Goal: Transaction & Acquisition: Book appointment/travel/reservation

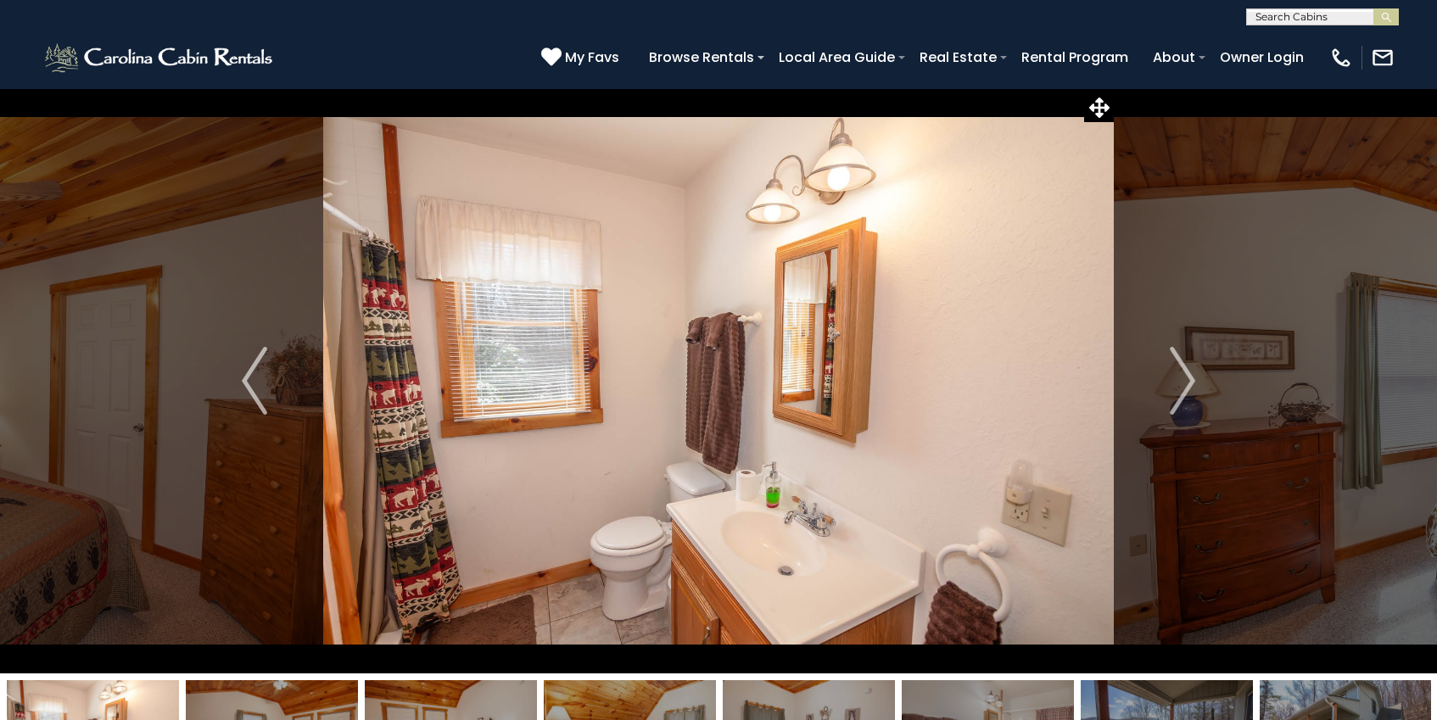
select select "*"
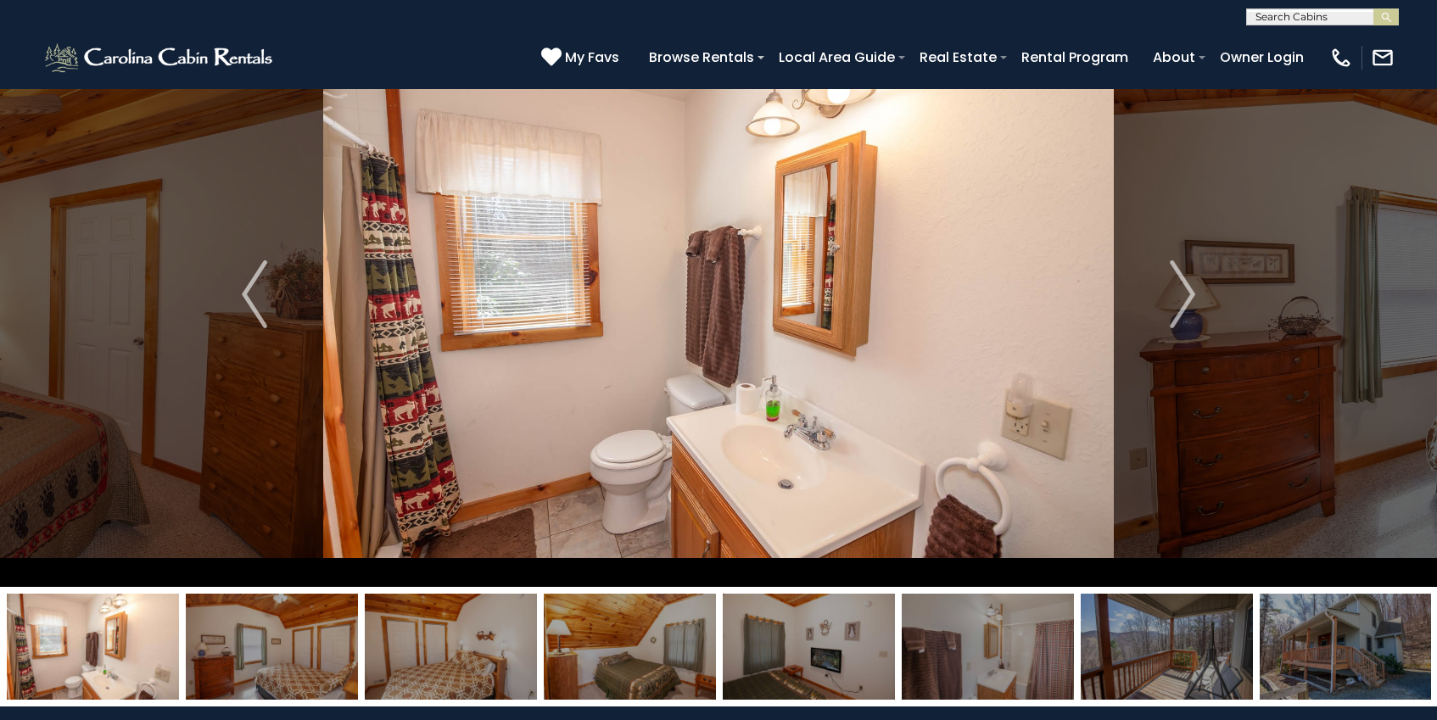
click at [246, 293] on img "Previous" at bounding box center [254, 294] width 25 height 68
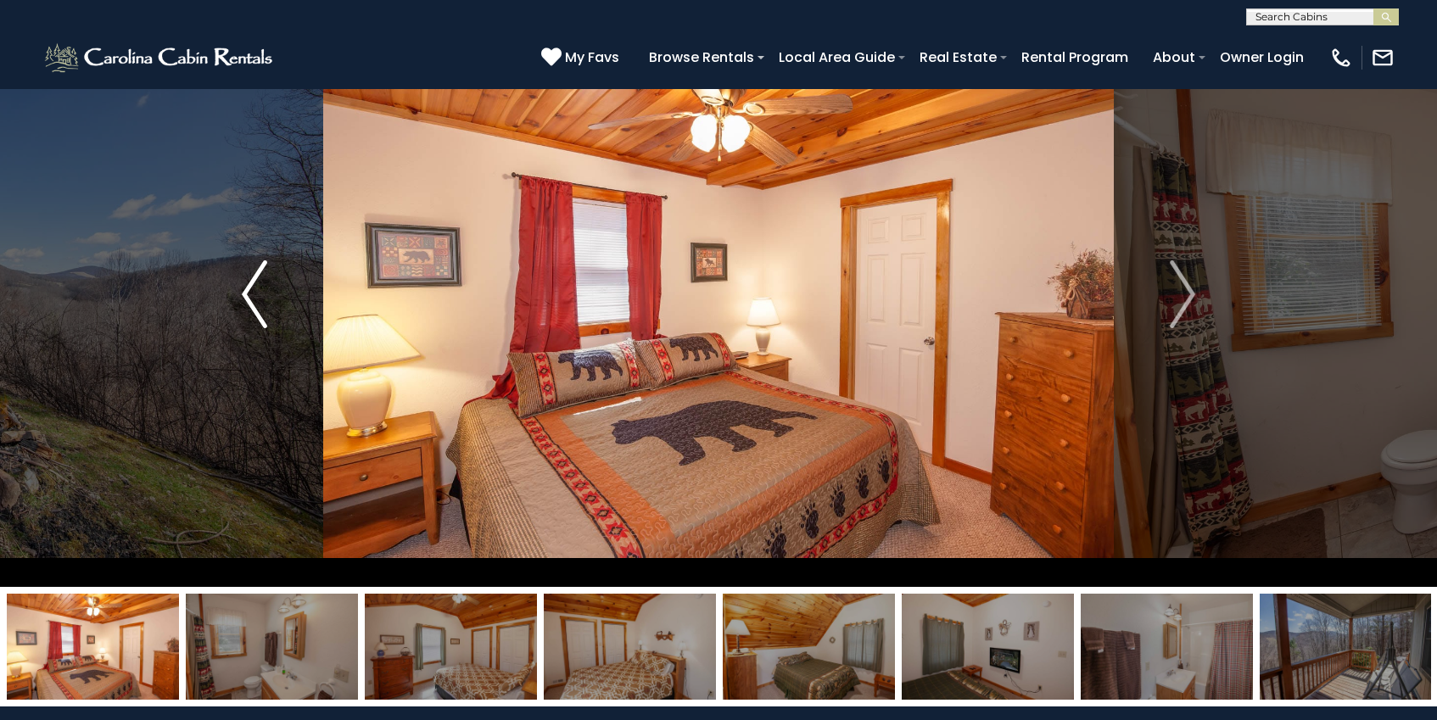
click at [246, 293] on img "Previous" at bounding box center [254, 294] width 25 height 68
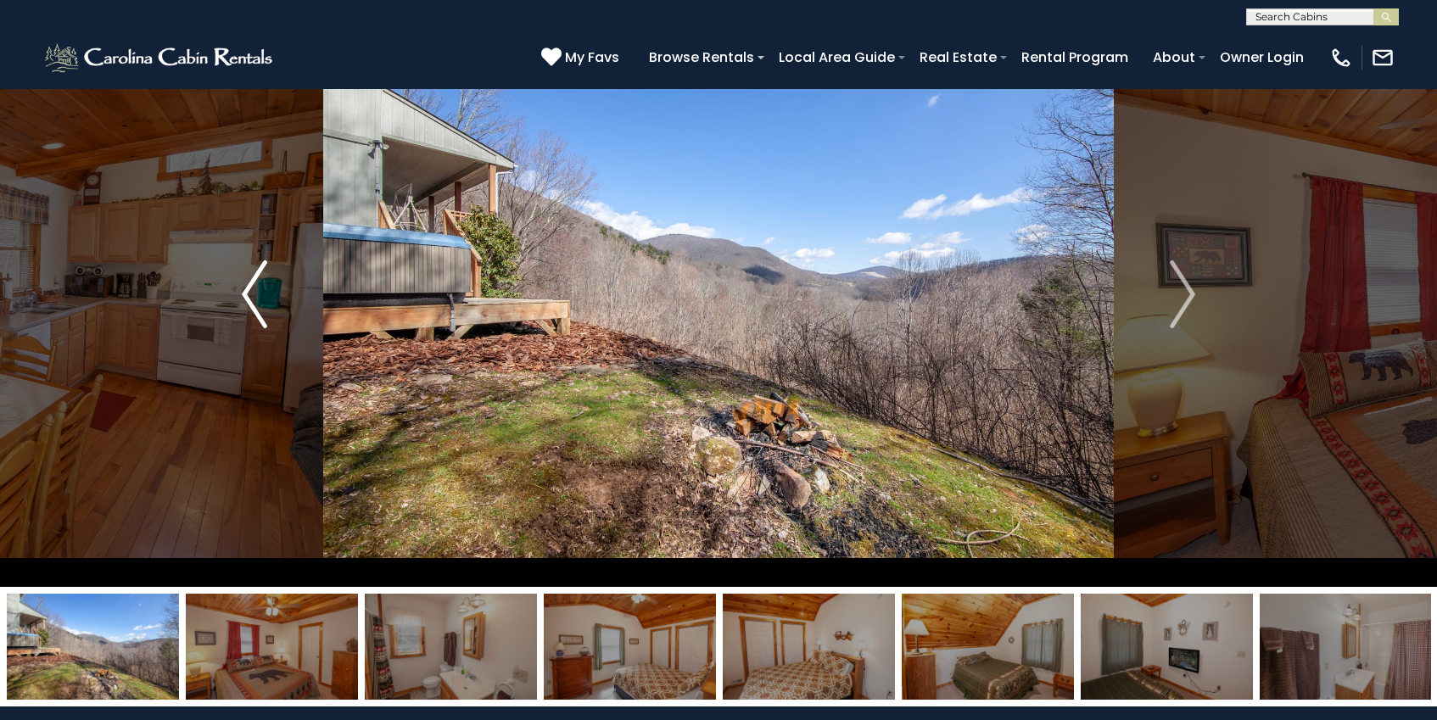
click at [247, 297] on img "Previous" at bounding box center [254, 294] width 25 height 68
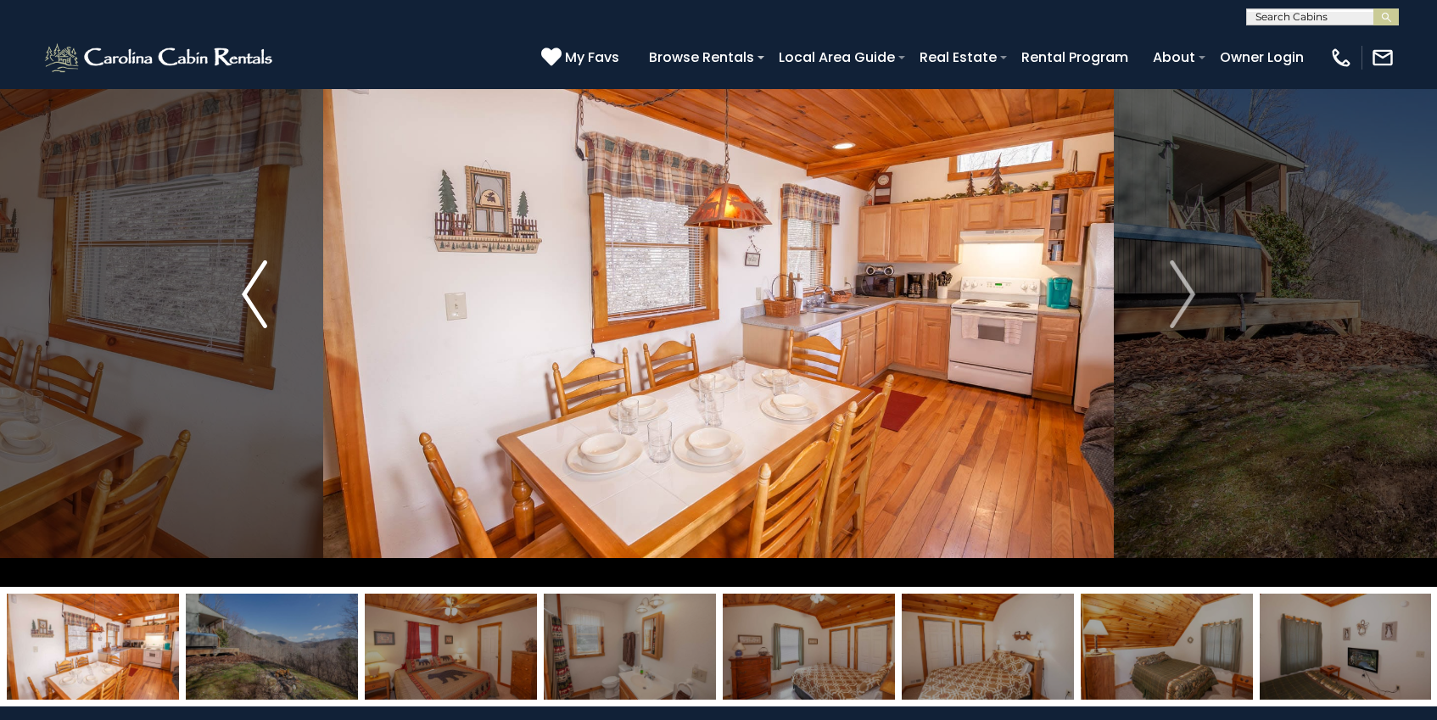
click at [247, 297] on img "Previous" at bounding box center [254, 294] width 25 height 68
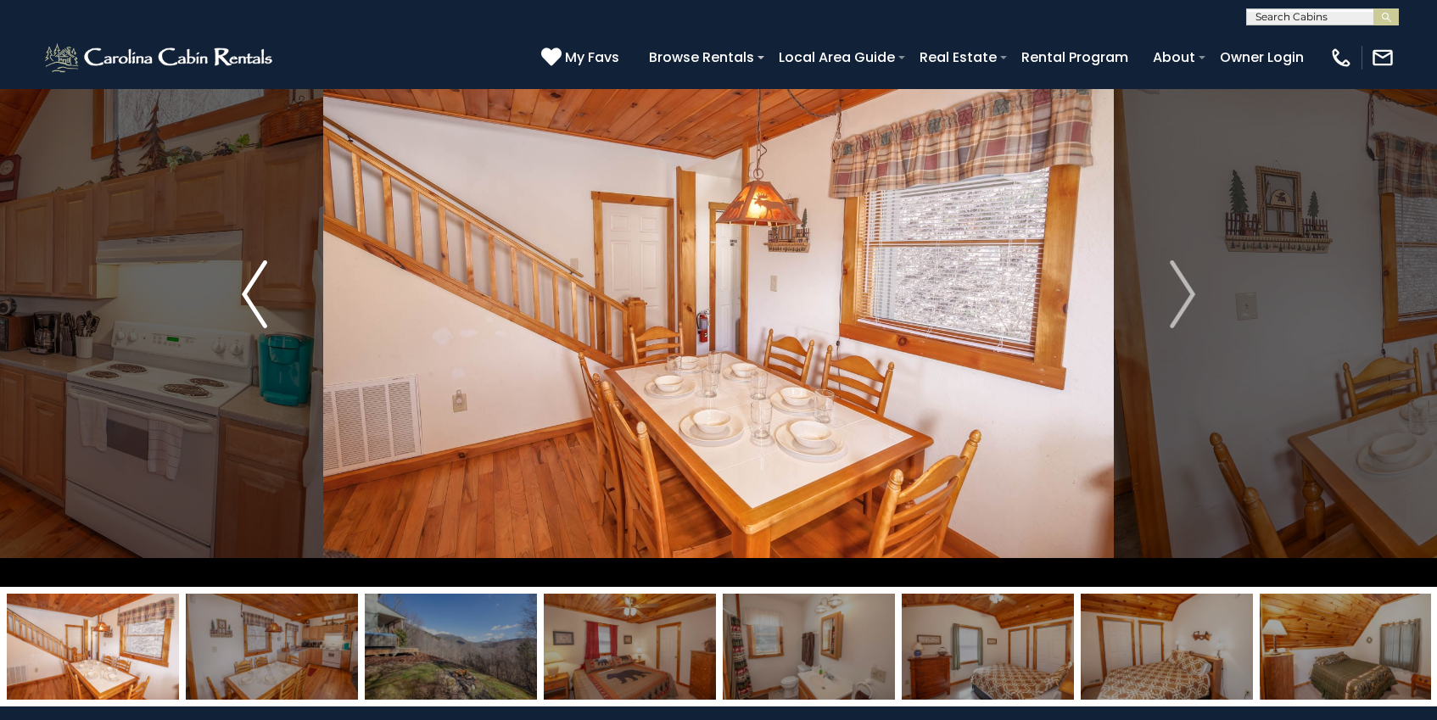
click at [248, 298] on img "Previous" at bounding box center [254, 294] width 25 height 68
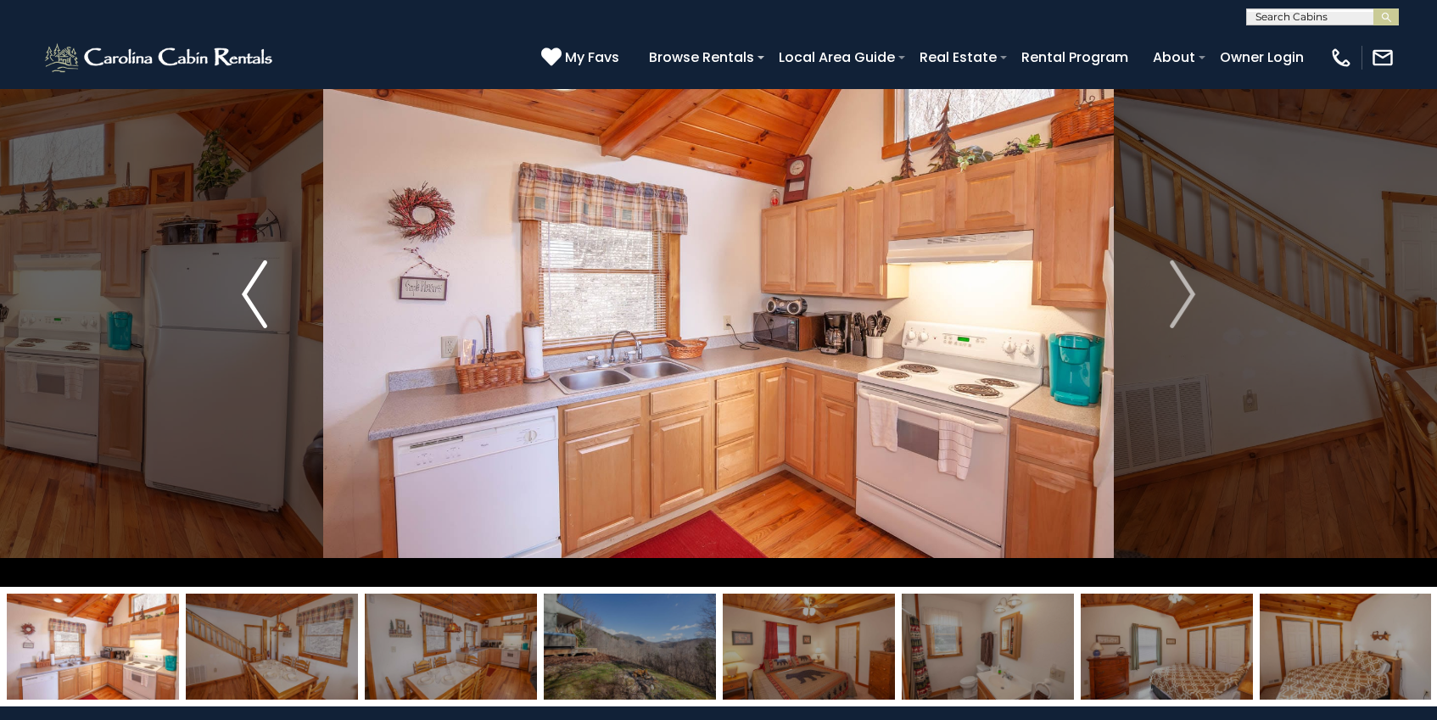
click at [248, 299] on img "Previous" at bounding box center [254, 294] width 25 height 68
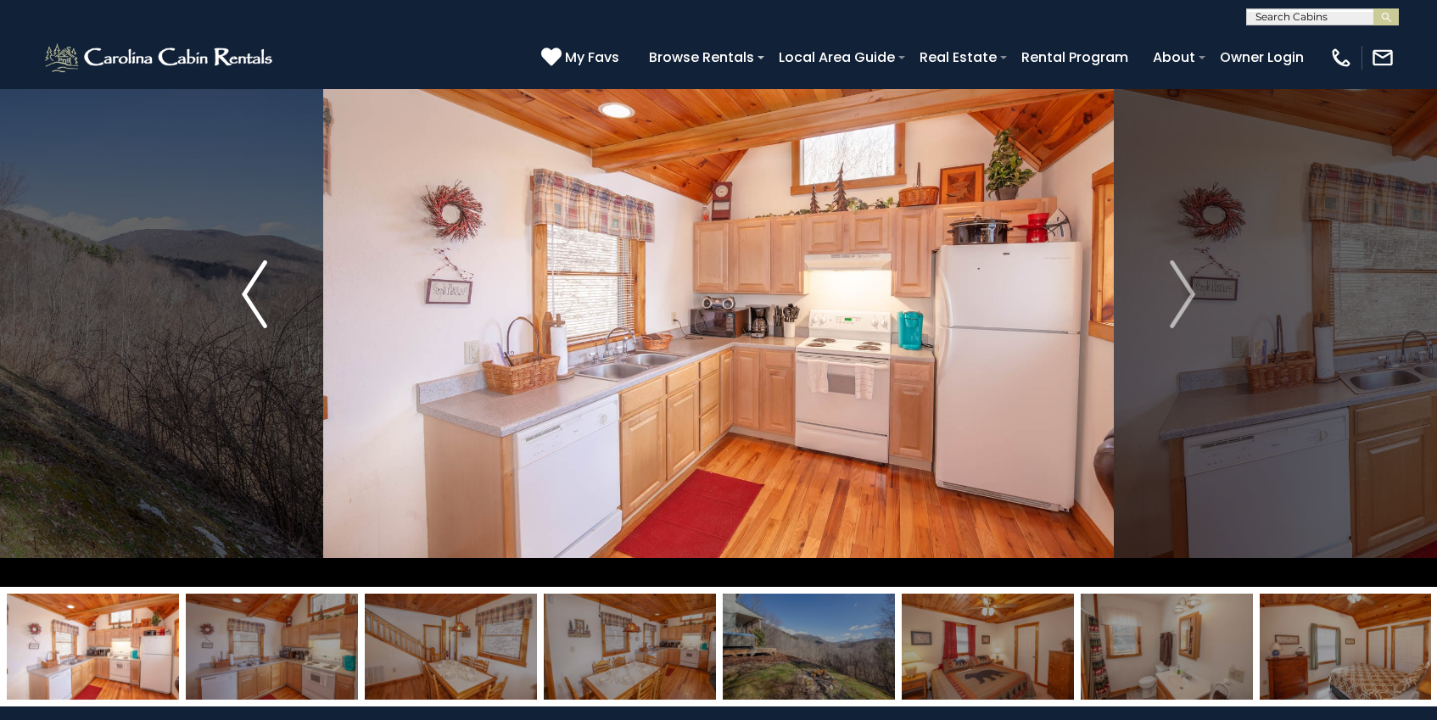
click at [248, 299] on img "Previous" at bounding box center [254, 294] width 25 height 68
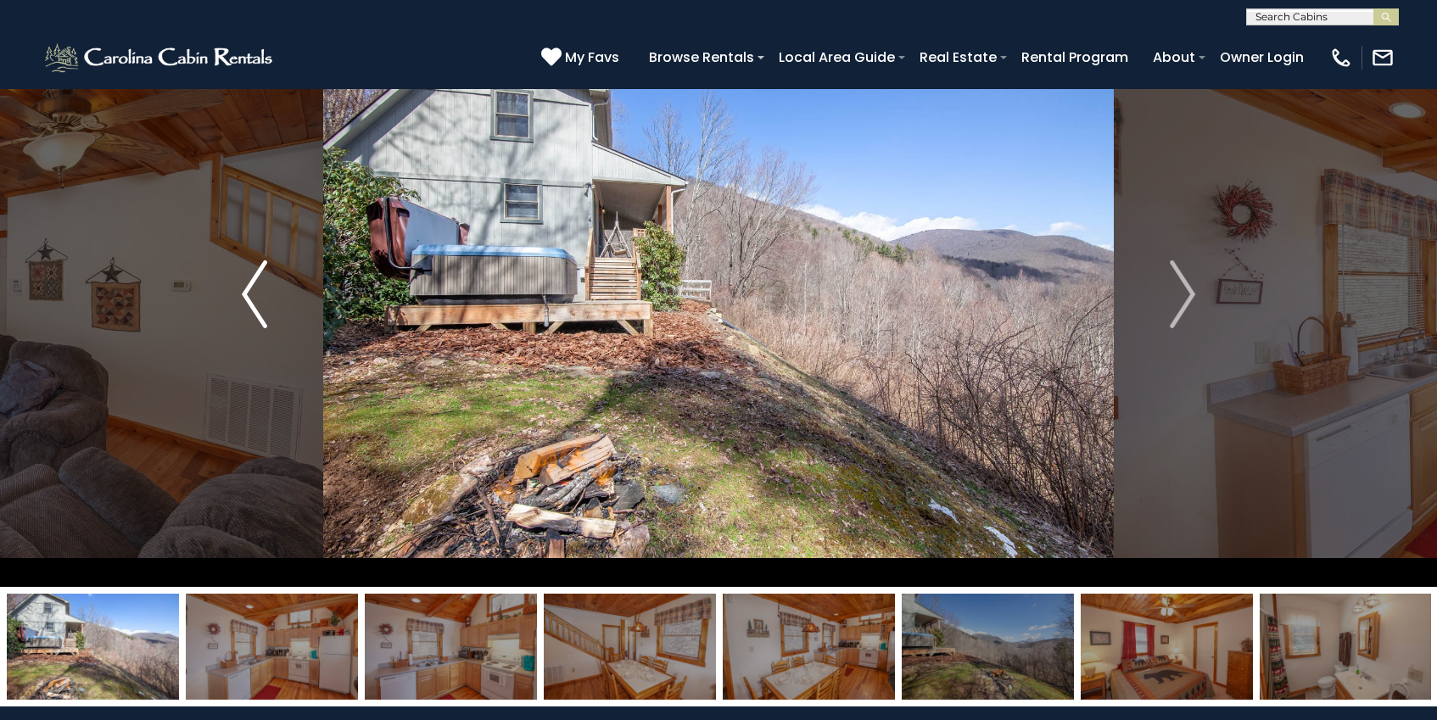
click at [247, 300] on img "Previous" at bounding box center [254, 294] width 25 height 68
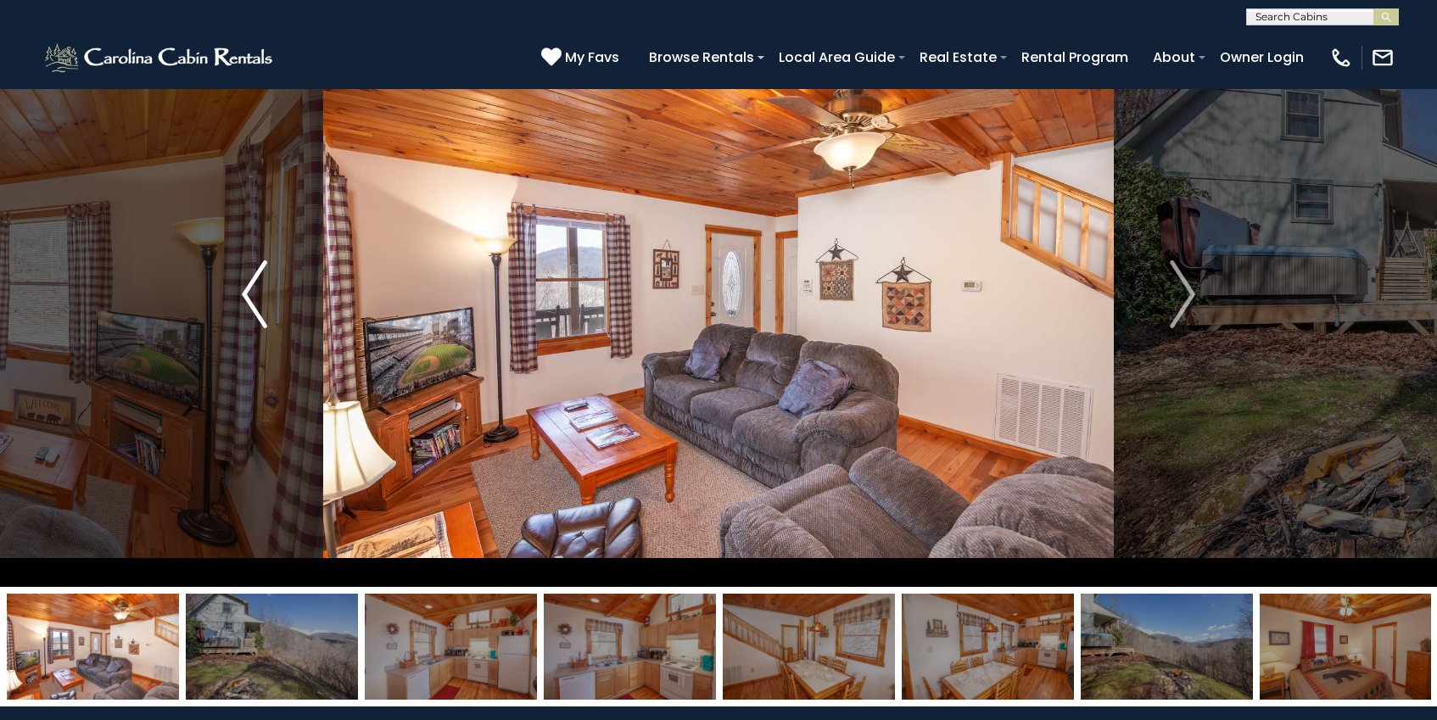
click at [247, 301] on img "Previous" at bounding box center [254, 294] width 25 height 68
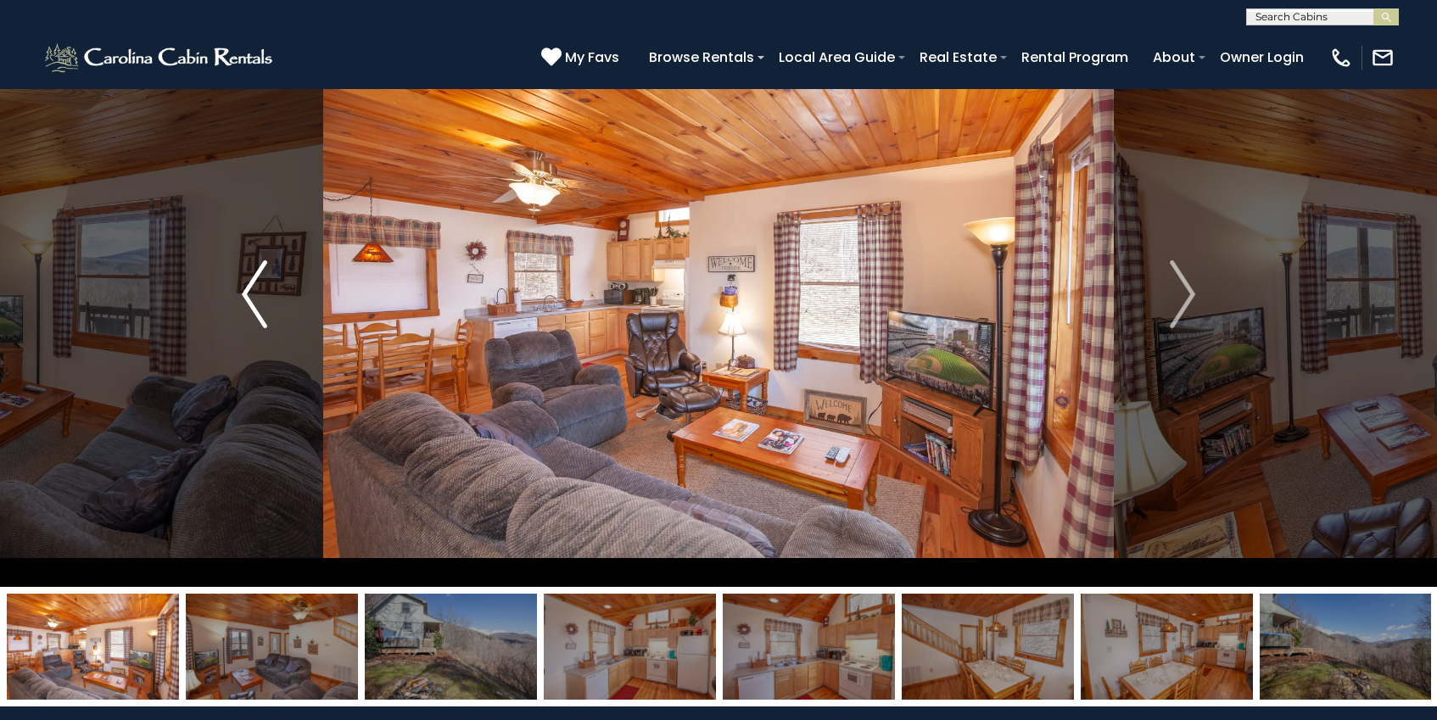
click at [248, 301] on img "Previous" at bounding box center [254, 294] width 25 height 68
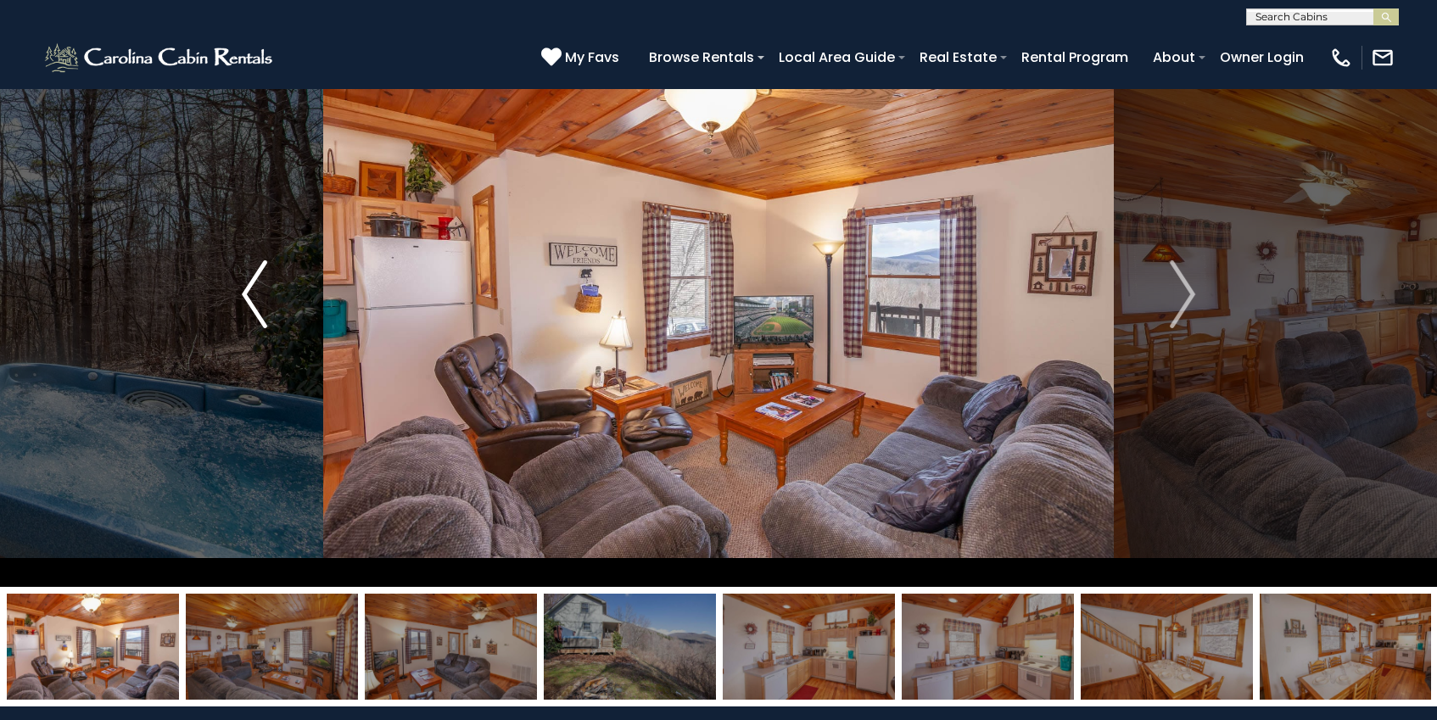
click at [248, 301] on img "Previous" at bounding box center [254, 294] width 25 height 68
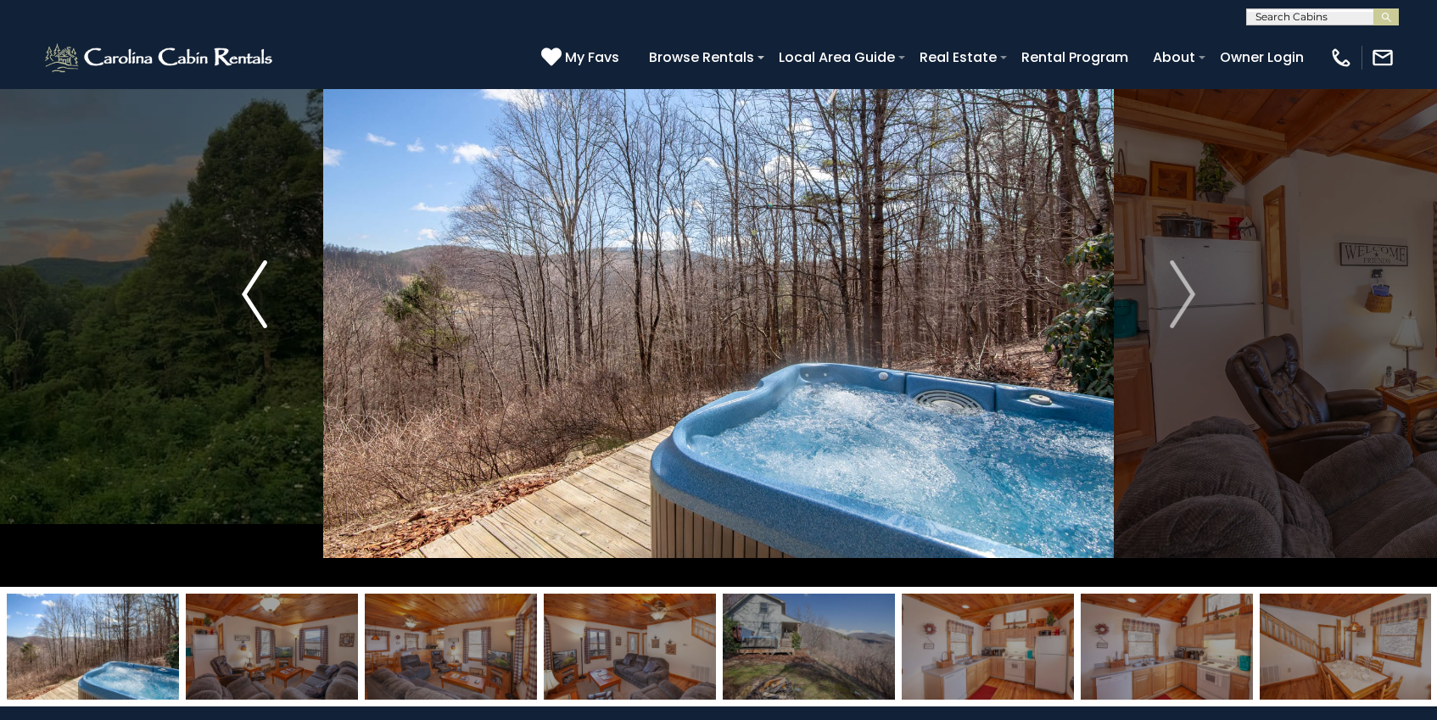
click at [248, 301] on img "Previous" at bounding box center [254, 294] width 25 height 68
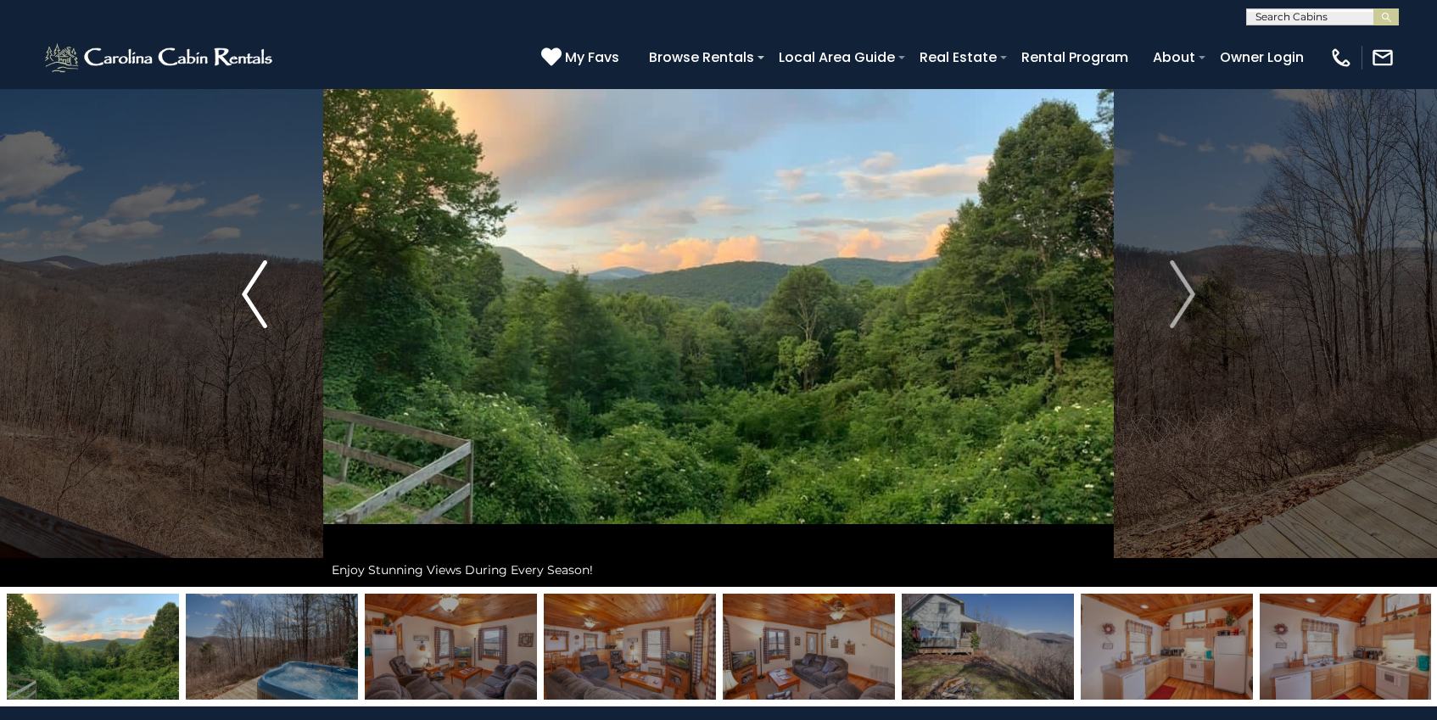
click at [248, 301] on img "Previous" at bounding box center [254, 294] width 25 height 68
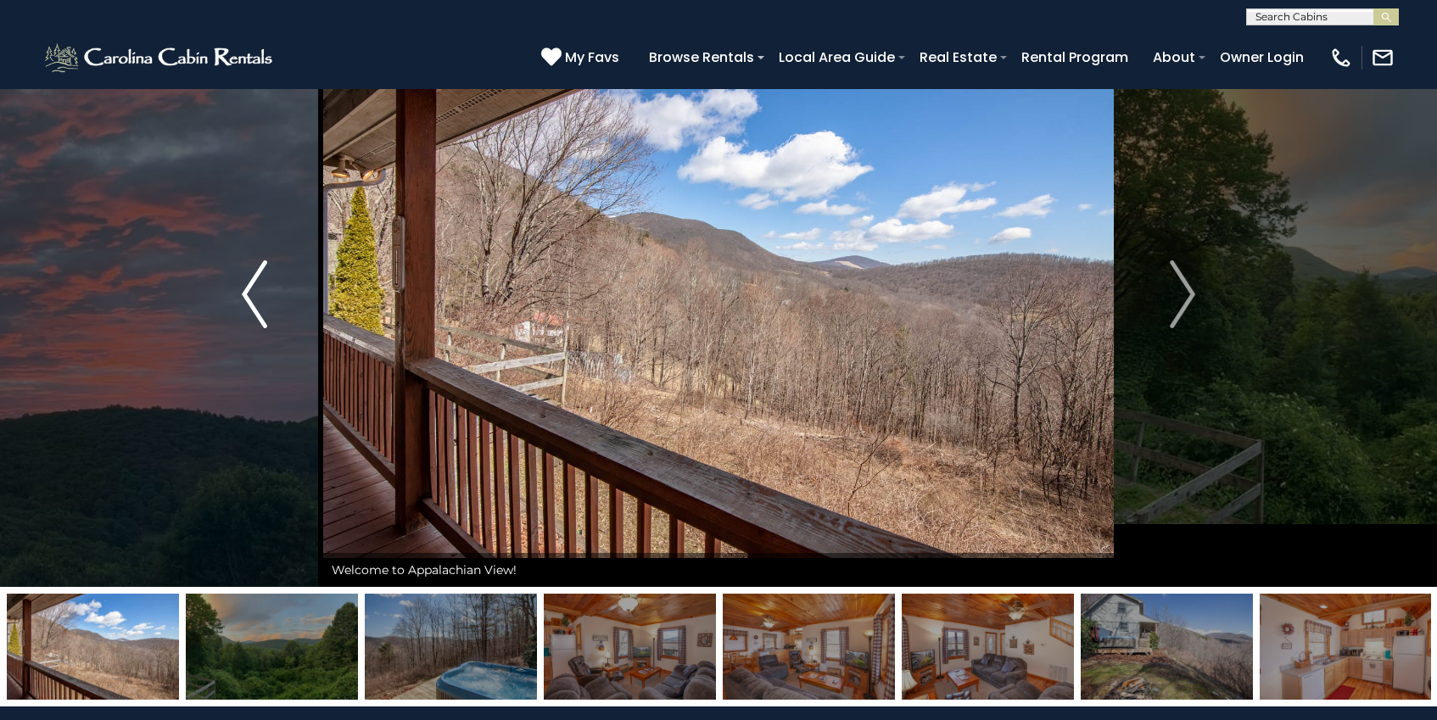
click at [248, 301] on img "Previous" at bounding box center [254, 294] width 25 height 68
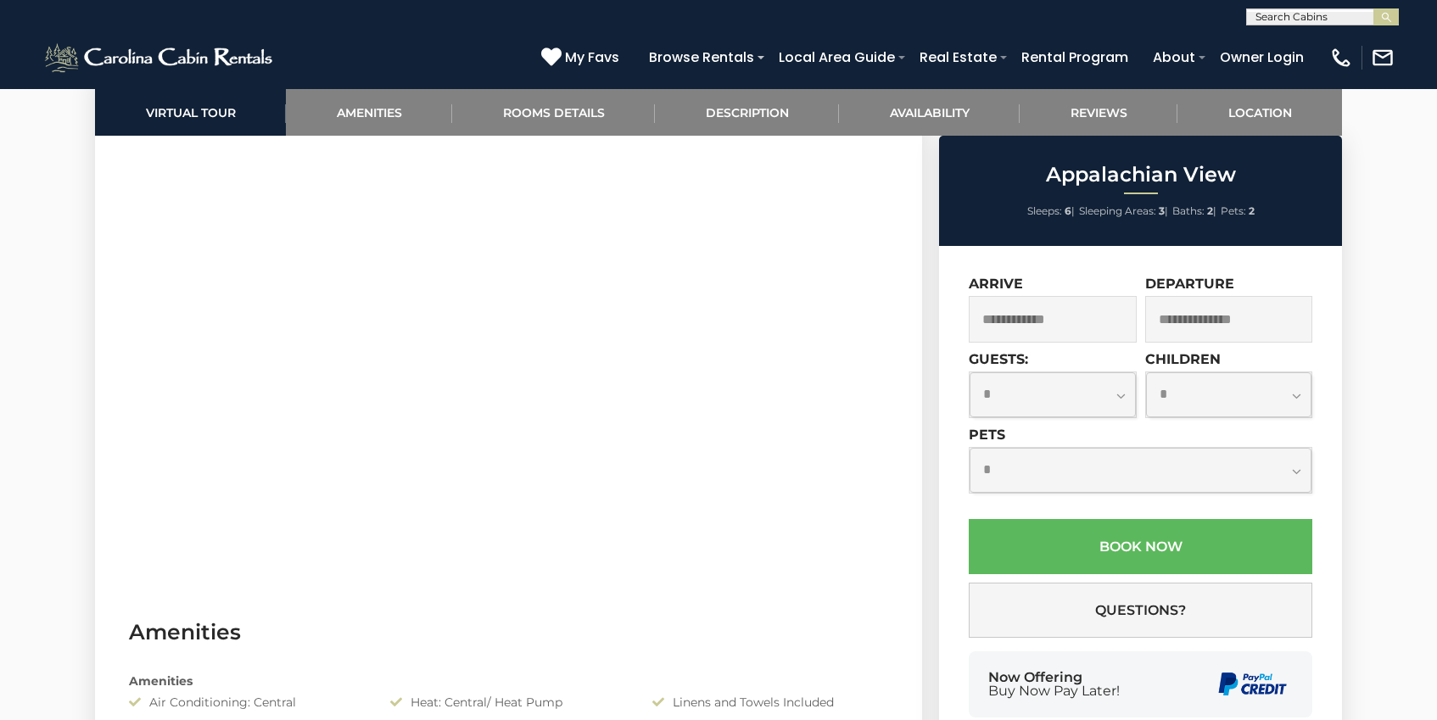
scroll to position [792, 0]
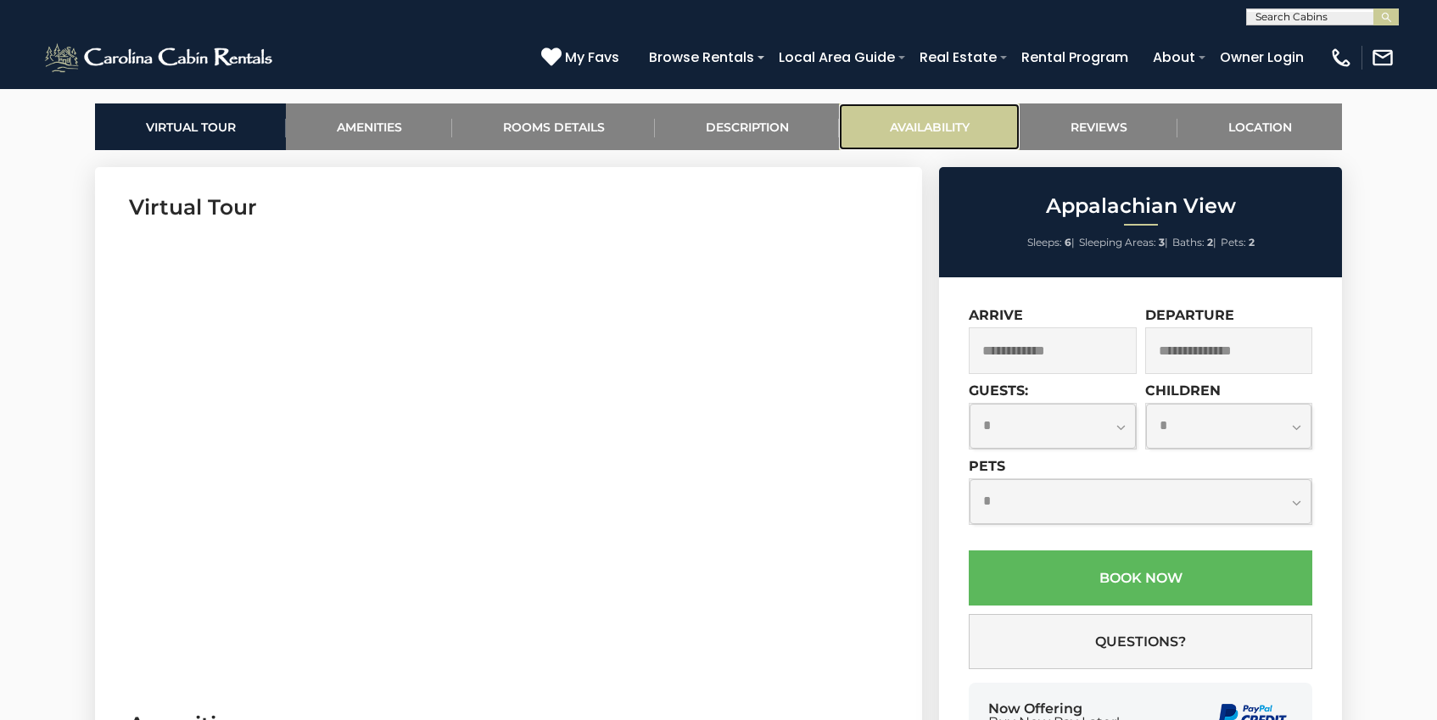
click at [929, 126] on link "Availability" at bounding box center [929, 126] width 181 height 47
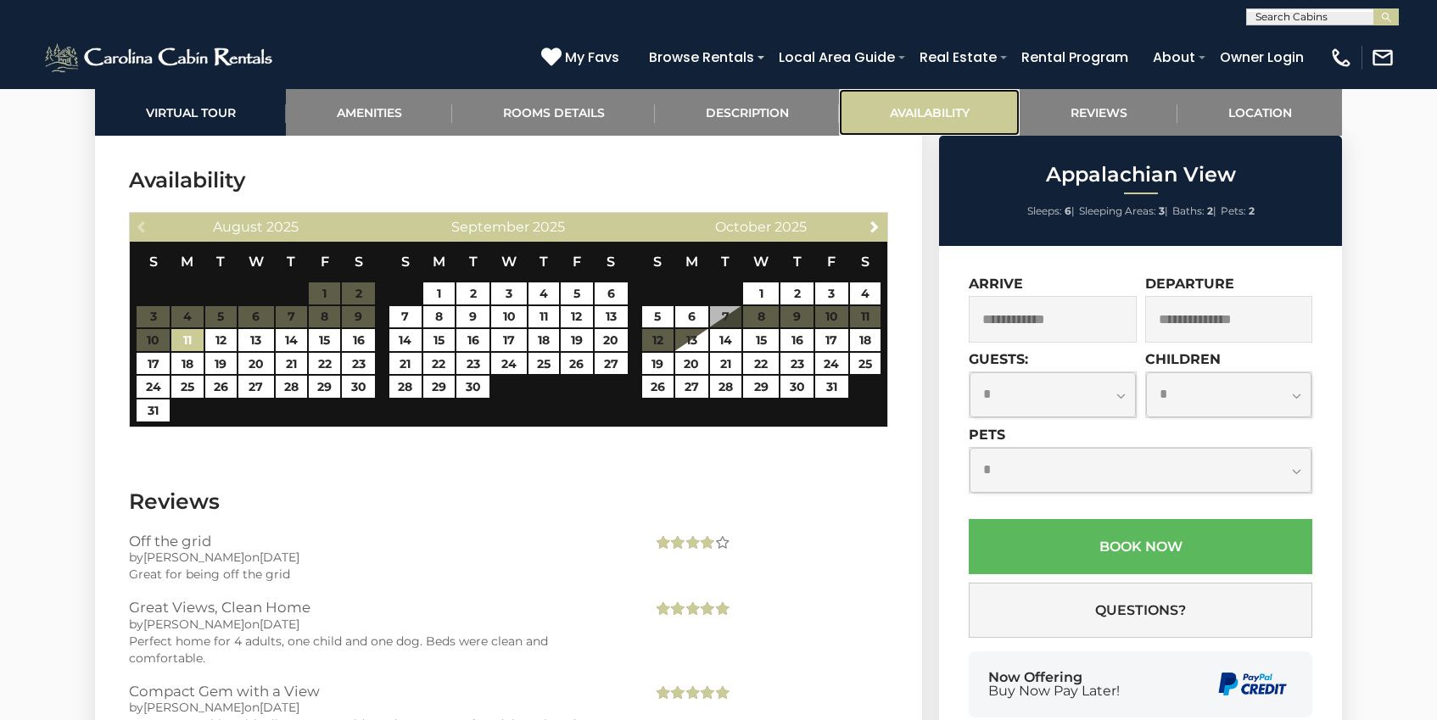
scroll to position [3243, 0]
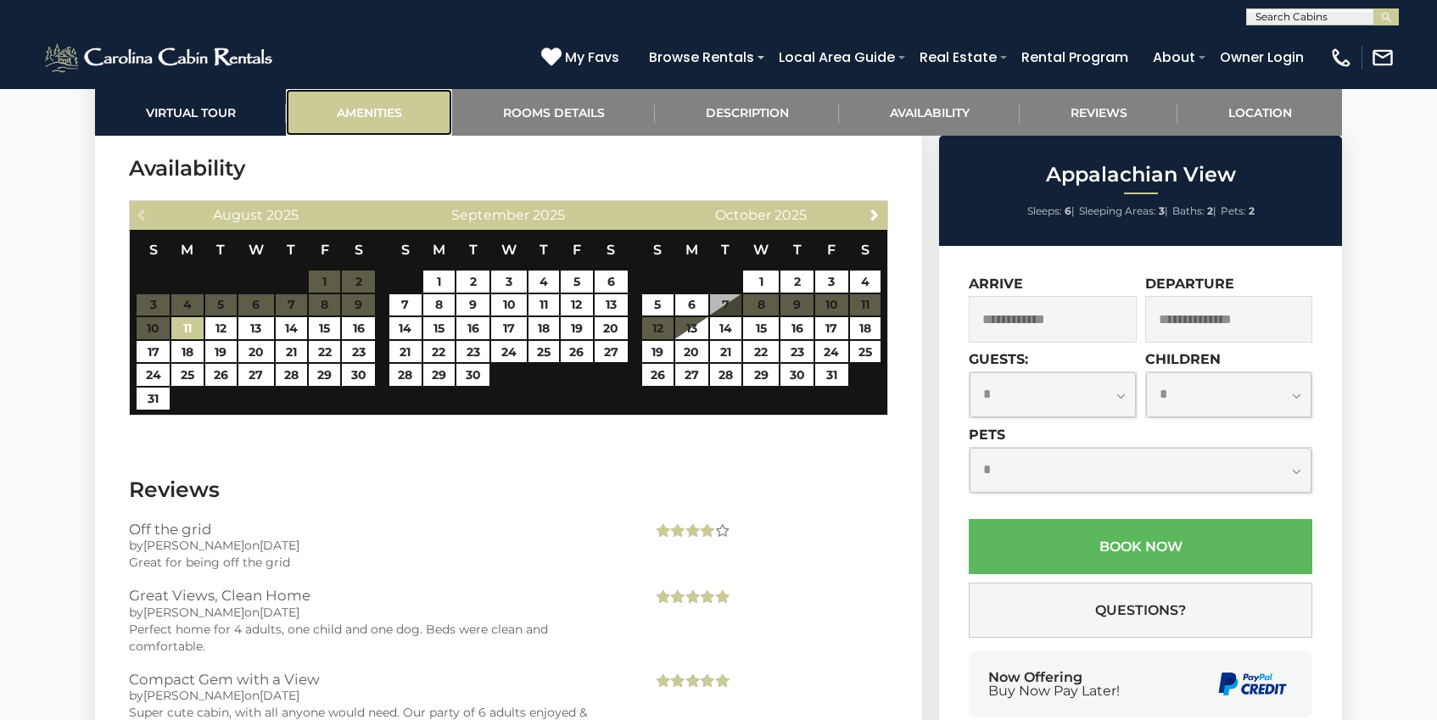
click at [389, 107] on link "Amenities" at bounding box center [369, 112] width 166 height 47
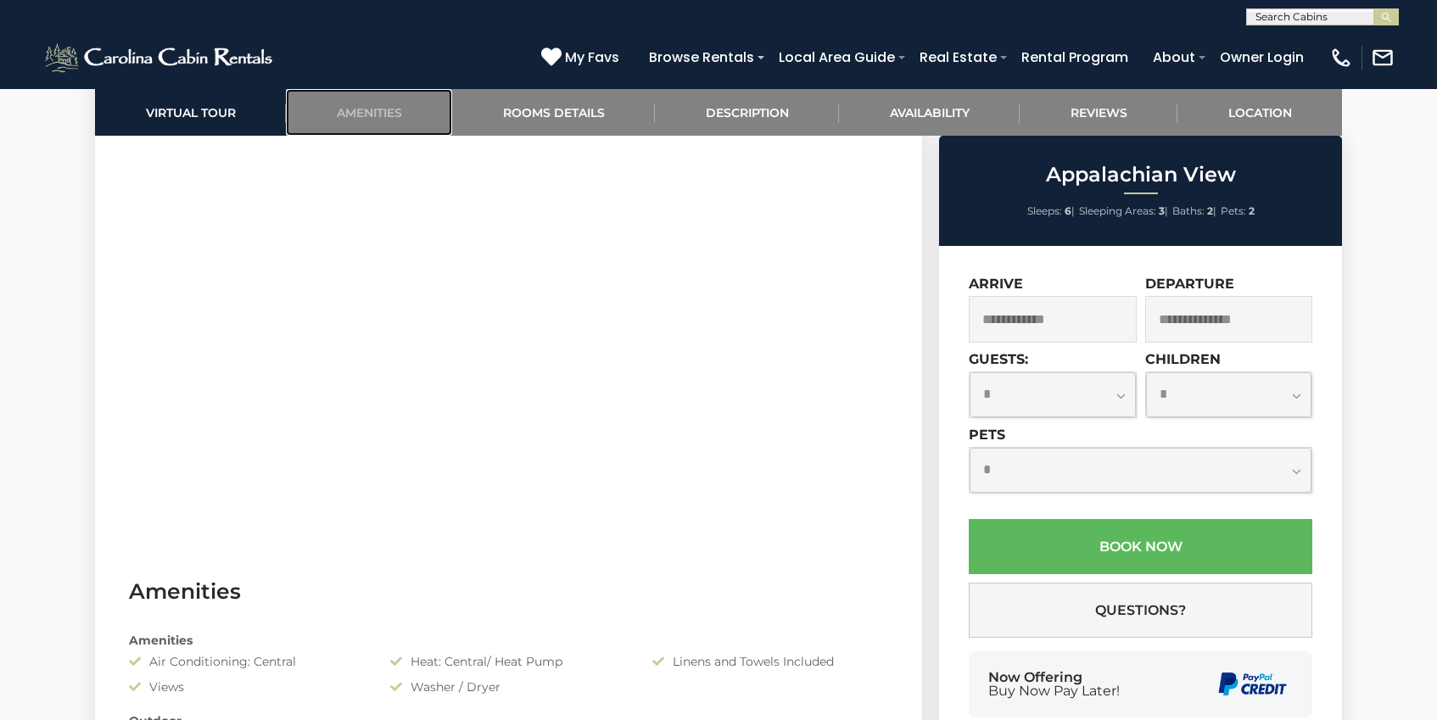
scroll to position [617, 0]
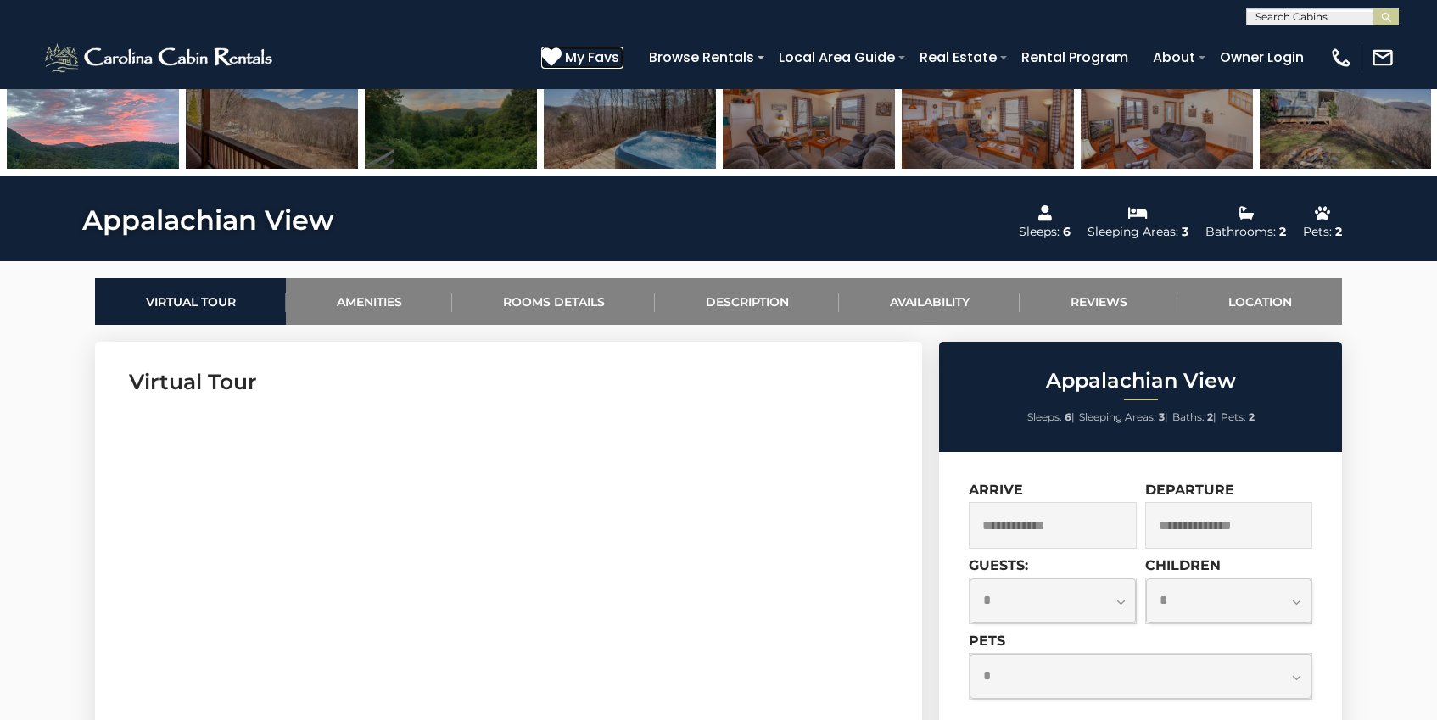
click at [557, 57] on icon at bounding box center [551, 57] width 20 height 20
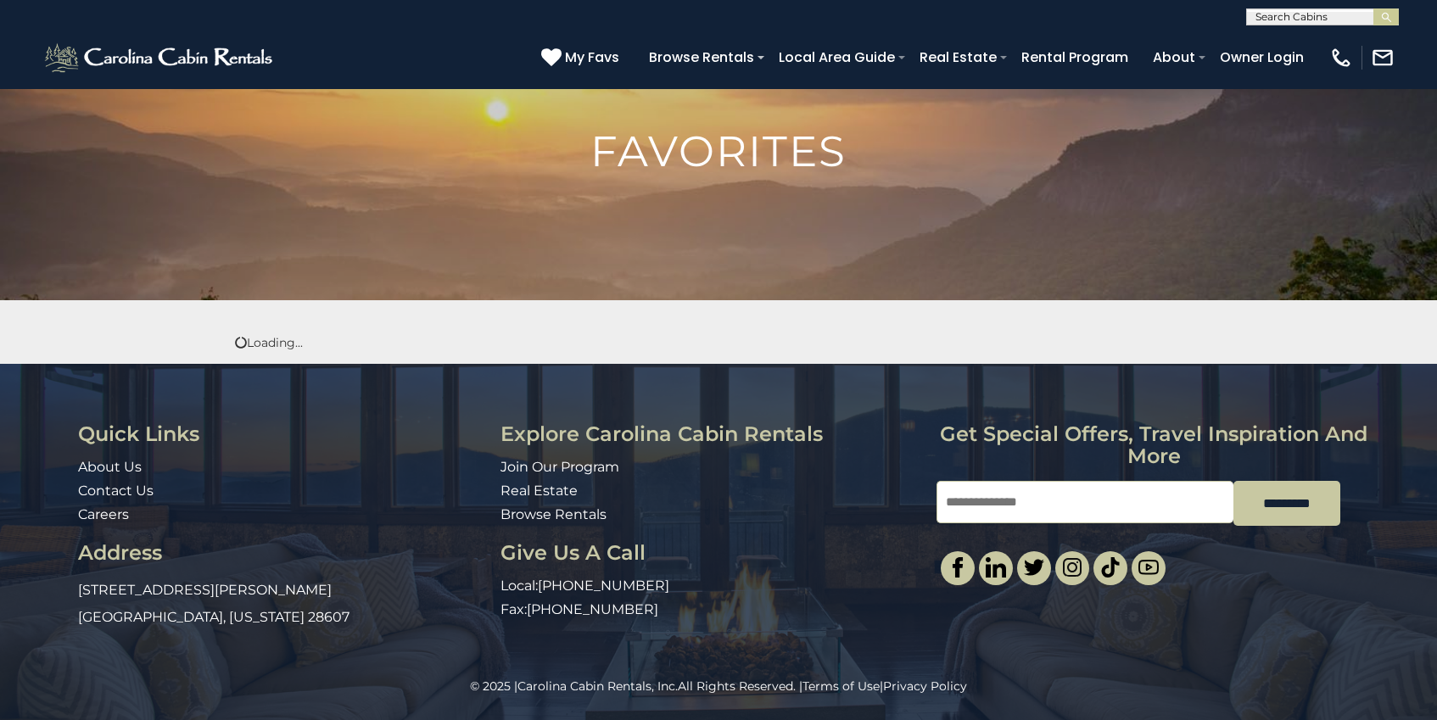
scroll to position [85, 0]
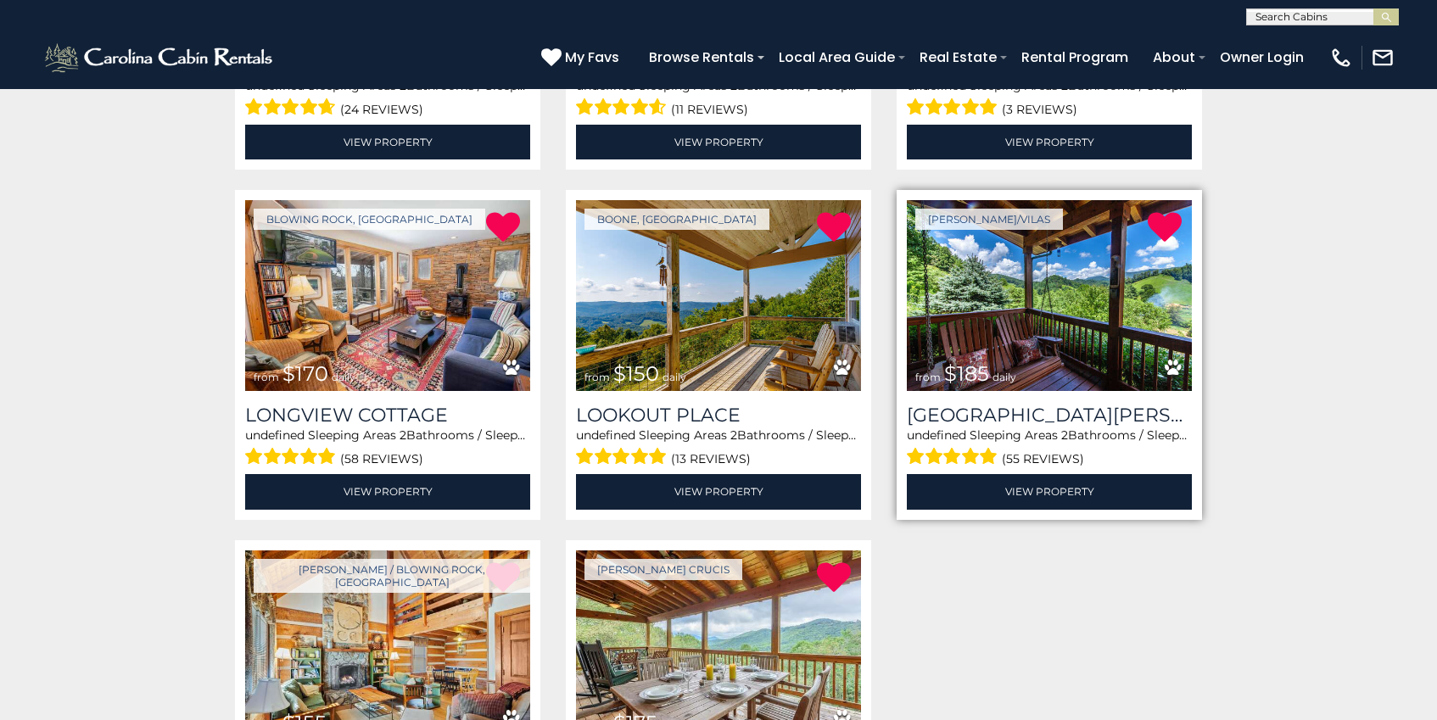
scroll to position [790, 0]
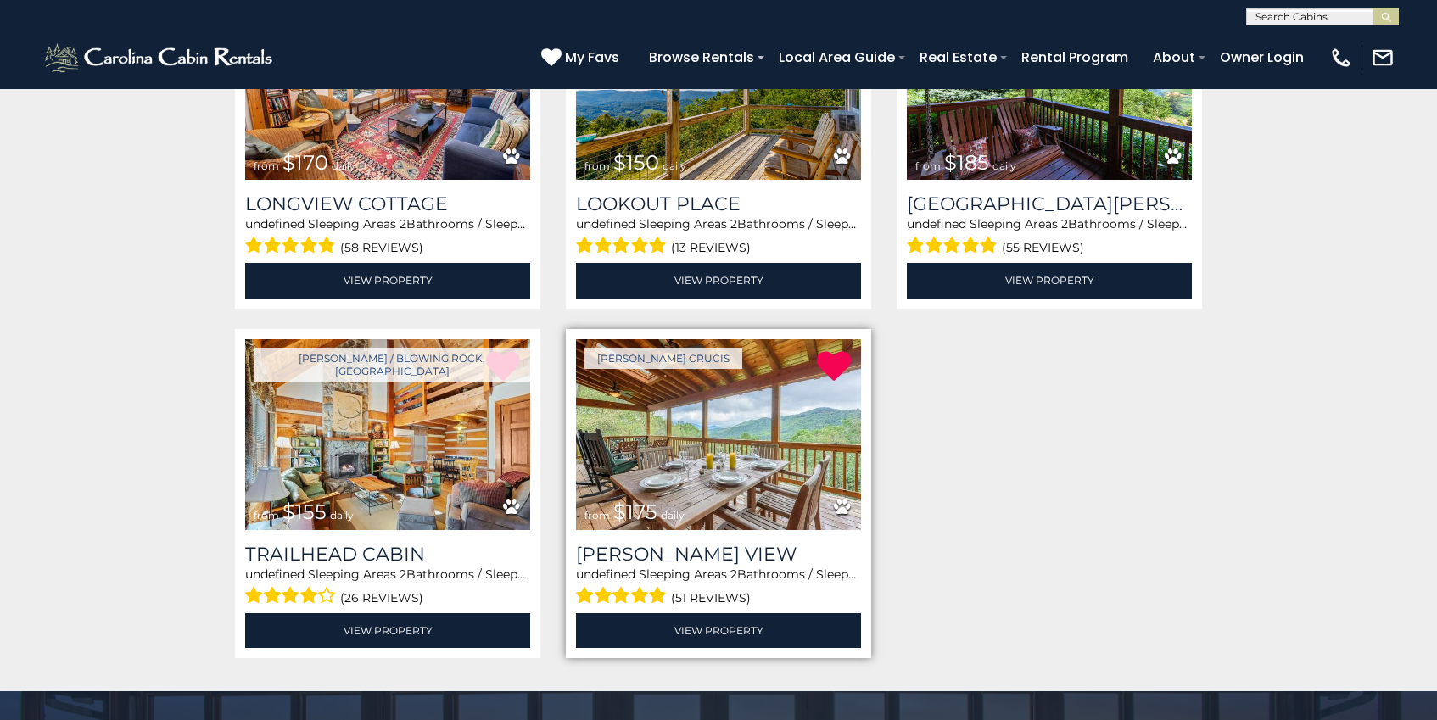
click at [692, 452] on img at bounding box center [718, 434] width 285 height 191
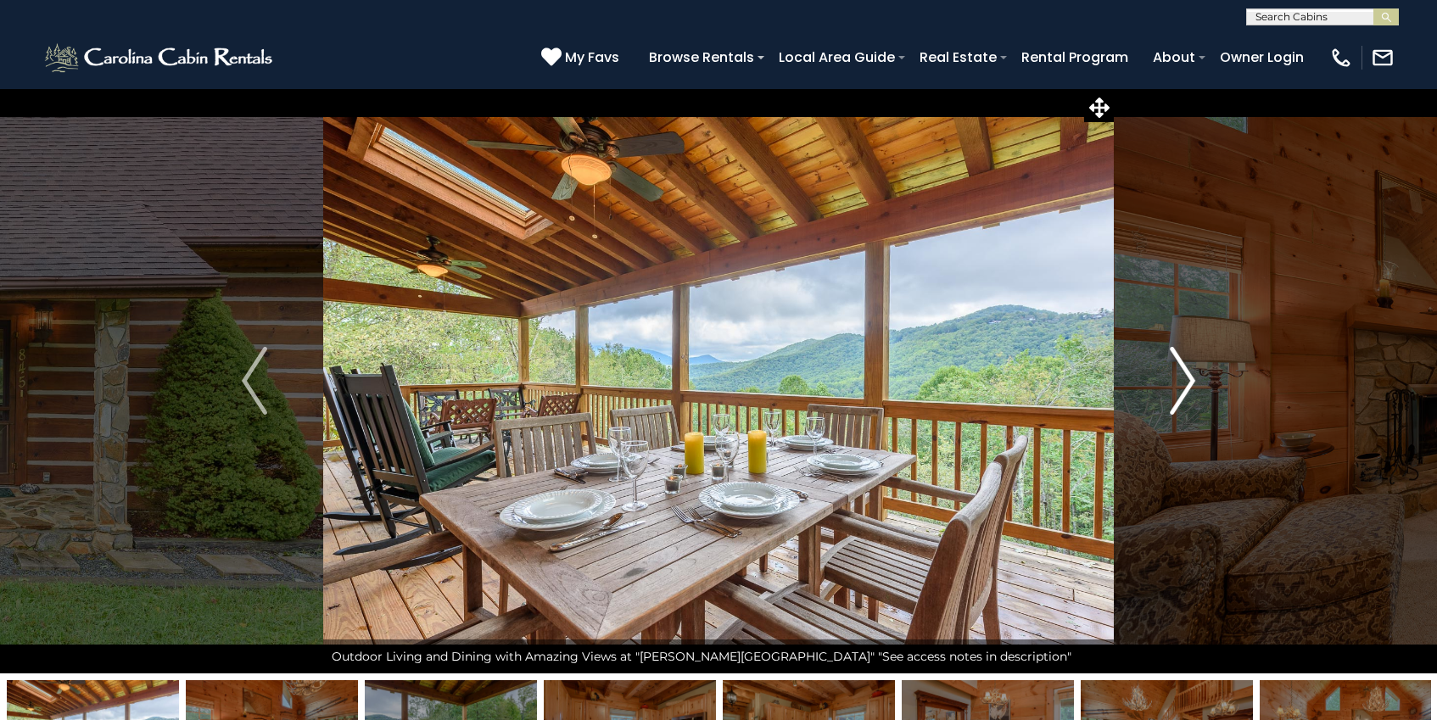
click at [1178, 375] on img "Next" at bounding box center [1181, 381] width 25 height 68
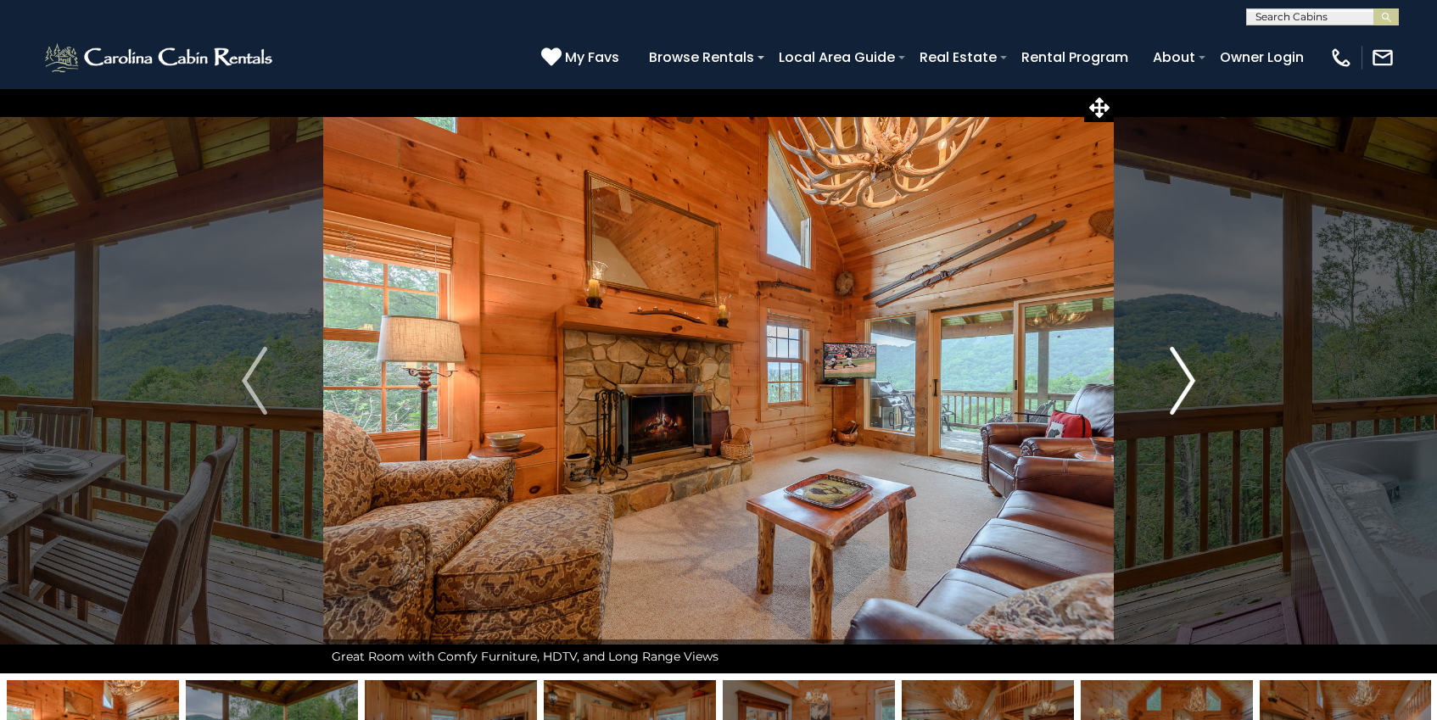
click at [1178, 375] on img "Next" at bounding box center [1181, 381] width 25 height 68
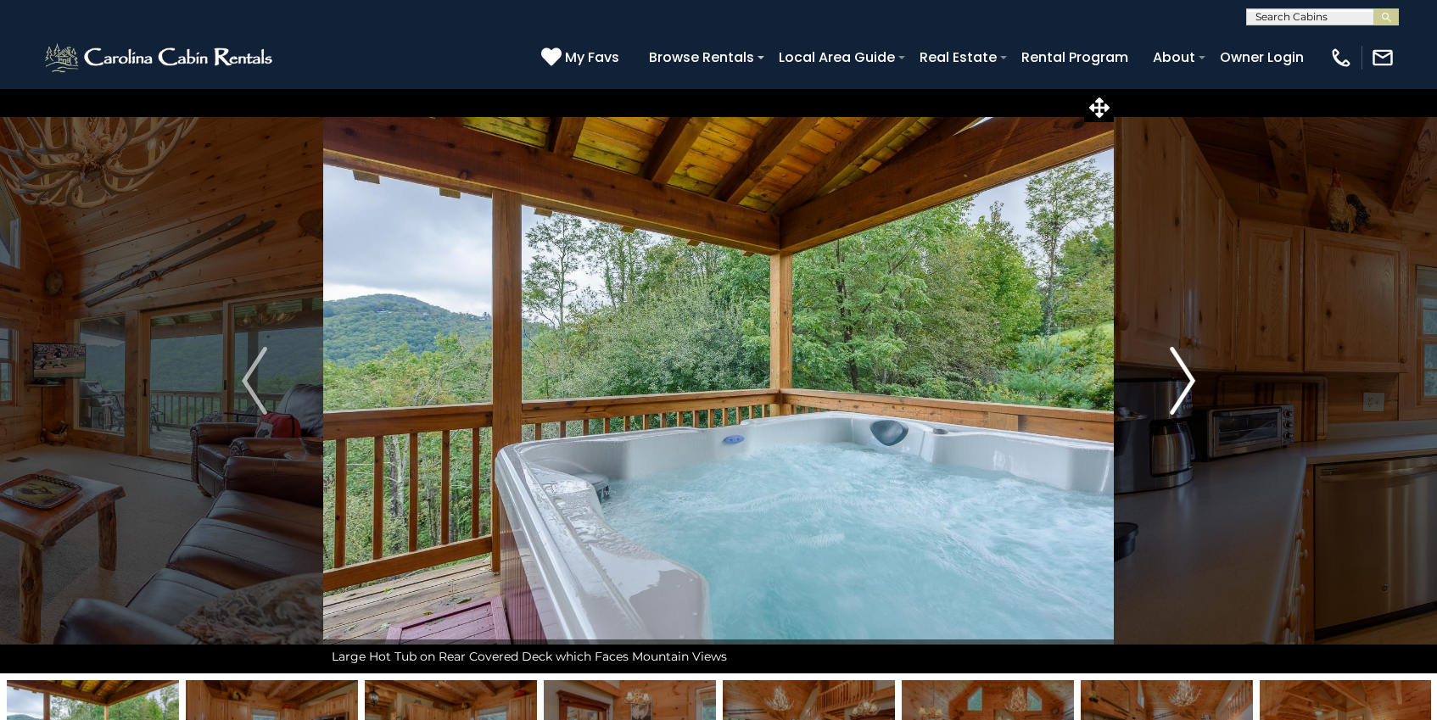
click at [1178, 376] on img "Next" at bounding box center [1181, 381] width 25 height 68
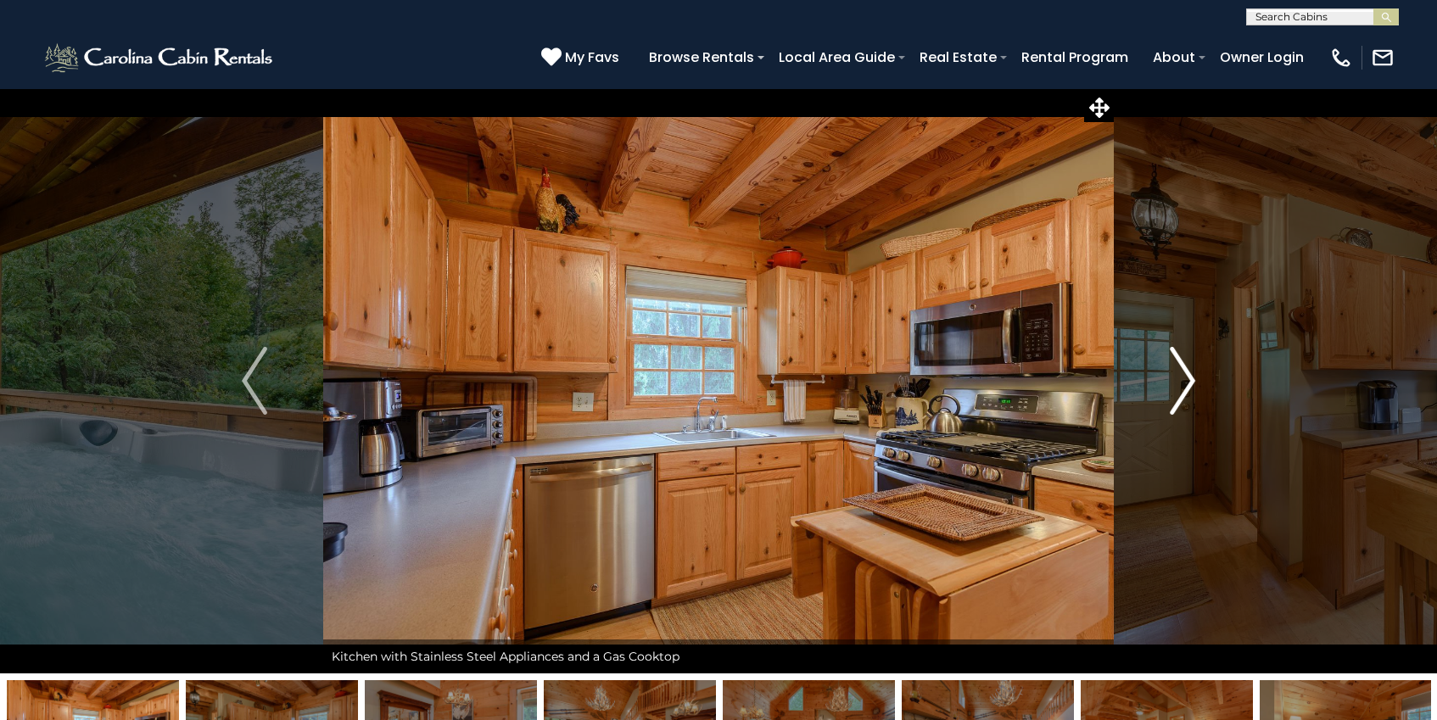
click at [1178, 376] on img "Next" at bounding box center [1181, 381] width 25 height 68
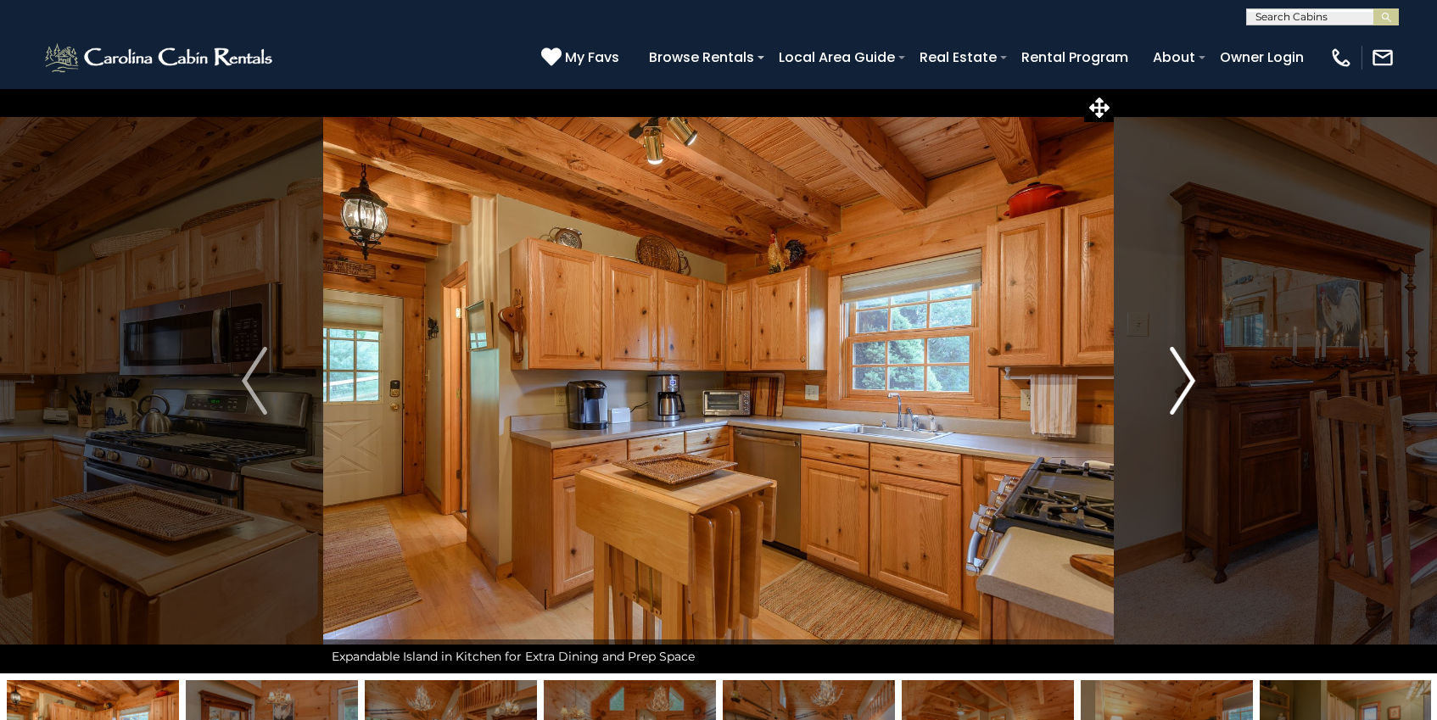
click at [1178, 376] on img "Next" at bounding box center [1181, 381] width 25 height 68
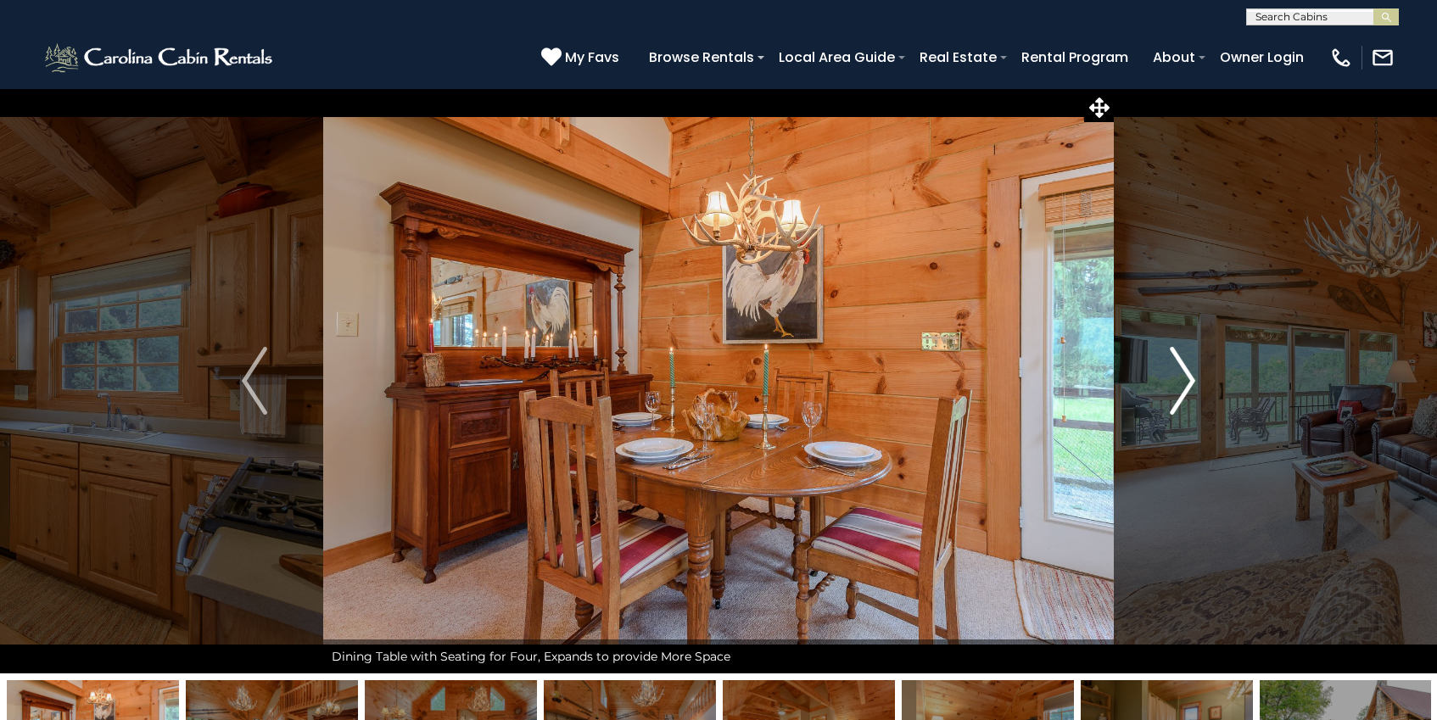
click at [1177, 376] on img "Next" at bounding box center [1181, 381] width 25 height 68
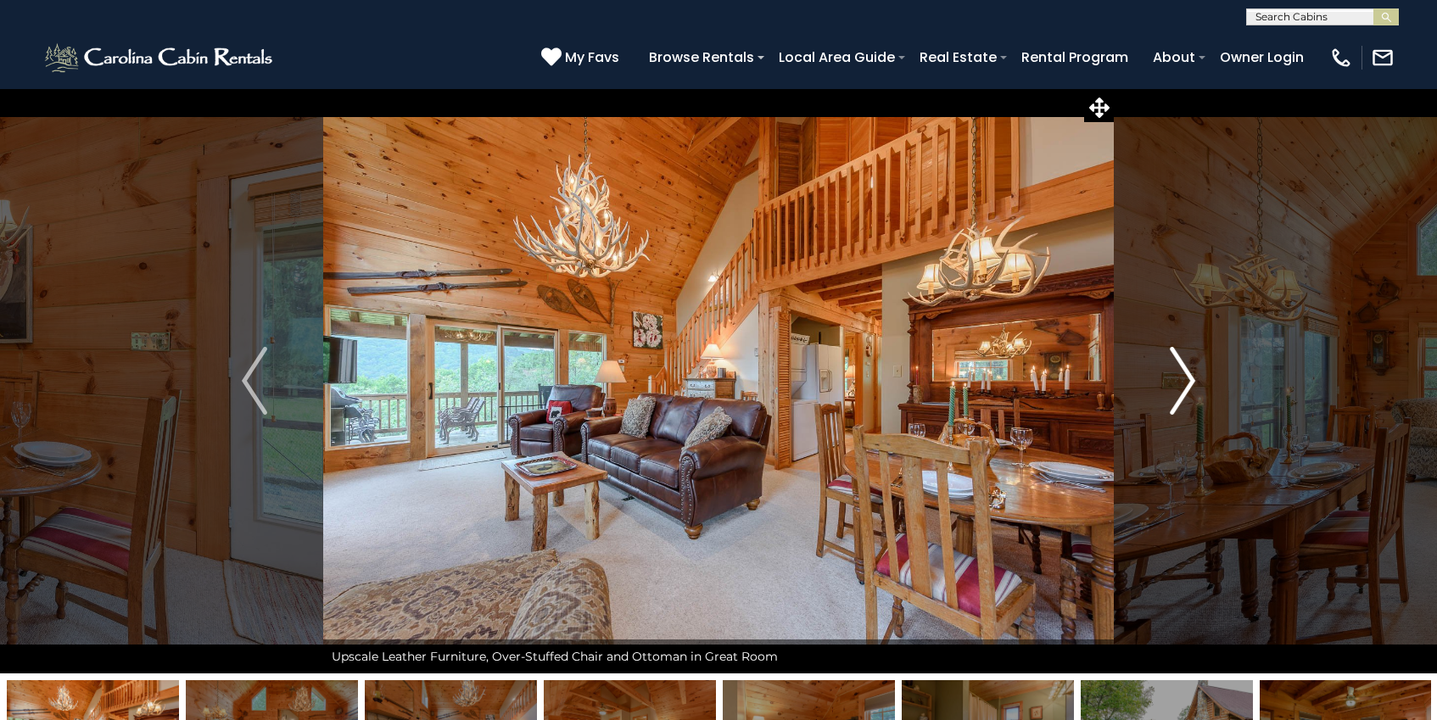
click at [1177, 376] on img "Next" at bounding box center [1181, 381] width 25 height 68
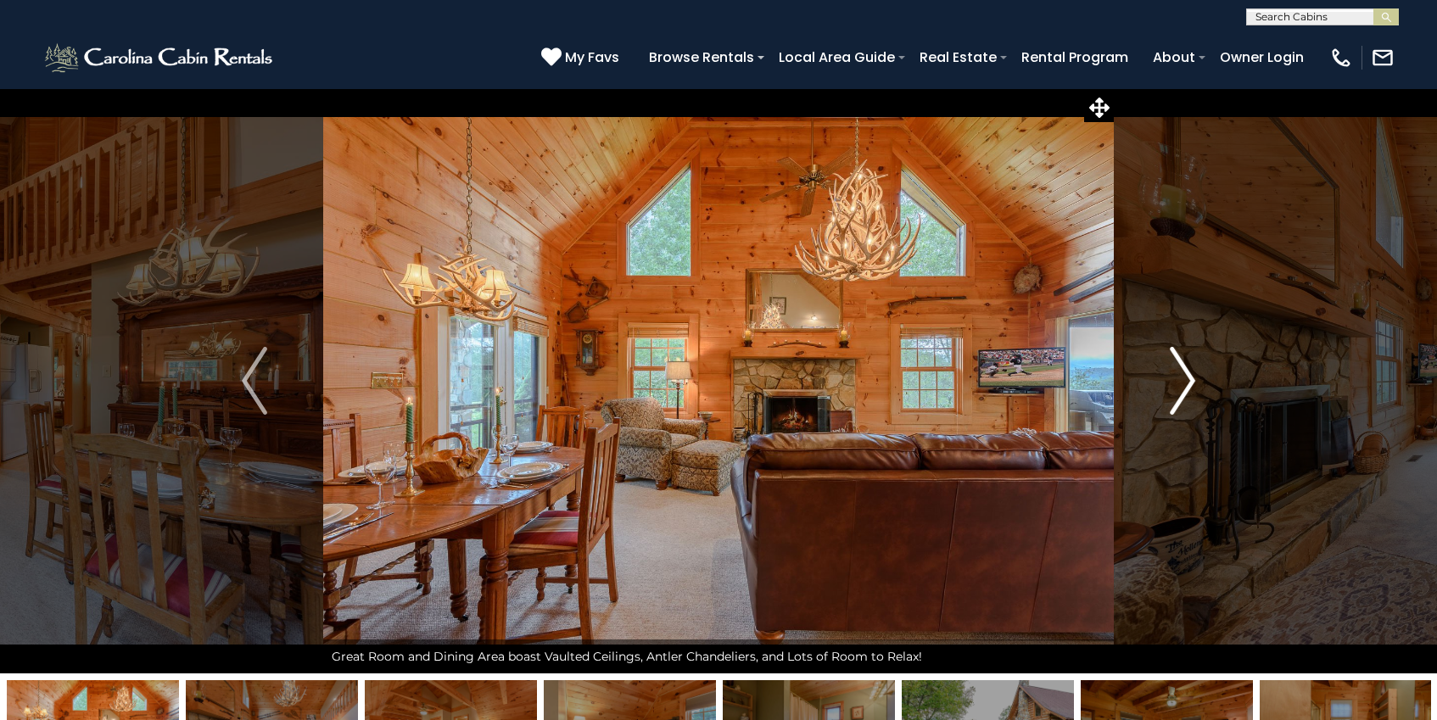
click at [1177, 376] on img "Next" at bounding box center [1181, 381] width 25 height 68
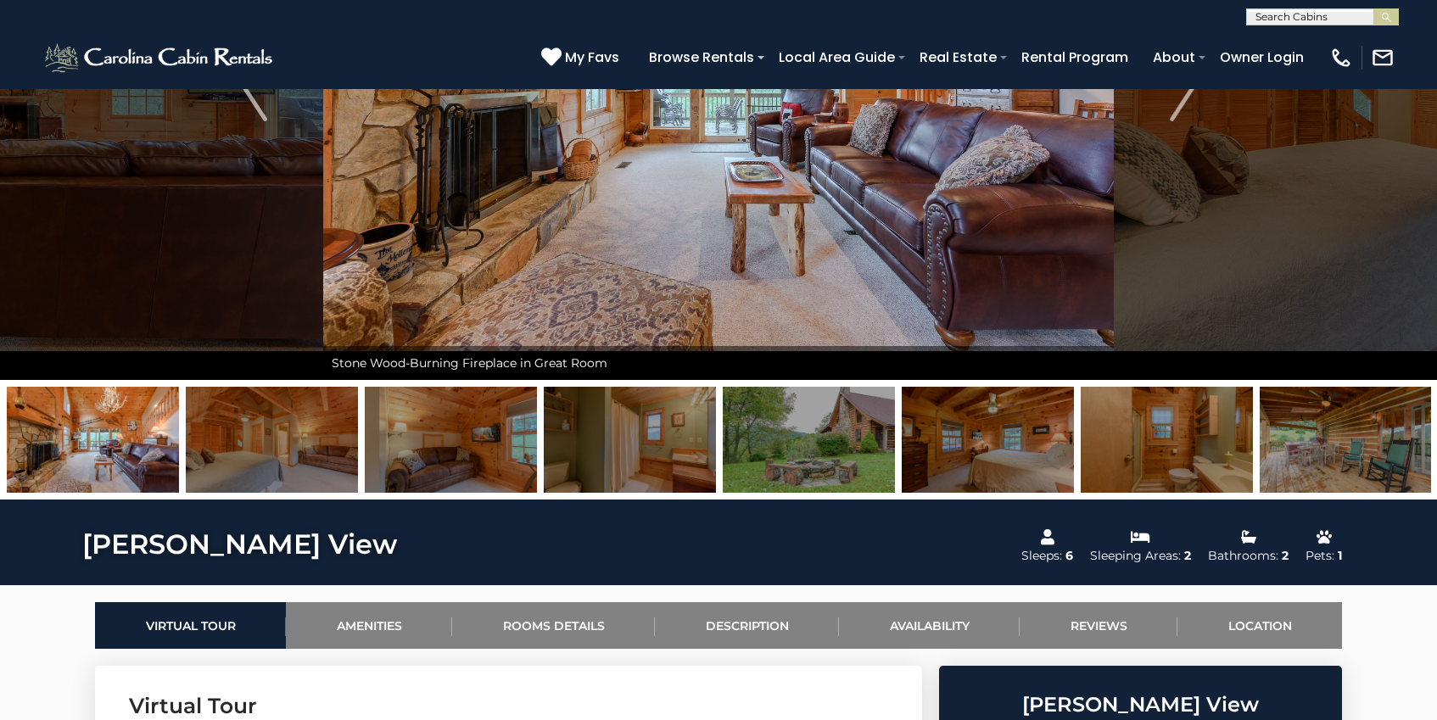
scroll to position [763, 0]
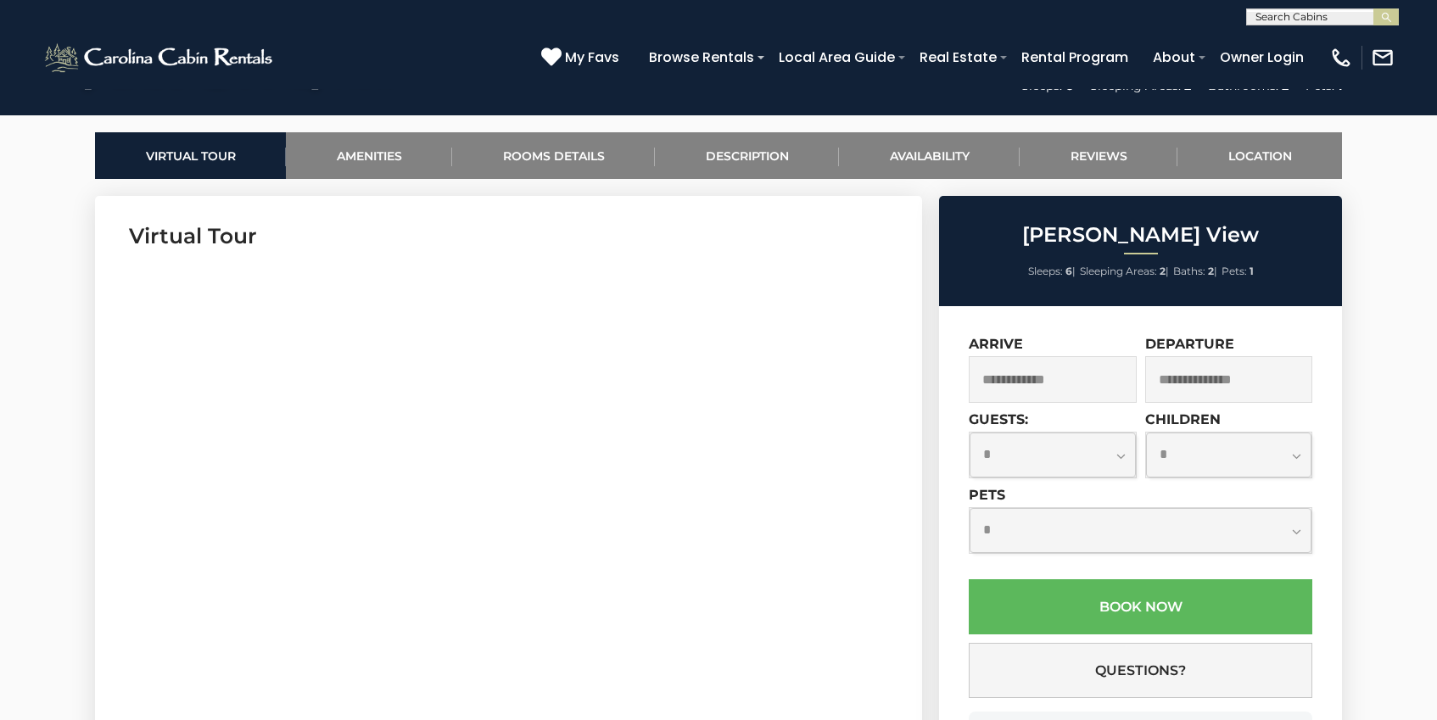
click at [1067, 455] on select "**********" at bounding box center [1052, 454] width 166 height 45
select select "*"
click at [1164, 460] on select "**********" at bounding box center [1229, 454] width 166 height 45
click at [1047, 525] on select "**********" at bounding box center [1140, 530] width 342 height 45
select select "*"
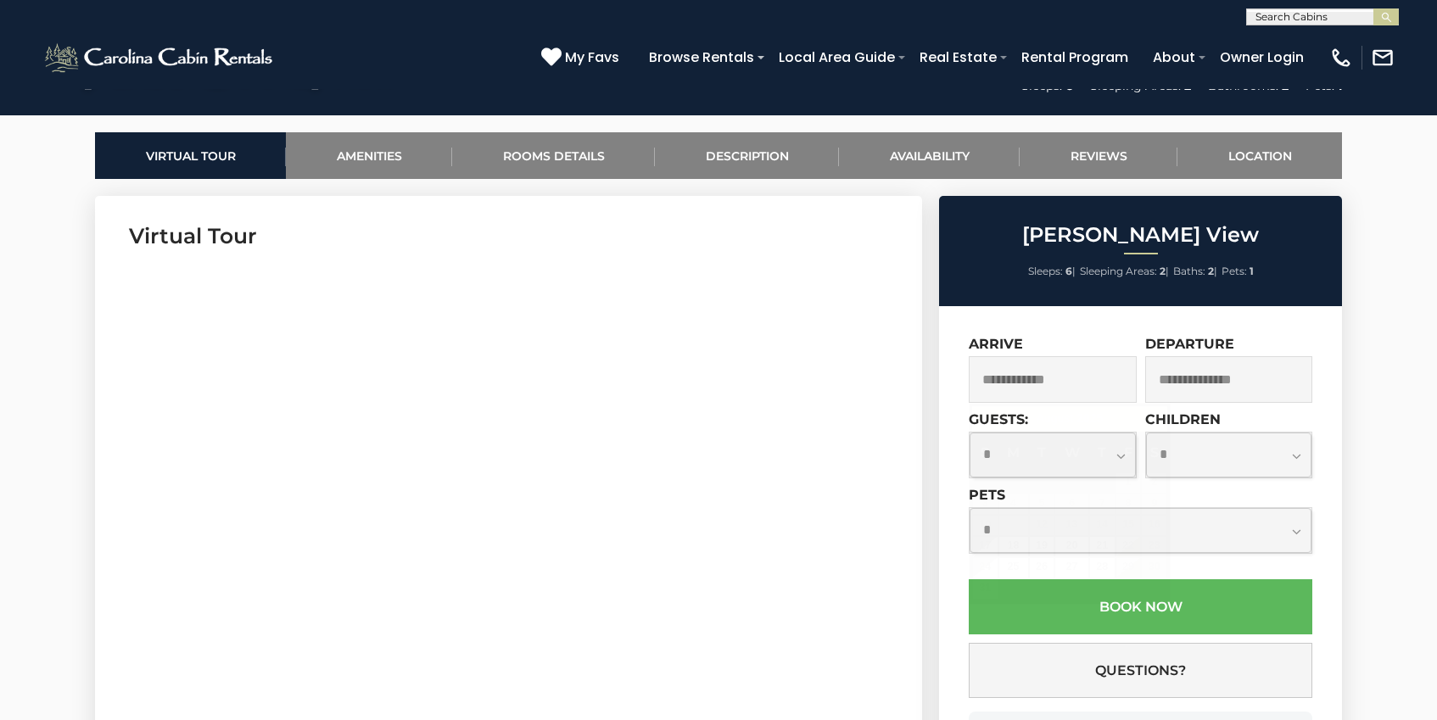
click at [1010, 387] on input "text" at bounding box center [1052, 379] width 168 height 47
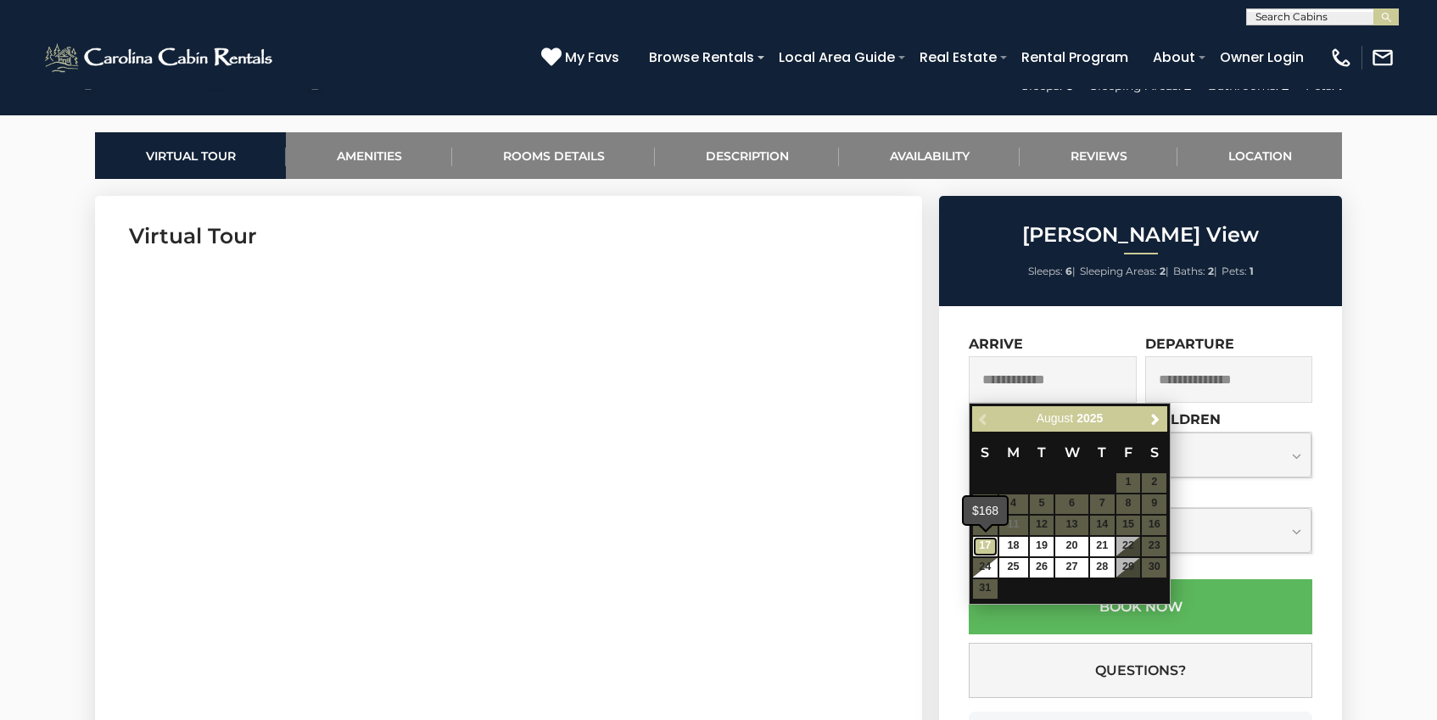
click at [989, 544] on link "17" at bounding box center [985, 547] width 25 height 20
type input "**********"
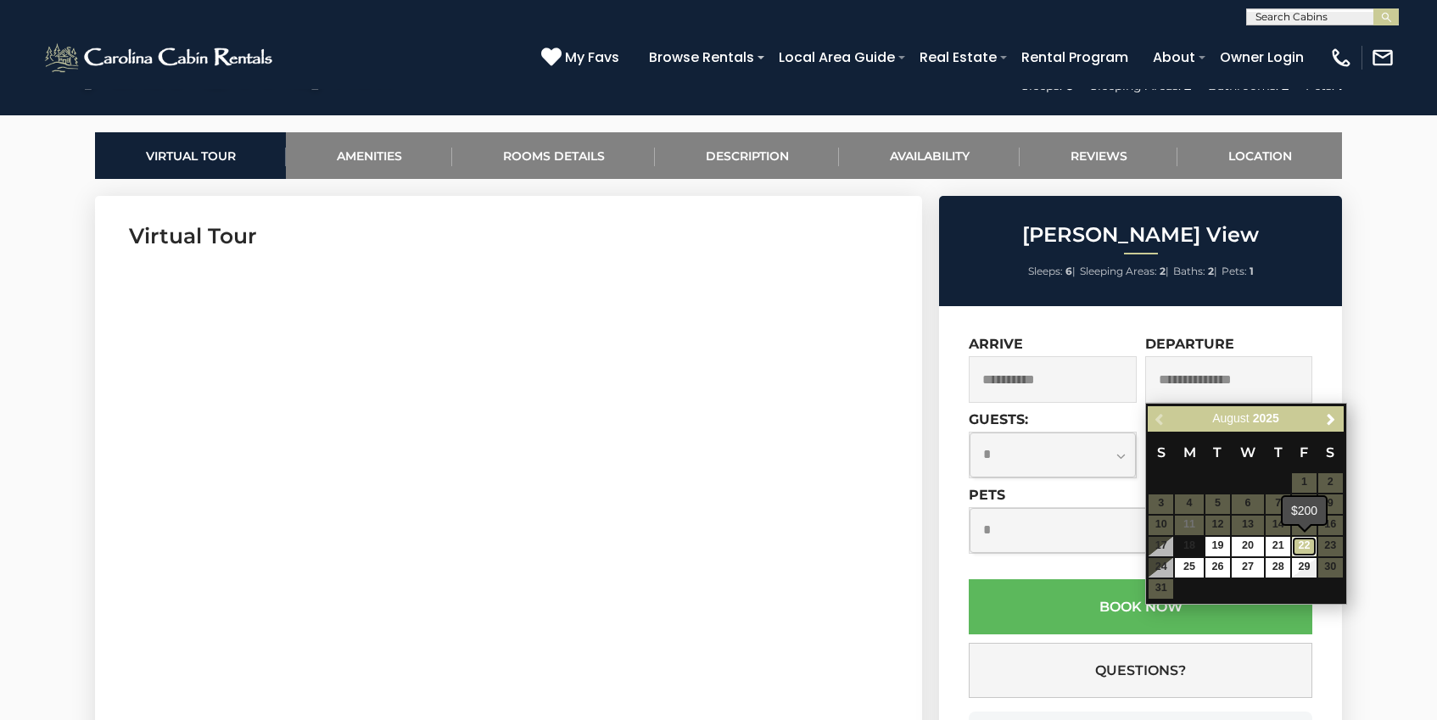
click at [1303, 551] on link "22" at bounding box center [1304, 547] width 25 height 20
type input "**********"
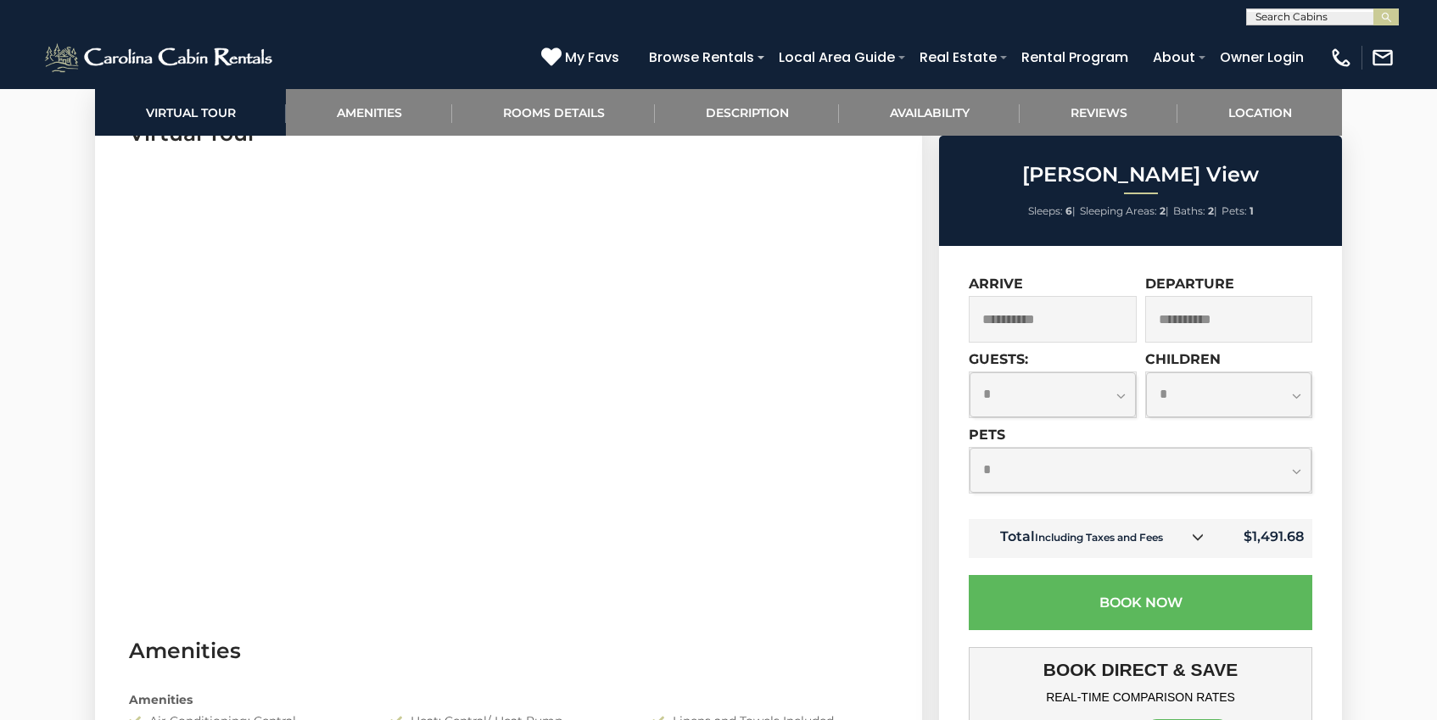
scroll to position [313, 0]
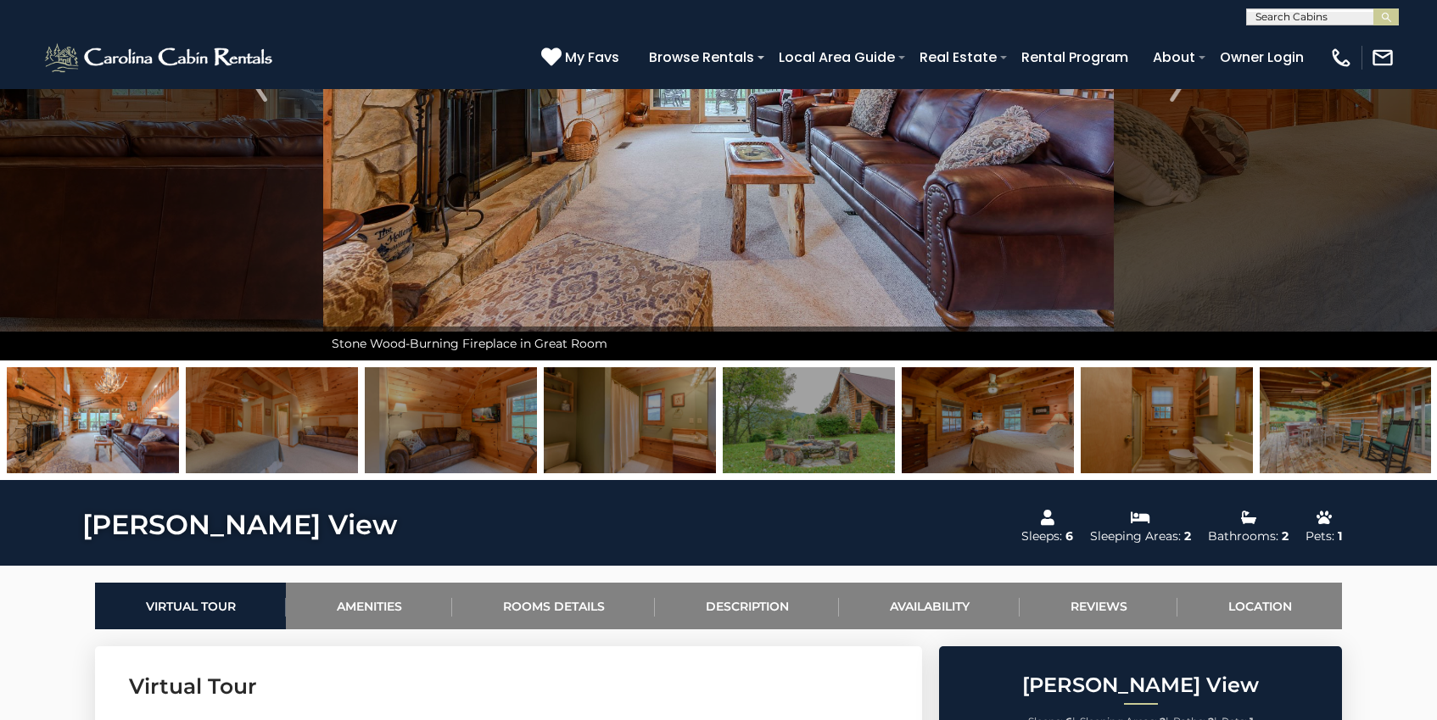
click at [272, 452] on img at bounding box center [272, 420] width 172 height 106
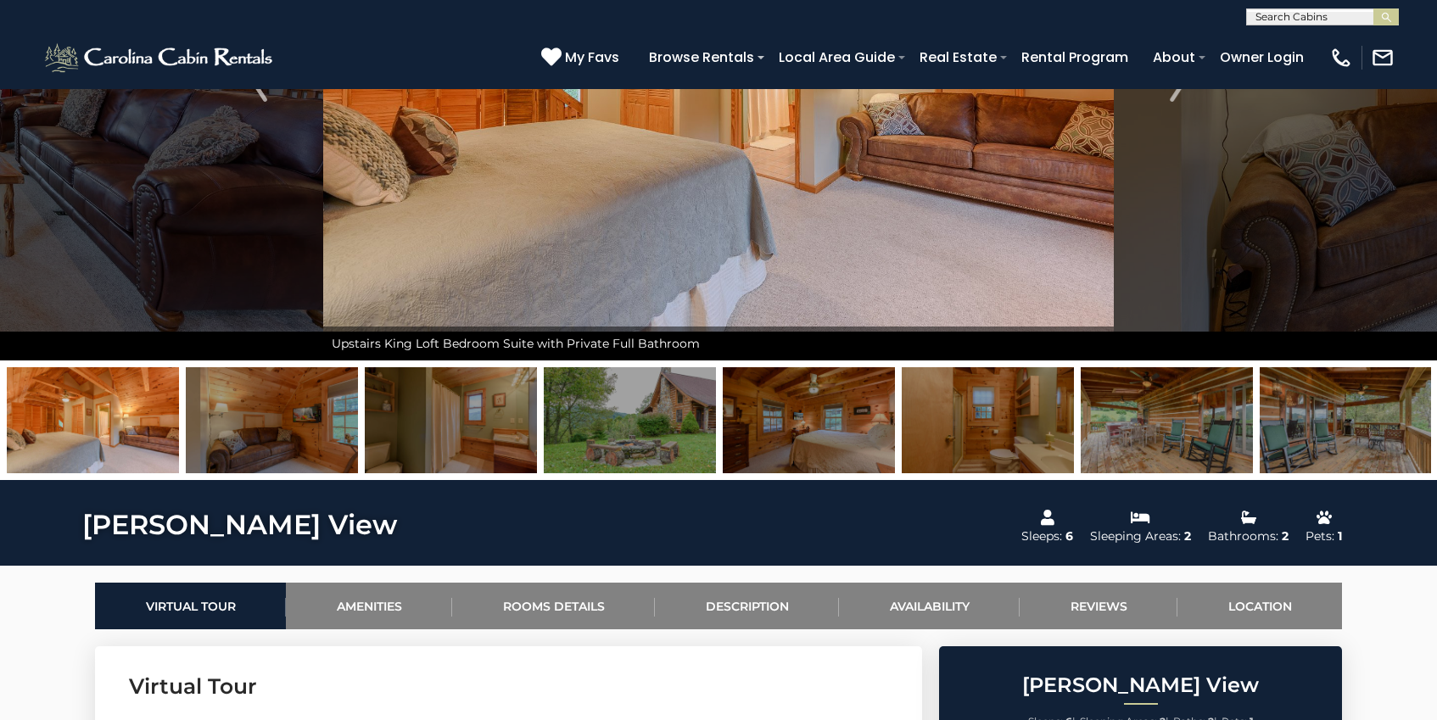
click at [426, 438] on img at bounding box center [451, 420] width 172 height 106
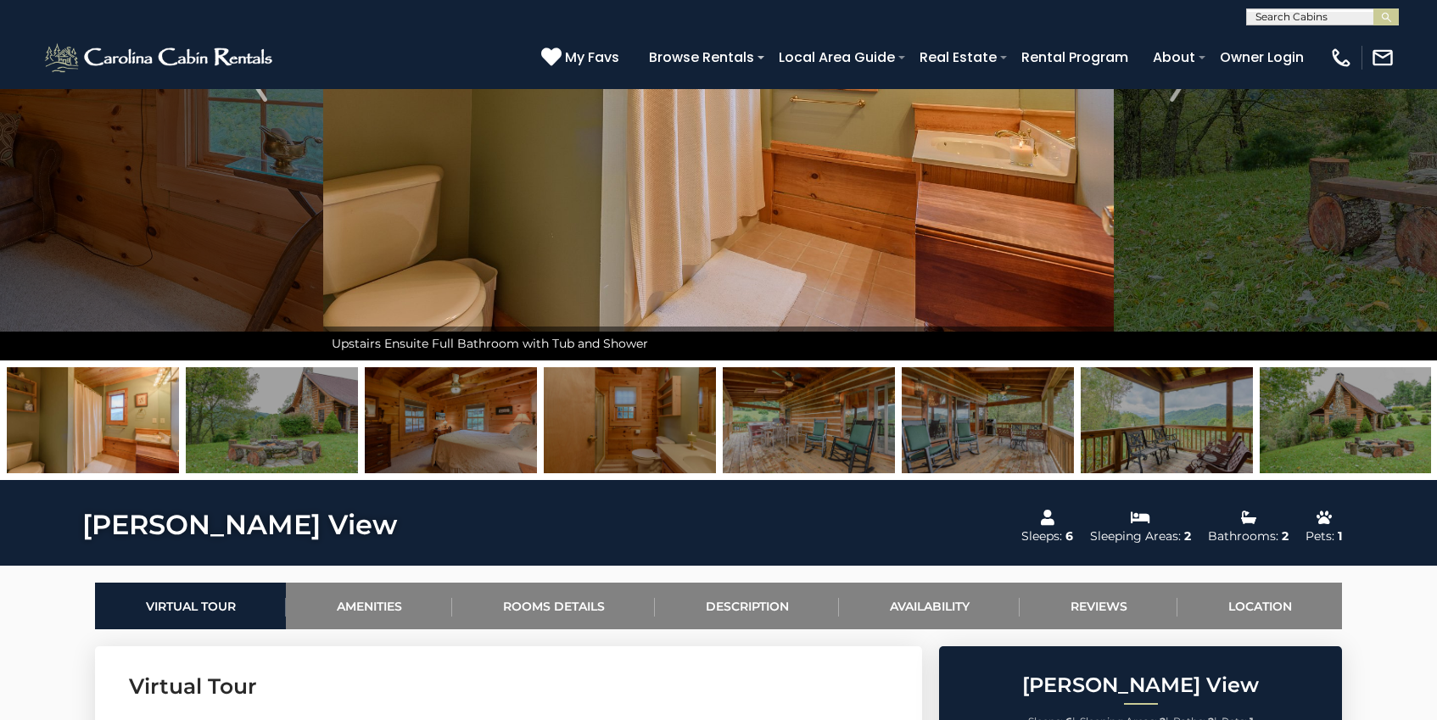
click at [598, 428] on img at bounding box center [630, 420] width 172 height 106
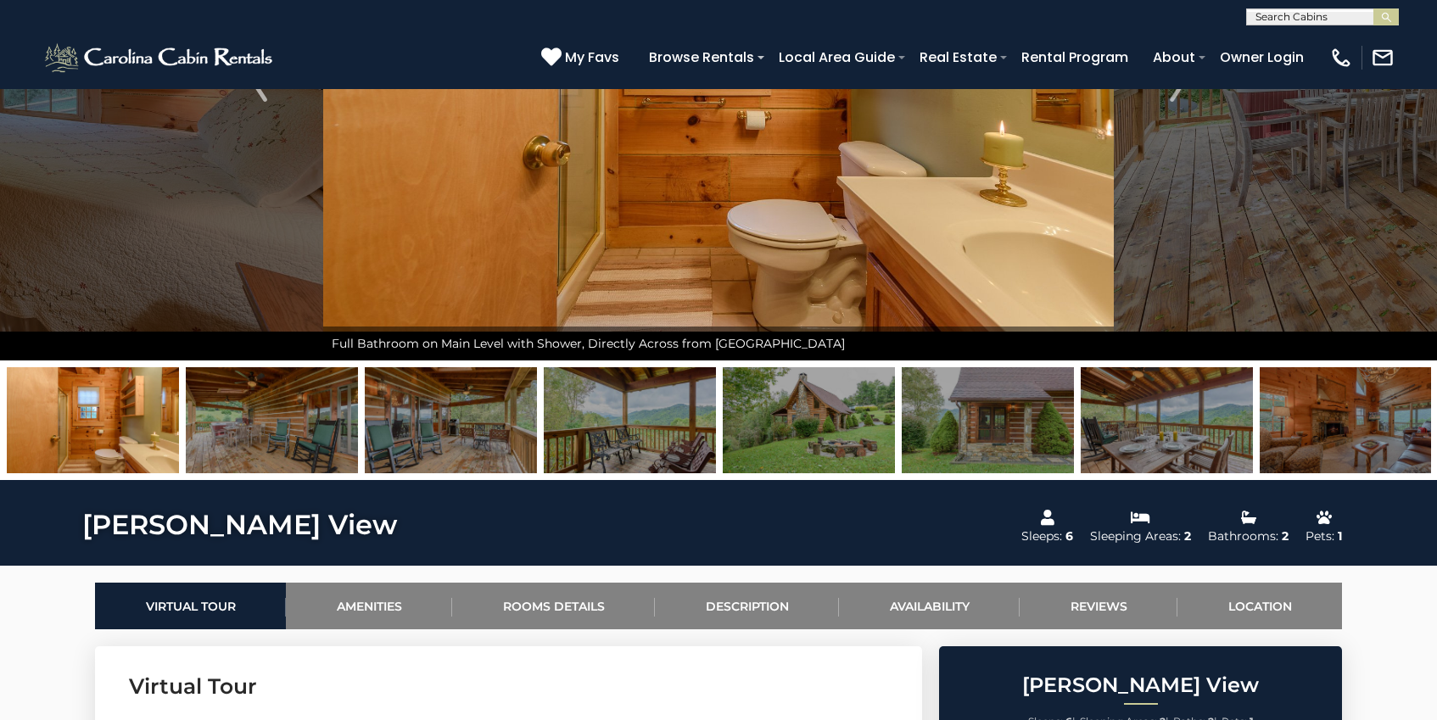
click at [656, 427] on img at bounding box center [630, 420] width 172 height 106
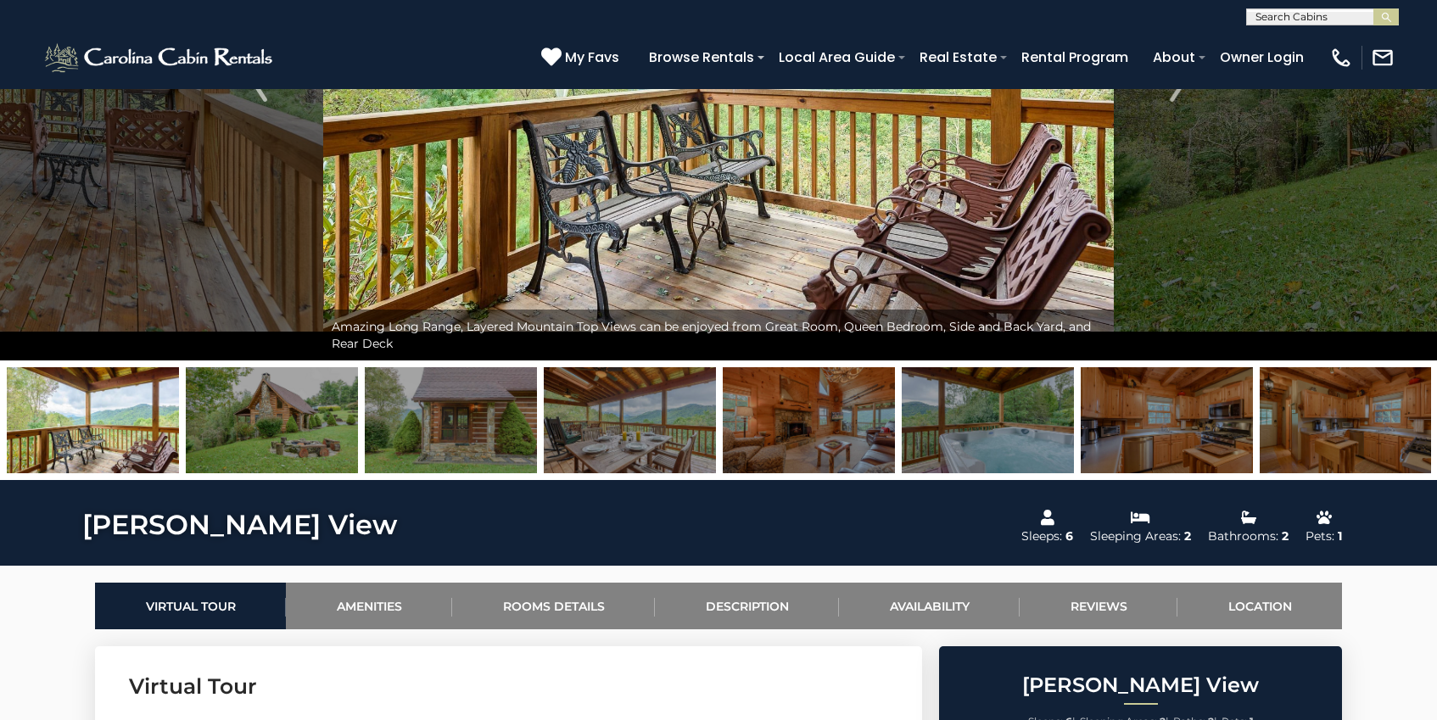
click at [661, 425] on img at bounding box center [630, 420] width 172 height 106
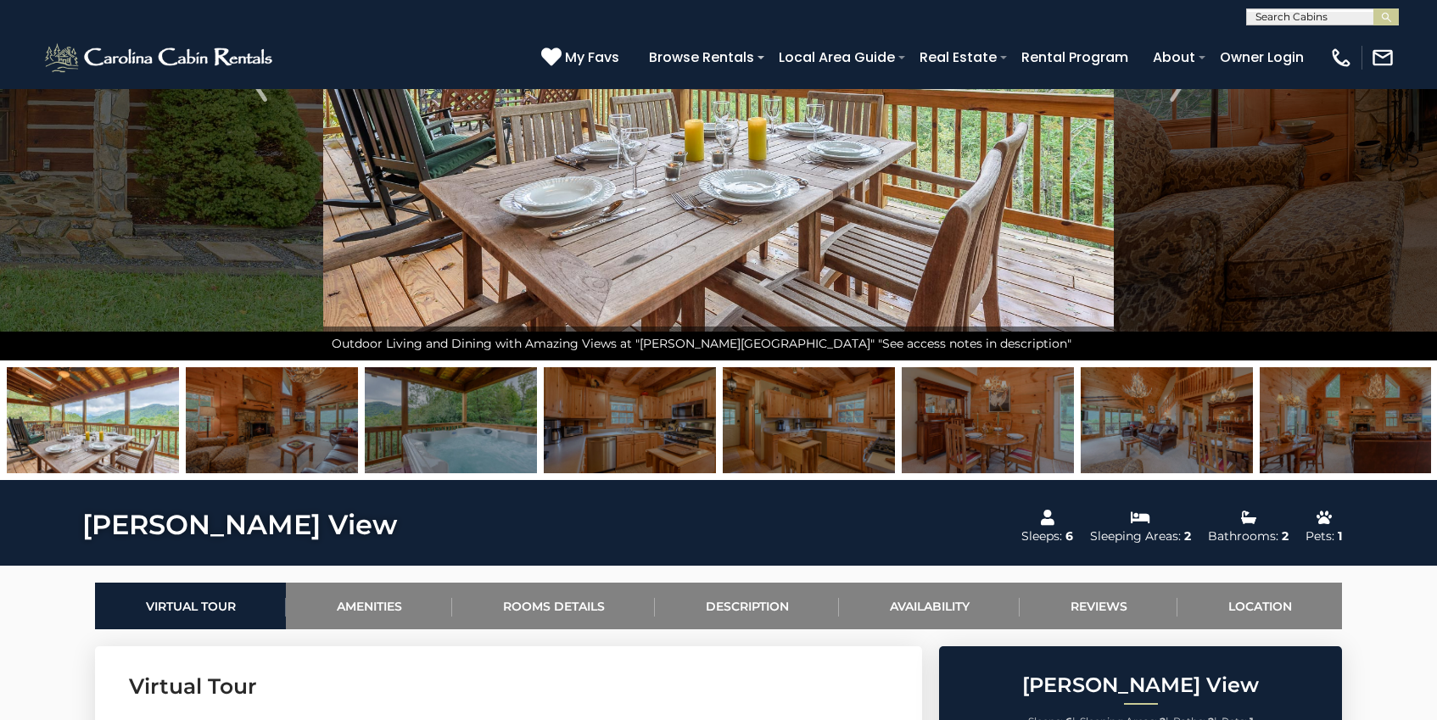
click at [661, 425] on img at bounding box center [630, 420] width 172 height 106
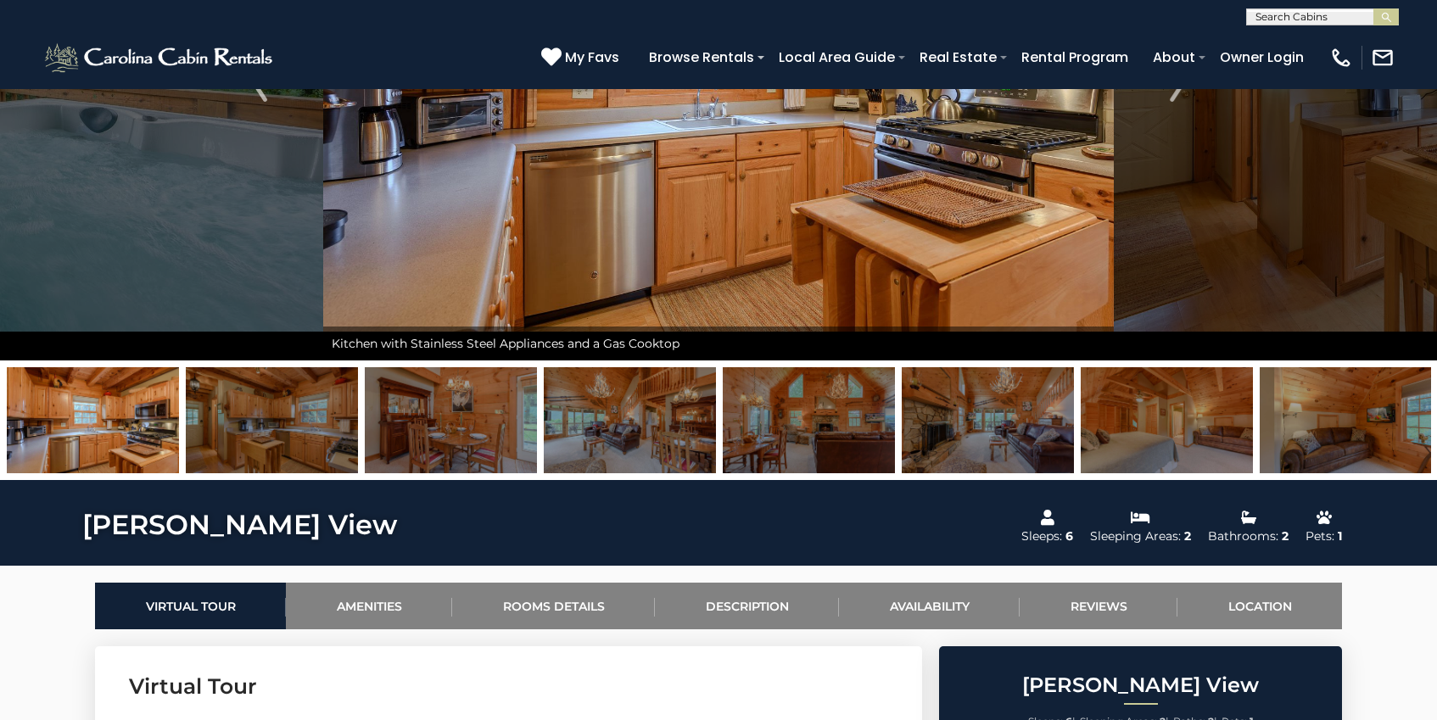
click at [658, 426] on img at bounding box center [630, 420] width 172 height 106
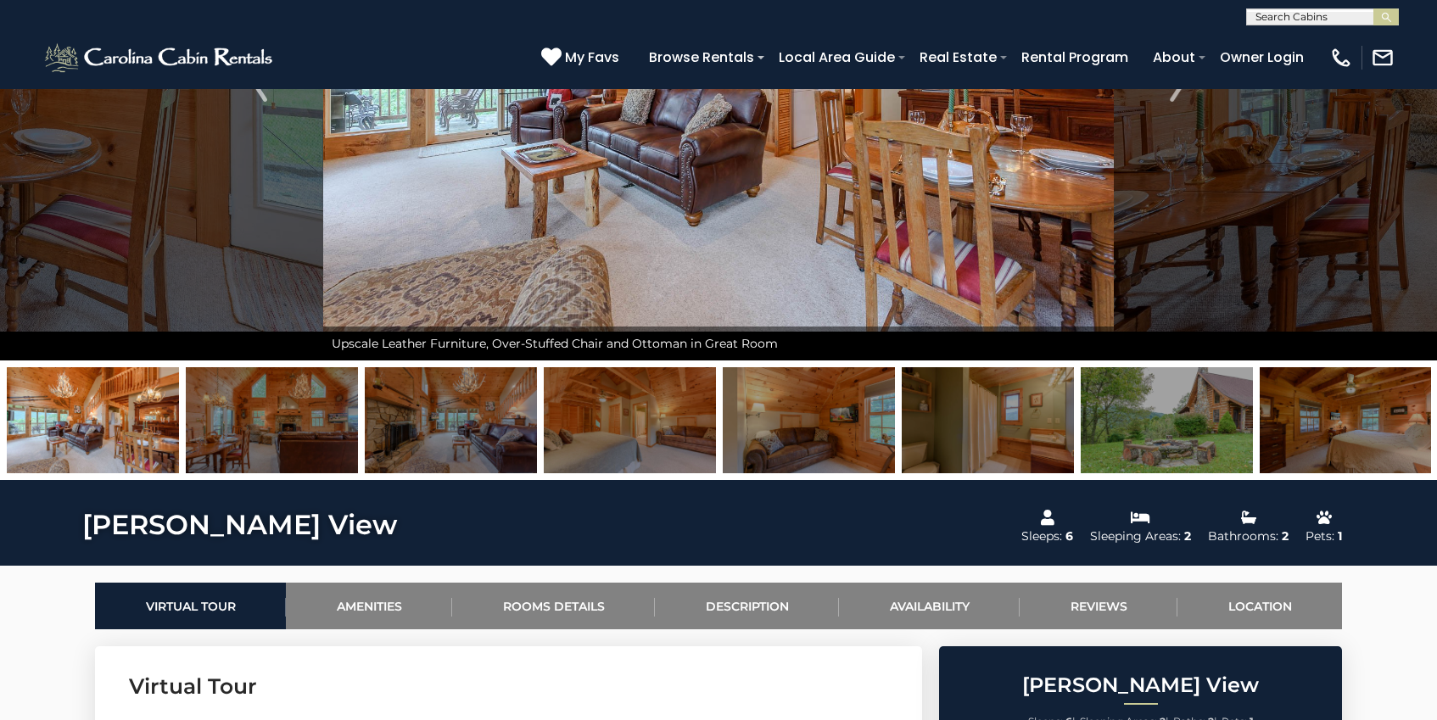
click at [789, 430] on img at bounding box center [809, 420] width 172 height 106
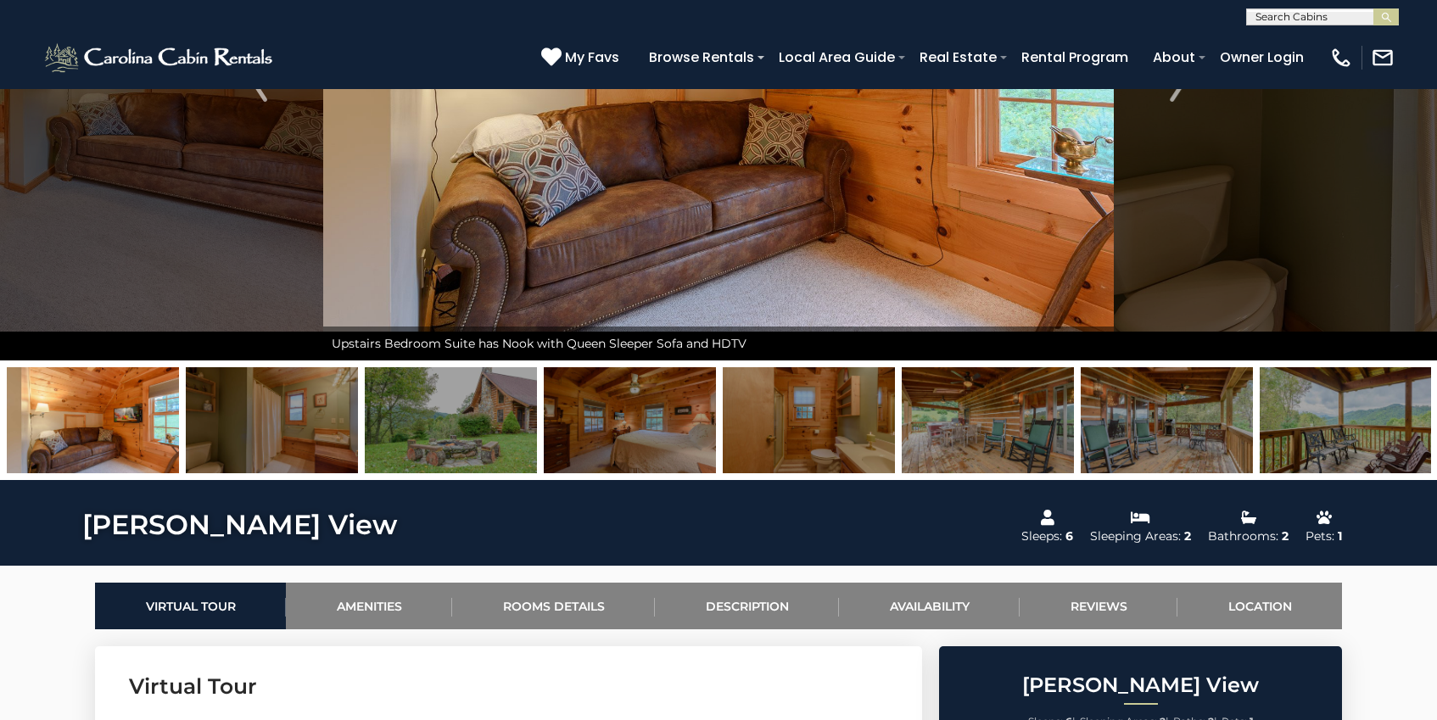
click at [1013, 432] on img at bounding box center [987, 420] width 172 height 106
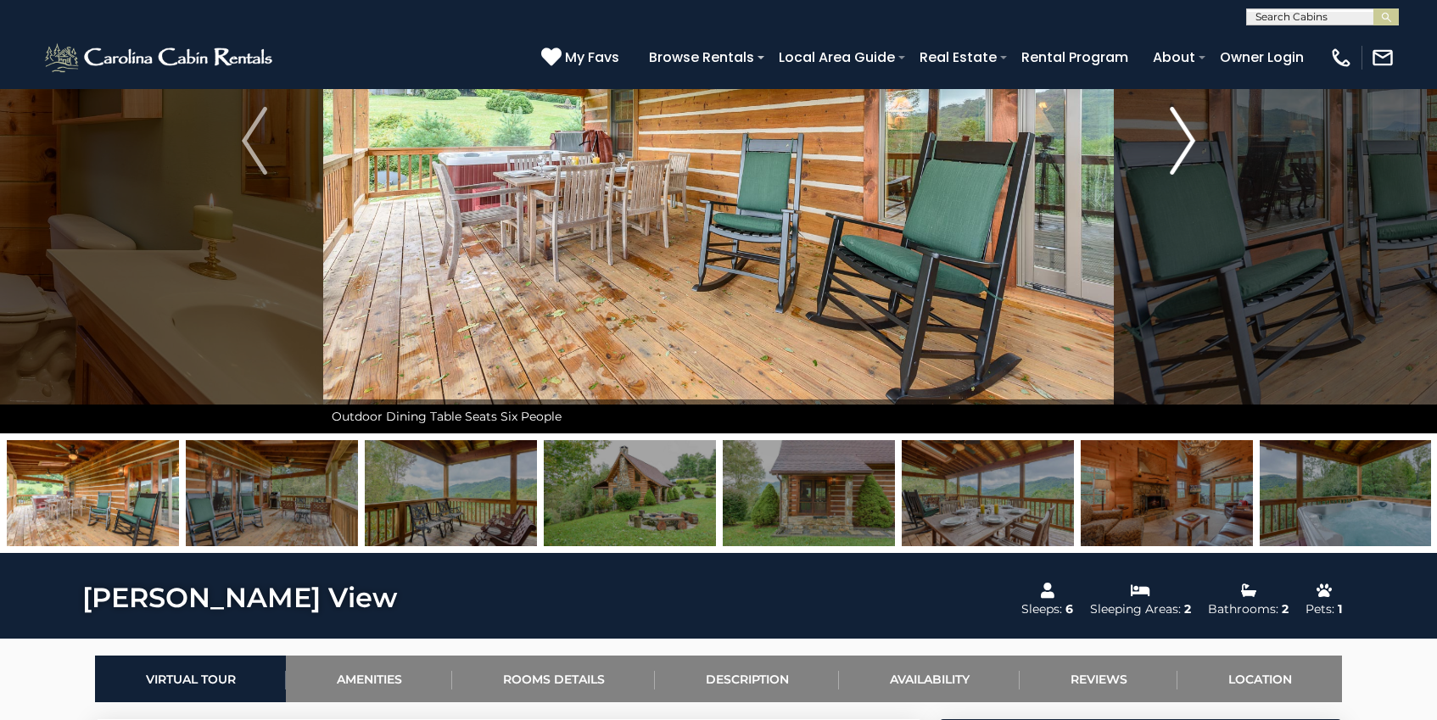
scroll to position [0, 0]
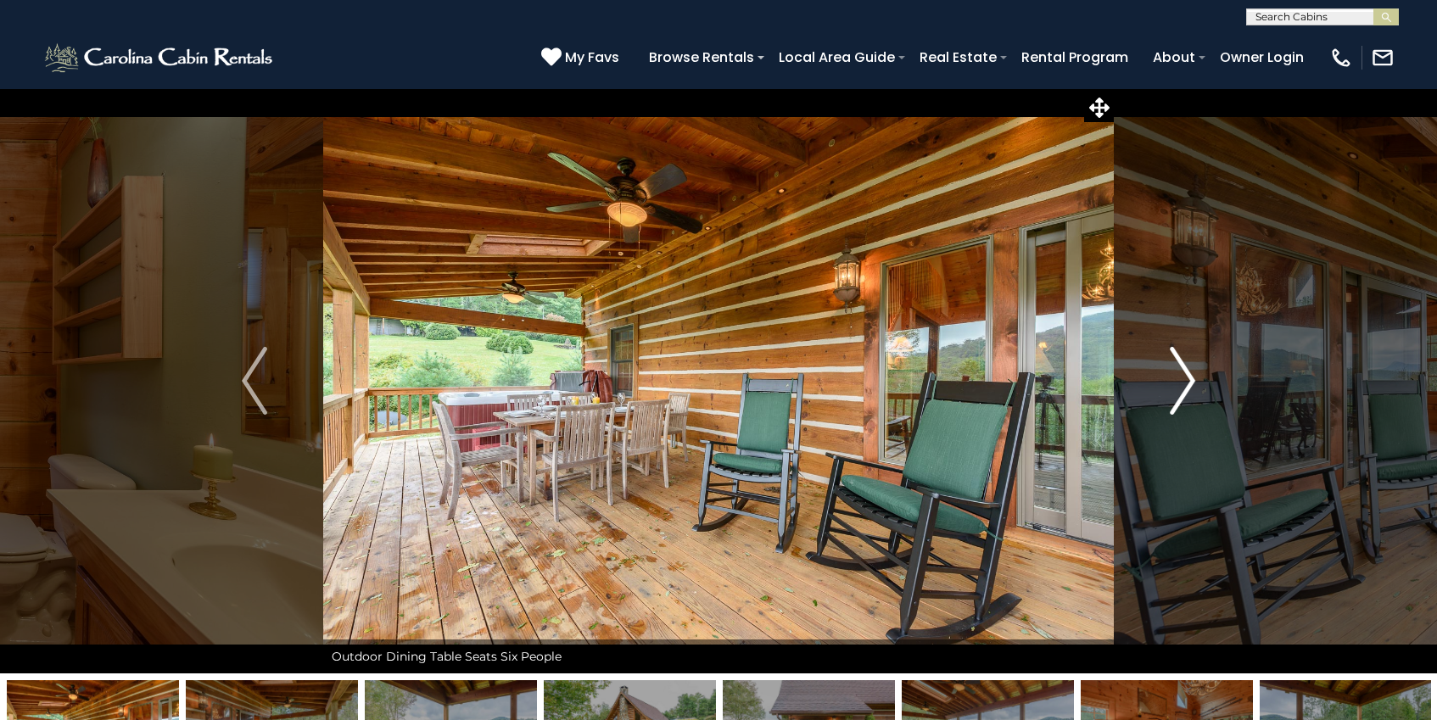
click at [1176, 363] on img "Next" at bounding box center [1181, 381] width 25 height 68
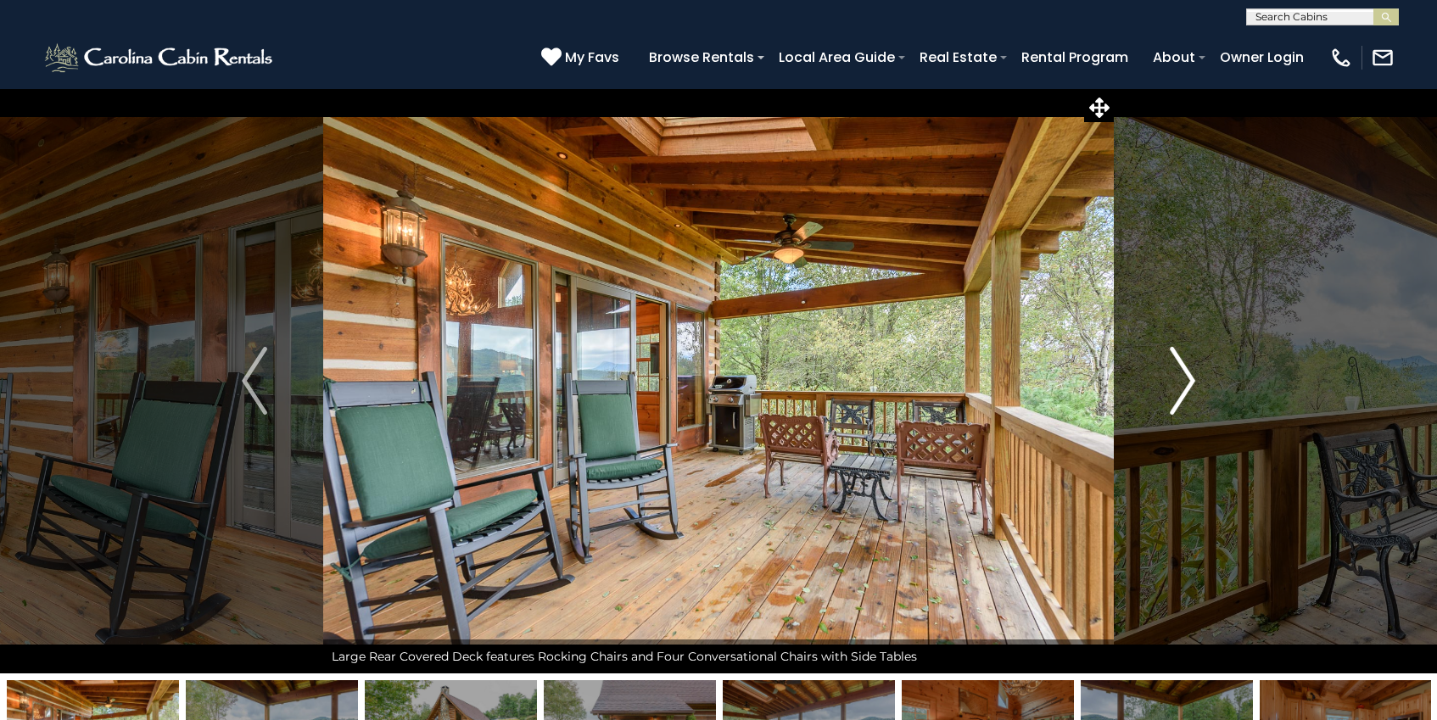
click at [1177, 362] on img "Next" at bounding box center [1181, 381] width 25 height 68
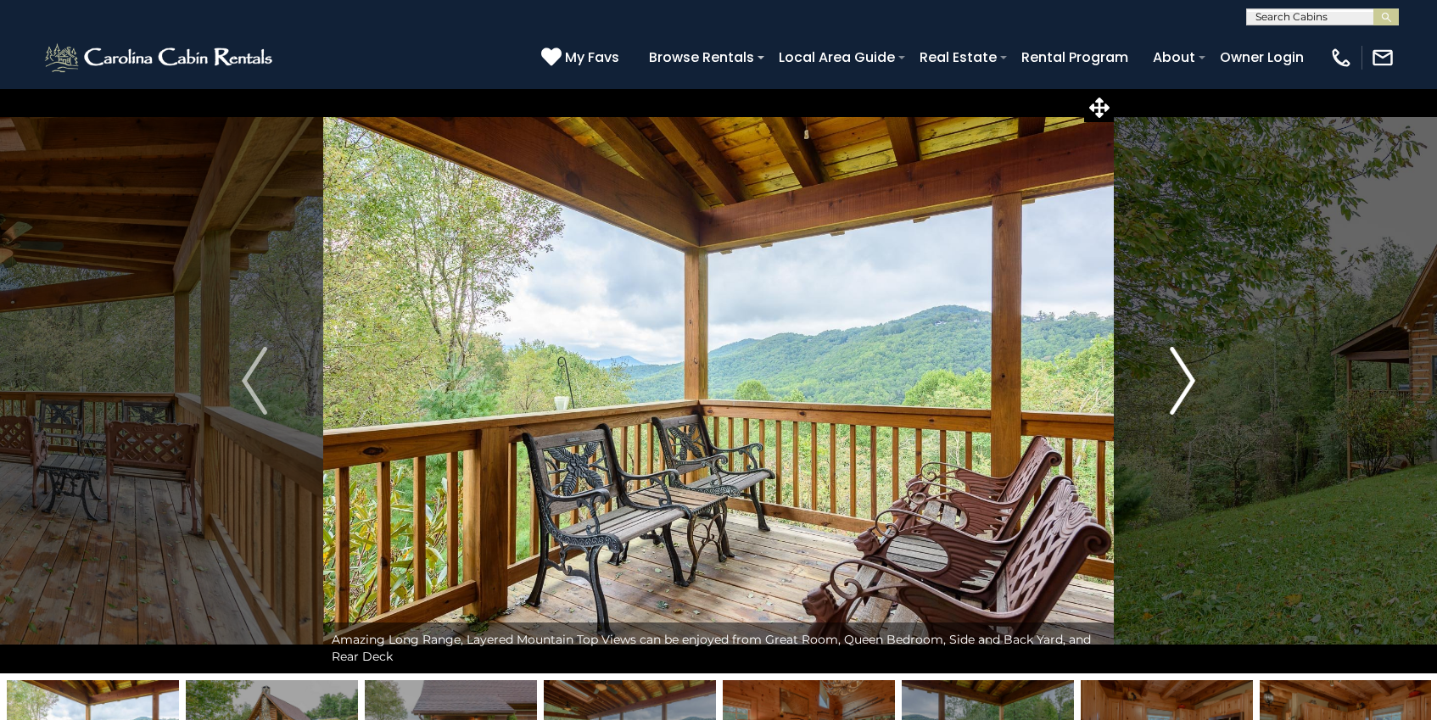
click at [1177, 362] on img "Next" at bounding box center [1181, 381] width 25 height 68
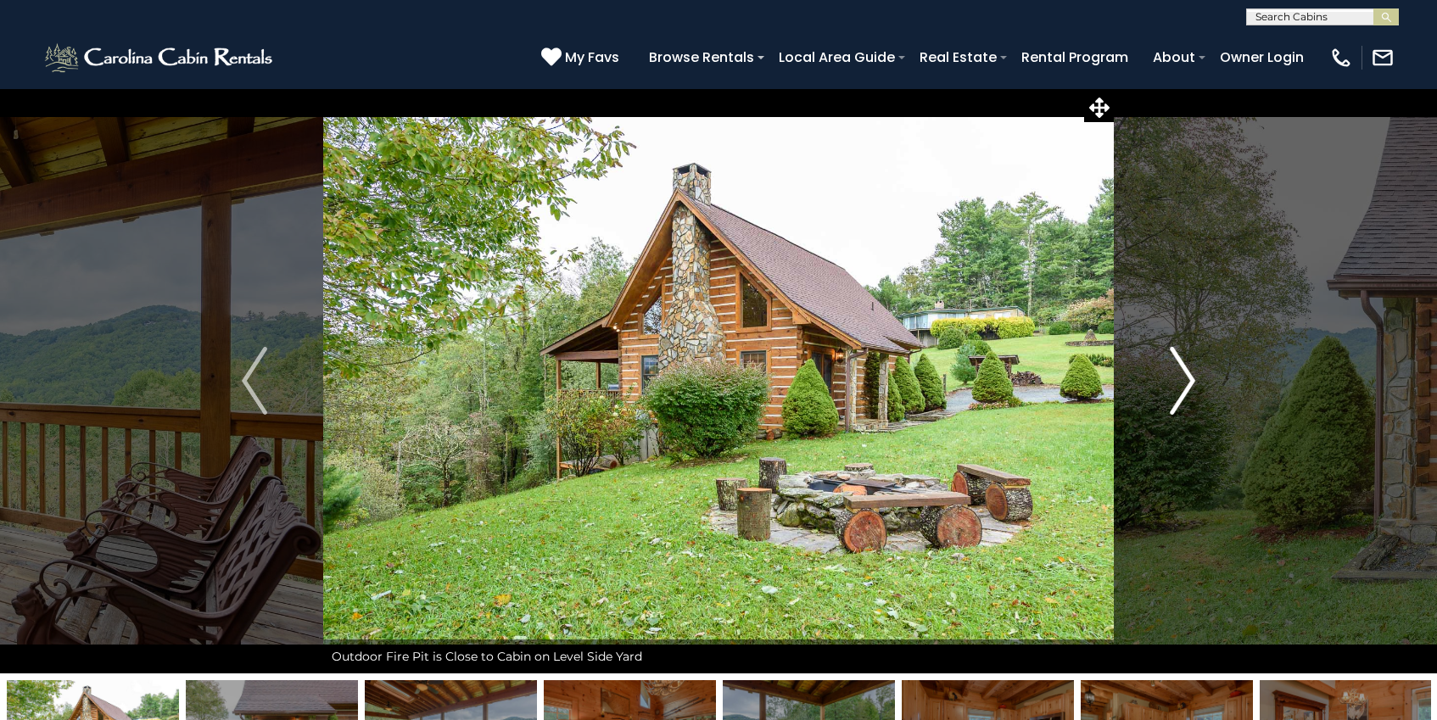
click at [1177, 362] on img "Next" at bounding box center [1181, 381] width 25 height 68
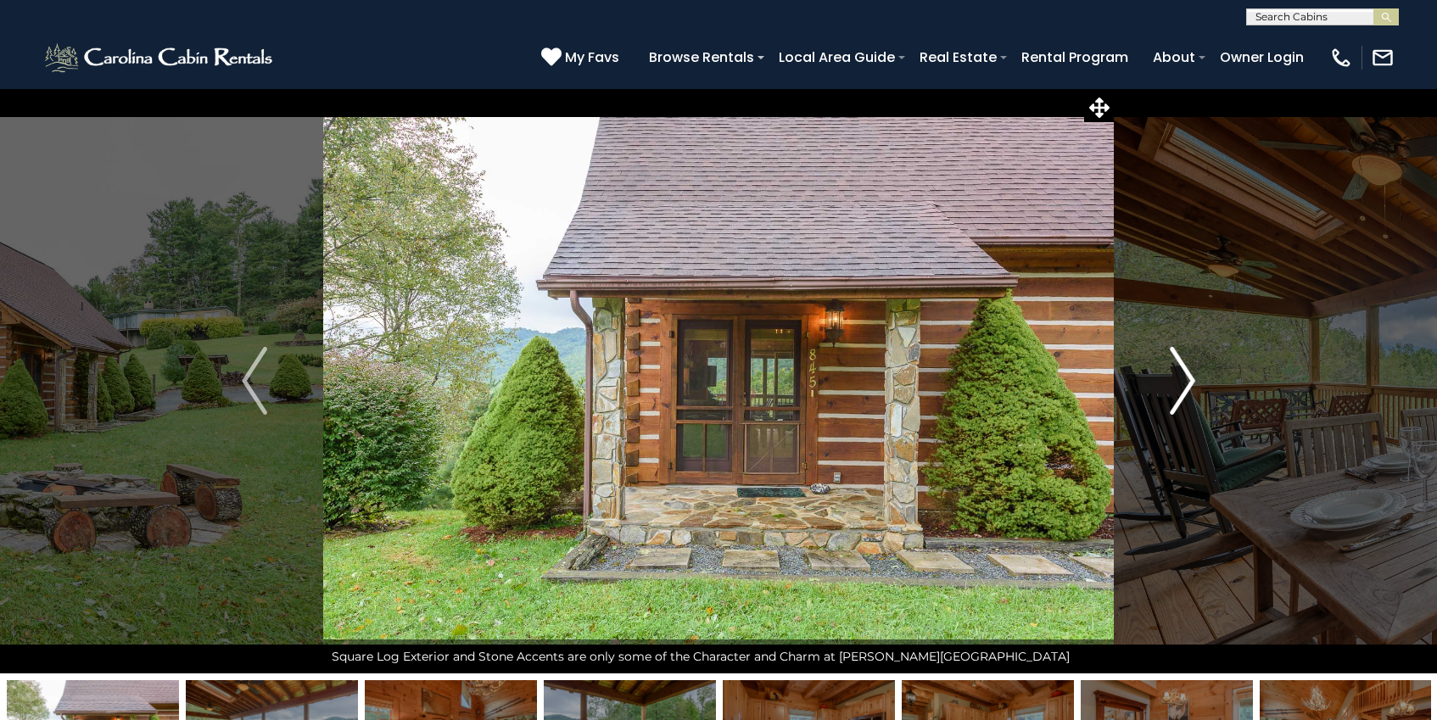
click at [1177, 362] on img "Next" at bounding box center [1181, 381] width 25 height 68
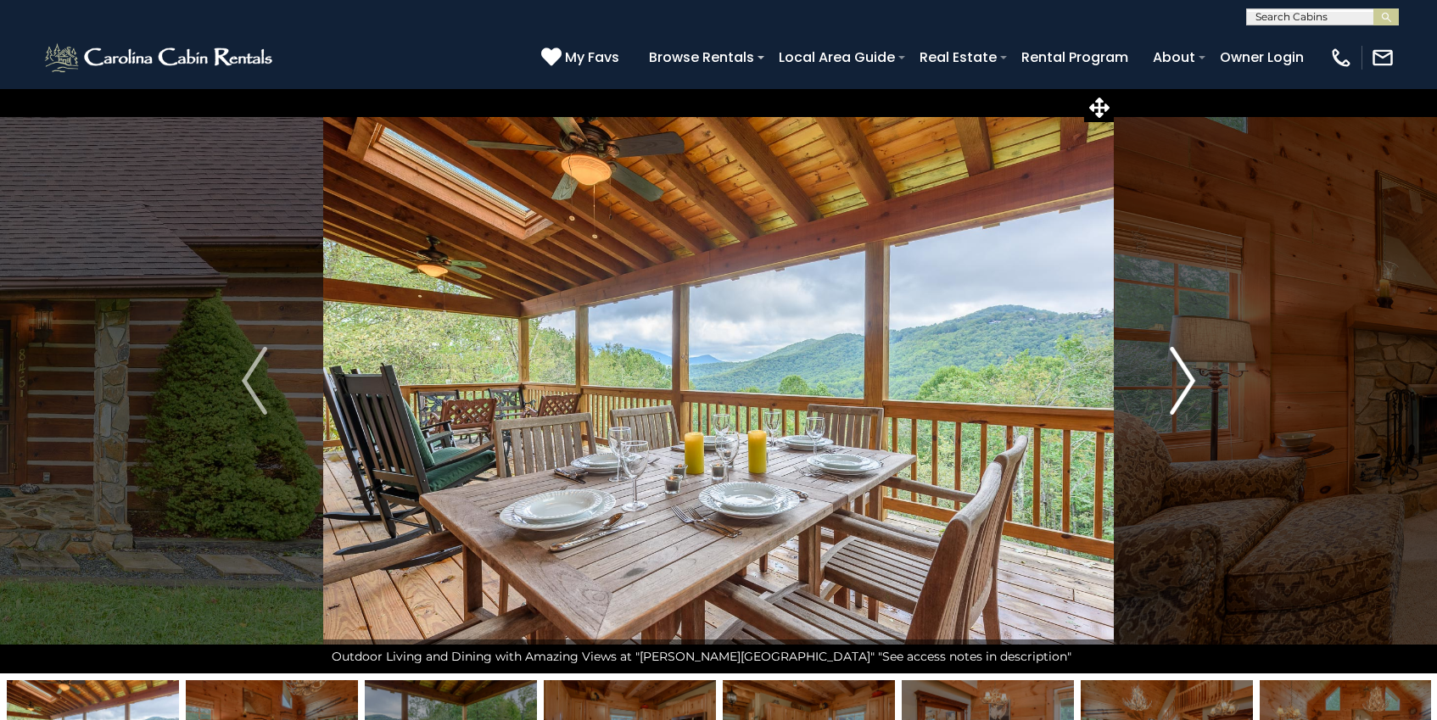
click at [1177, 362] on img "Next" at bounding box center [1181, 381] width 25 height 68
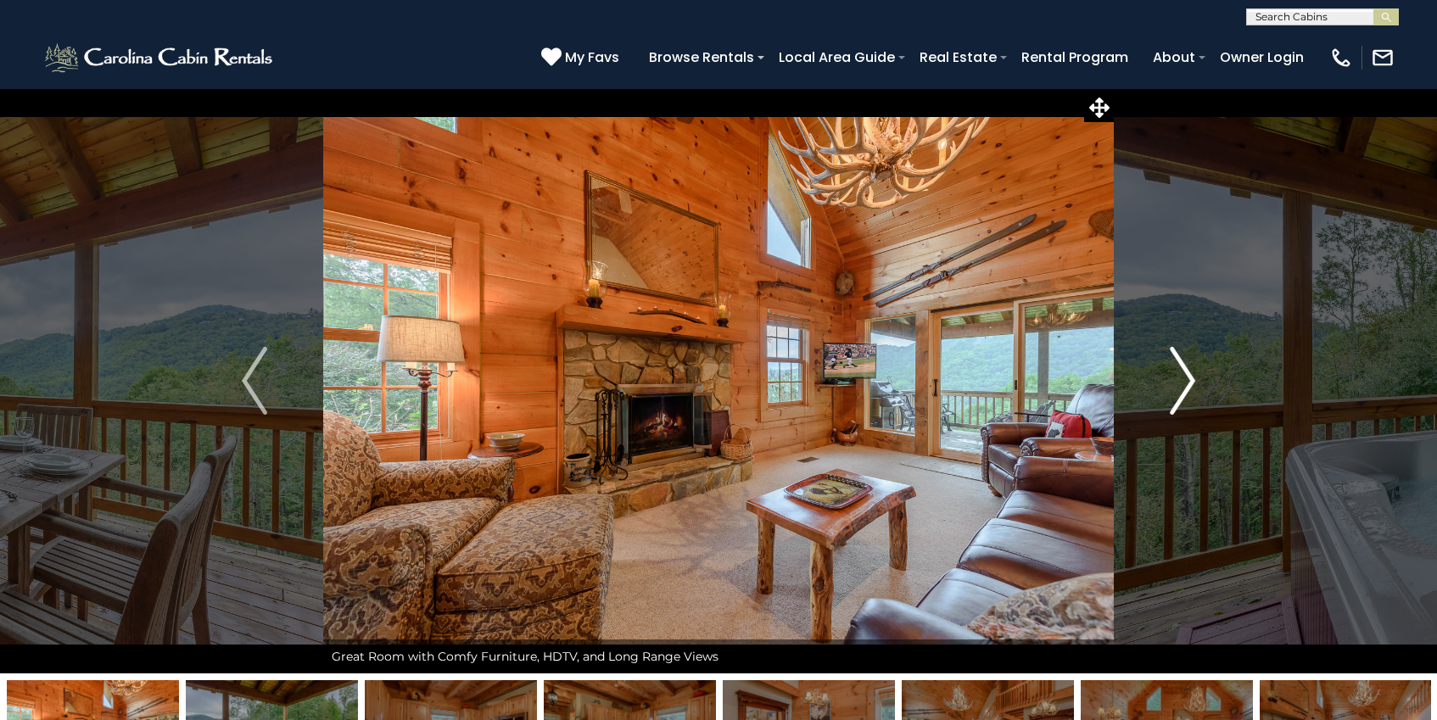
click at [1177, 362] on img "Next" at bounding box center [1181, 381] width 25 height 68
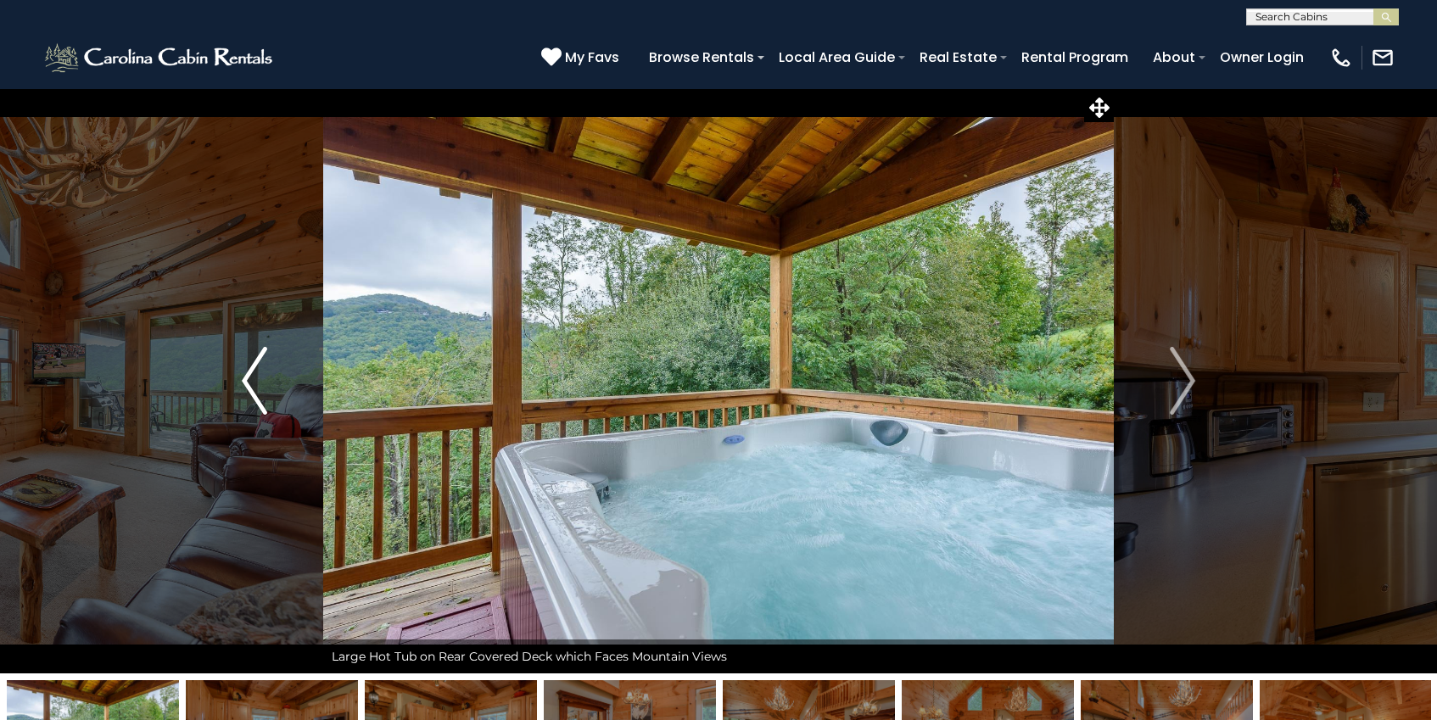
click at [254, 392] on img "Previous" at bounding box center [254, 381] width 25 height 68
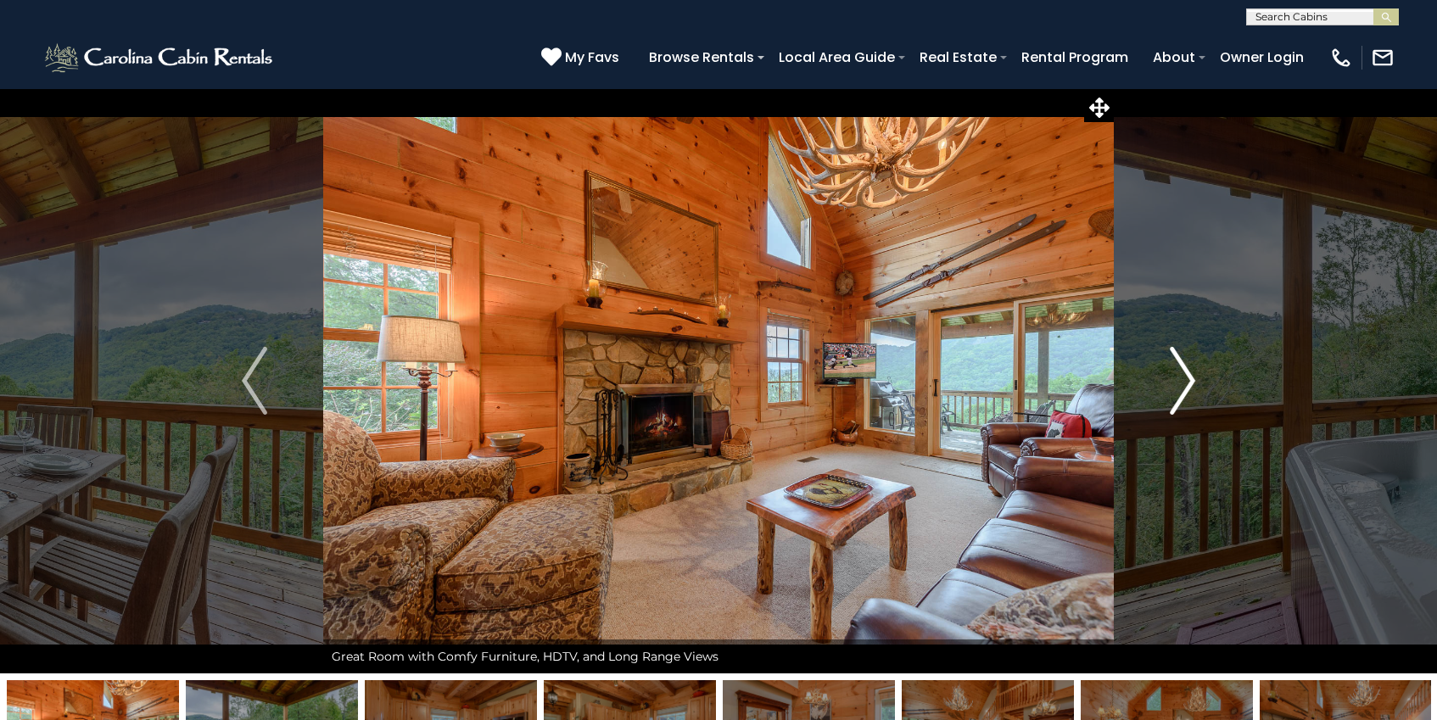
click at [1193, 377] on img "Next" at bounding box center [1181, 381] width 25 height 68
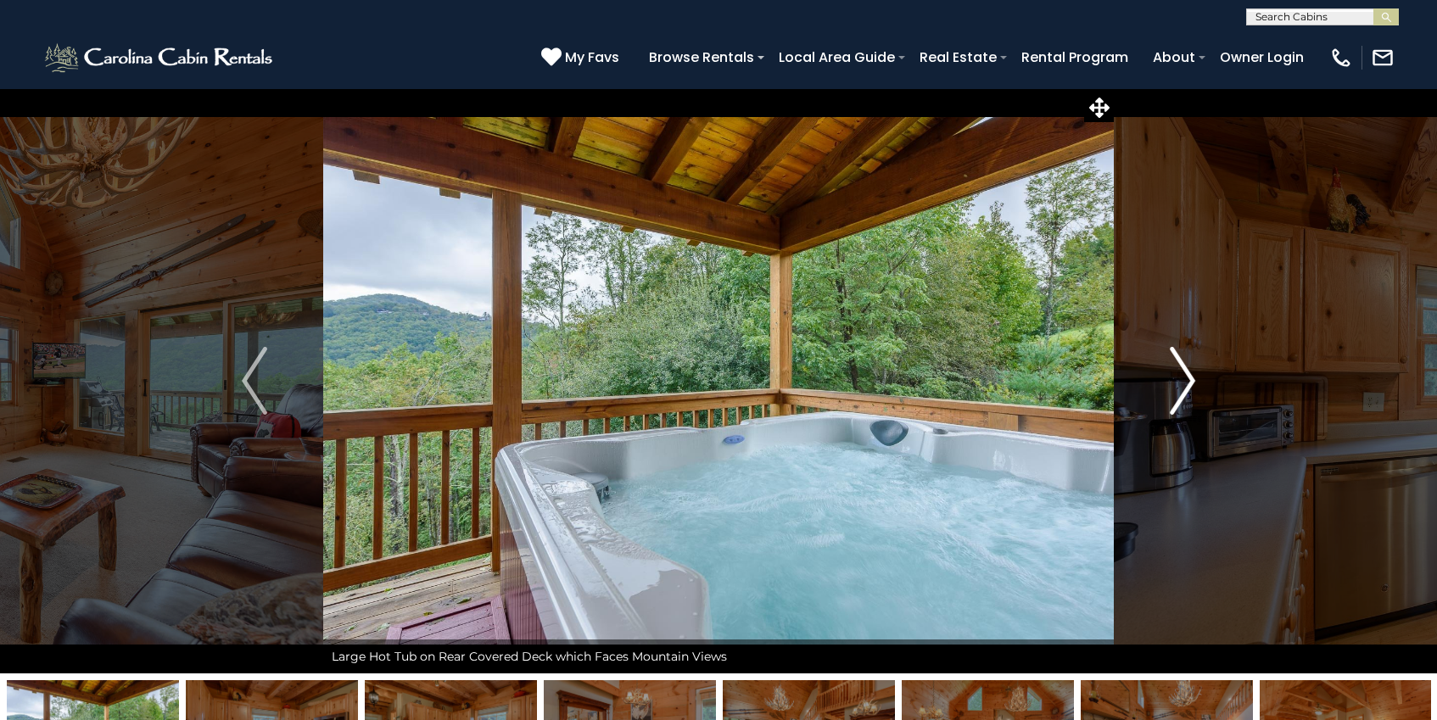
click at [1193, 377] on img "Next" at bounding box center [1181, 381] width 25 height 68
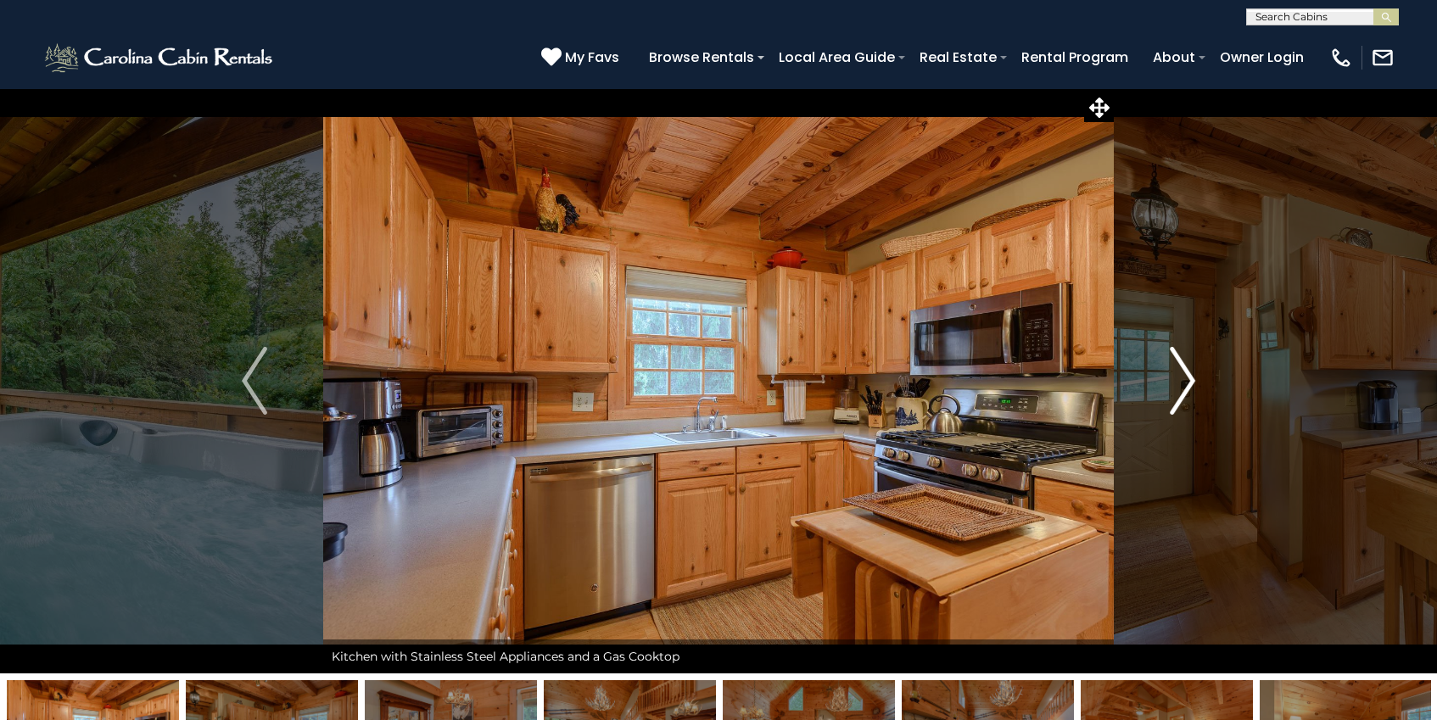
click at [1193, 377] on img "Next" at bounding box center [1181, 381] width 25 height 68
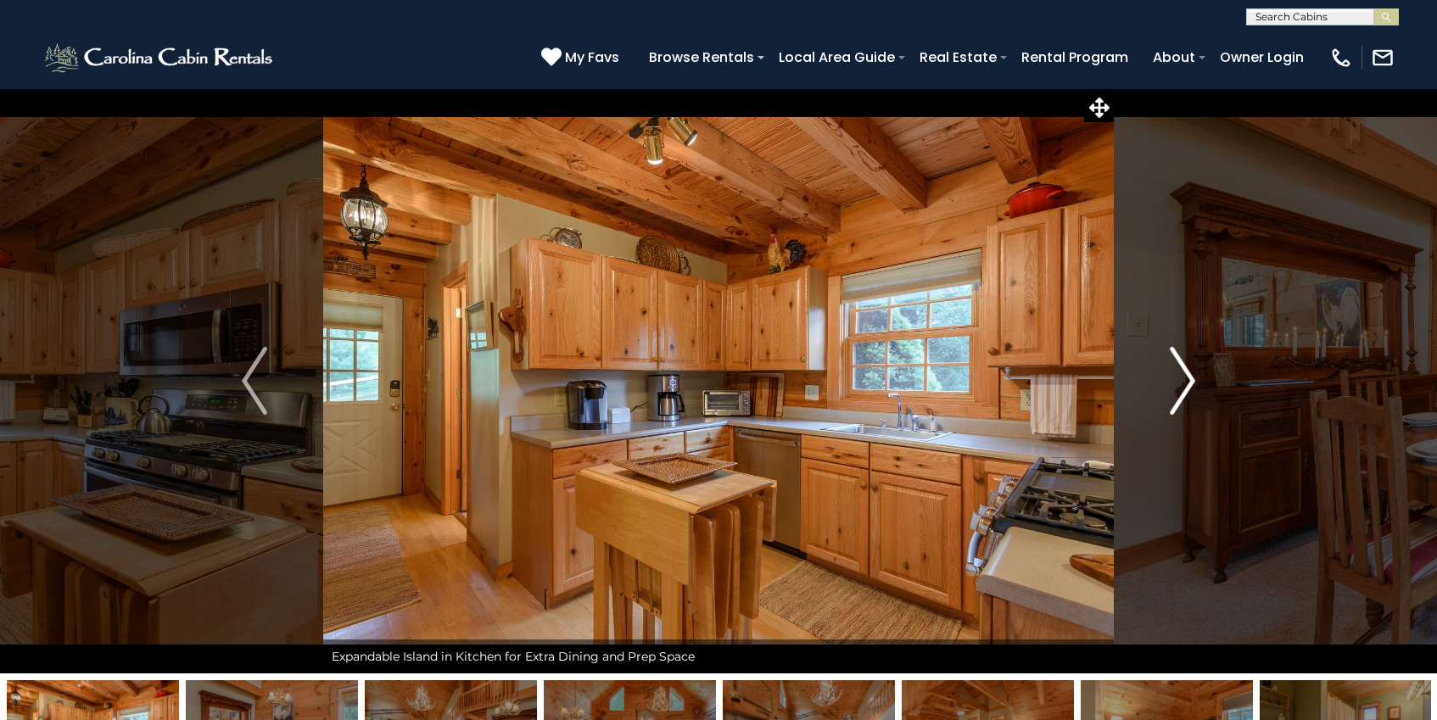
click at [1193, 377] on img "Next" at bounding box center [1181, 381] width 25 height 68
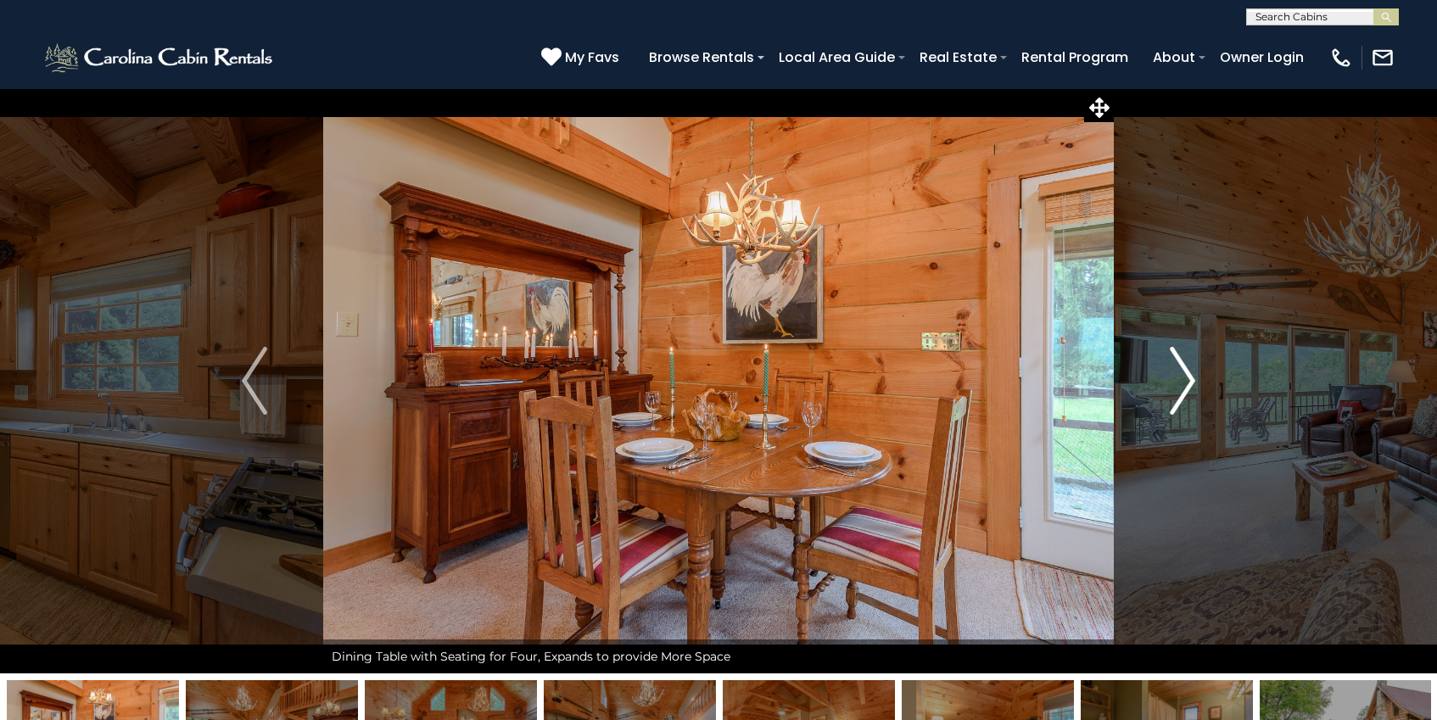
click at [1193, 377] on img "Next" at bounding box center [1181, 381] width 25 height 68
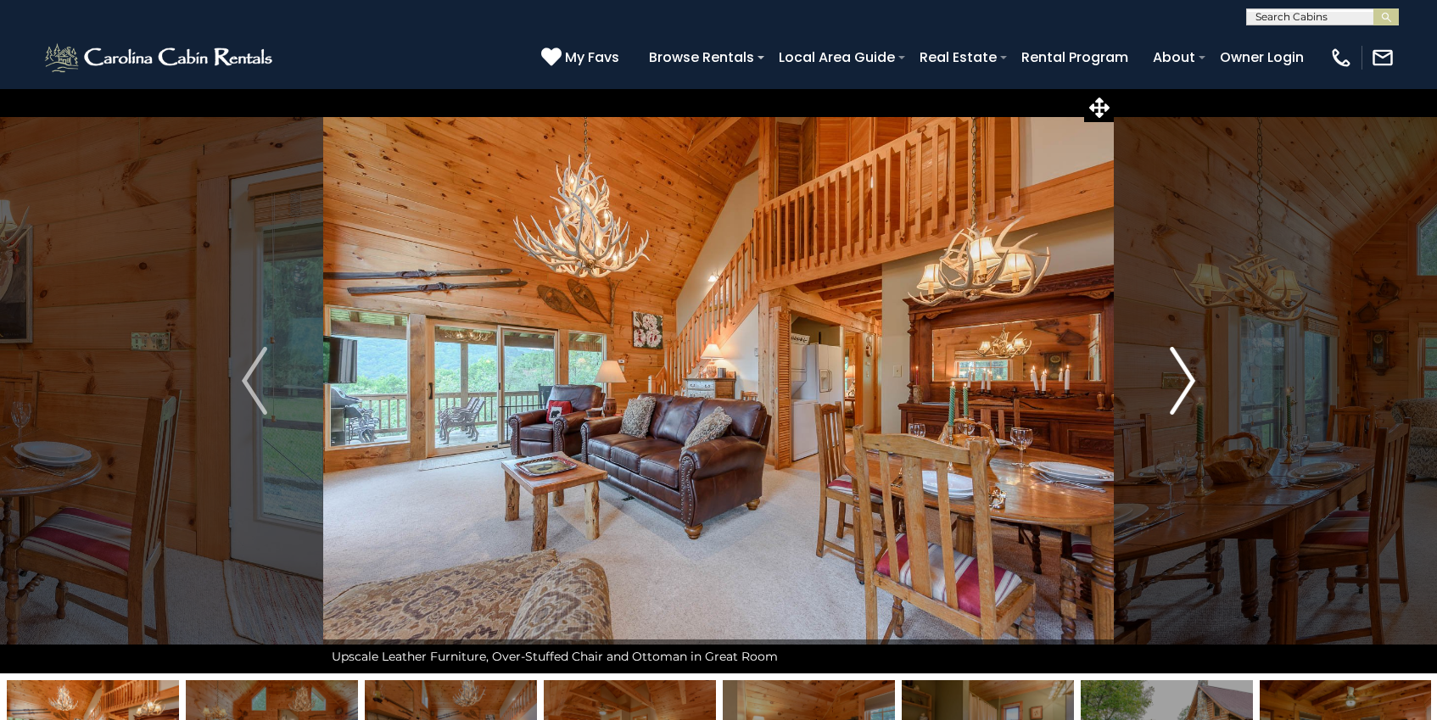
click at [1193, 377] on img "Next" at bounding box center [1181, 381] width 25 height 68
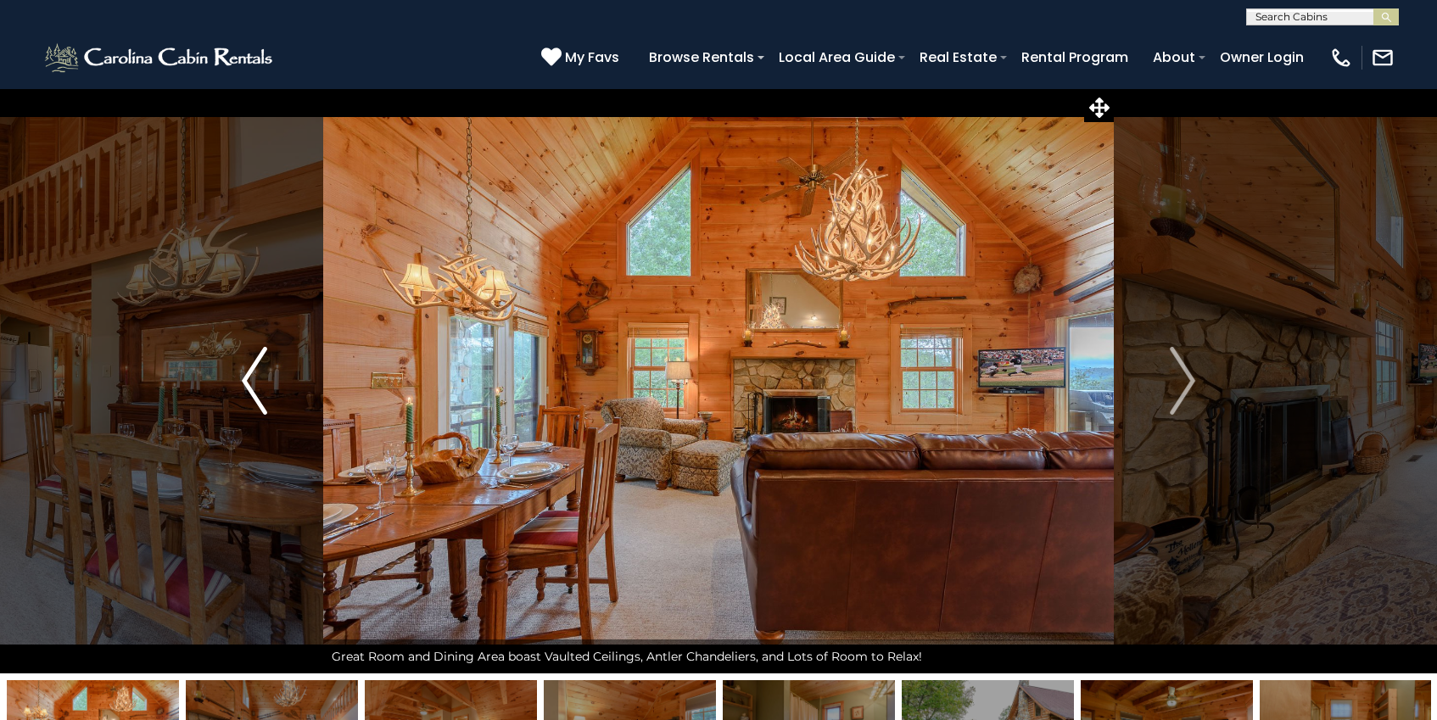
click at [257, 384] on img "Previous" at bounding box center [254, 381] width 25 height 68
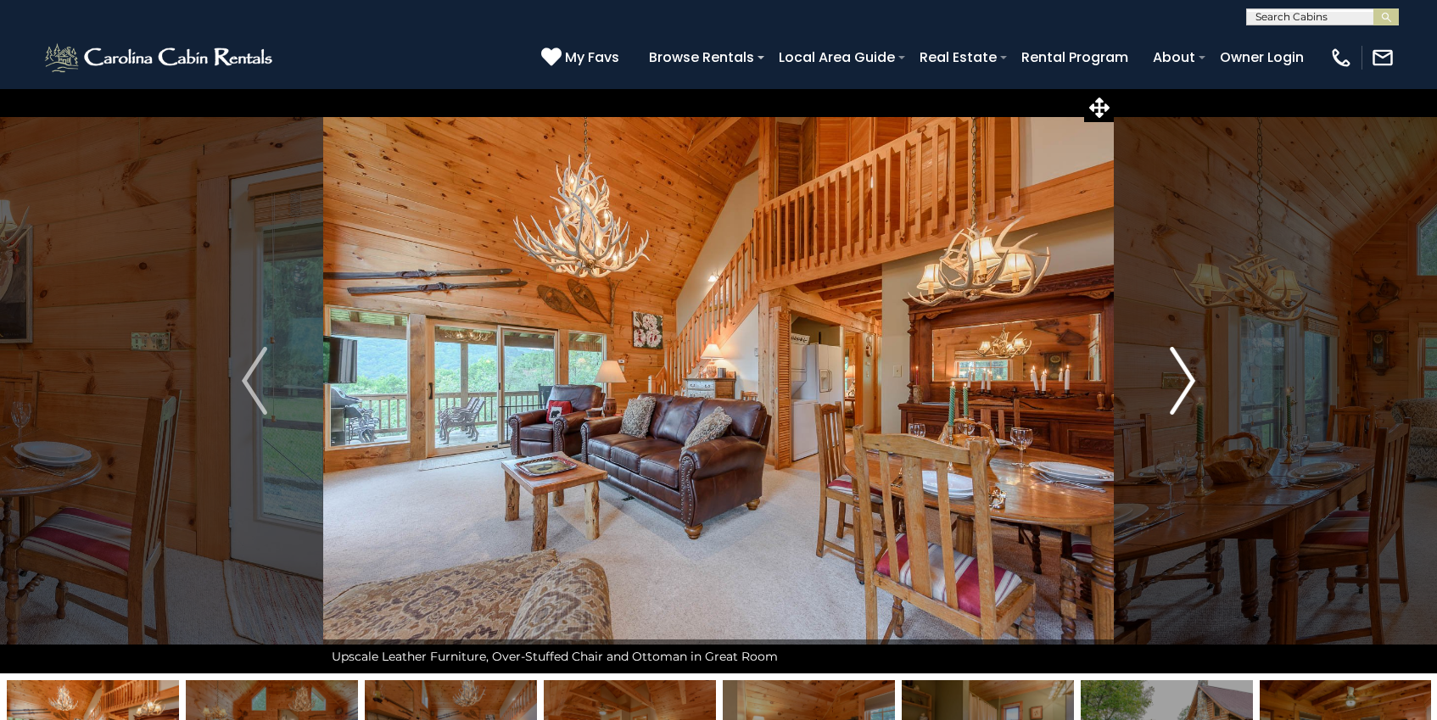
click at [1174, 363] on img "Next" at bounding box center [1181, 381] width 25 height 68
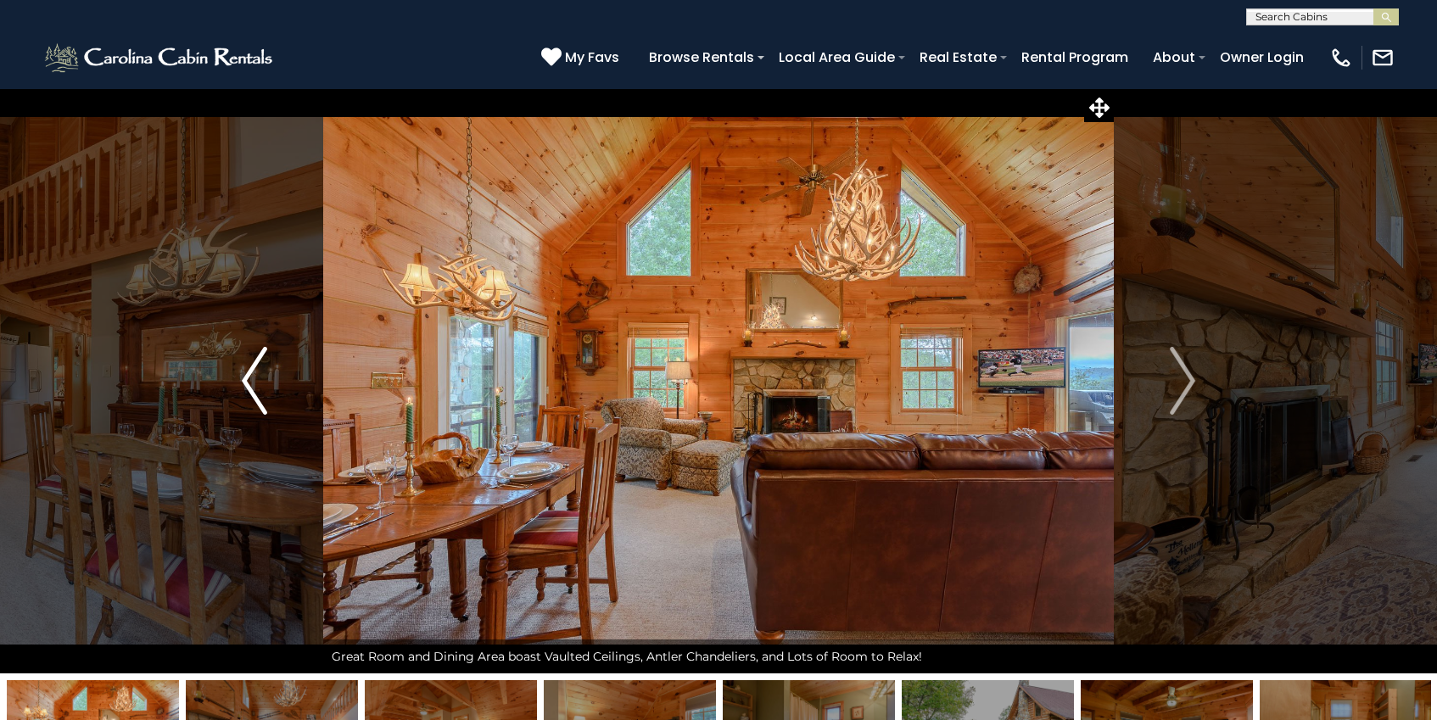
click at [258, 381] on img "Previous" at bounding box center [254, 381] width 25 height 68
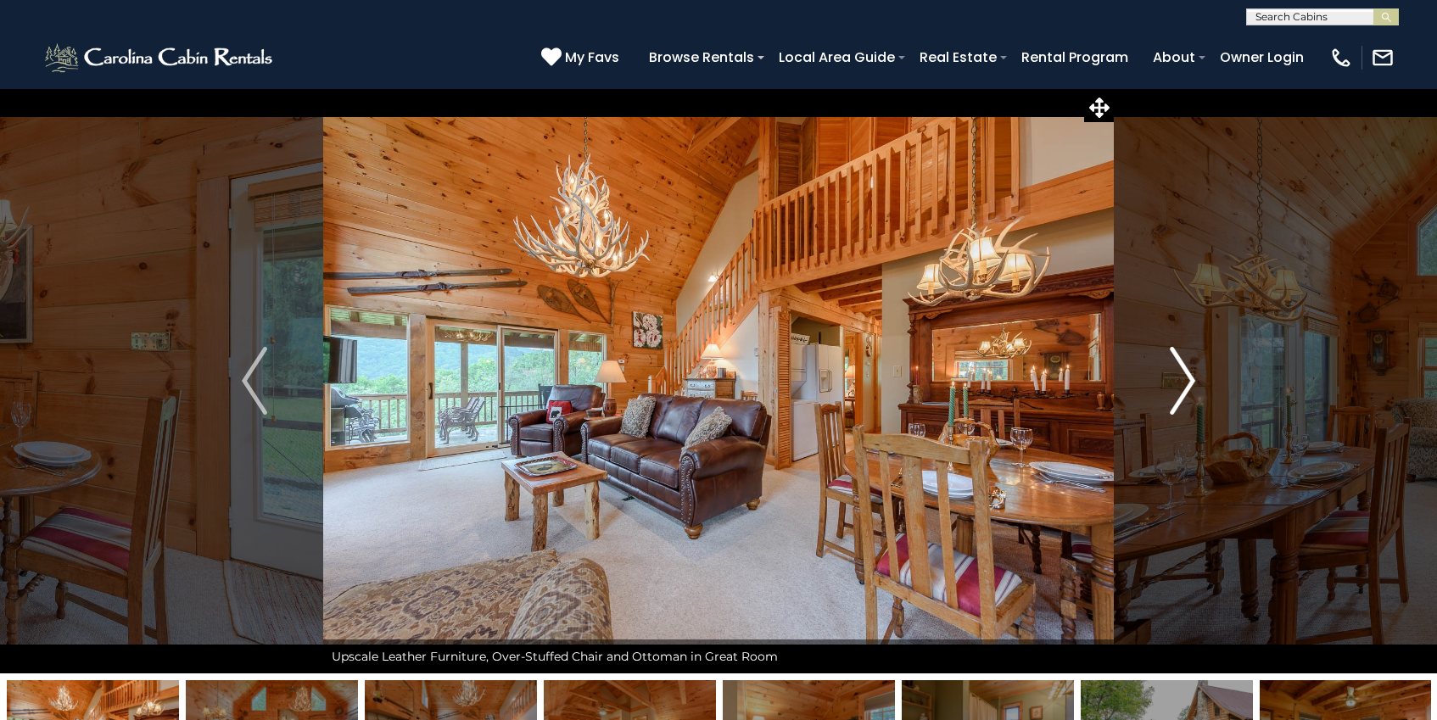
click at [1168, 385] on button "Next" at bounding box center [1181, 380] width 137 height 585
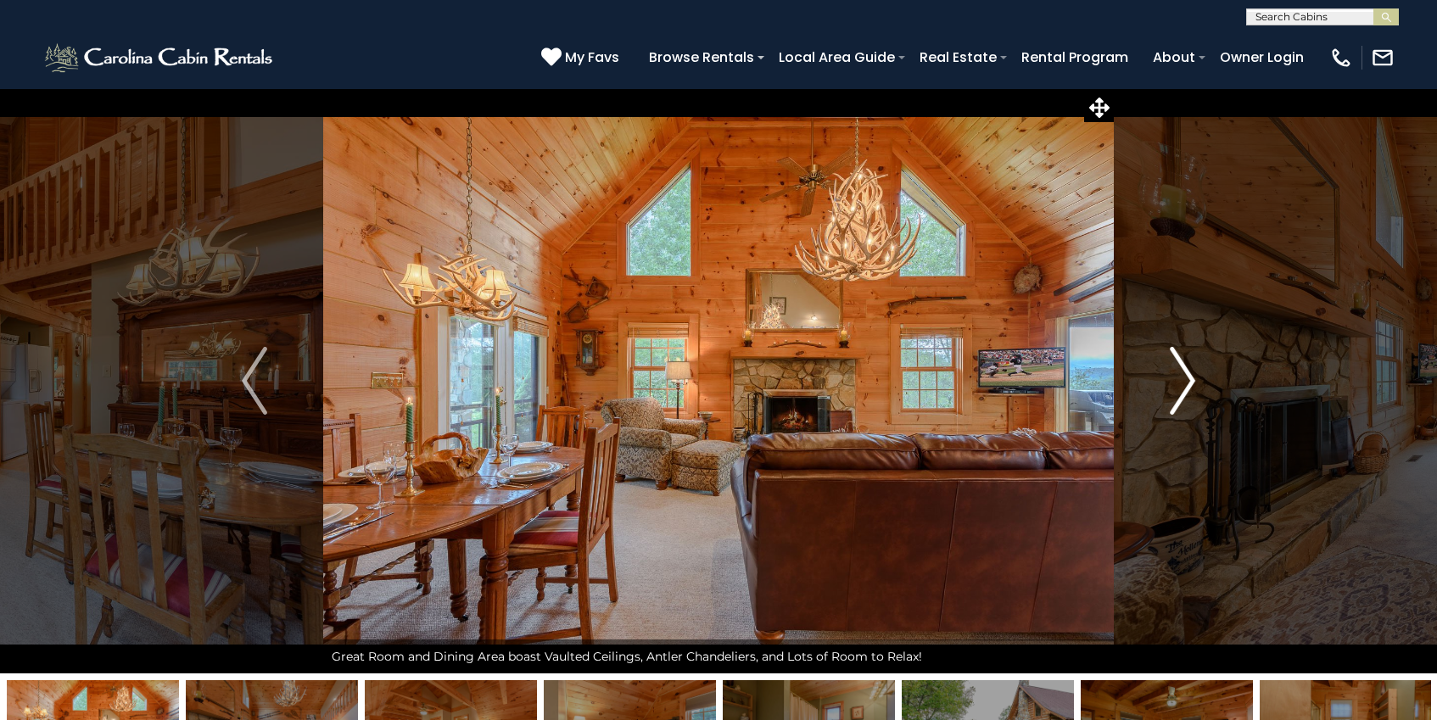
click at [1140, 397] on button "Next" at bounding box center [1181, 380] width 137 height 585
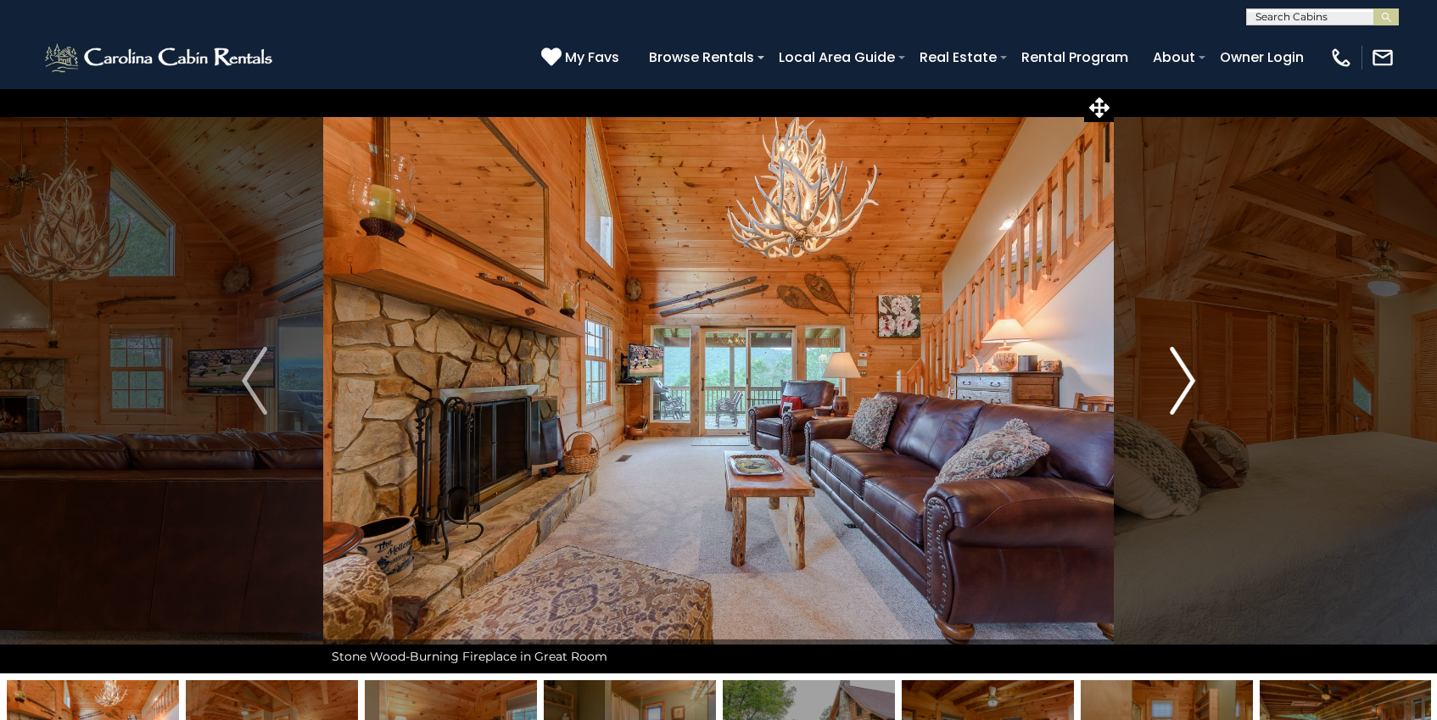
click at [1139, 396] on button "Next" at bounding box center [1181, 380] width 137 height 585
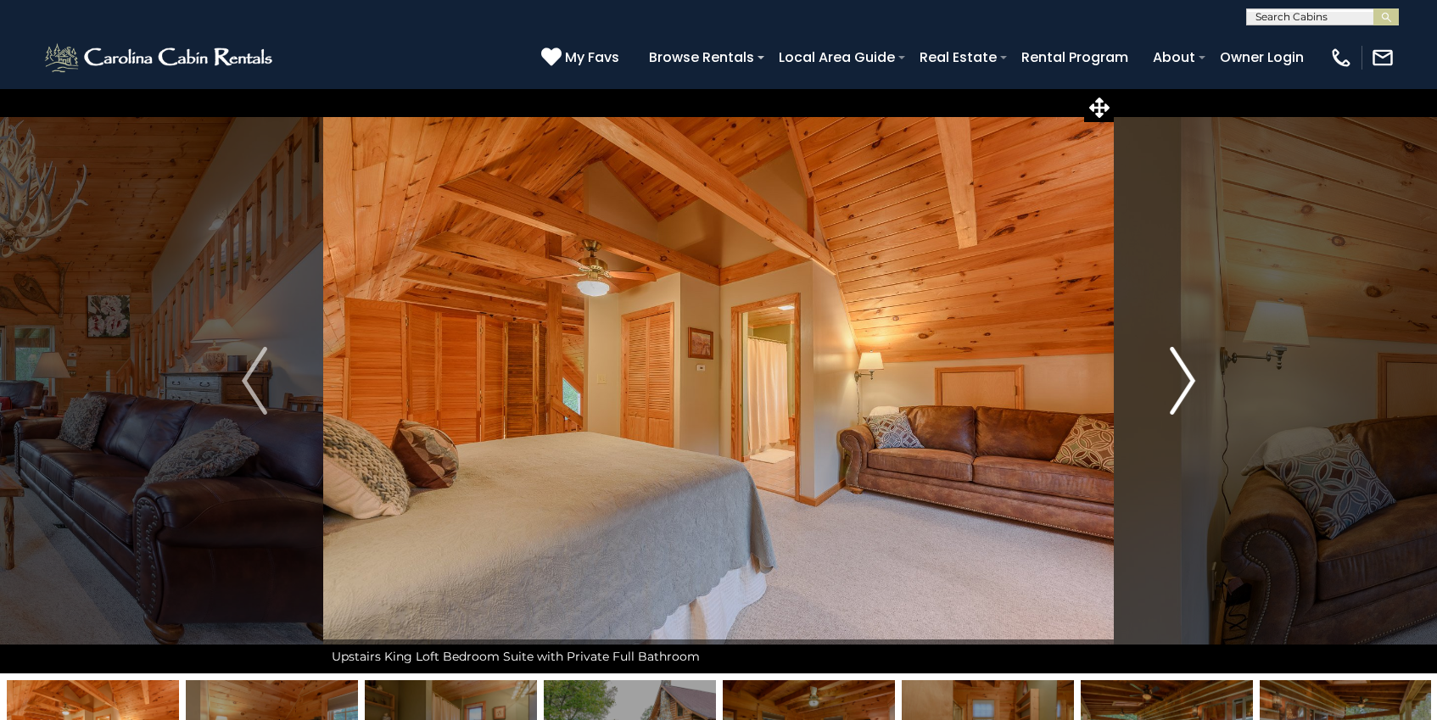
click at [1139, 396] on button "Next" at bounding box center [1181, 380] width 137 height 585
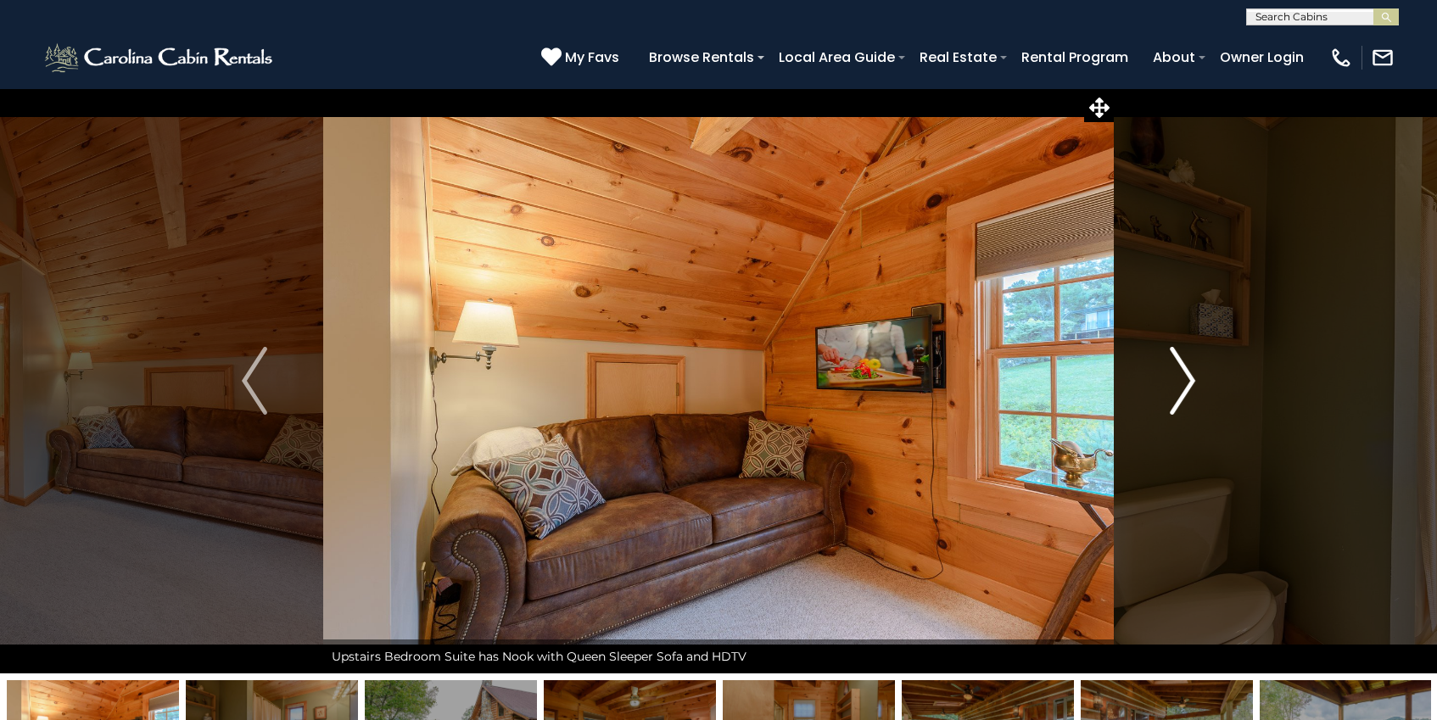
click at [1139, 396] on button "Next" at bounding box center [1181, 380] width 137 height 585
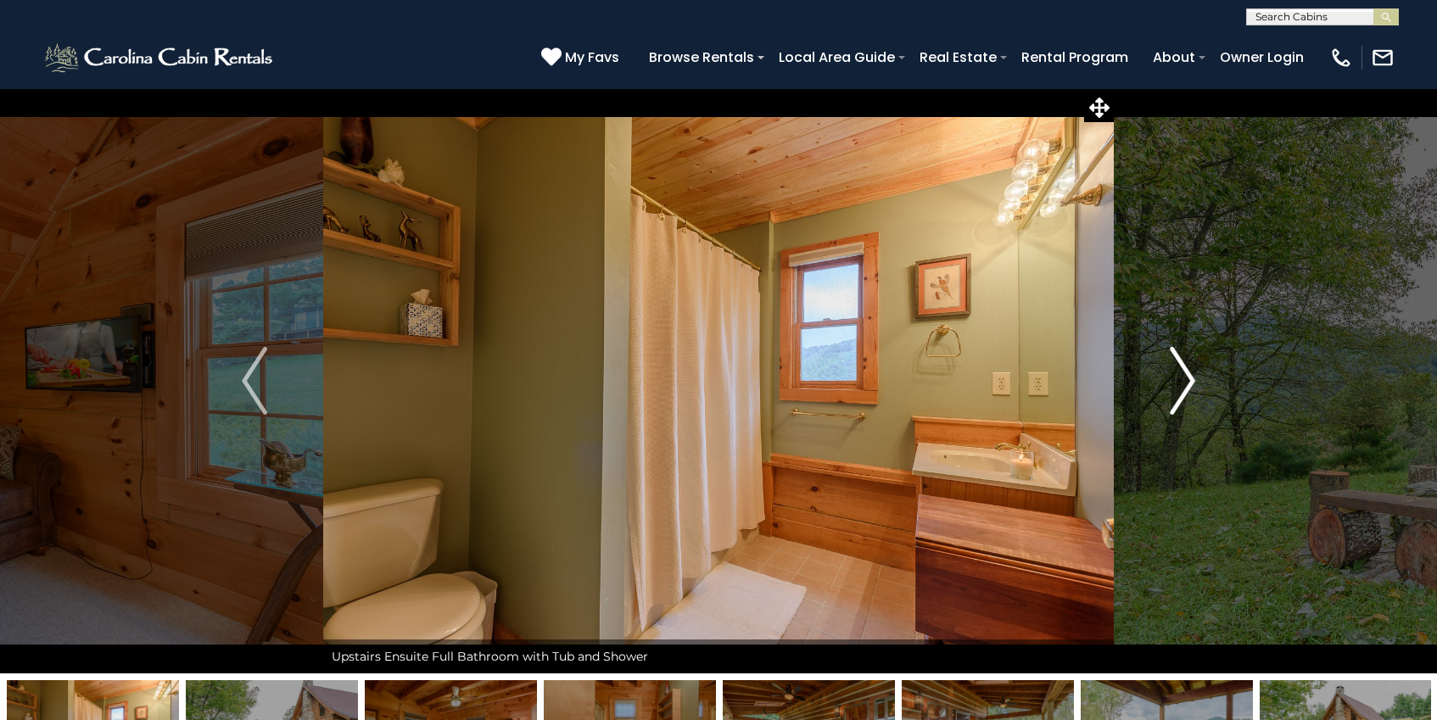
click at [1140, 398] on button "Next" at bounding box center [1181, 380] width 137 height 585
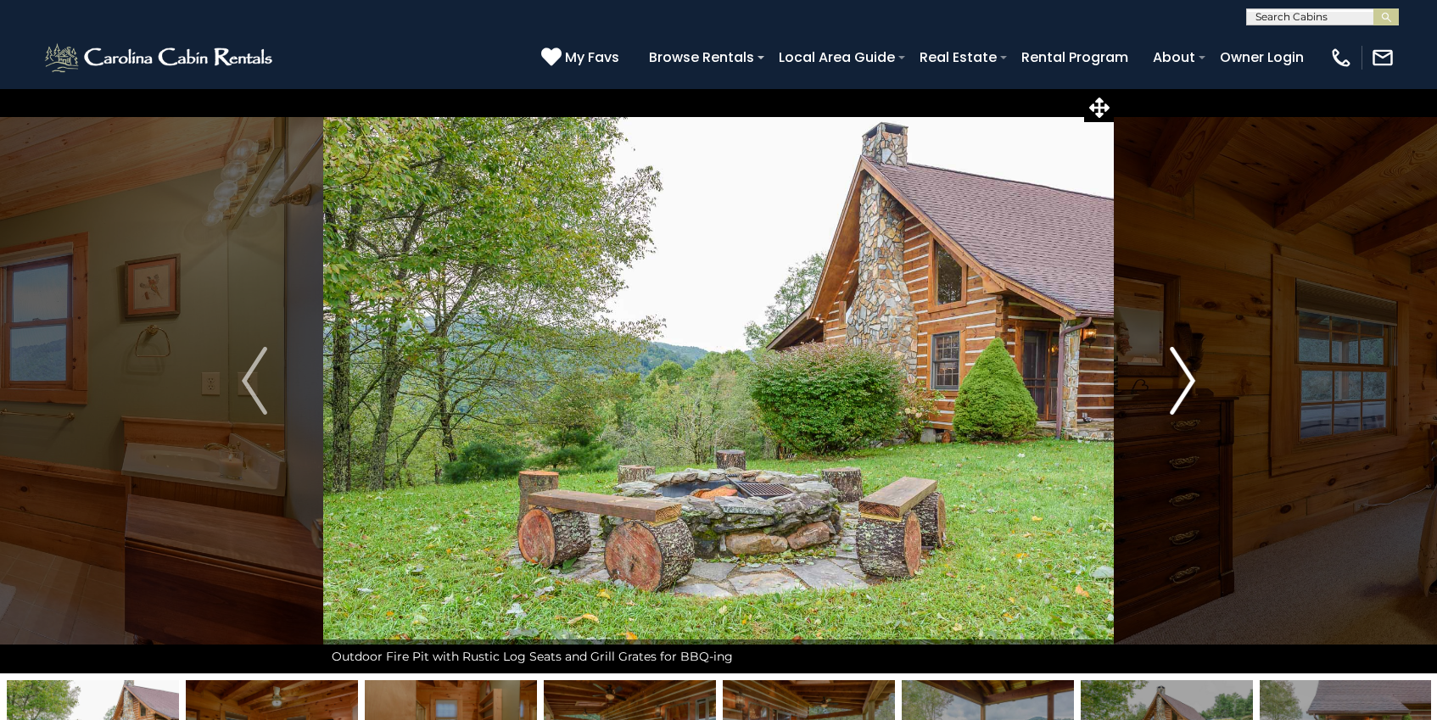
click at [1140, 398] on button "Next" at bounding box center [1181, 380] width 137 height 585
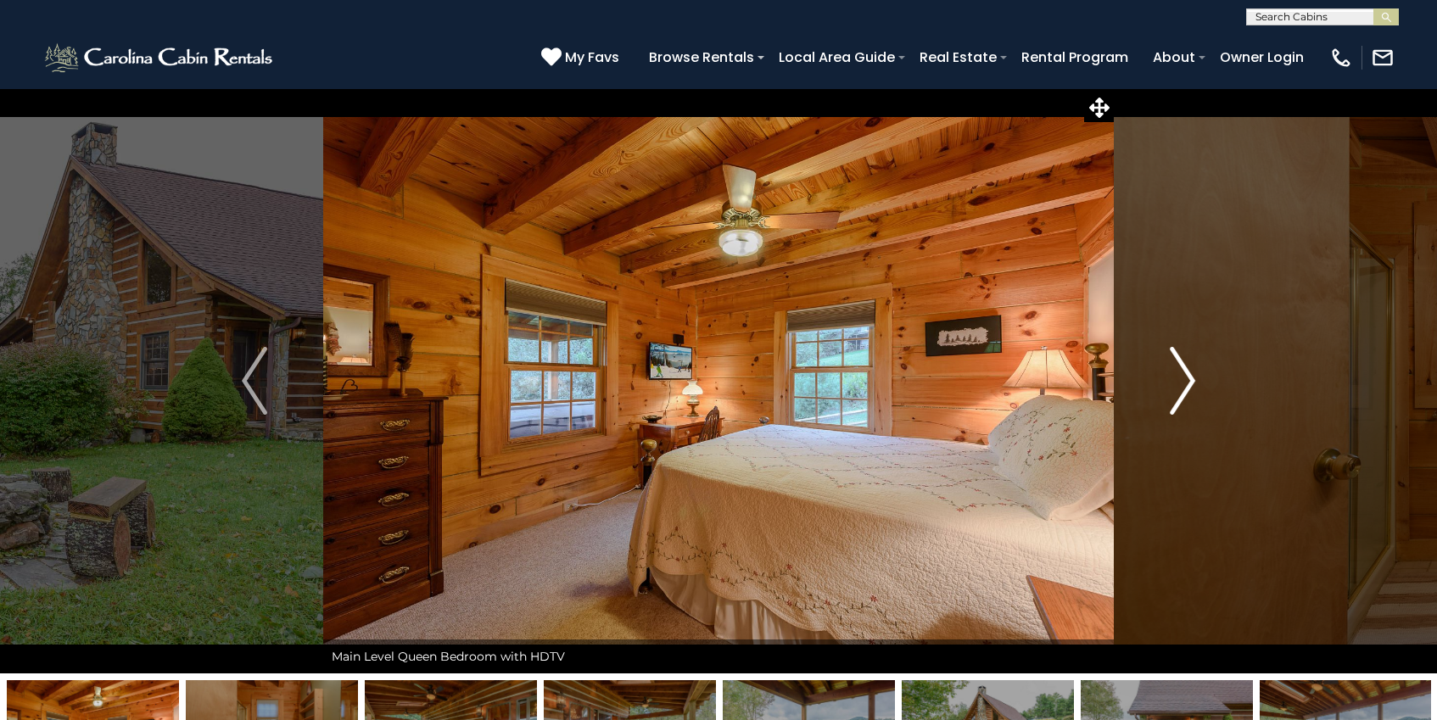
click at [1140, 398] on button "Next" at bounding box center [1181, 380] width 137 height 585
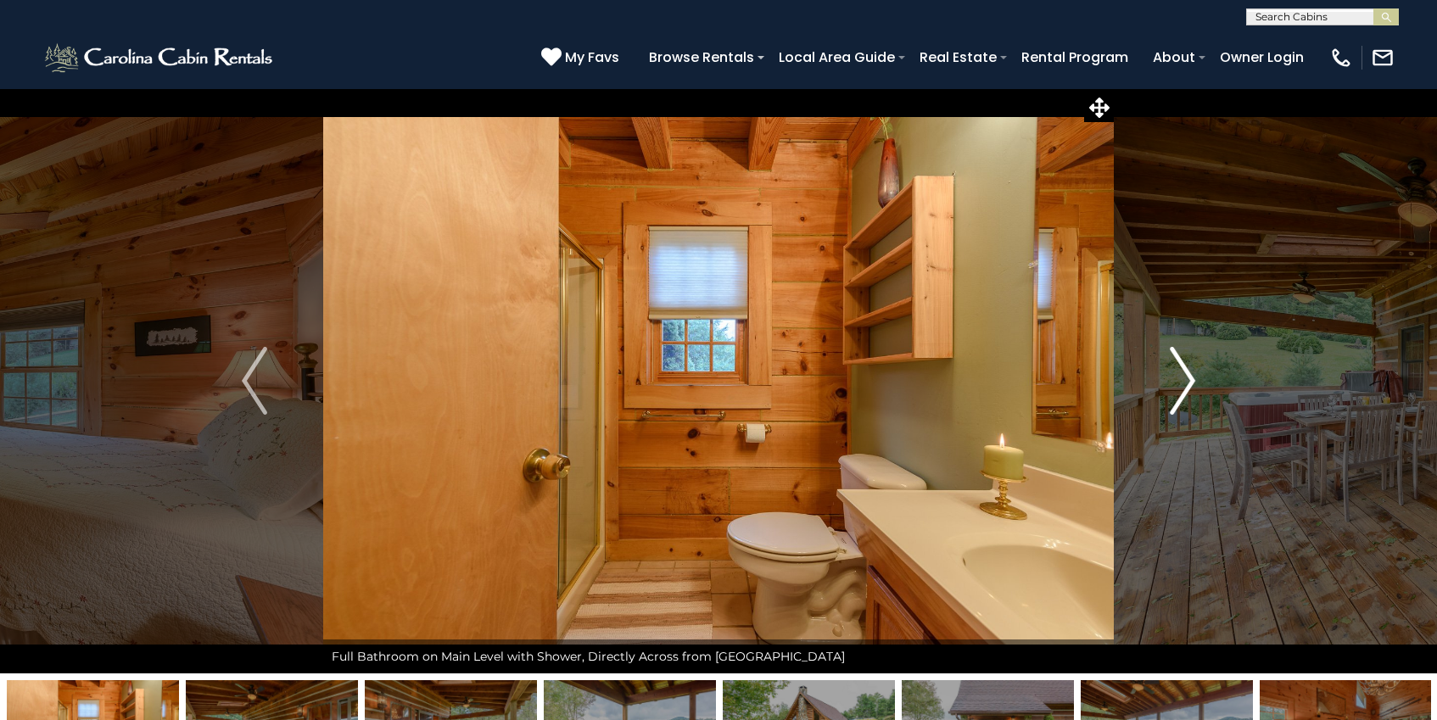
click at [1140, 398] on button "Next" at bounding box center [1181, 380] width 137 height 585
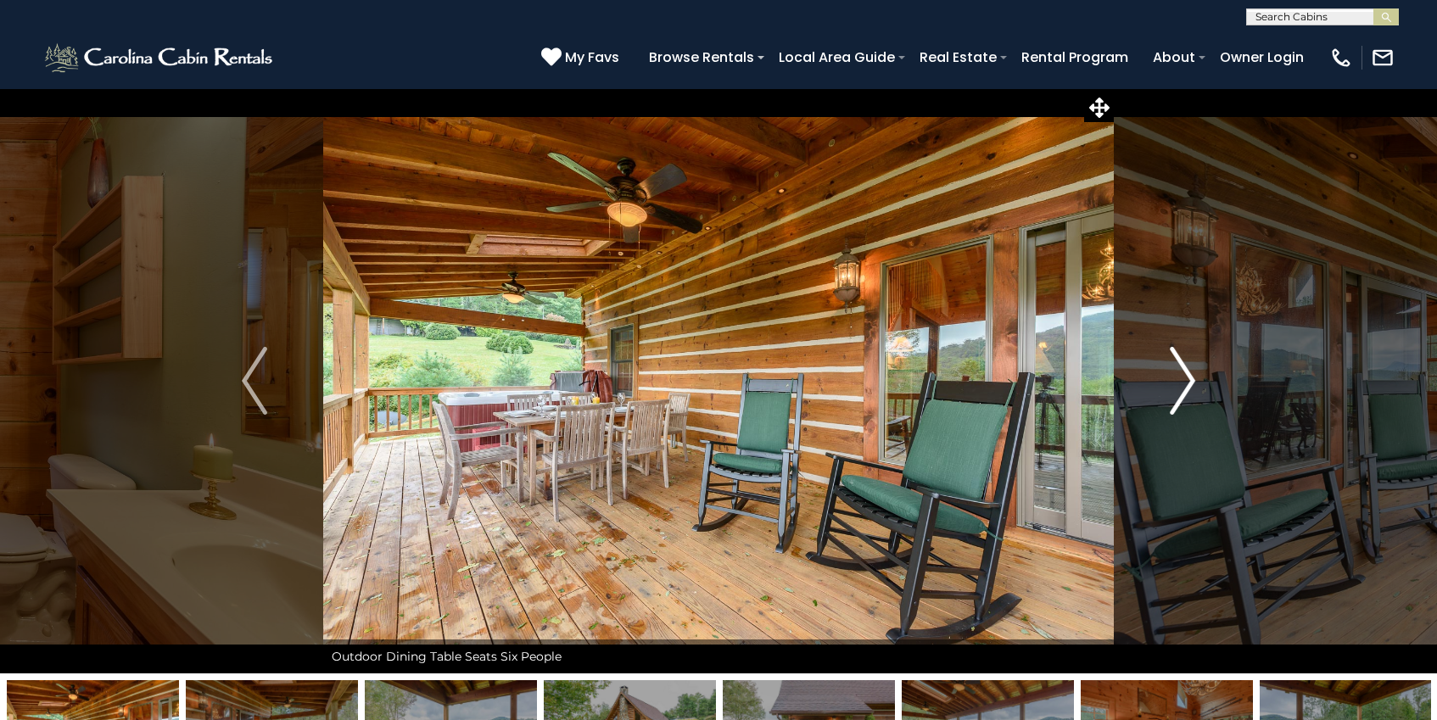
click at [1140, 398] on button "Next" at bounding box center [1181, 380] width 137 height 585
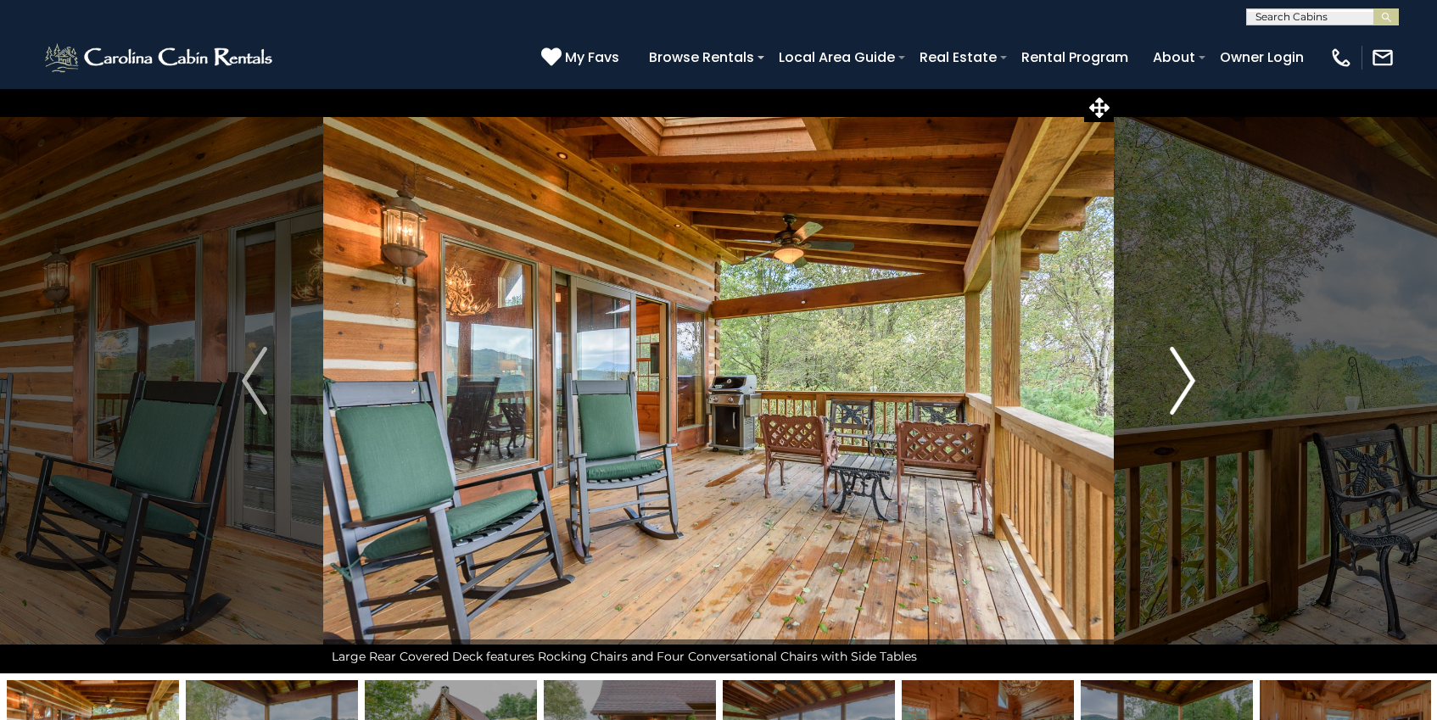
click at [1140, 398] on button "Next" at bounding box center [1181, 380] width 137 height 585
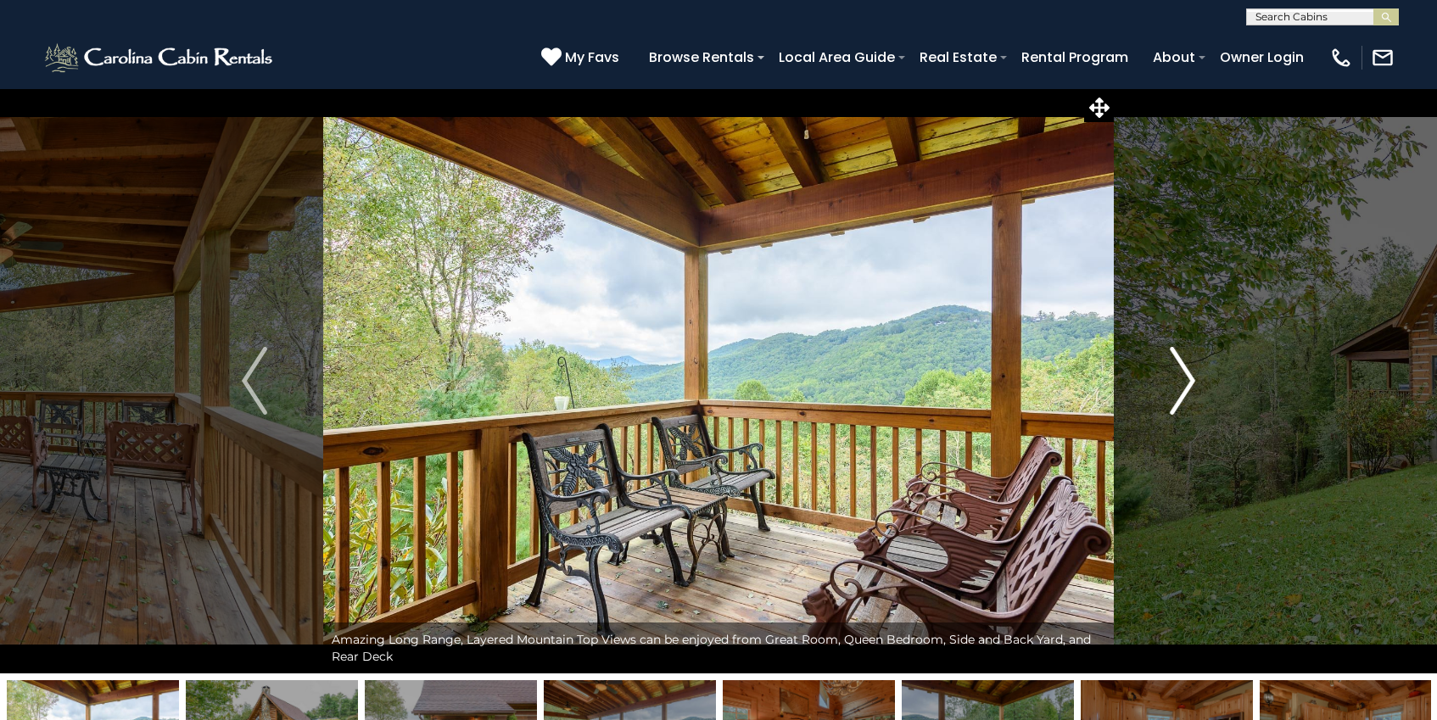
click at [1140, 398] on button "Next" at bounding box center [1181, 380] width 137 height 585
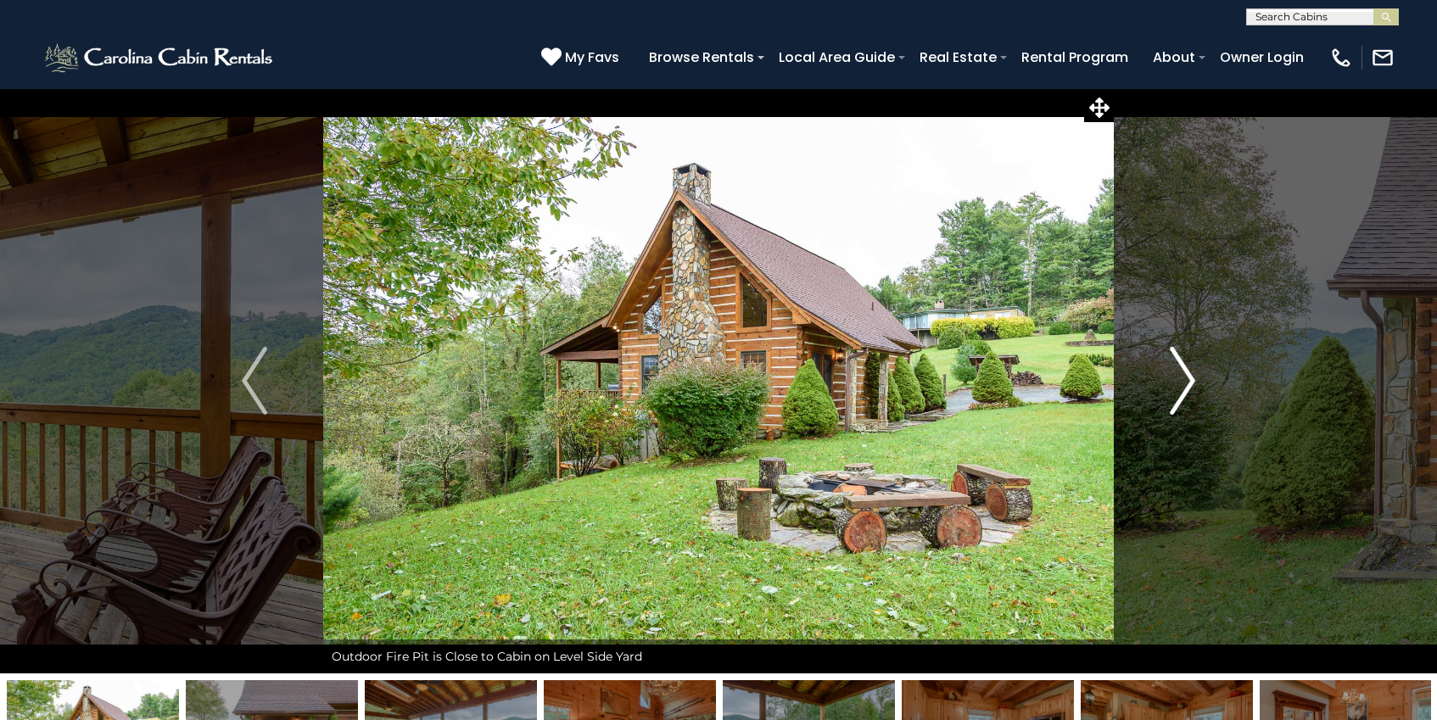
click at [1140, 398] on button "Next" at bounding box center [1181, 380] width 137 height 585
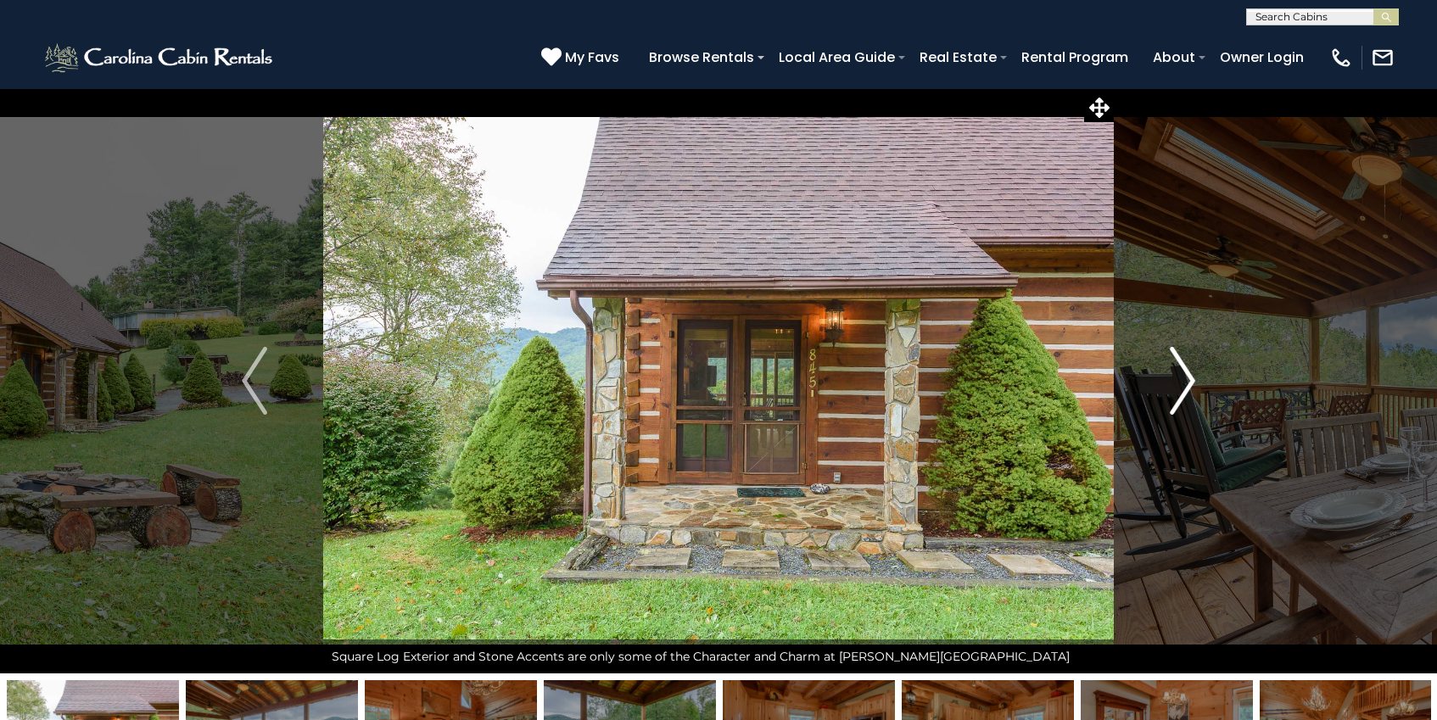
click at [1140, 398] on button "Next" at bounding box center [1181, 380] width 137 height 585
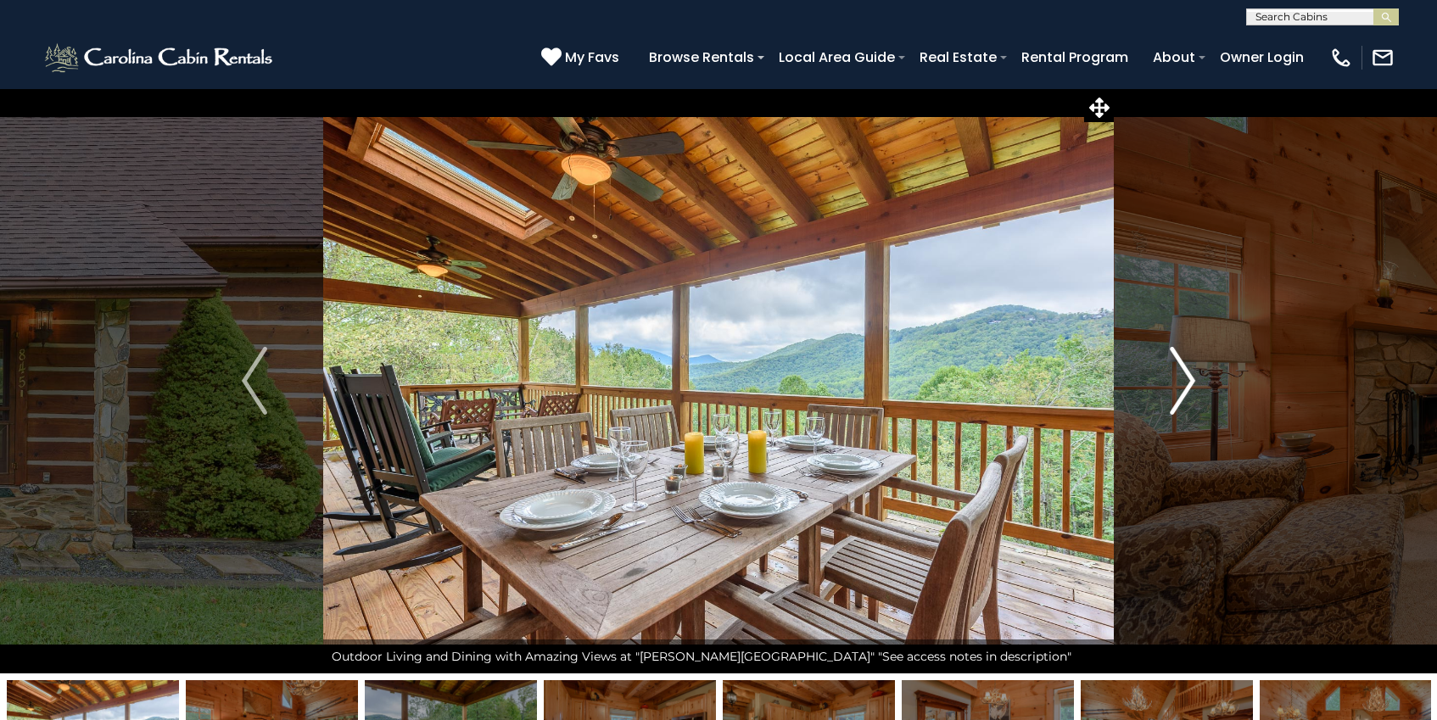
click at [1141, 399] on button "Next" at bounding box center [1181, 380] width 137 height 585
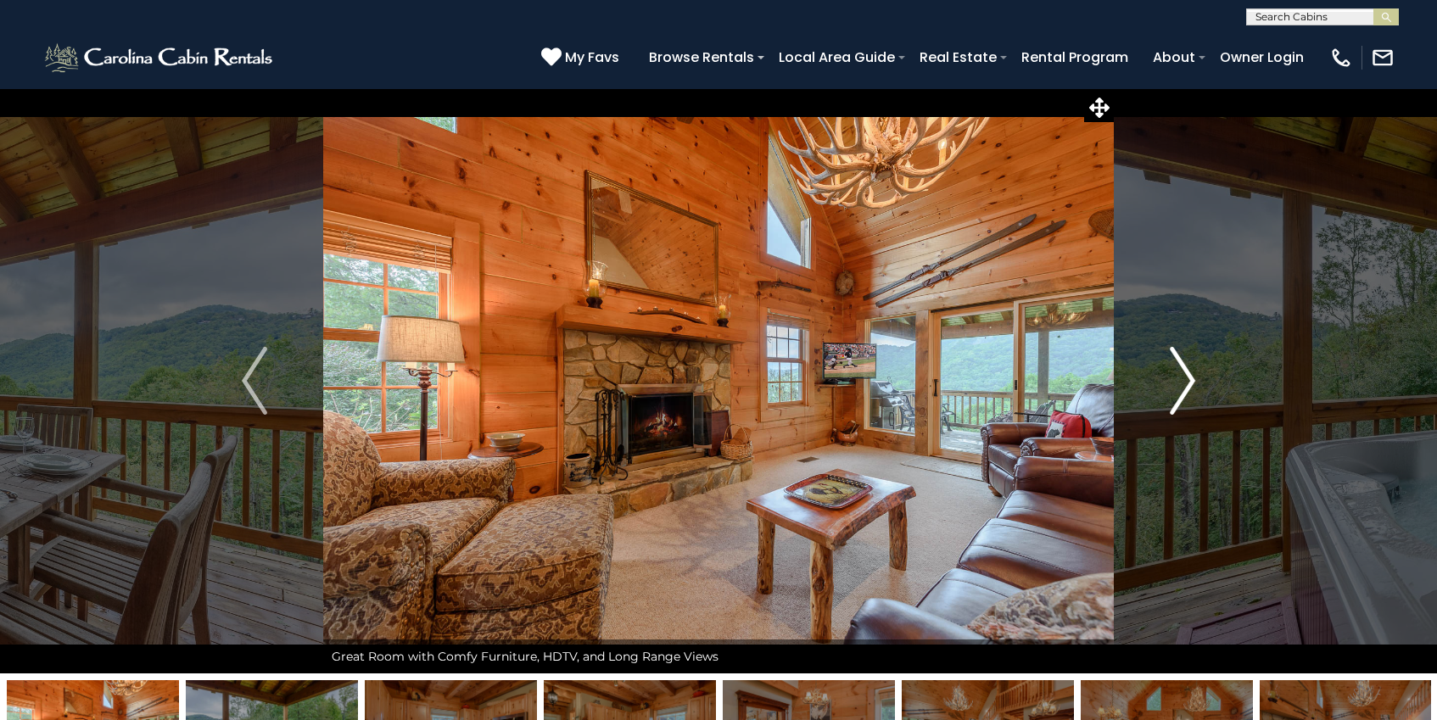
click at [1141, 399] on button "Next" at bounding box center [1181, 380] width 137 height 585
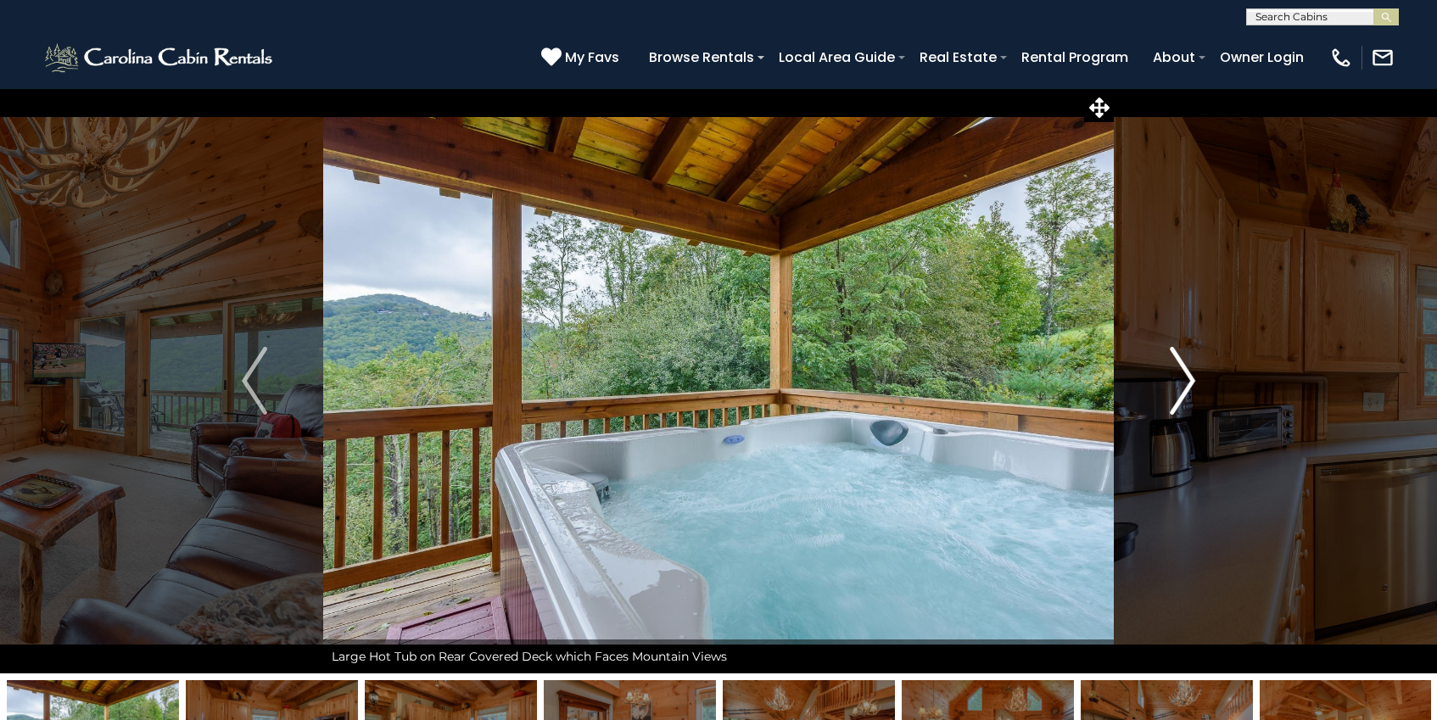
click at [1141, 399] on button "Next" at bounding box center [1181, 380] width 137 height 585
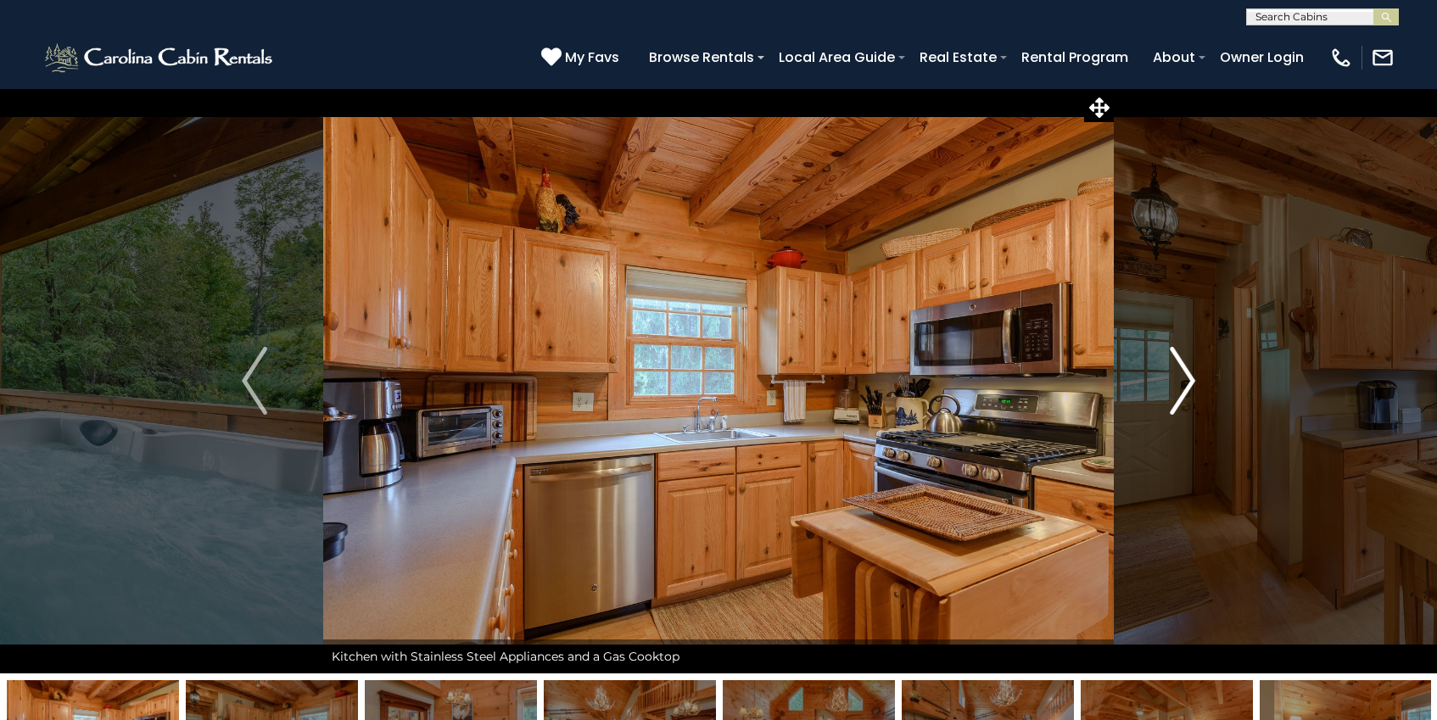
click at [1141, 399] on button "Next" at bounding box center [1181, 380] width 137 height 585
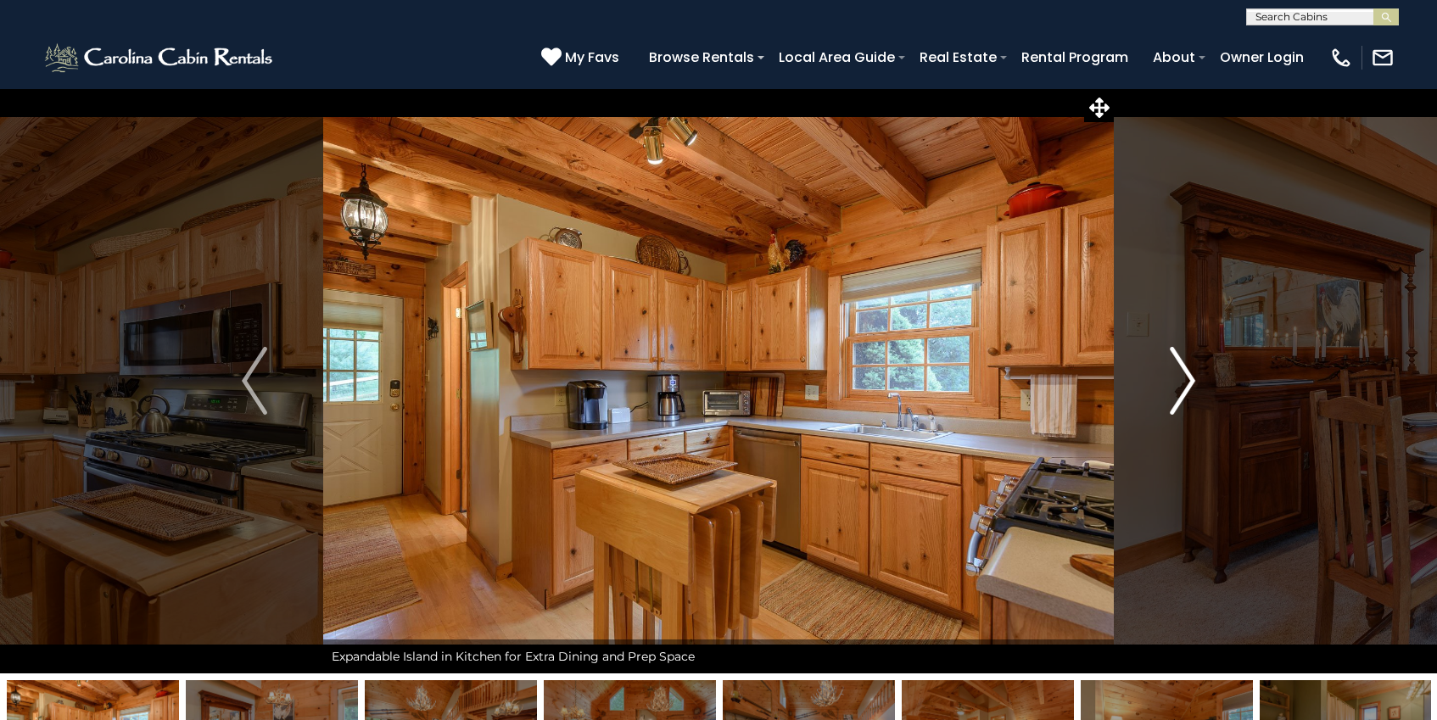
click at [1141, 399] on button "Next" at bounding box center [1181, 380] width 137 height 585
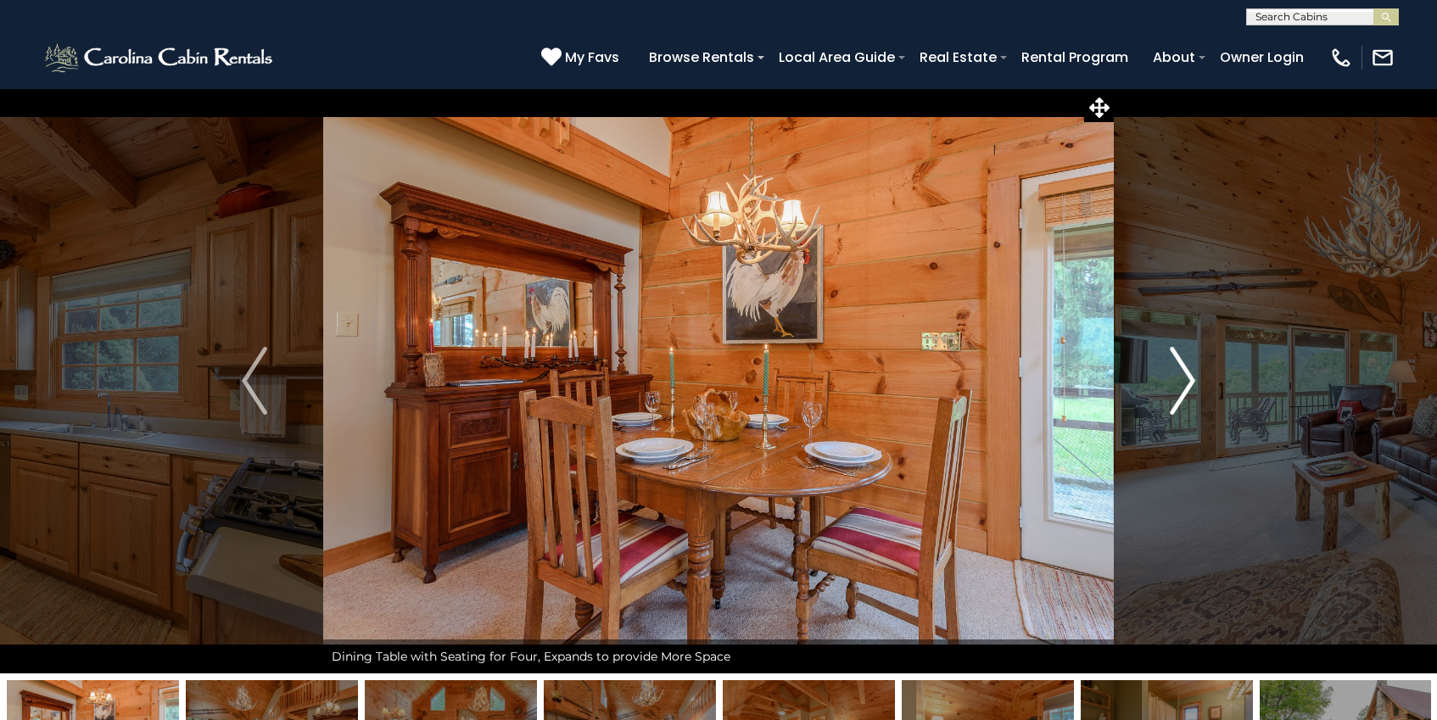
click at [1141, 399] on button "Next" at bounding box center [1181, 380] width 137 height 585
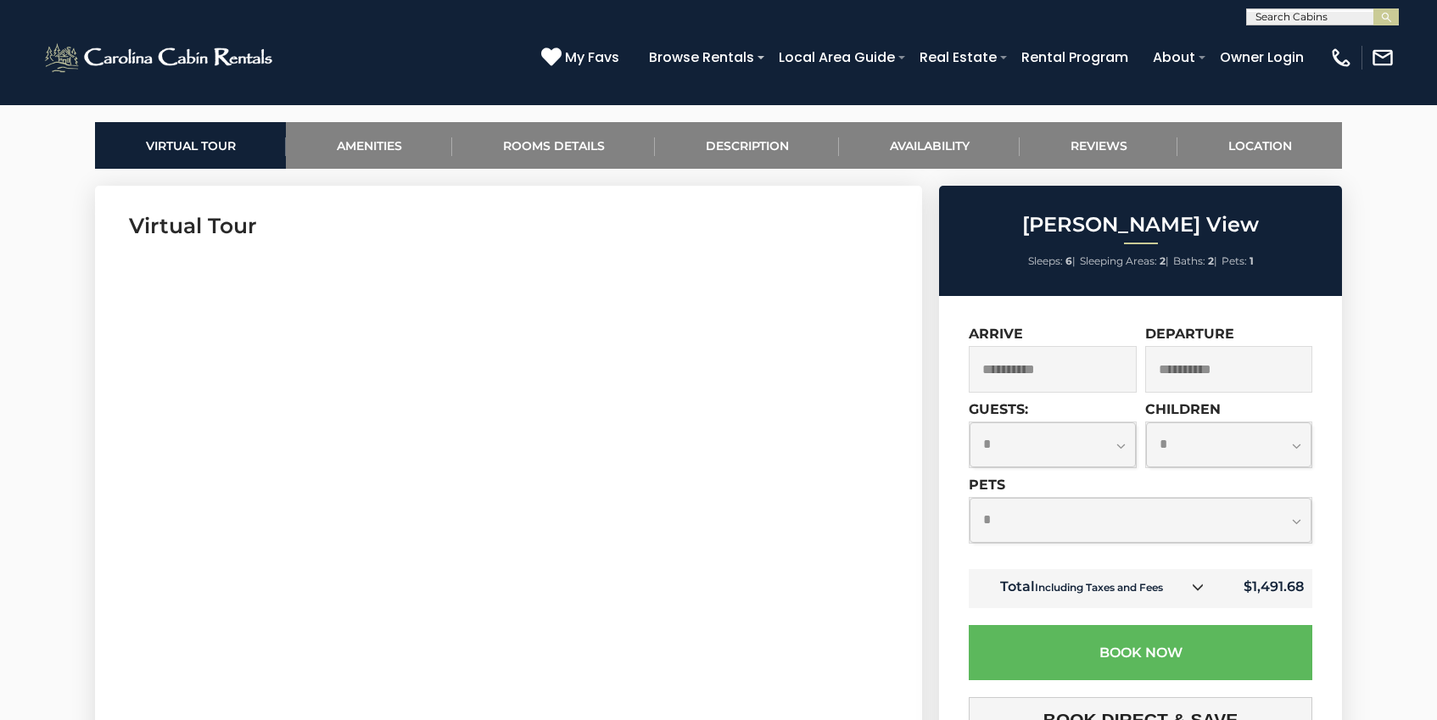
scroll to position [821, 0]
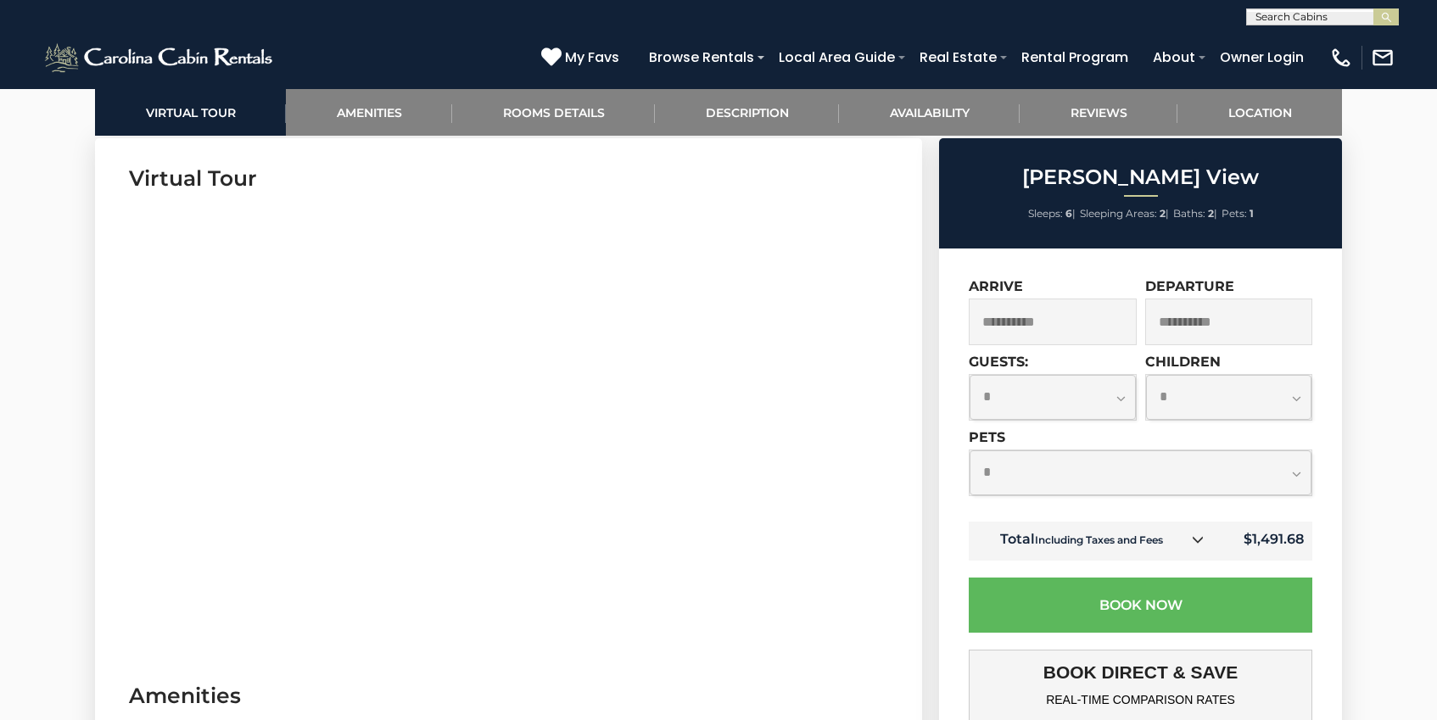
click at [1167, 475] on select "**********" at bounding box center [1140, 472] width 342 height 45
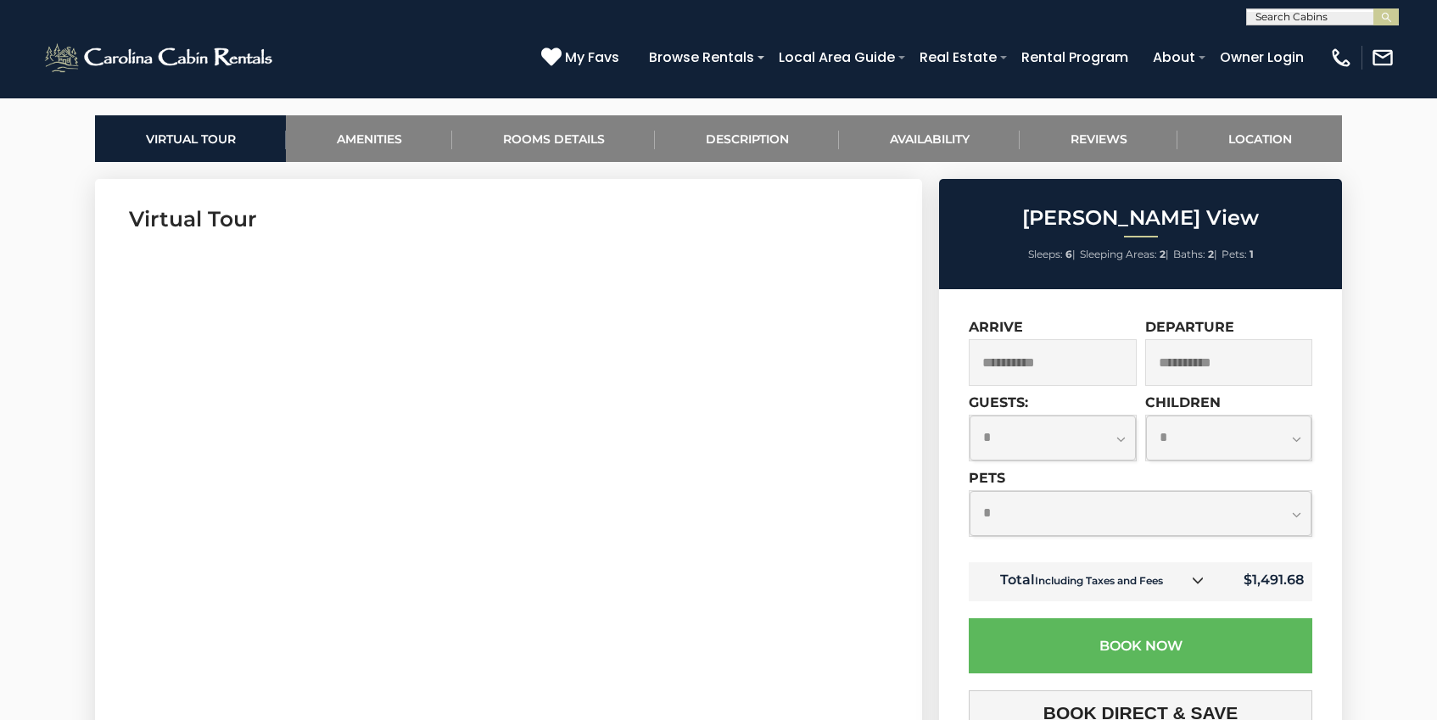
scroll to position [805, 0]
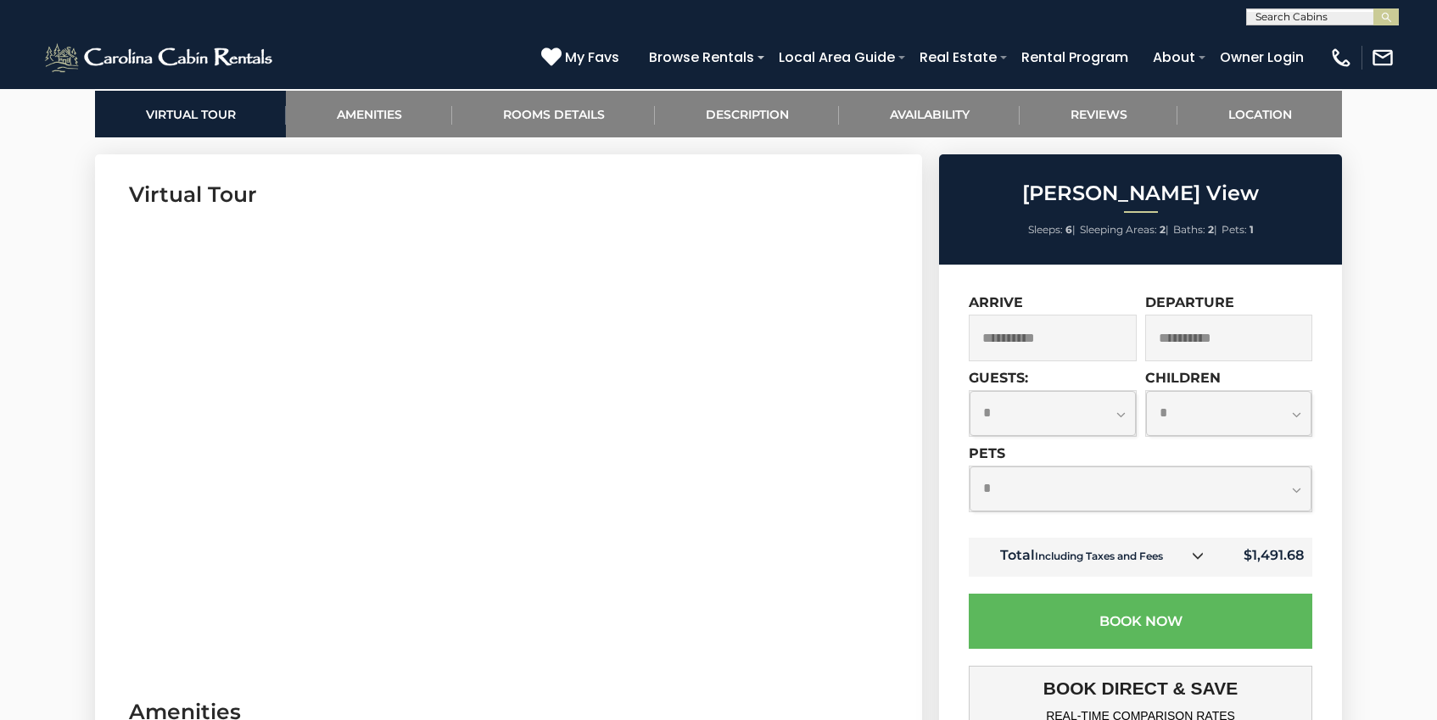
click at [1229, 344] on input "**********" at bounding box center [1229, 338] width 168 height 47
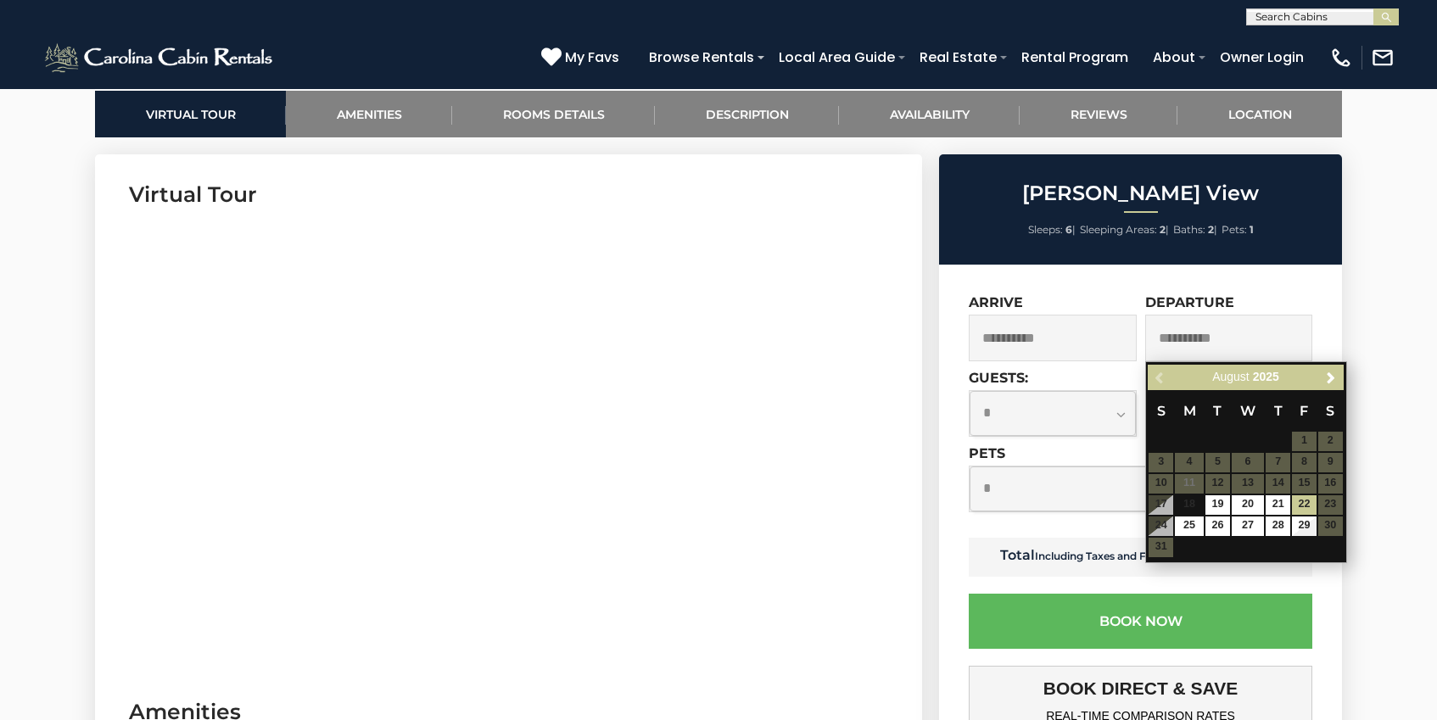
click at [1335, 506] on table "S M T W T F S 1 2 3 4 5 6 7 8 9 10 11 12 13 14 15 16 17 18 19 20 21 22 23 24 25…" at bounding box center [1244, 473] width 195 height 167
click at [1303, 506] on link "22" at bounding box center [1304, 505] width 25 height 20
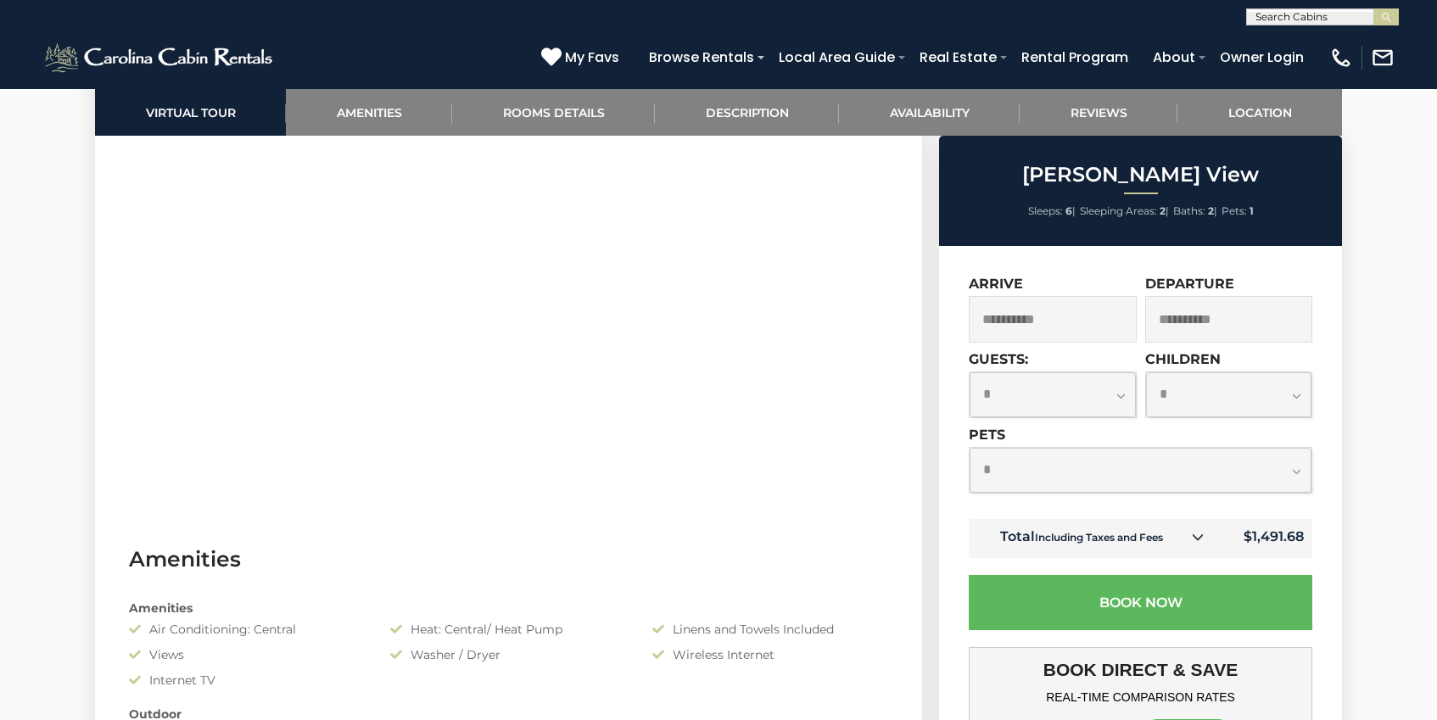
scroll to position [486, 0]
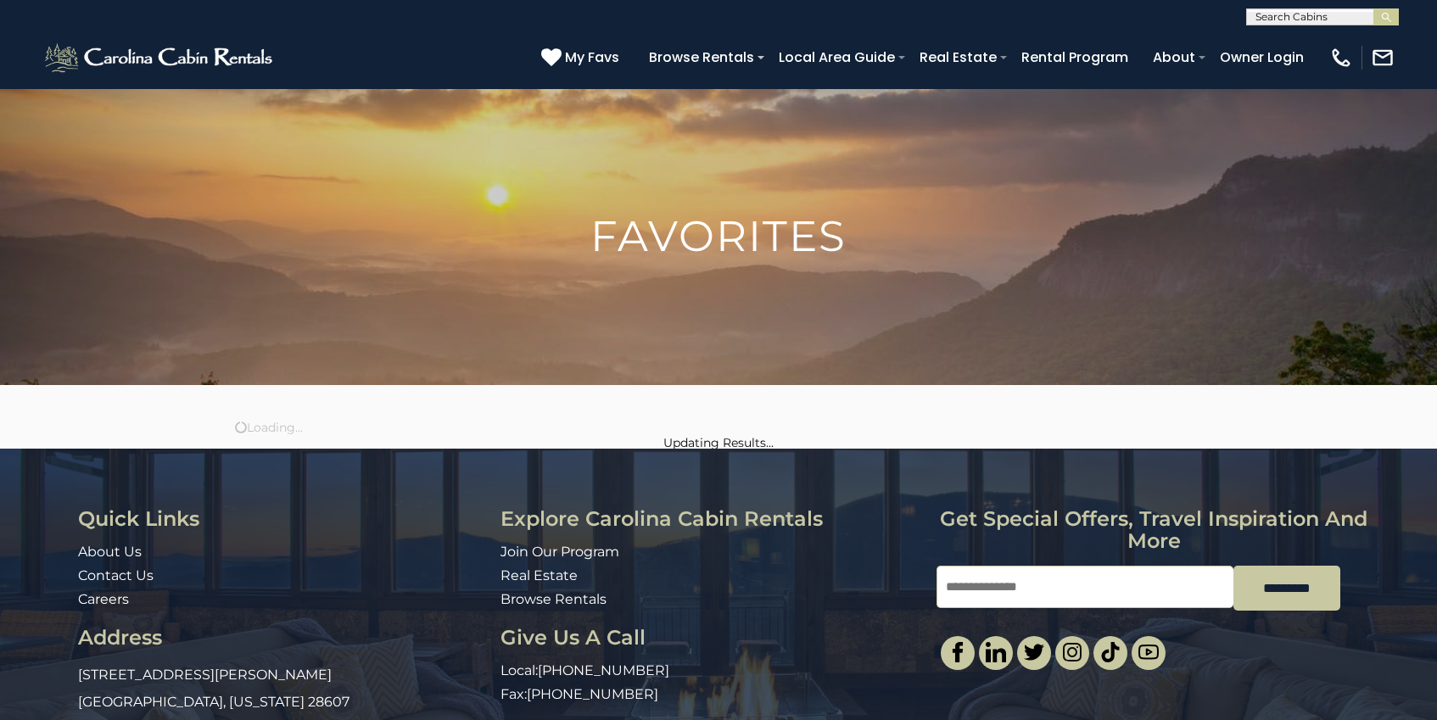
scroll to position [85, 0]
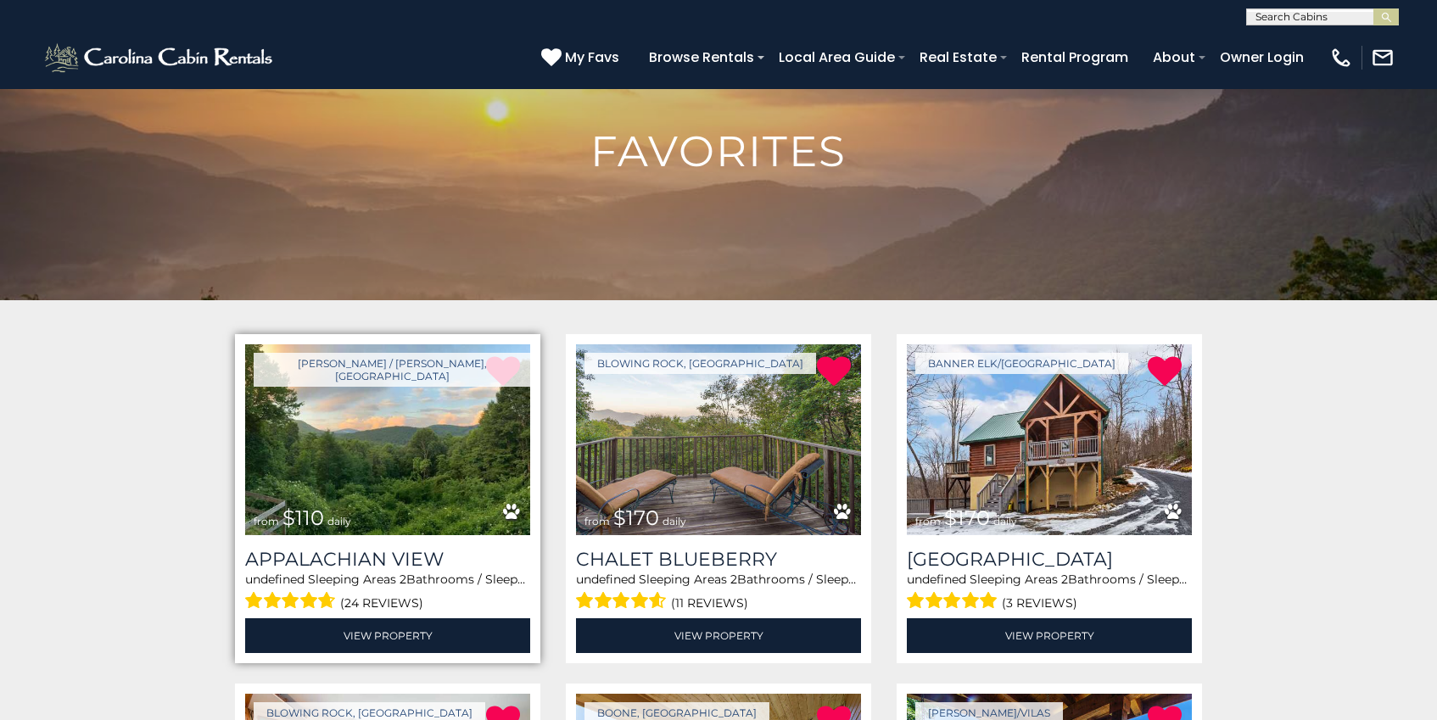
click at [414, 456] on img at bounding box center [387, 439] width 285 height 191
click at [406, 633] on link "View Property" at bounding box center [387, 635] width 285 height 35
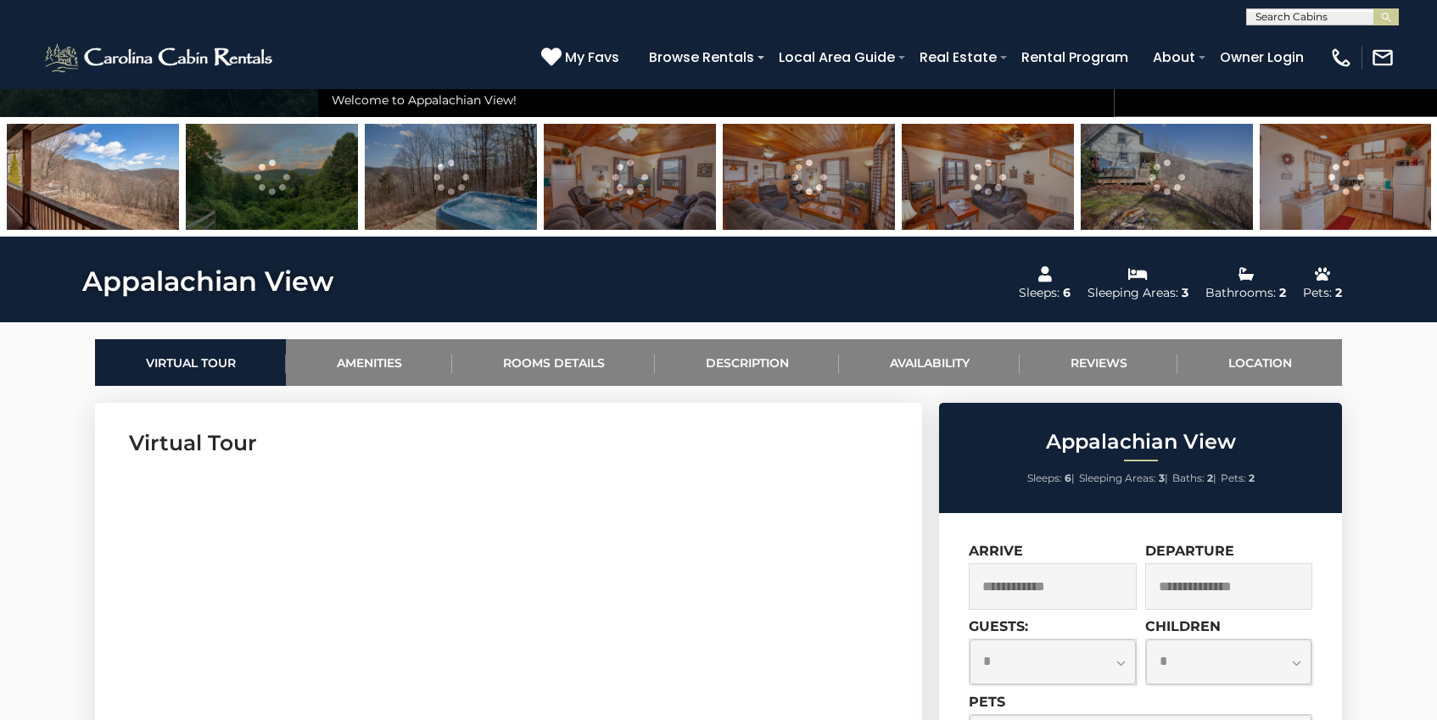
scroll to position [557, 0]
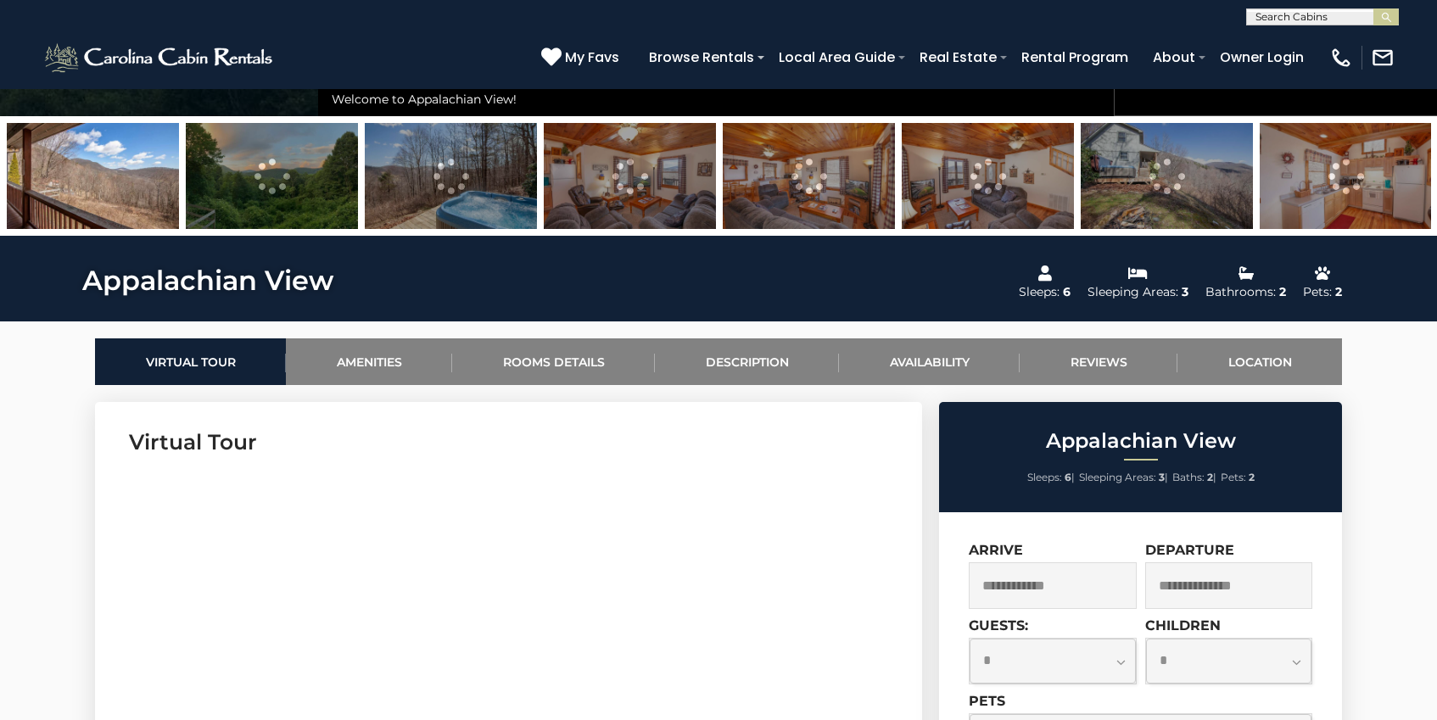
click at [1066, 581] on input "text" at bounding box center [1052, 585] width 168 height 47
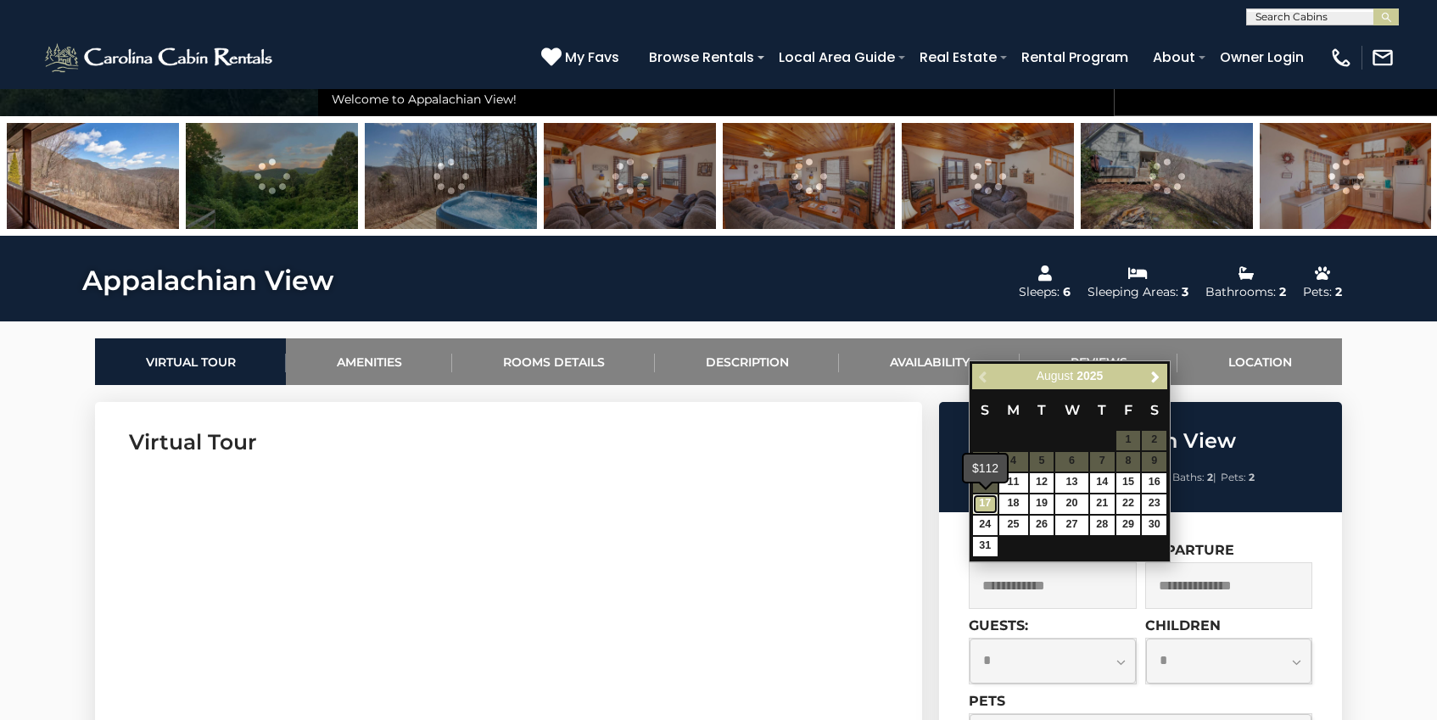
click at [992, 507] on link "17" at bounding box center [985, 504] width 25 height 20
type input "**********"
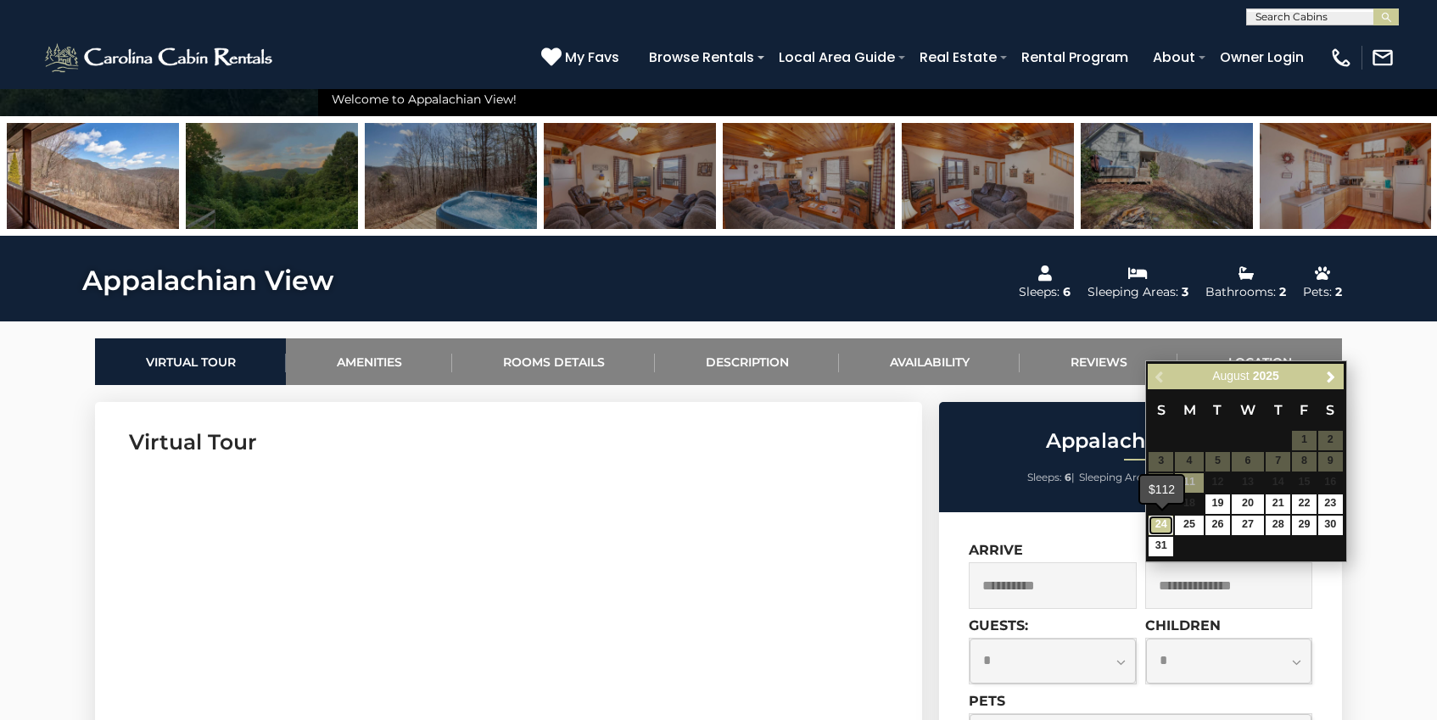
click at [1163, 522] on link "24" at bounding box center [1160, 526] width 25 height 20
type input "**********"
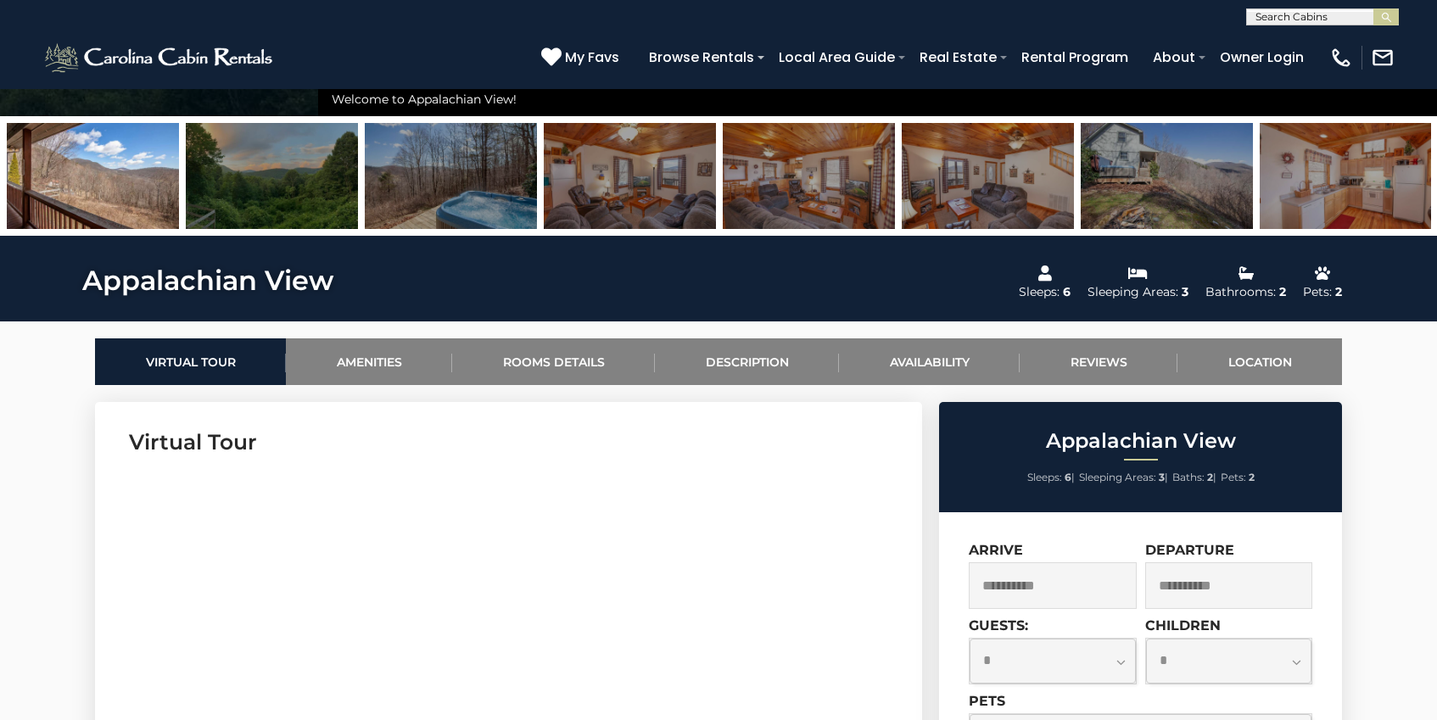
click at [1118, 660] on select "**********" at bounding box center [1052, 661] width 166 height 45
select select "*"
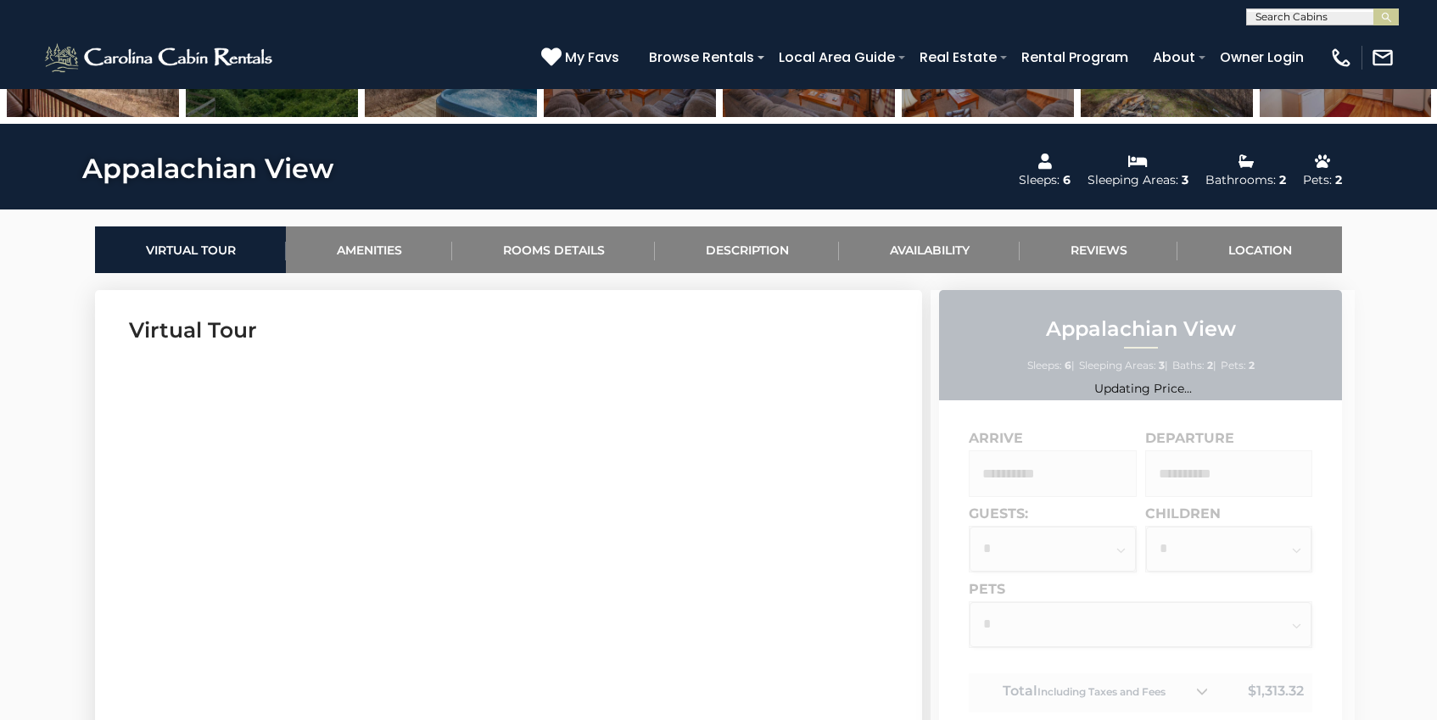
scroll to position [671, 0]
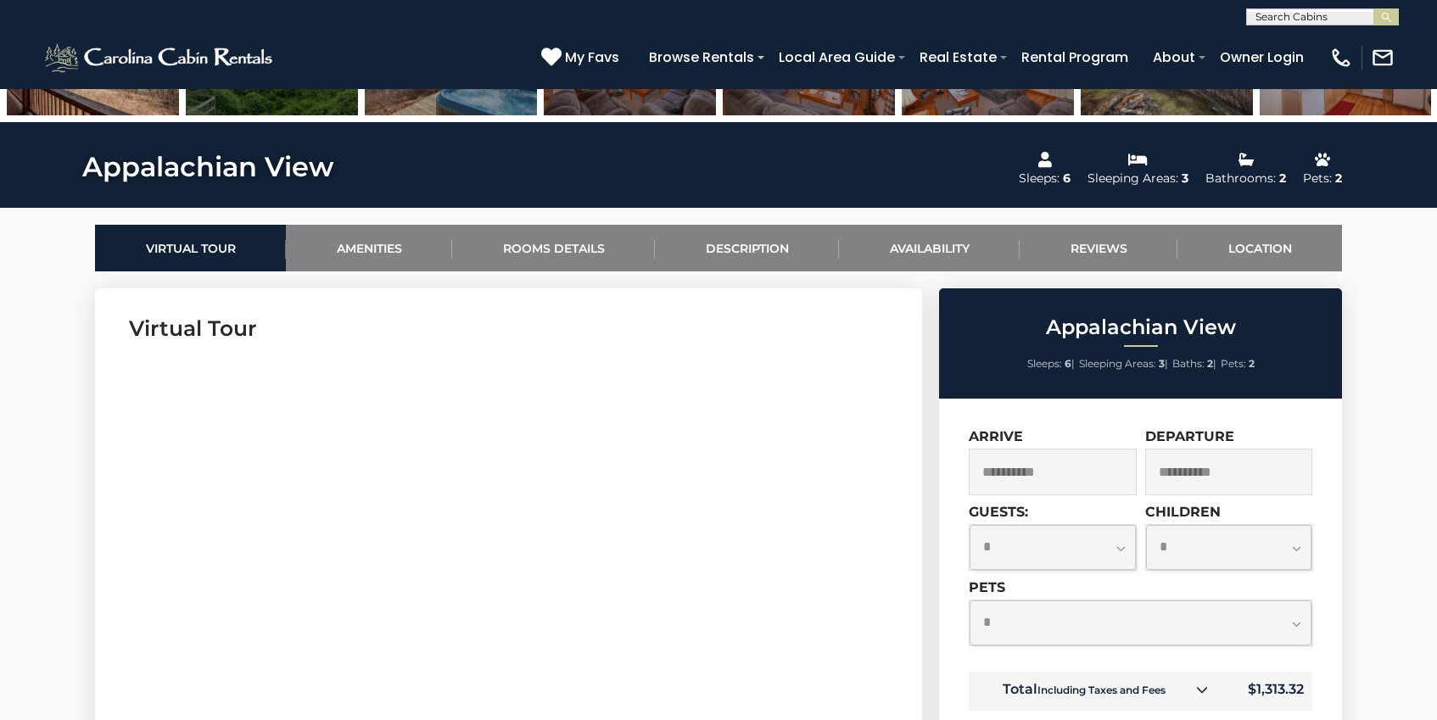
click at [1268, 629] on select "**********" at bounding box center [1140, 622] width 342 height 45
select select "*"
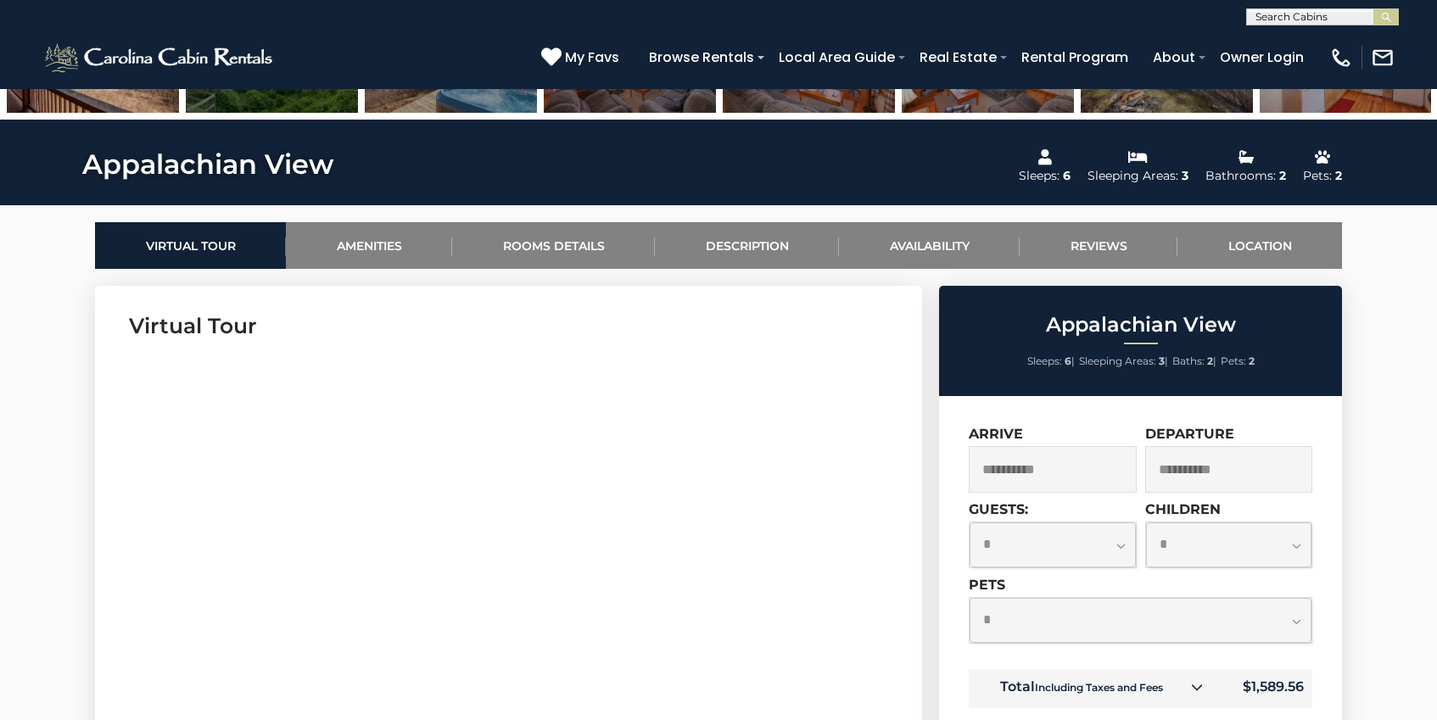
scroll to position [674, 0]
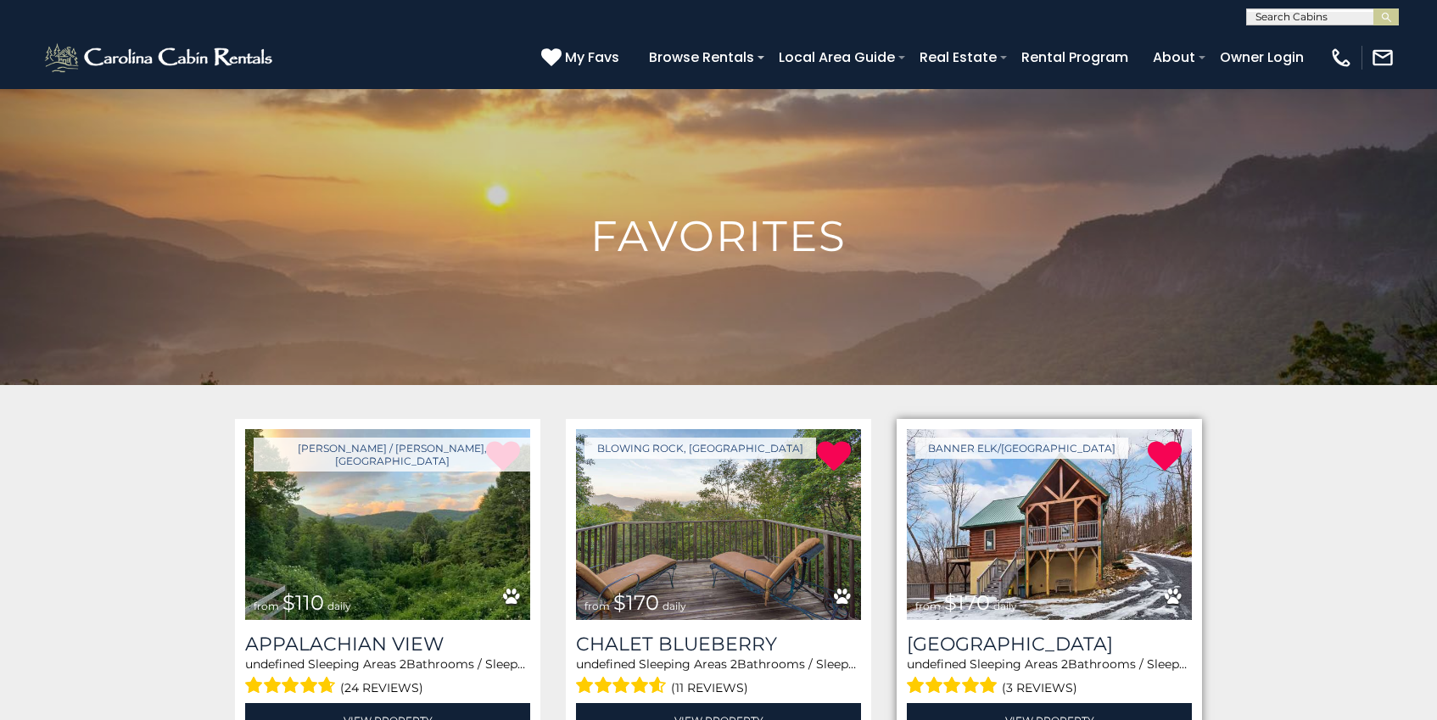
scroll to position [85, 0]
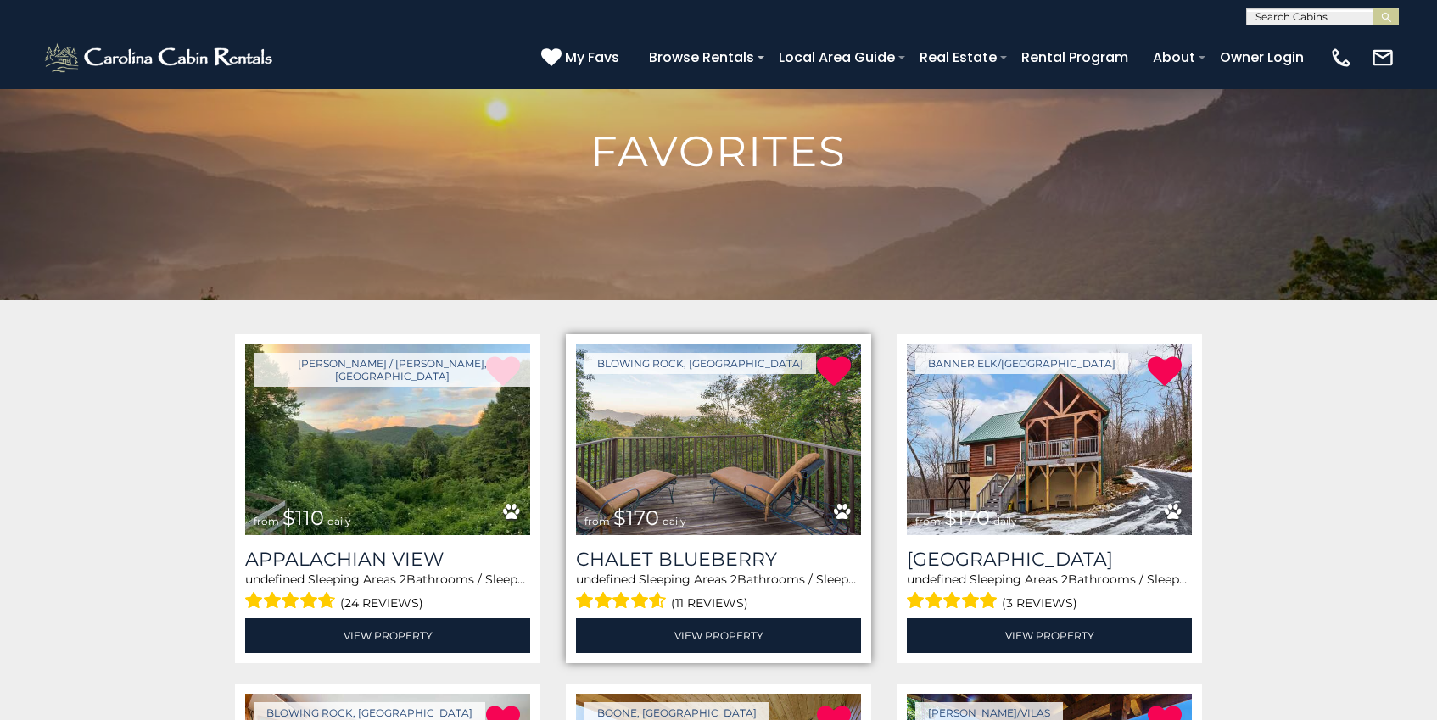
click at [693, 437] on img at bounding box center [718, 439] width 285 height 191
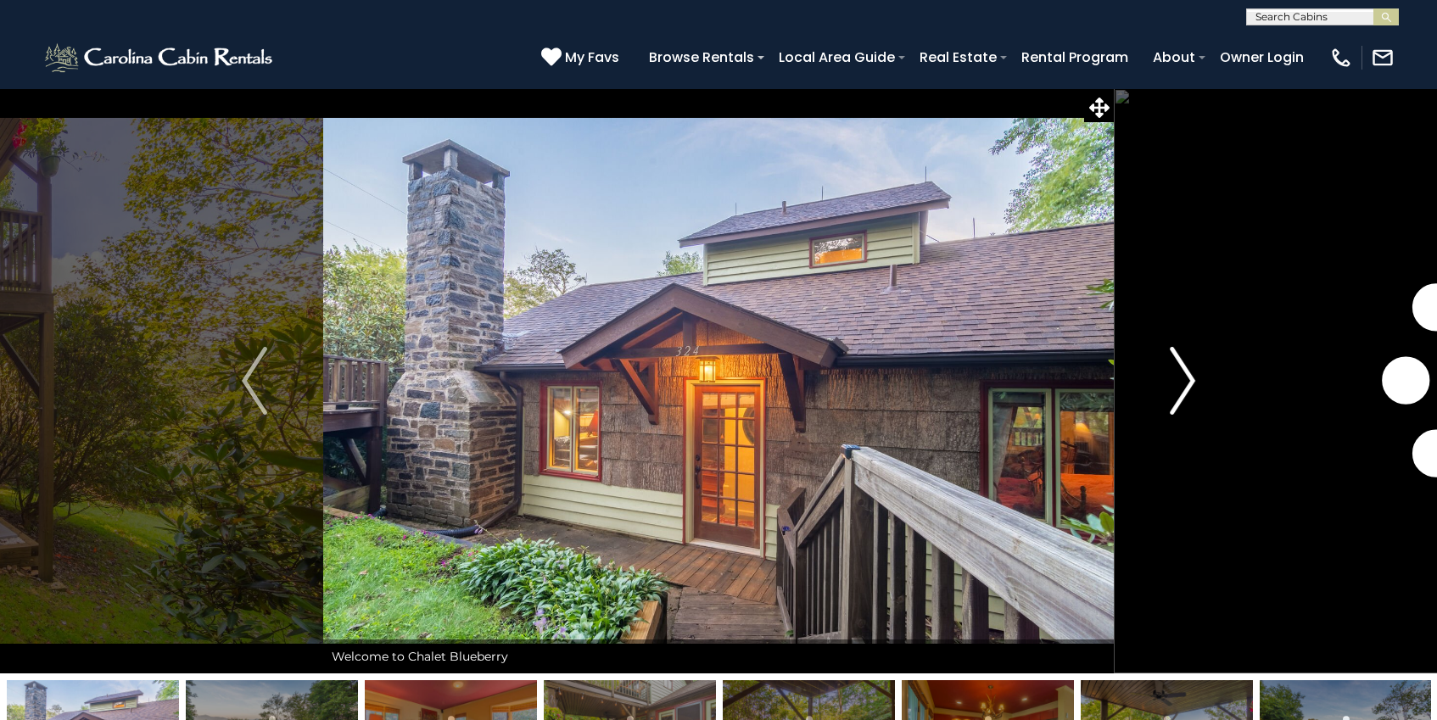
click at [1191, 381] on img "Next" at bounding box center [1181, 381] width 25 height 68
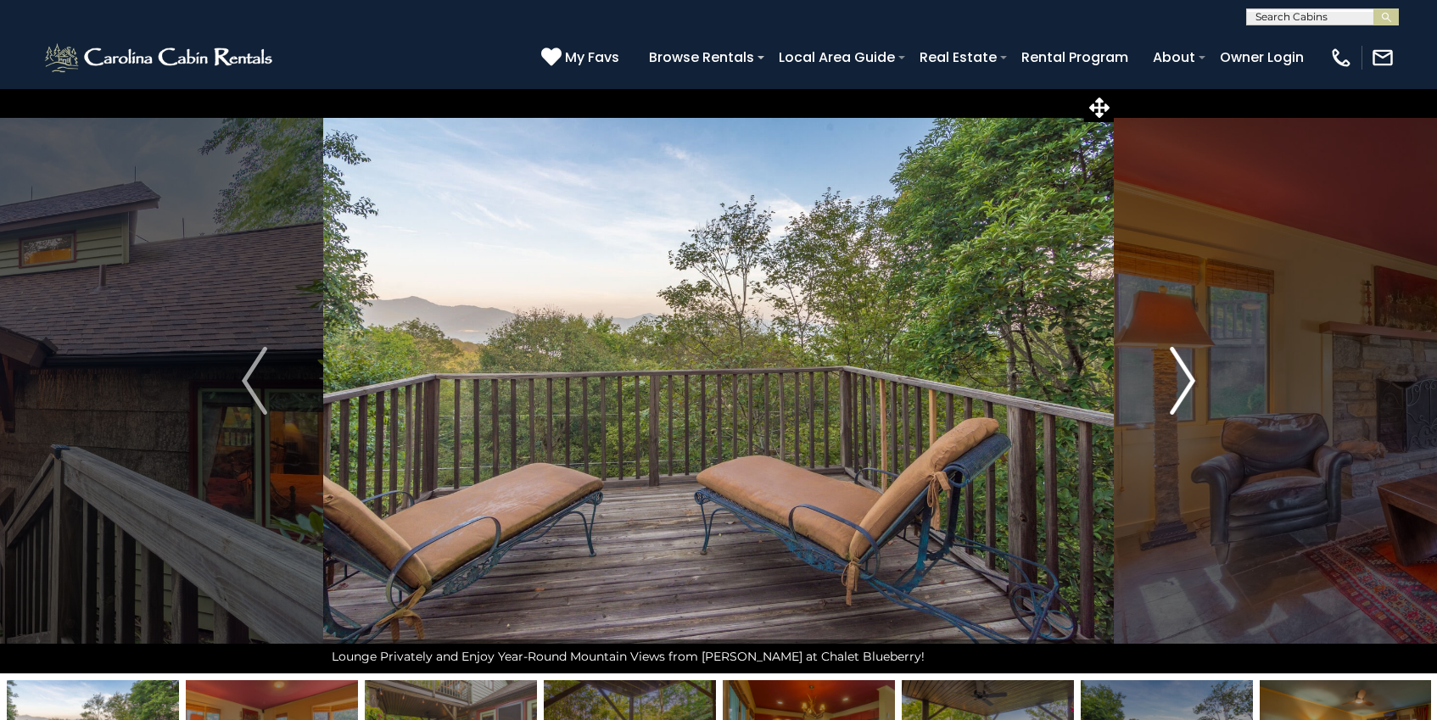
click at [1200, 388] on button "Next" at bounding box center [1181, 380] width 137 height 585
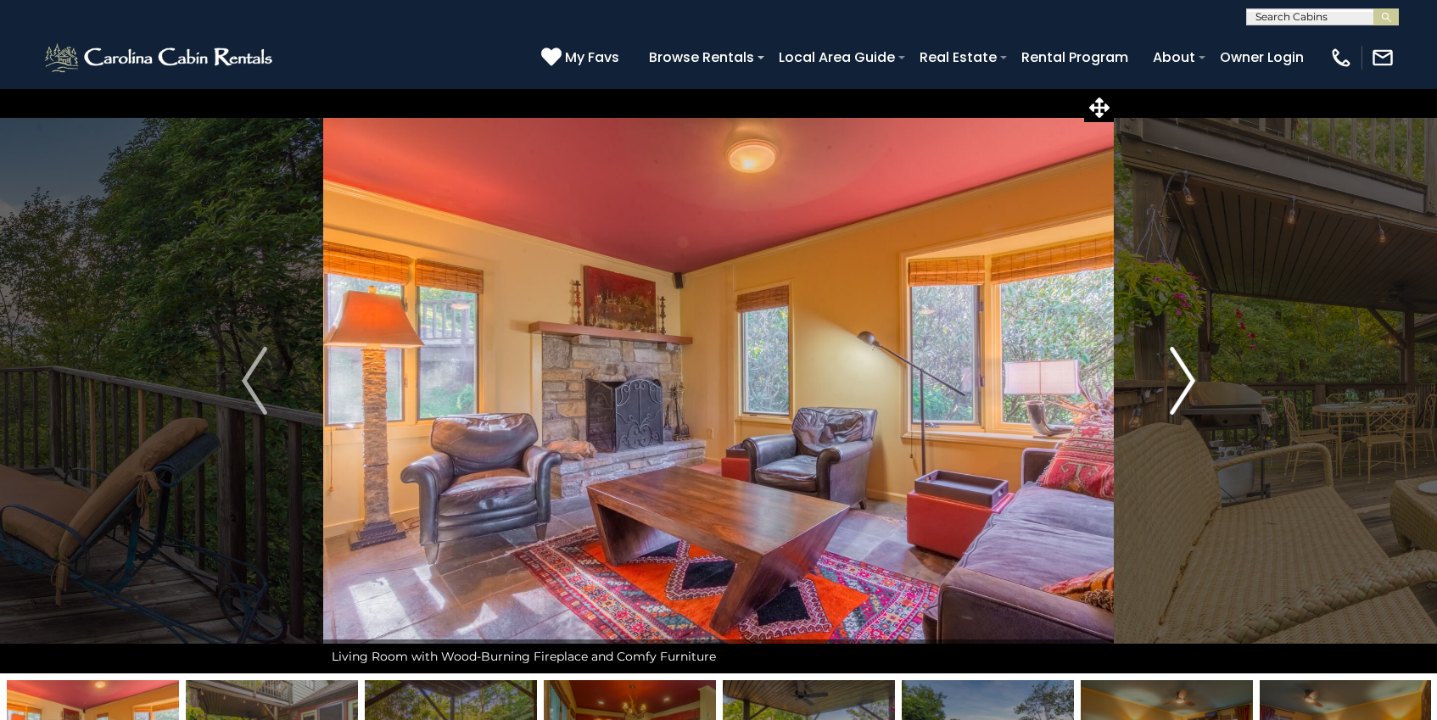
click at [1199, 388] on button "Next" at bounding box center [1181, 380] width 137 height 585
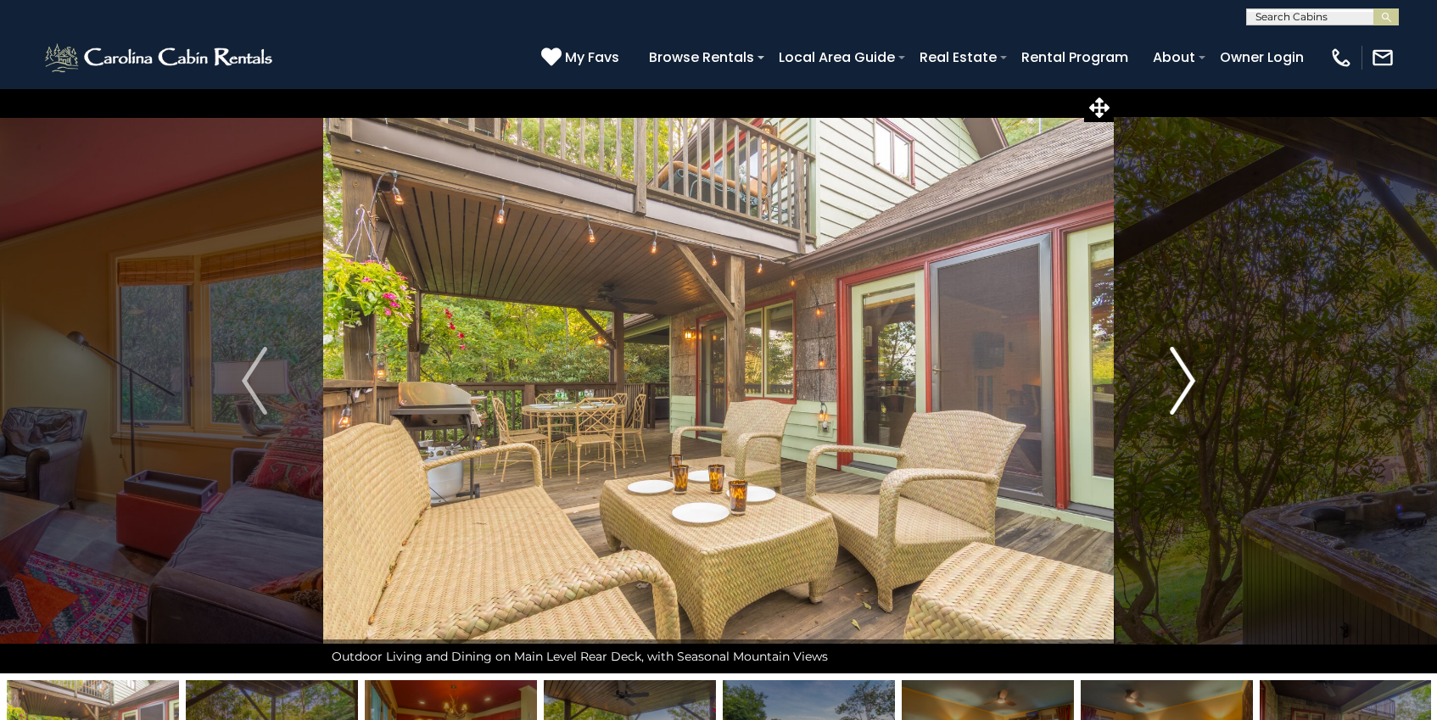
click at [1199, 388] on button "Next" at bounding box center [1181, 380] width 137 height 585
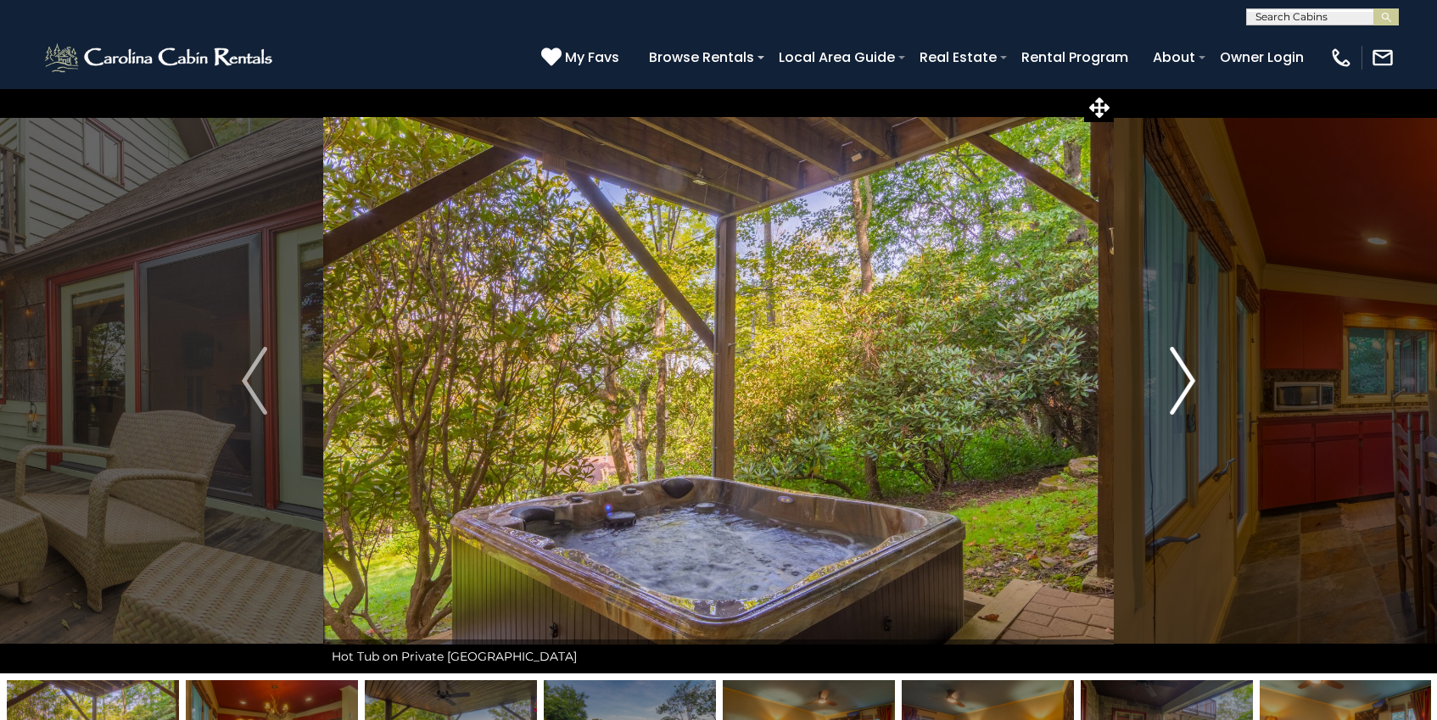
click at [1199, 388] on button "Next" at bounding box center [1181, 380] width 137 height 585
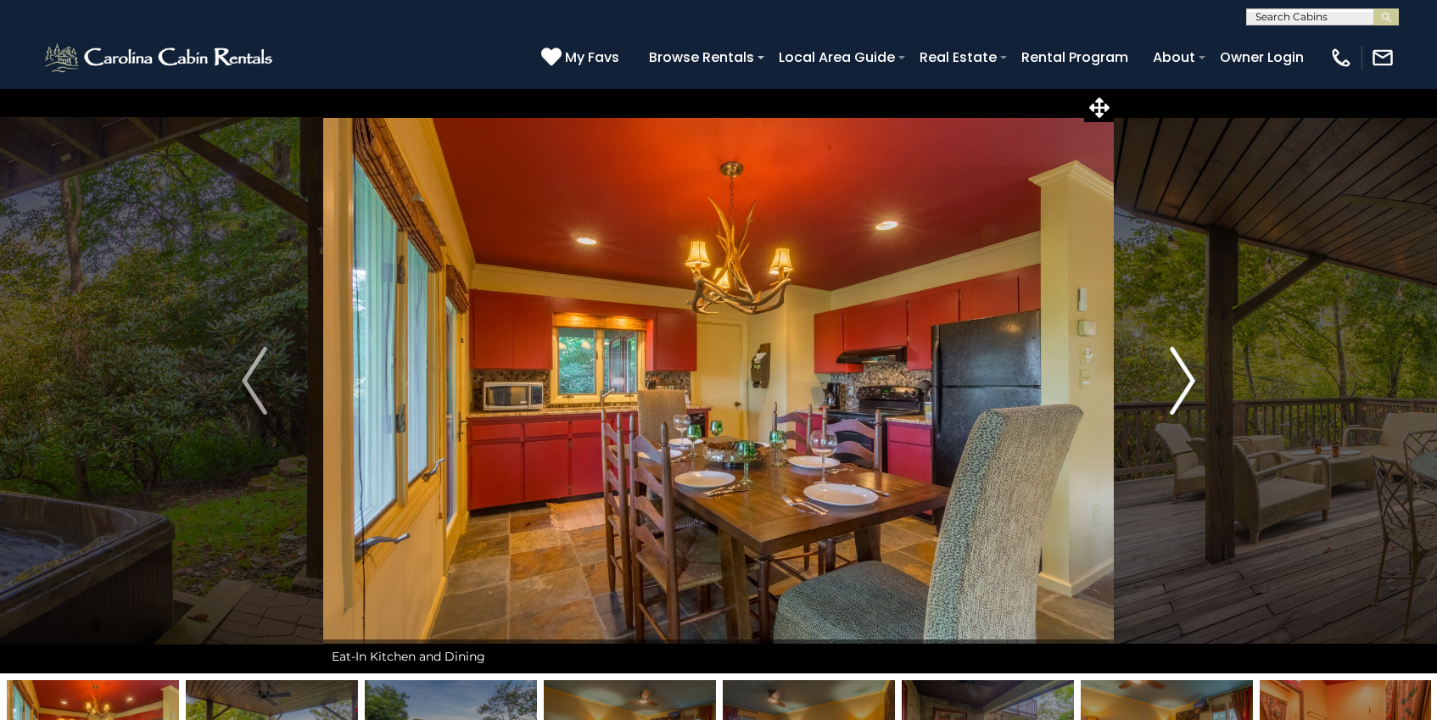
click at [1199, 388] on button "Next" at bounding box center [1181, 380] width 137 height 585
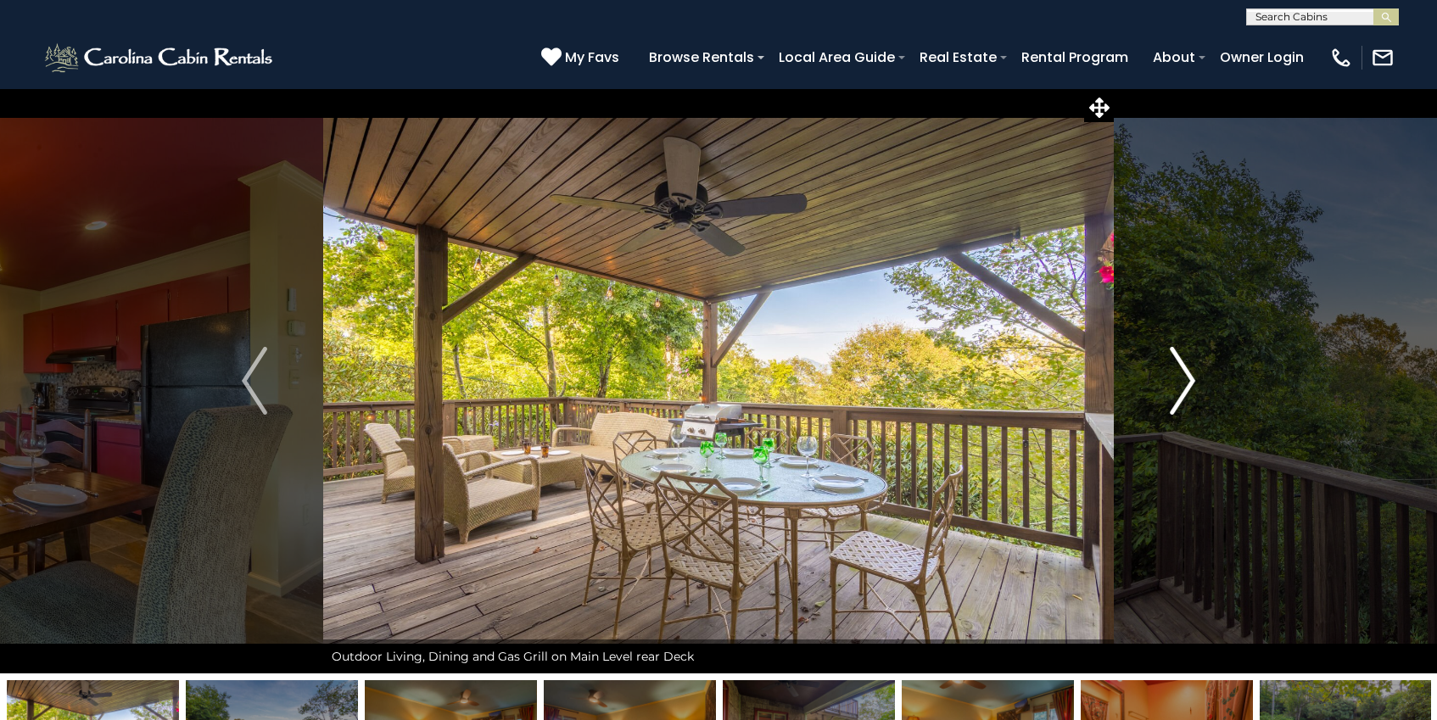
click at [1199, 388] on button "Next" at bounding box center [1181, 380] width 137 height 585
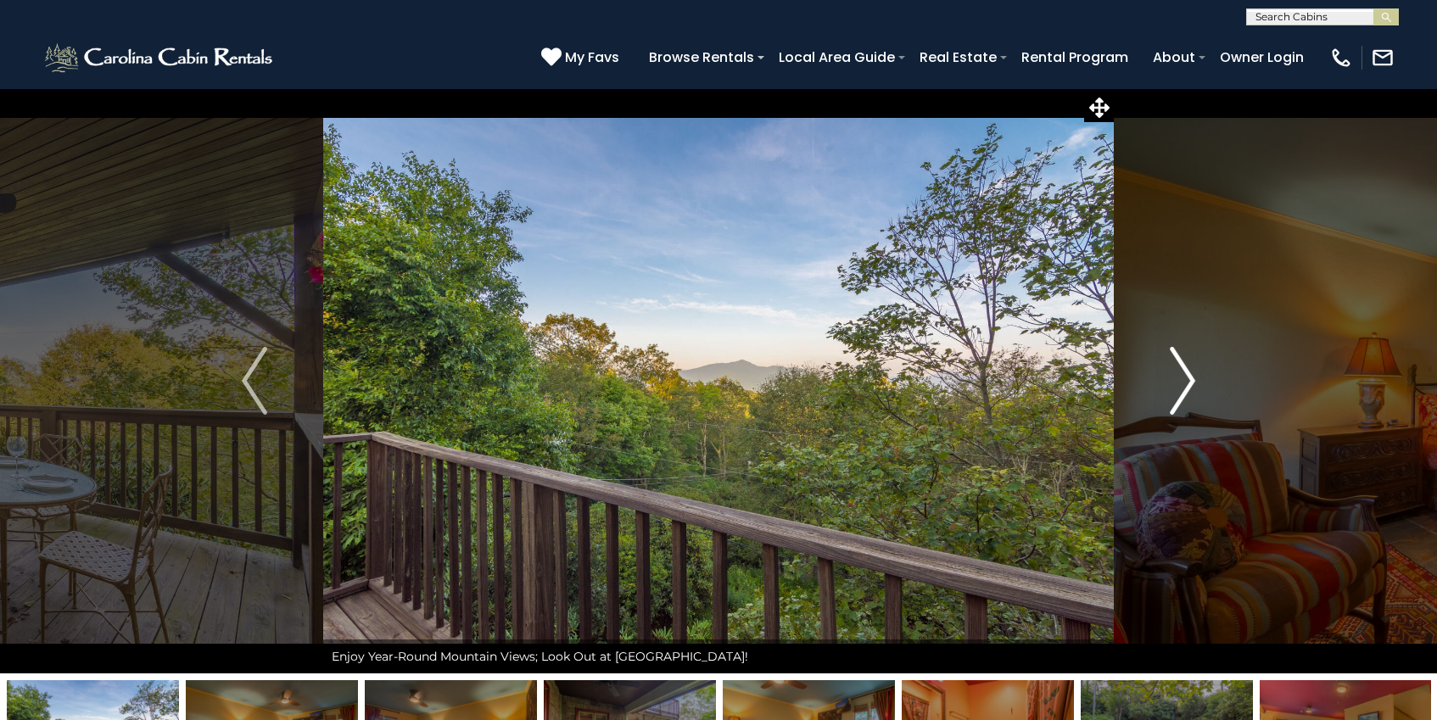
click at [1199, 388] on button "Next" at bounding box center [1181, 380] width 137 height 585
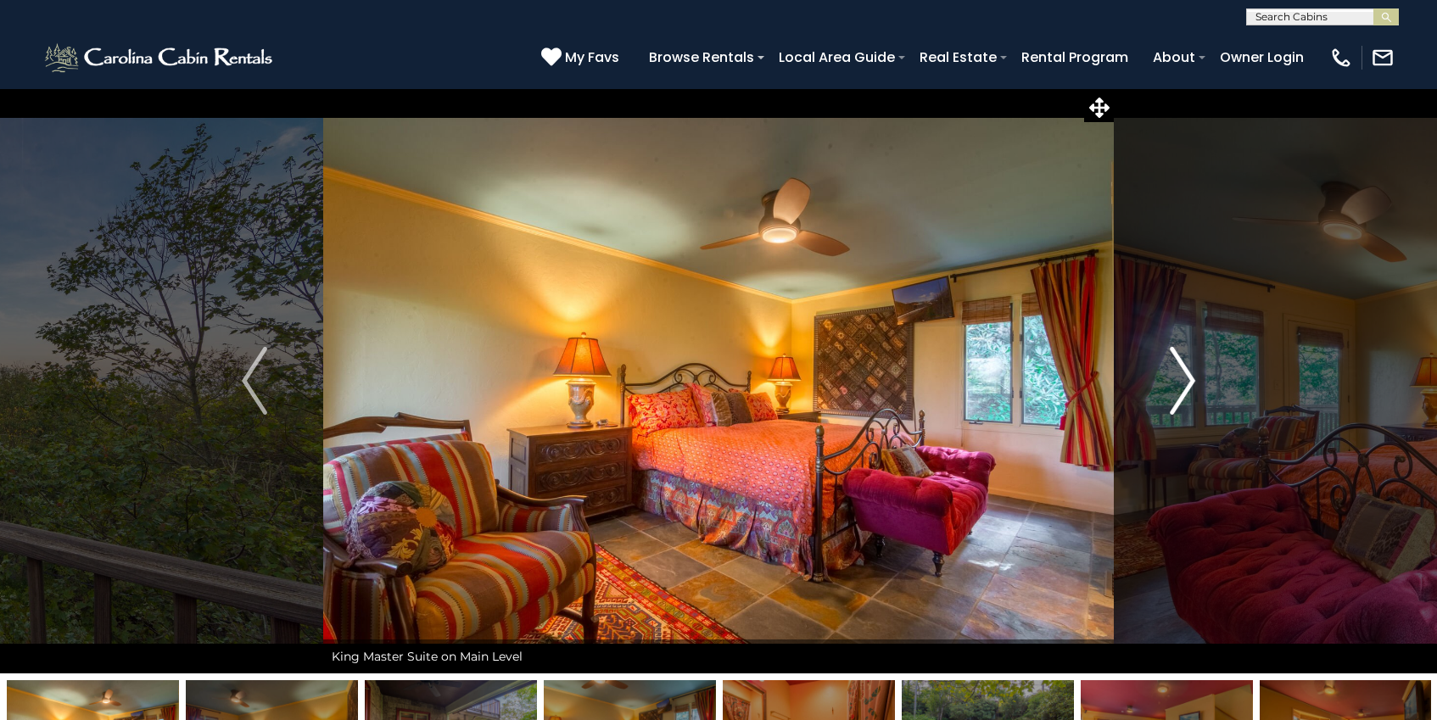
click at [1199, 388] on button "Next" at bounding box center [1181, 380] width 137 height 585
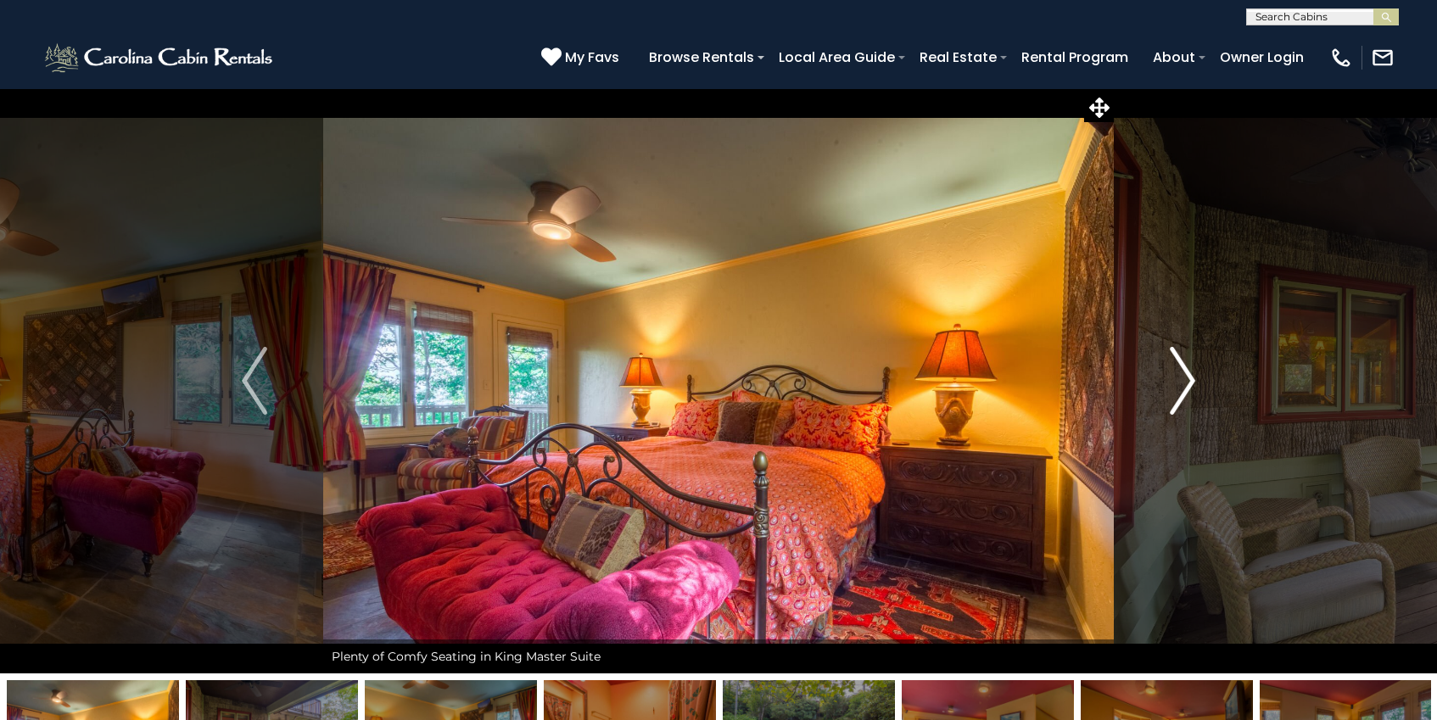
click at [1199, 388] on button "Next" at bounding box center [1181, 380] width 137 height 585
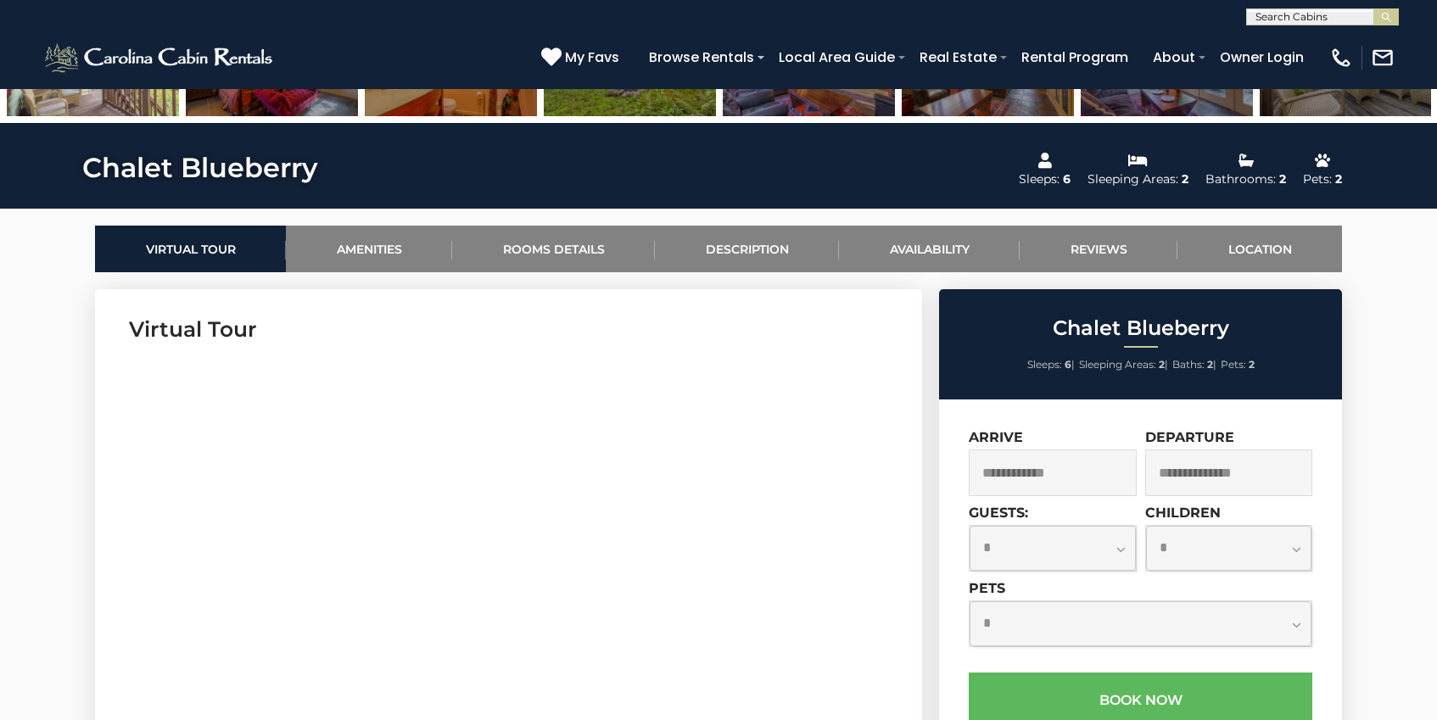
scroll to position [688, 0]
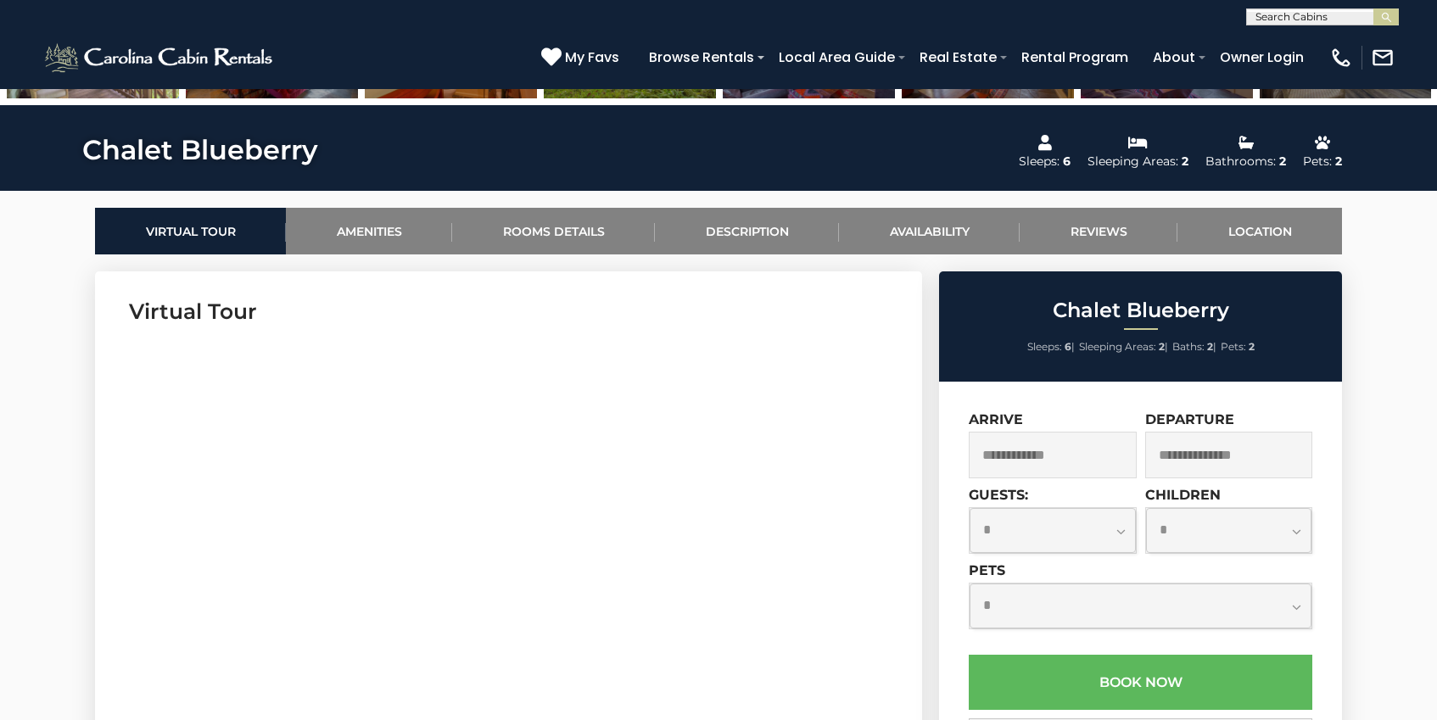
click at [1057, 467] on input "text" at bounding box center [1052, 455] width 168 height 47
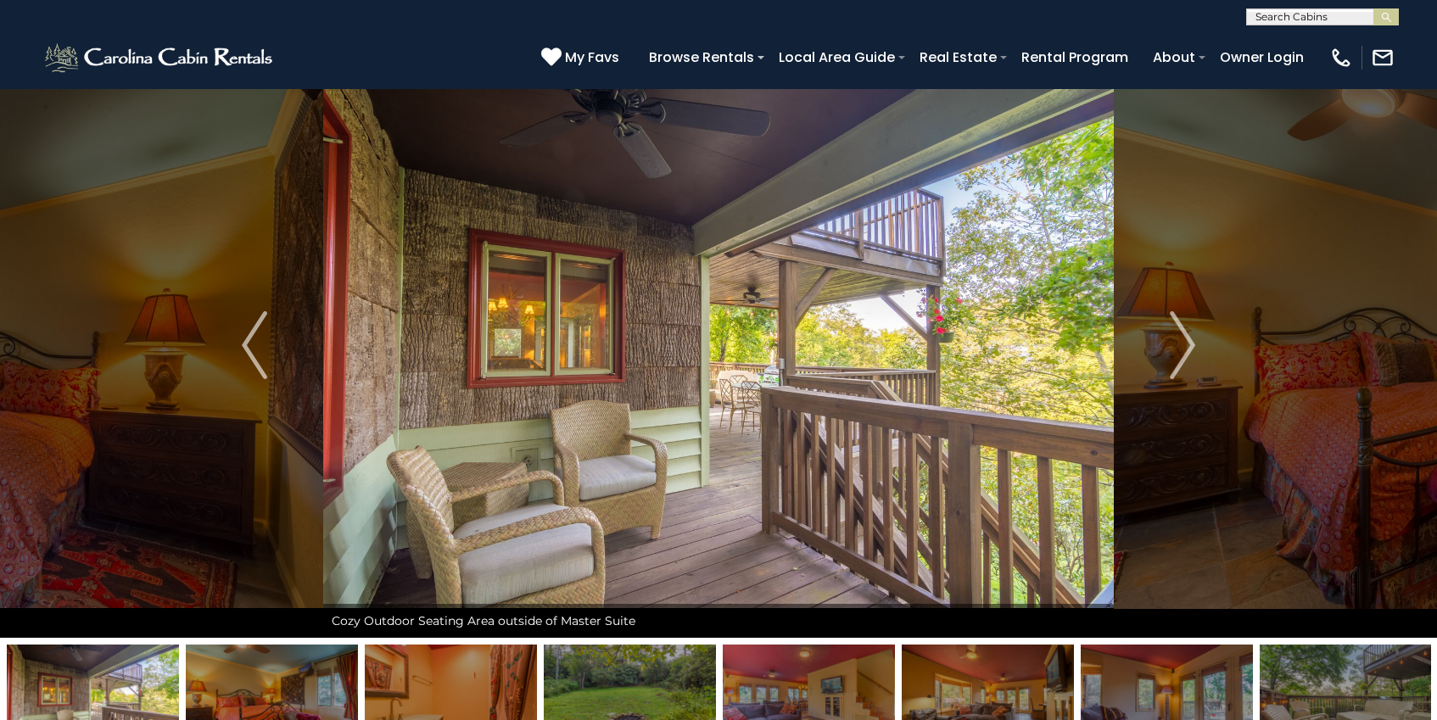
scroll to position [0, 0]
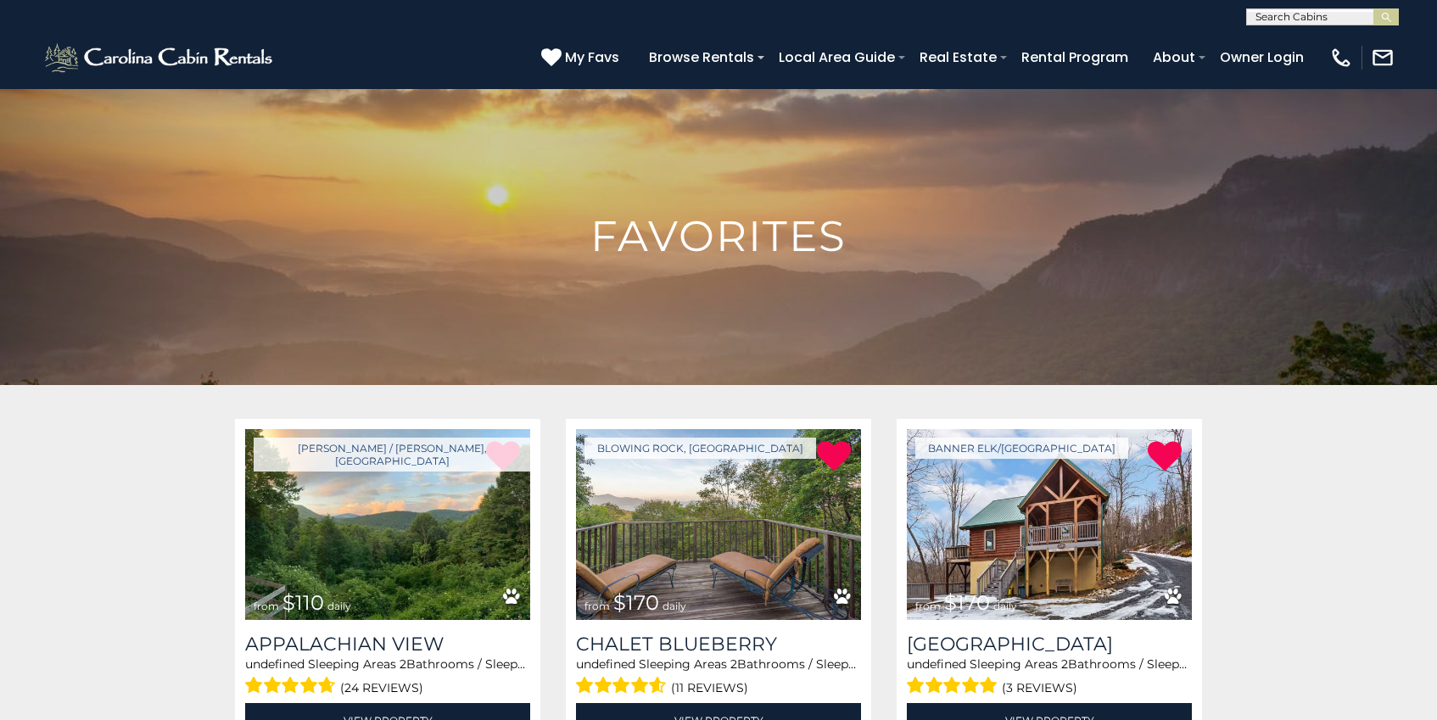
scroll to position [85, 0]
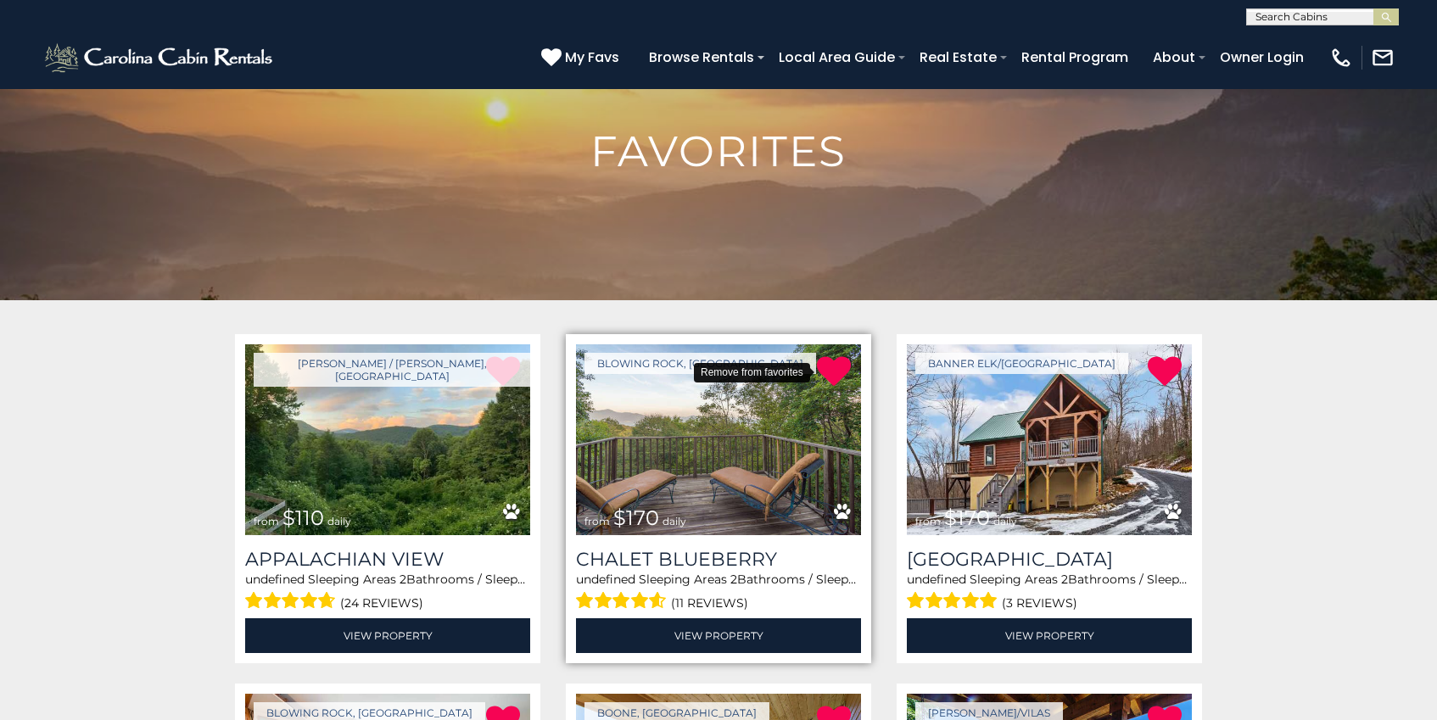
click at [834, 371] on icon at bounding box center [834, 371] width 34 height 34
click at [836, 370] on icon at bounding box center [834, 371] width 34 height 34
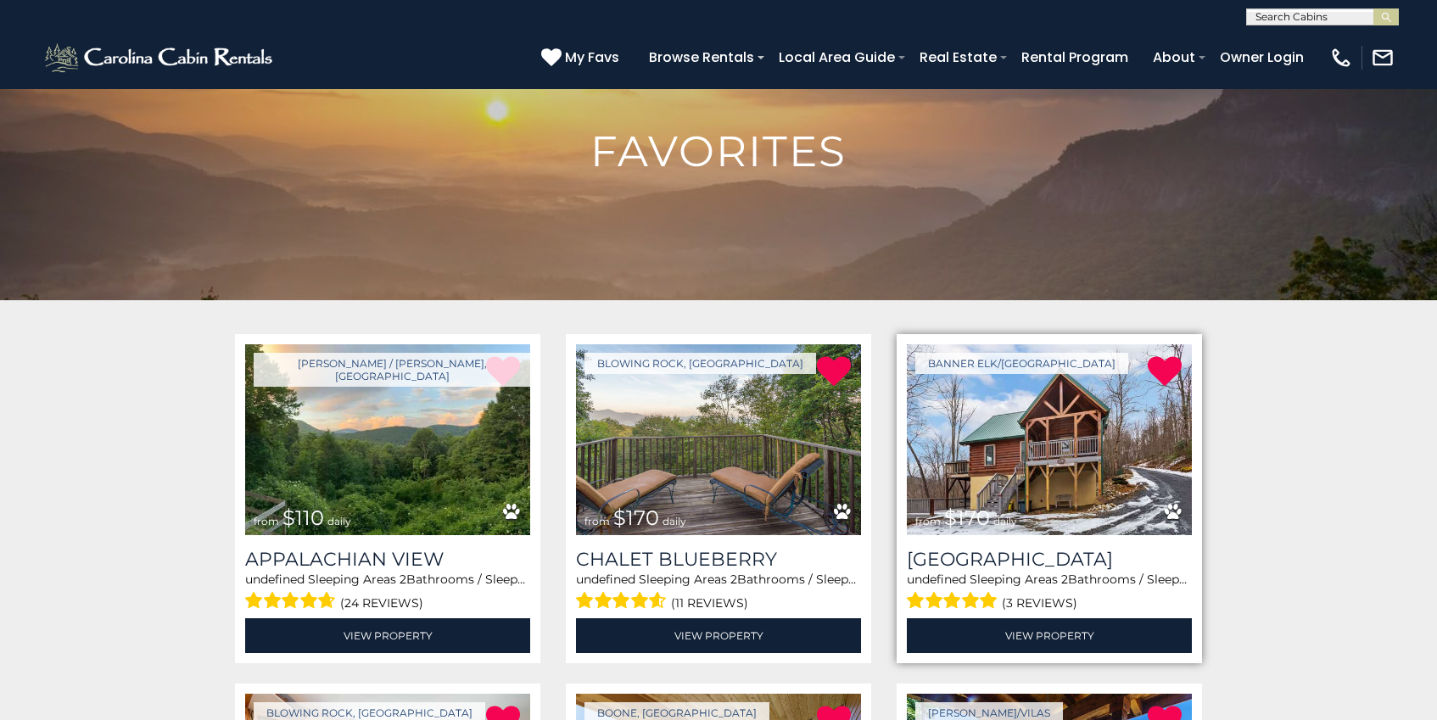
click at [1079, 460] on img at bounding box center [1049, 439] width 285 height 191
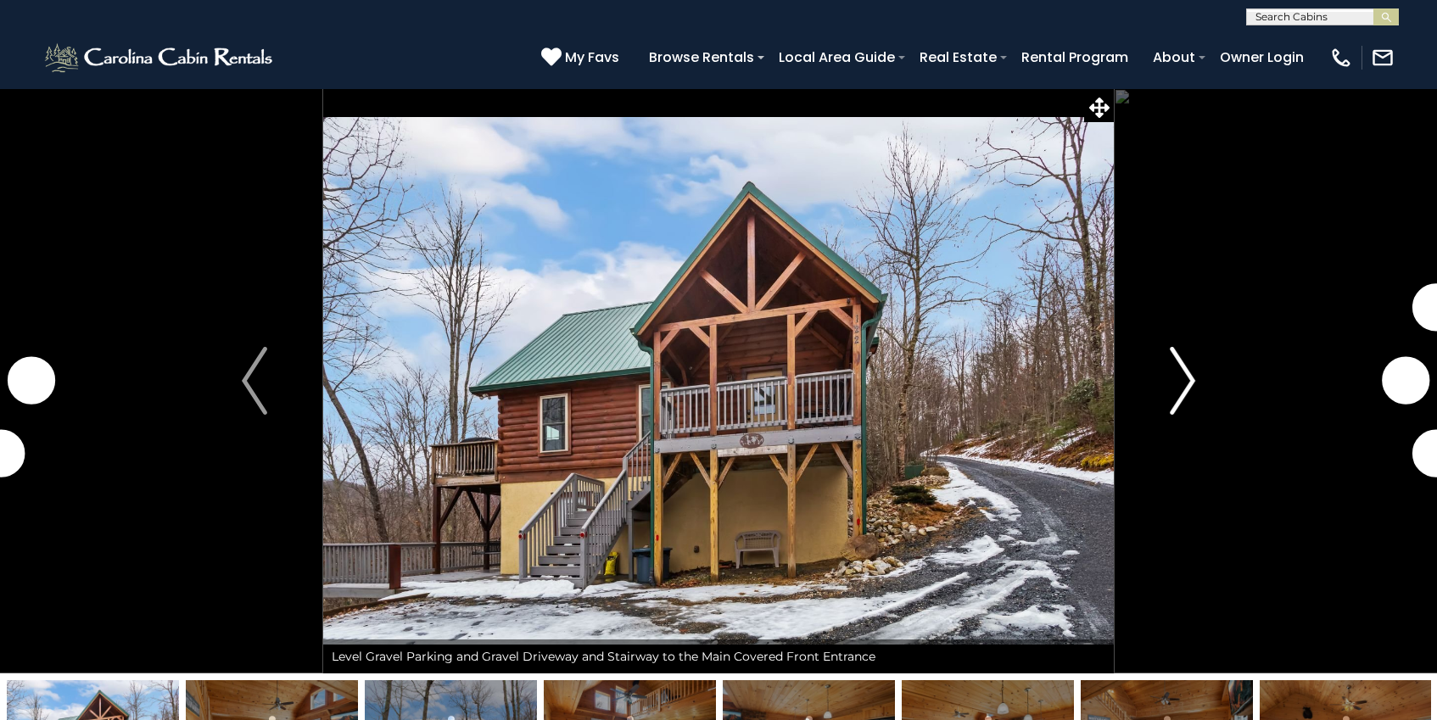
click at [1167, 397] on button "Next" at bounding box center [1181, 380] width 137 height 585
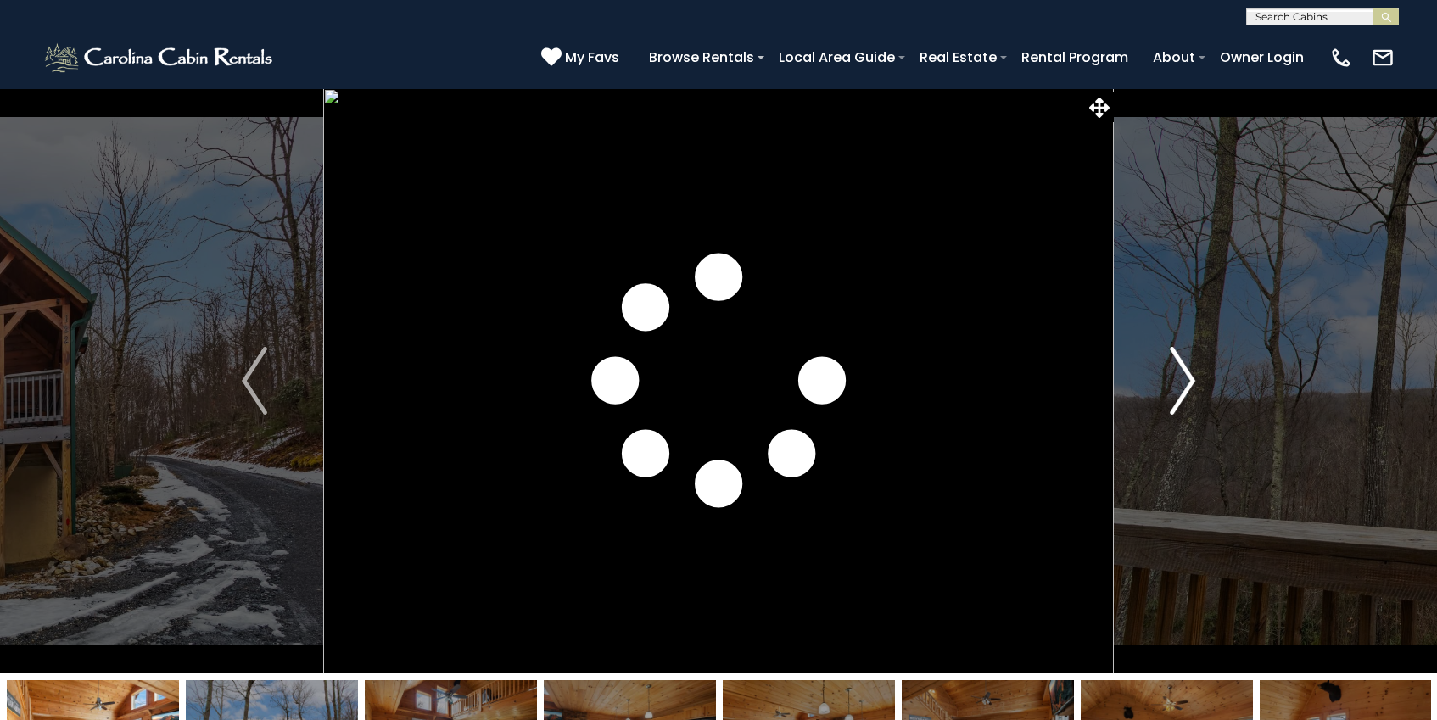
click at [1167, 397] on button "Next" at bounding box center [1181, 380] width 137 height 585
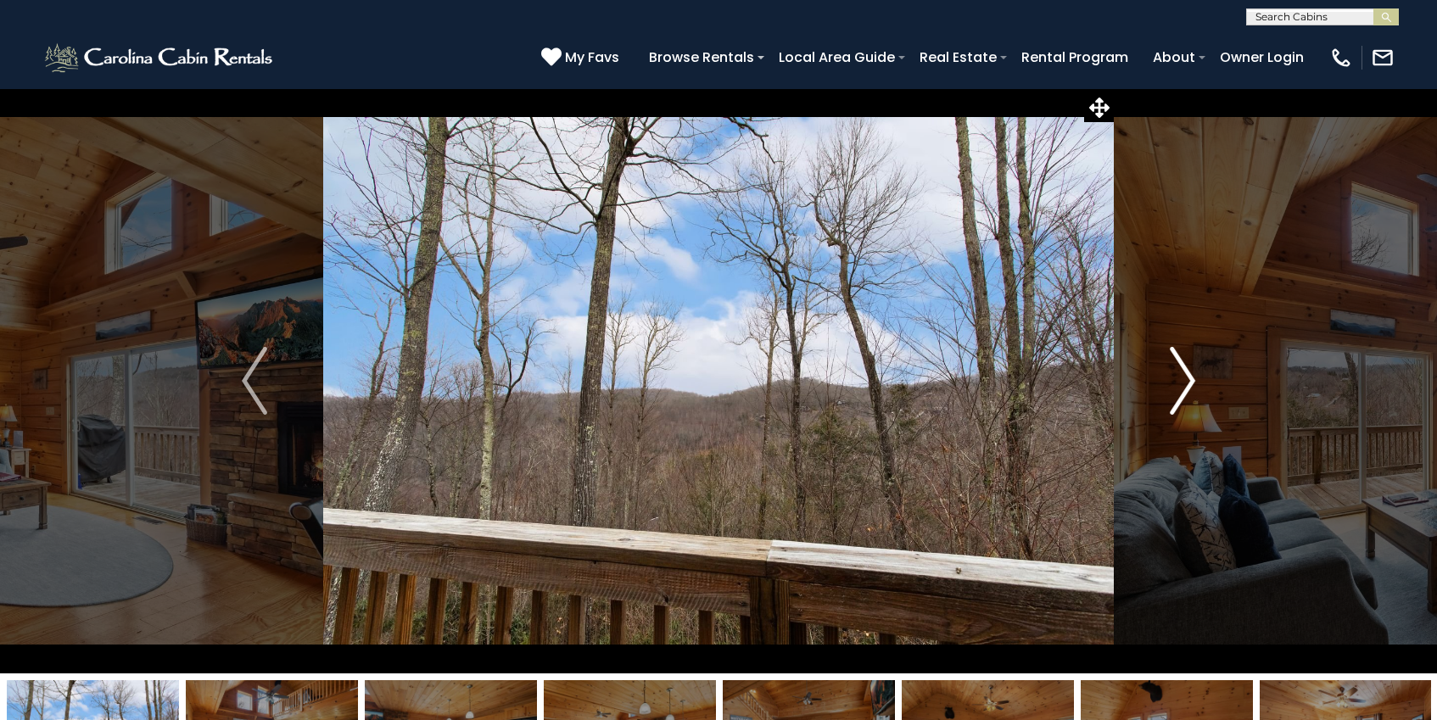
click at [1141, 403] on button "Next" at bounding box center [1181, 380] width 137 height 585
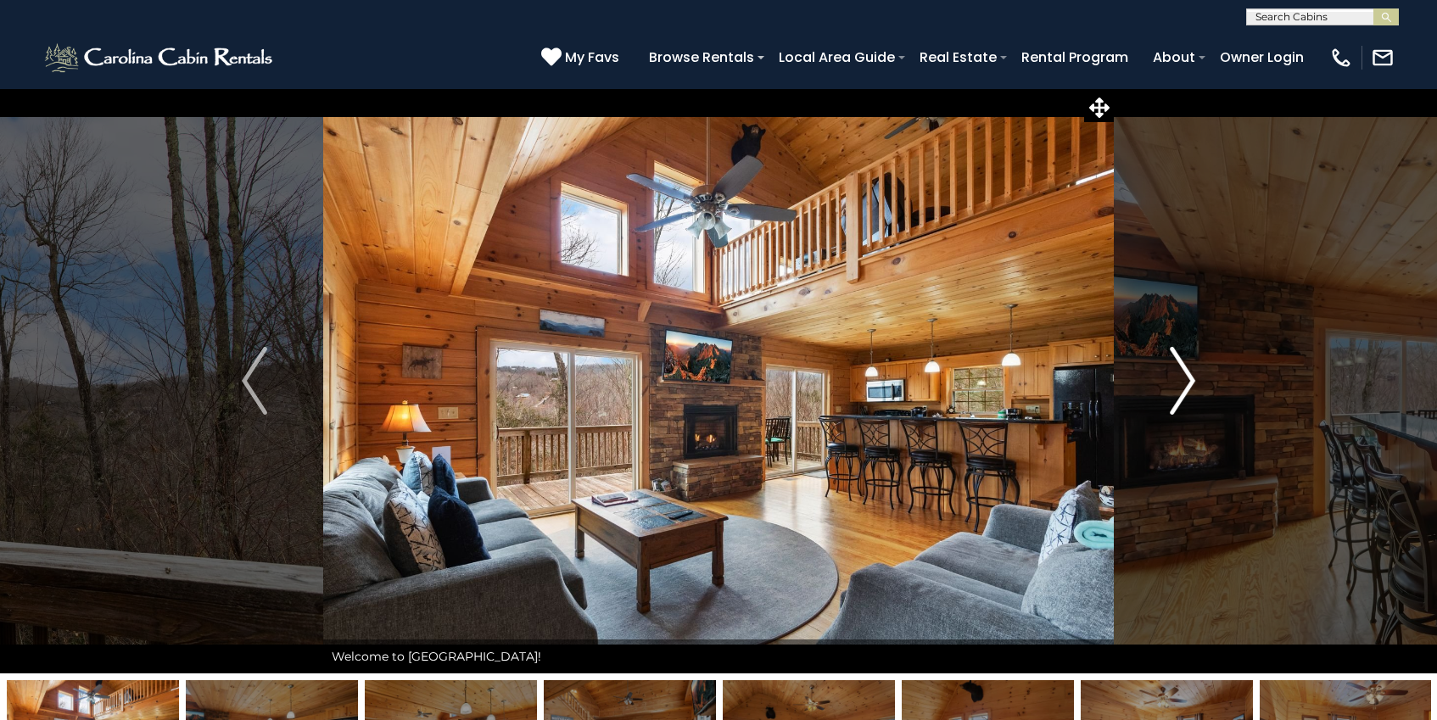
click at [1141, 402] on button "Next" at bounding box center [1181, 380] width 137 height 585
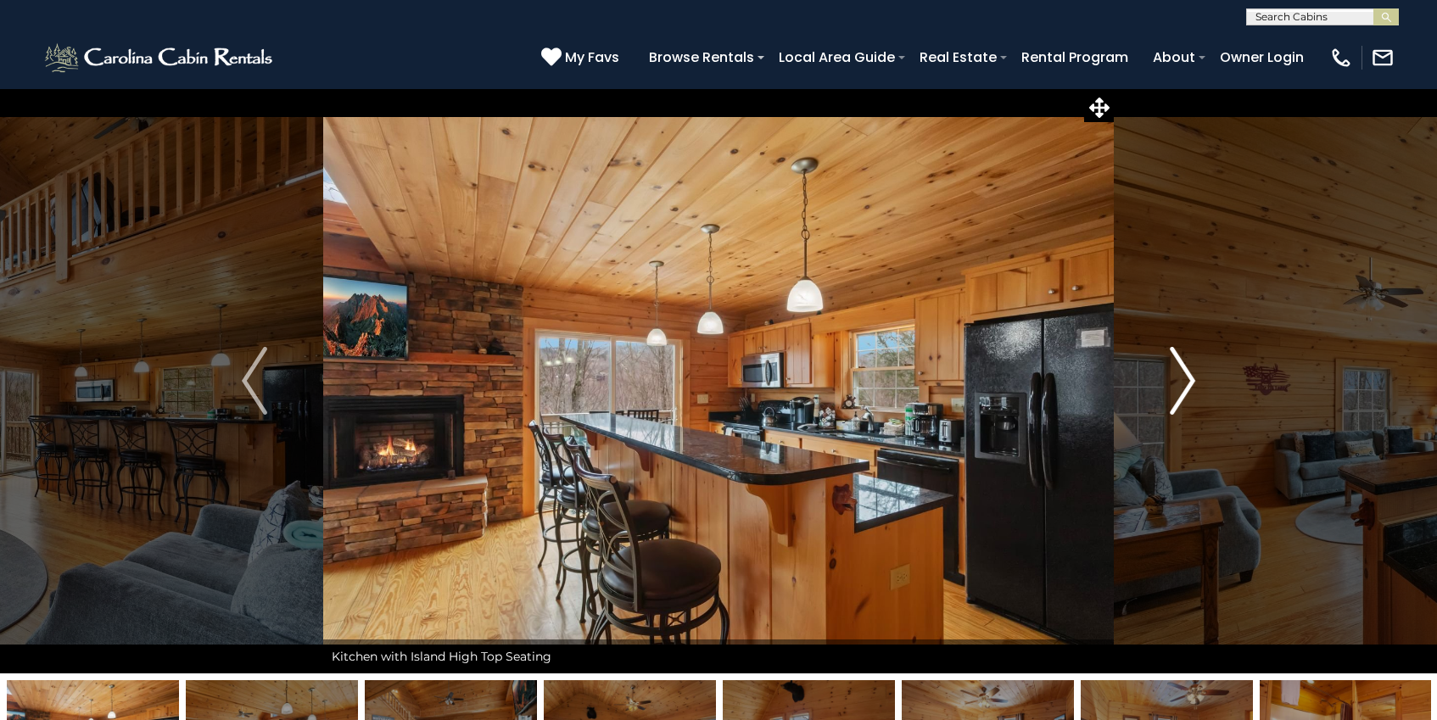
click at [1141, 402] on button "Next" at bounding box center [1181, 380] width 137 height 585
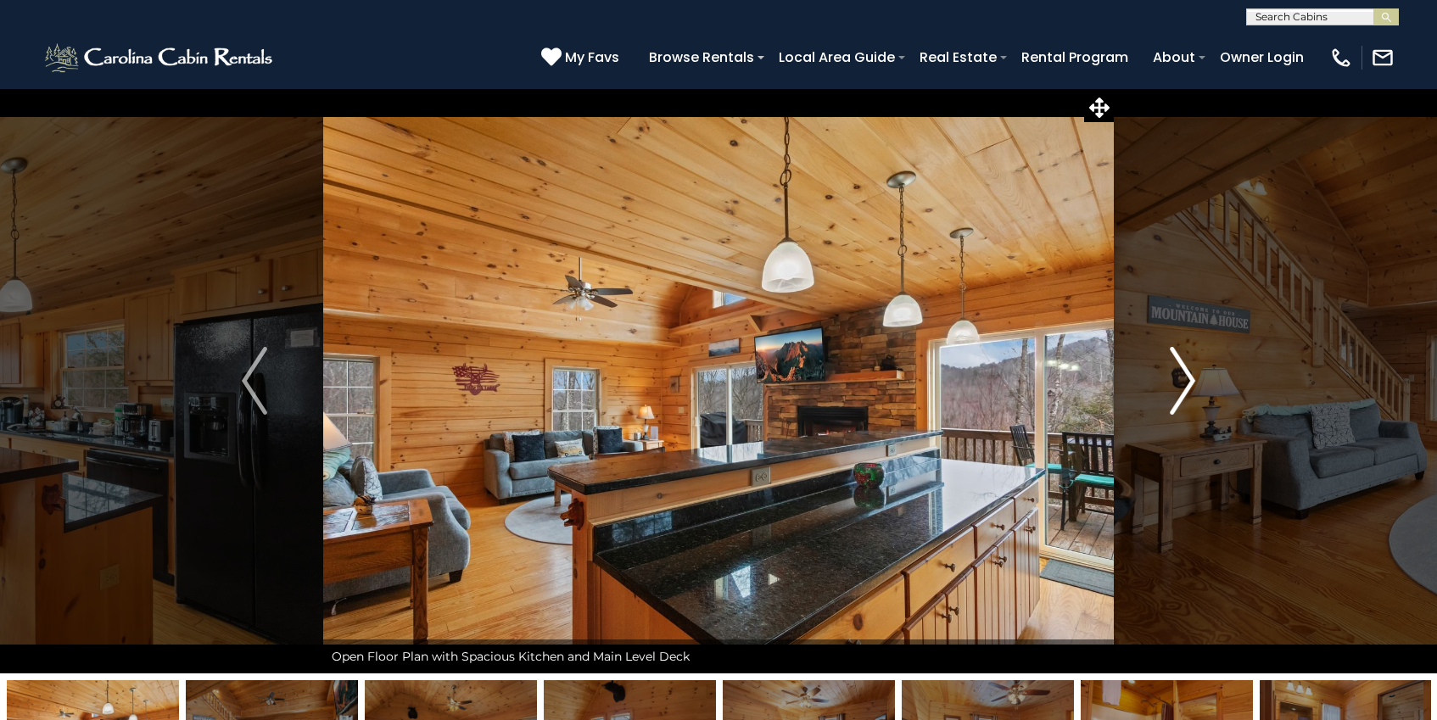
click at [1141, 402] on button "Next" at bounding box center [1181, 380] width 137 height 585
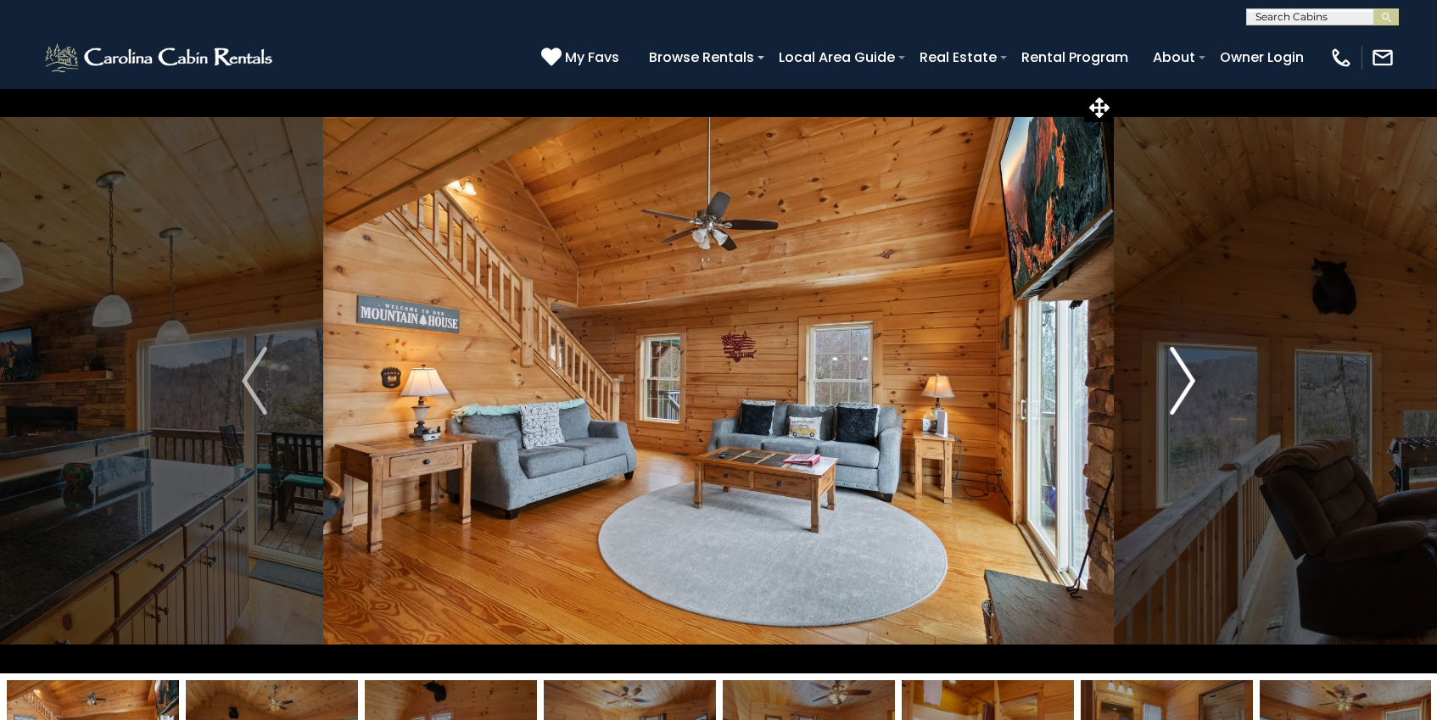
click at [1141, 402] on button "Next" at bounding box center [1181, 380] width 137 height 585
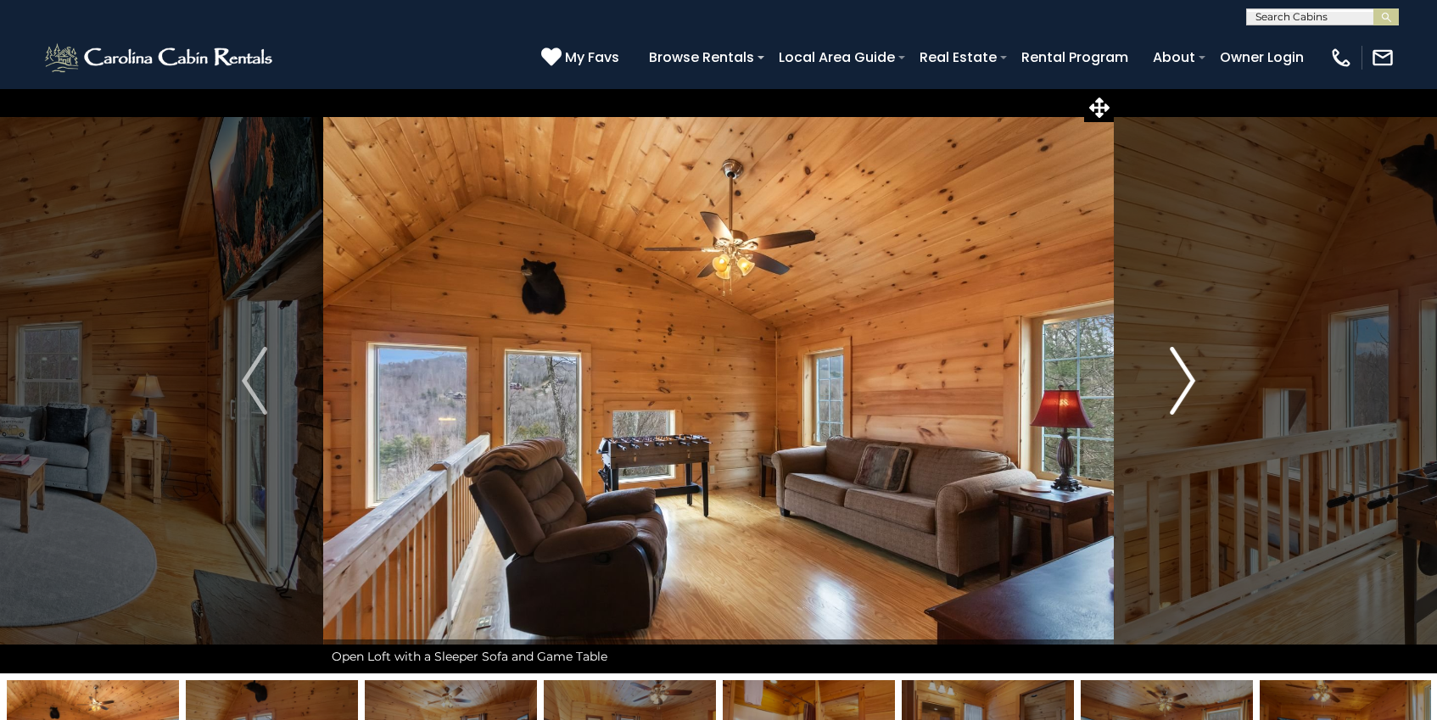
click at [1141, 402] on button "Next" at bounding box center [1181, 380] width 137 height 585
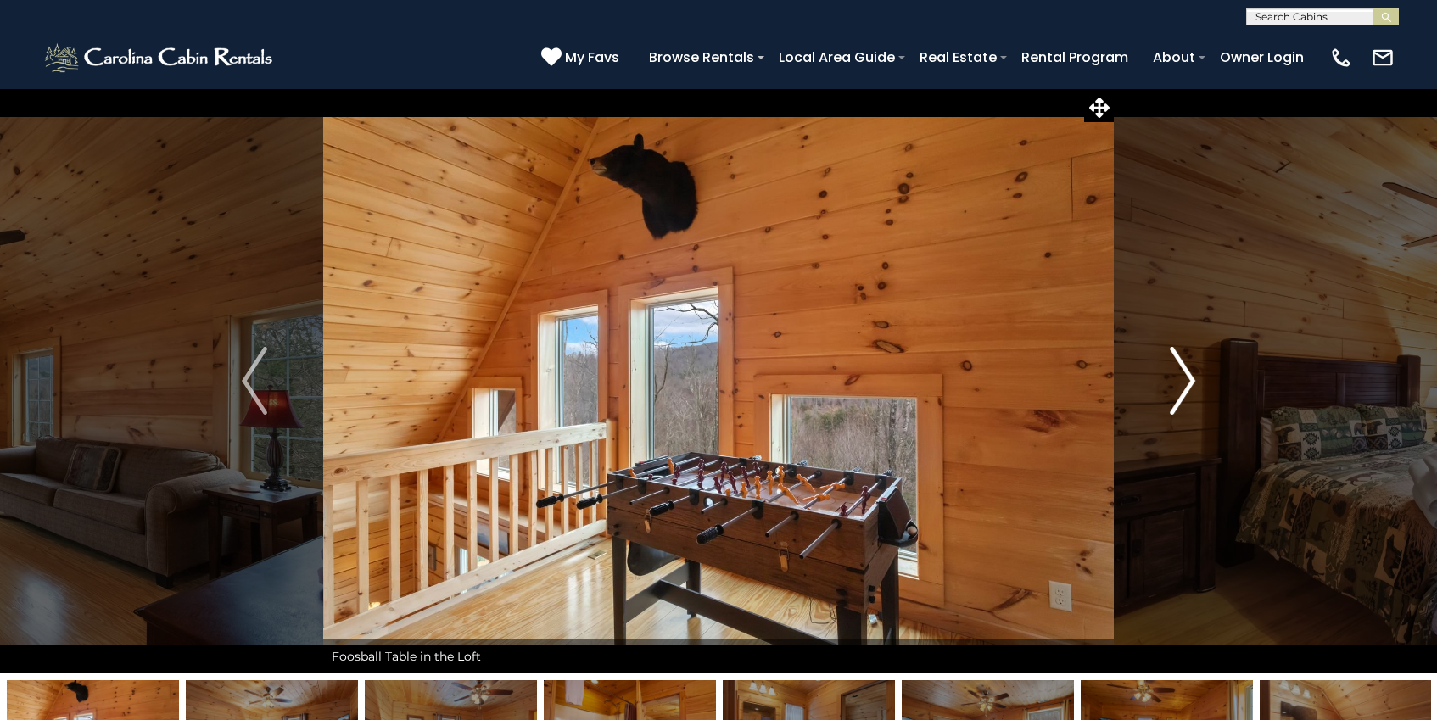
click at [1141, 402] on button "Next" at bounding box center [1181, 380] width 137 height 585
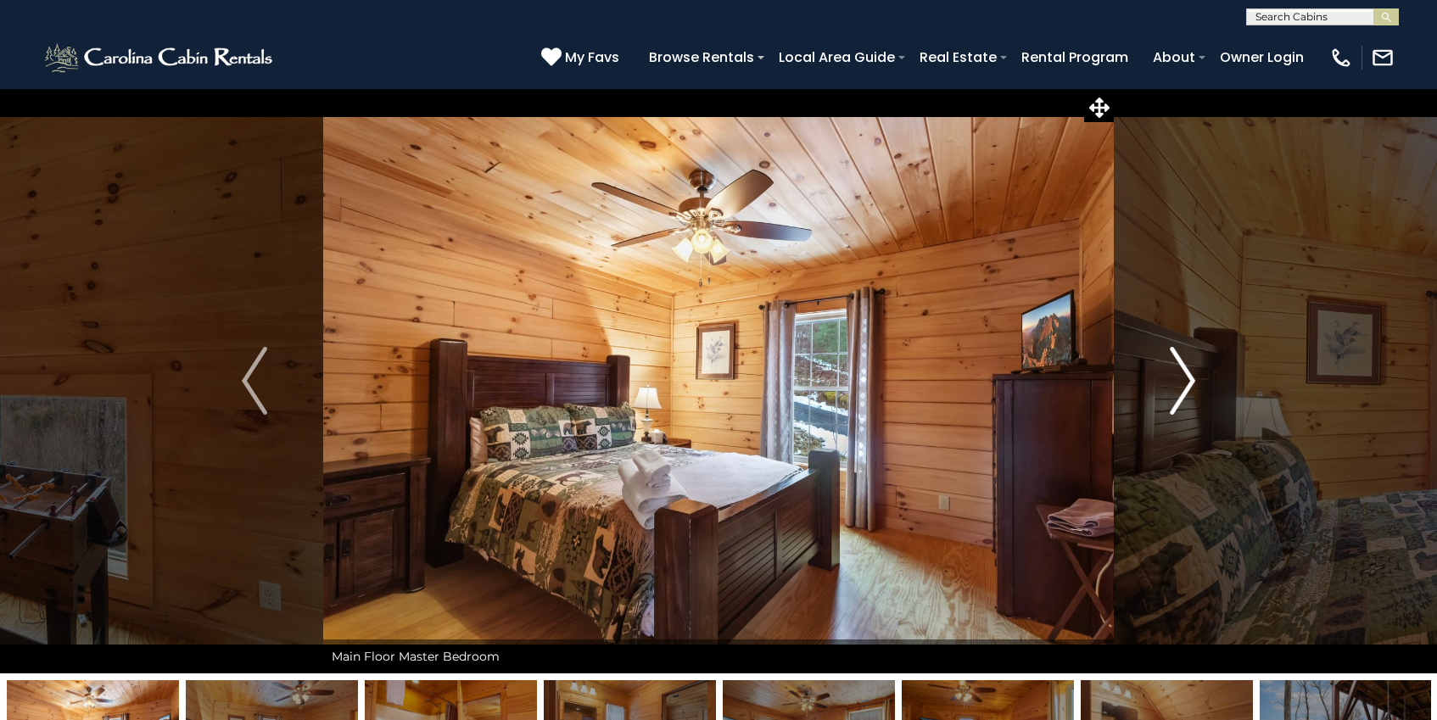
click at [1141, 402] on button "Next" at bounding box center [1181, 380] width 137 height 585
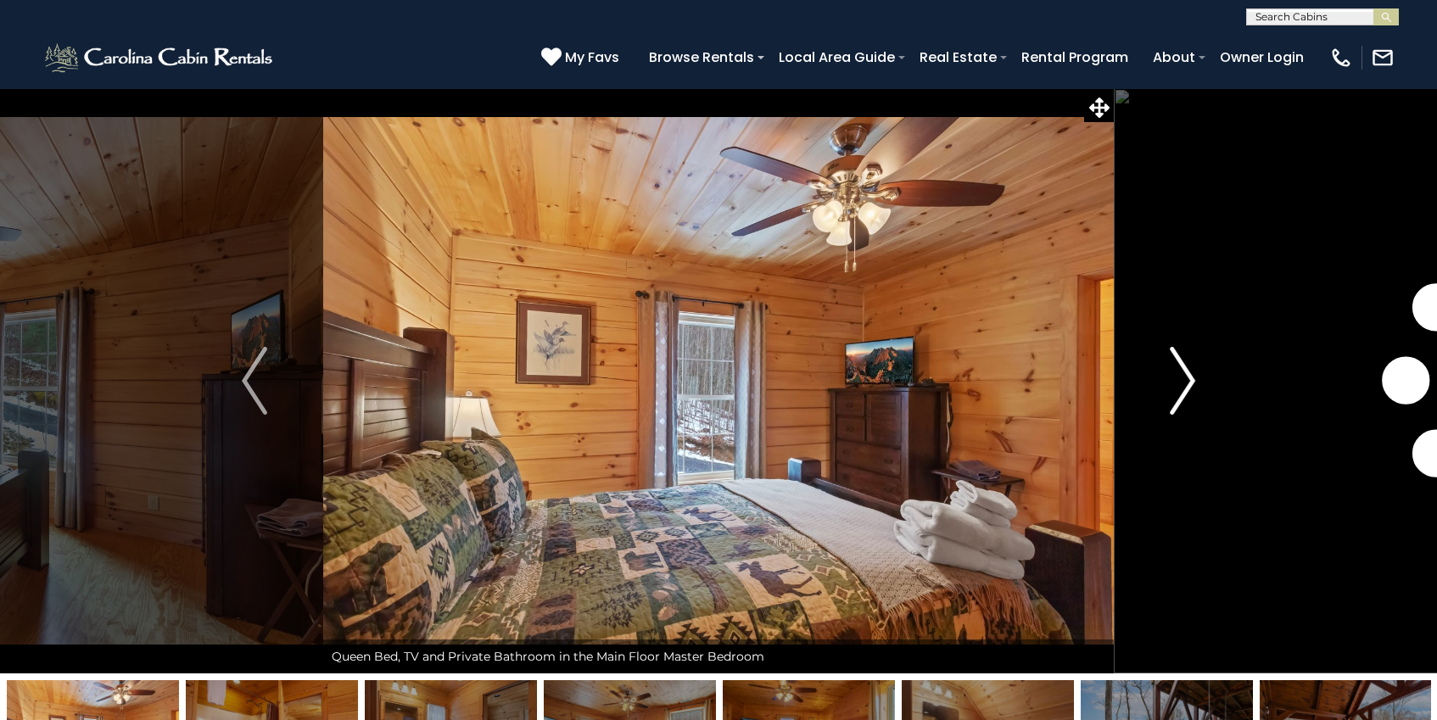
click at [1138, 404] on button "Next" at bounding box center [1181, 380] width 137 height 585
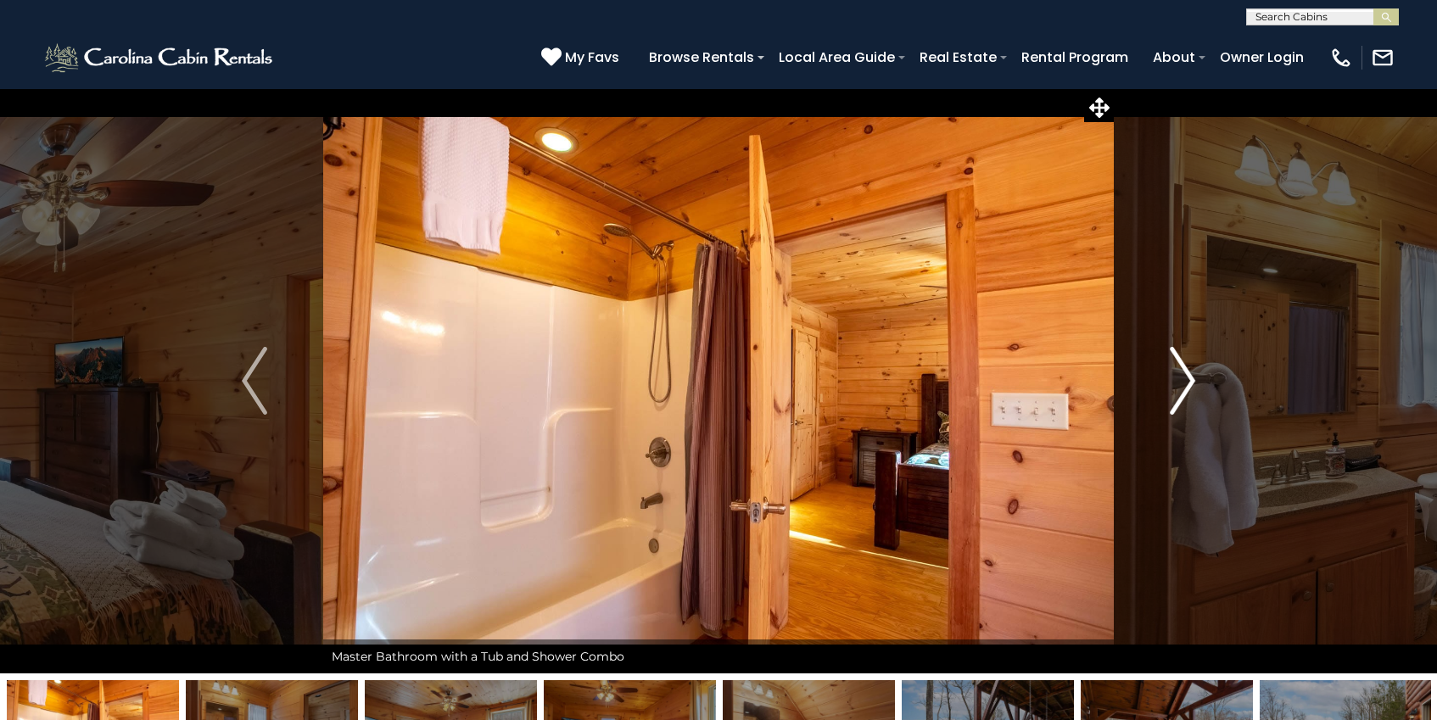
click at [1138, 402] on button "Next" at bounding box center [1181, 380] width 137 height 585
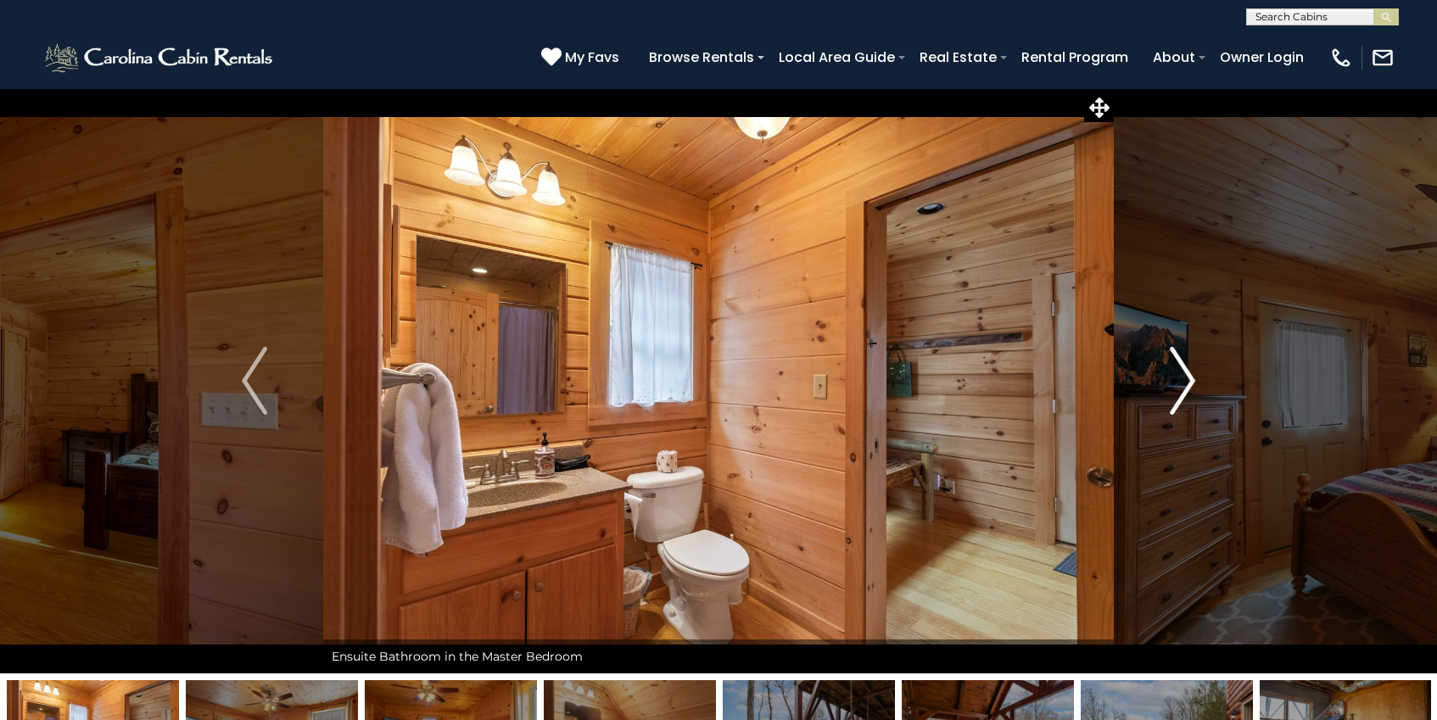
click at [1138, 402] on button "Next" at bounding box center [1181, 380] width 137 height 585
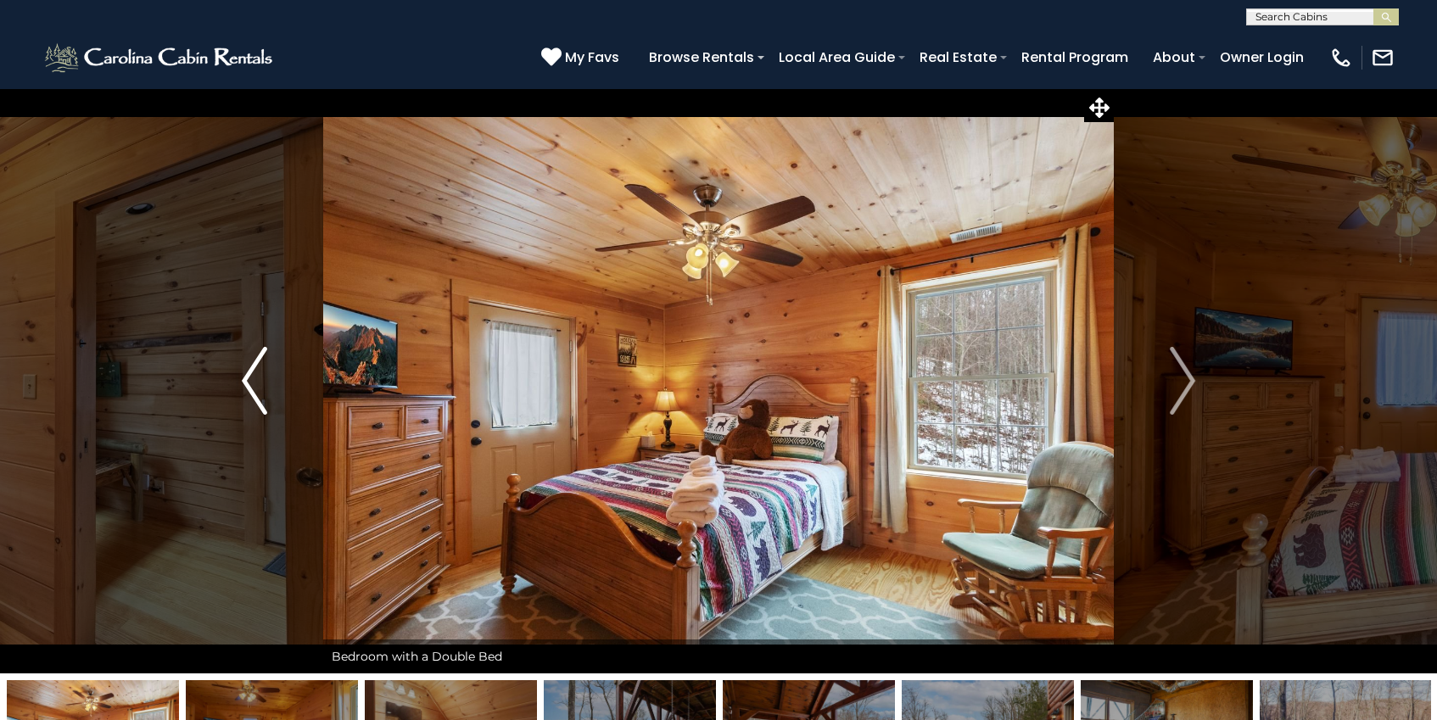
click at [237, 390] on button "Previous" at bounding box center [254, 380] width 137 height 585
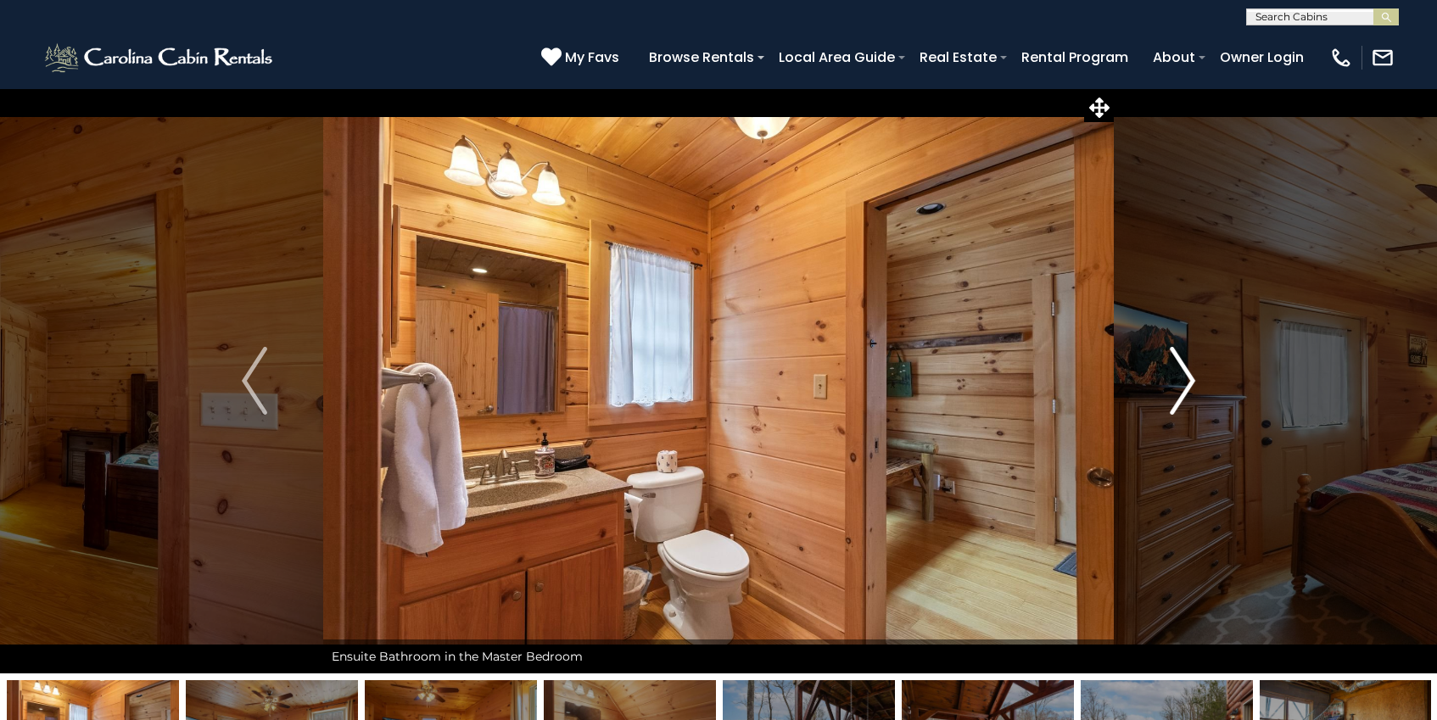
click at [1181, 394] on img "Next" at bounding box center [1181, 381] width 25 height 68
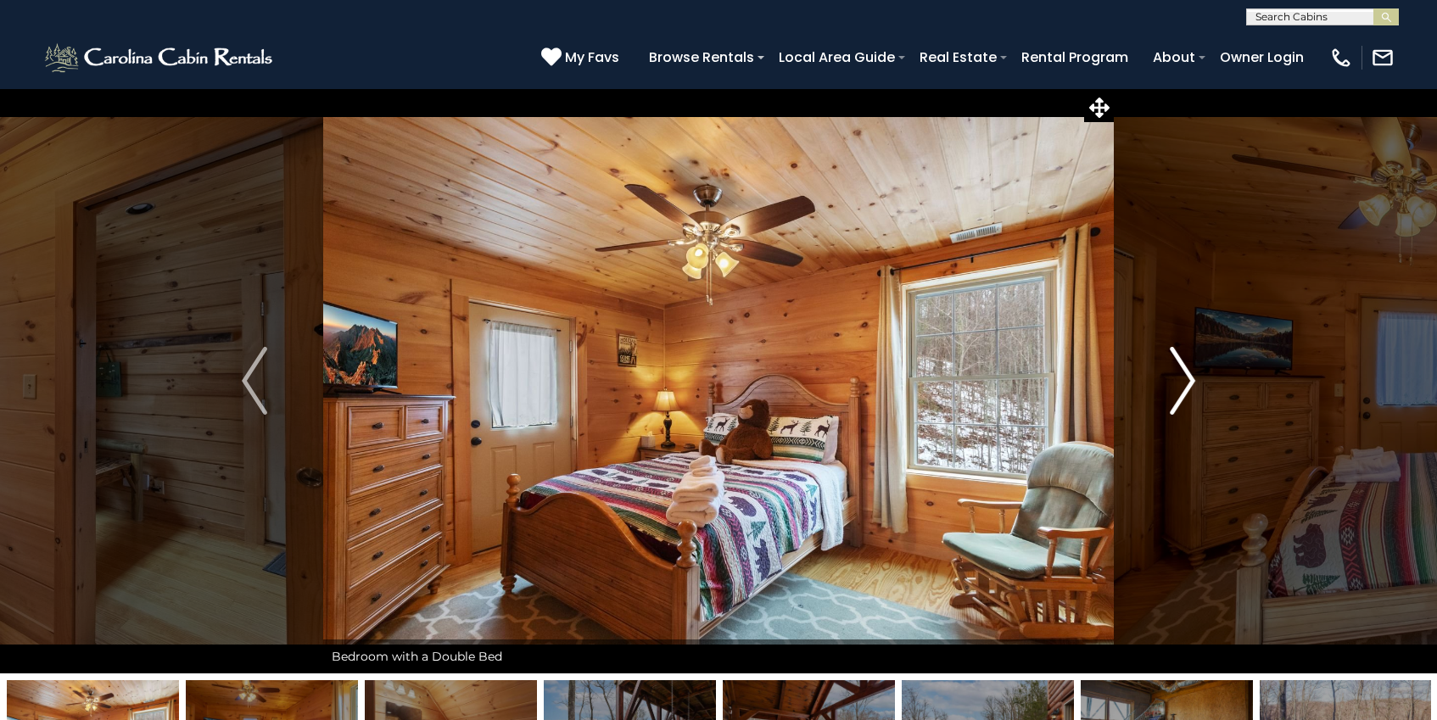
click at [1181, 394] on img "Next" at bounding box center [1181, 381] width 25 height 68
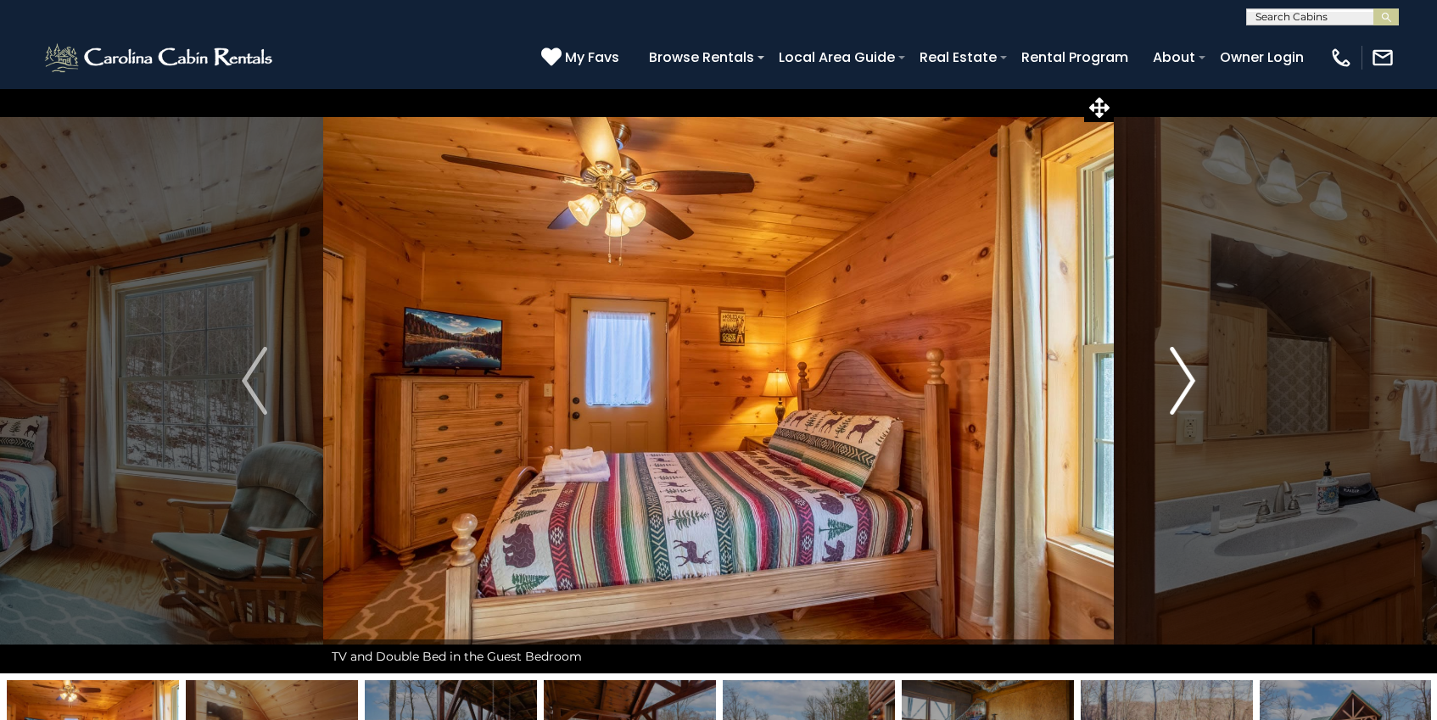
click at [1181, 396] on img "Next" at bounding box center [1181, 381] width 25 height 68
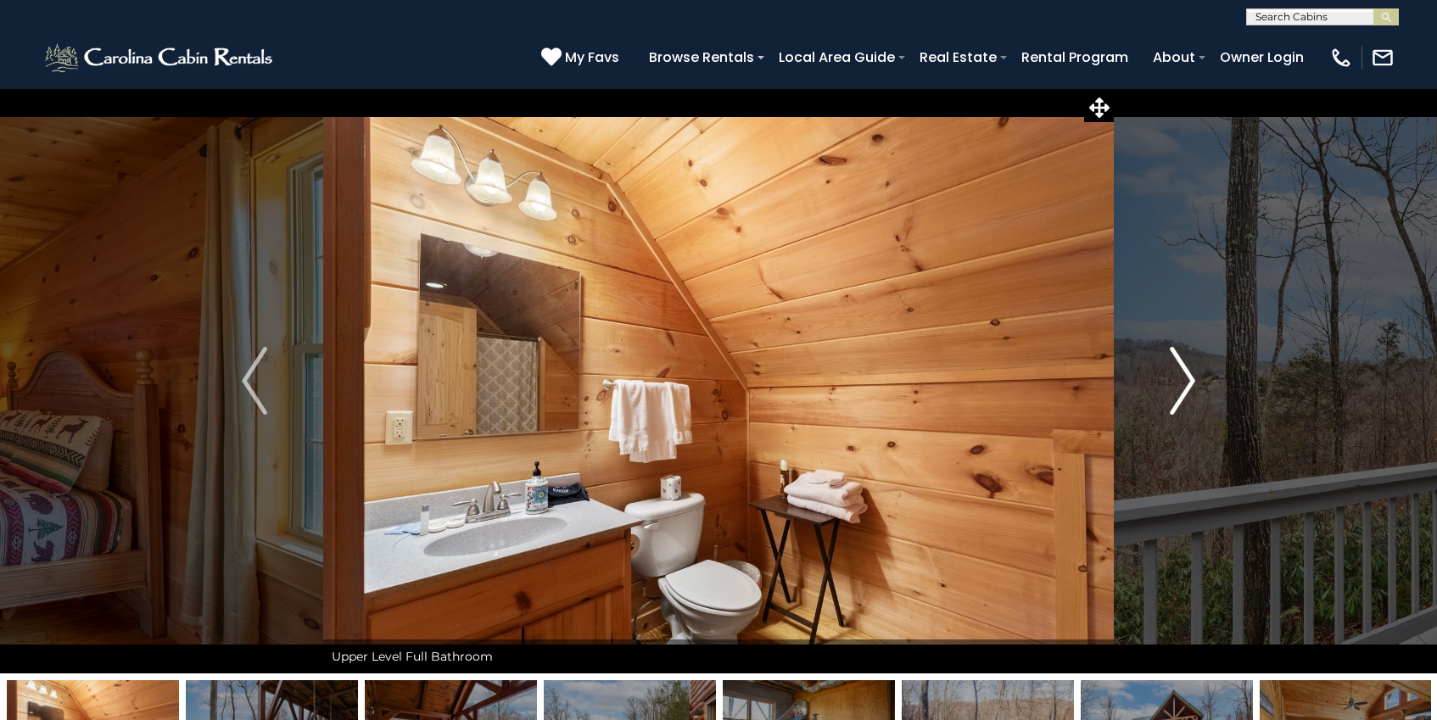
click at [1180, 396] on img "Next" at bounding box center [1181, 381] width 25 height 68
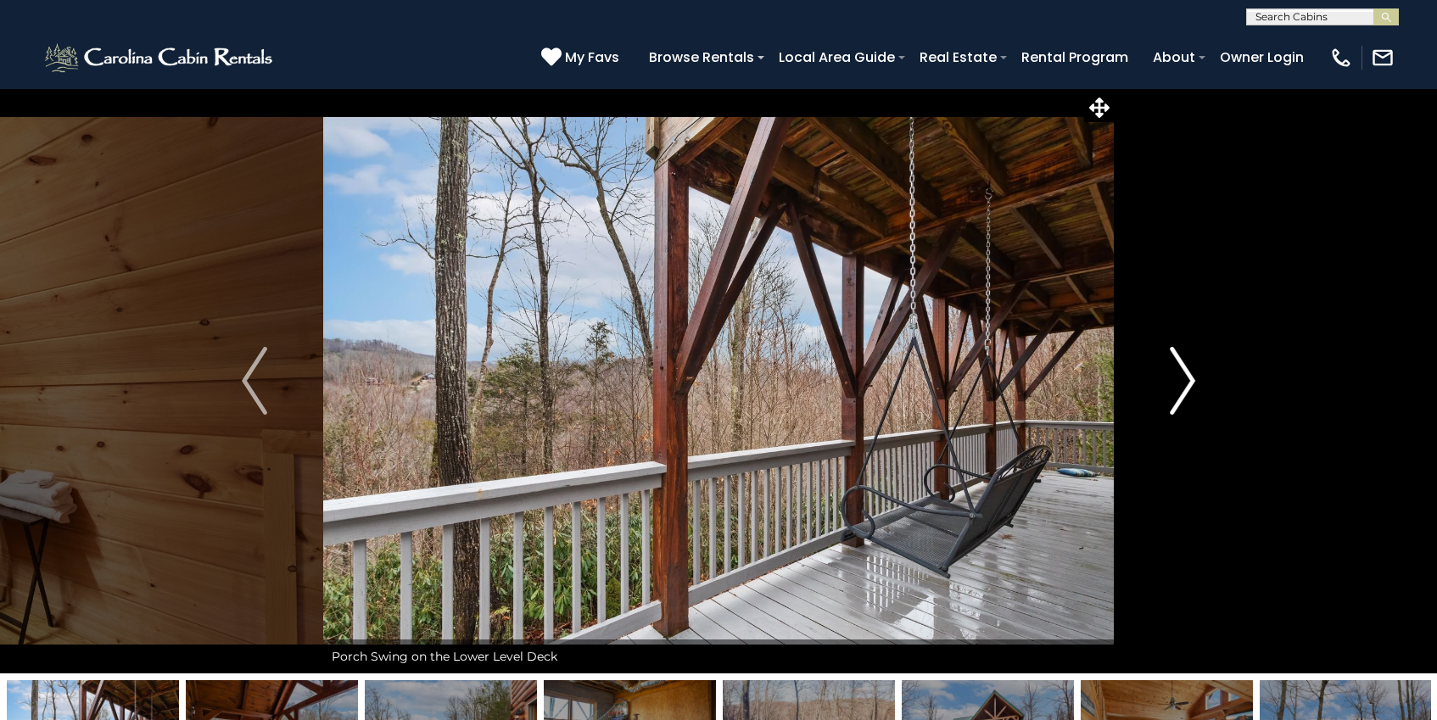
click at [1180, 396] on img "Next" at bounding box center [1181, 381] width 25 height 68
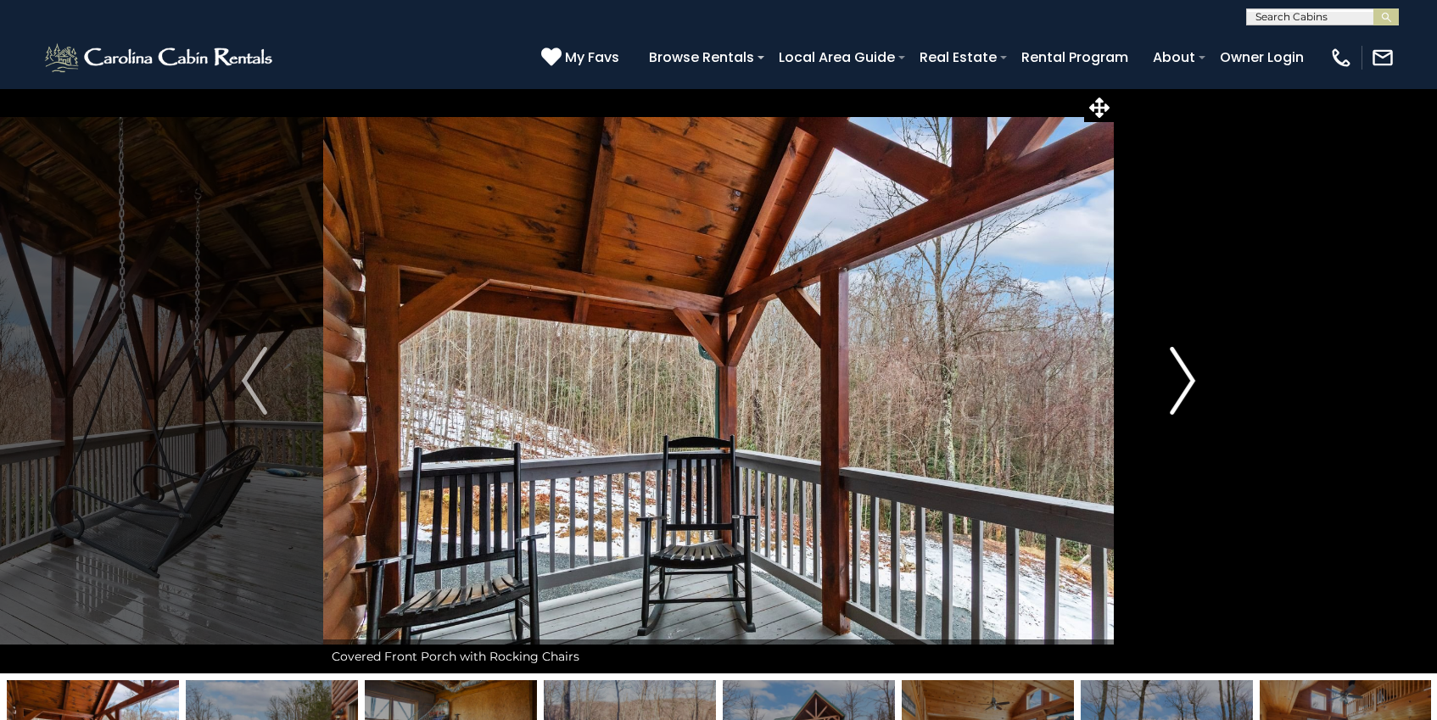
click at [1180, 396] on img "Next" at bounding box center [1181, 381] width 25 height 68
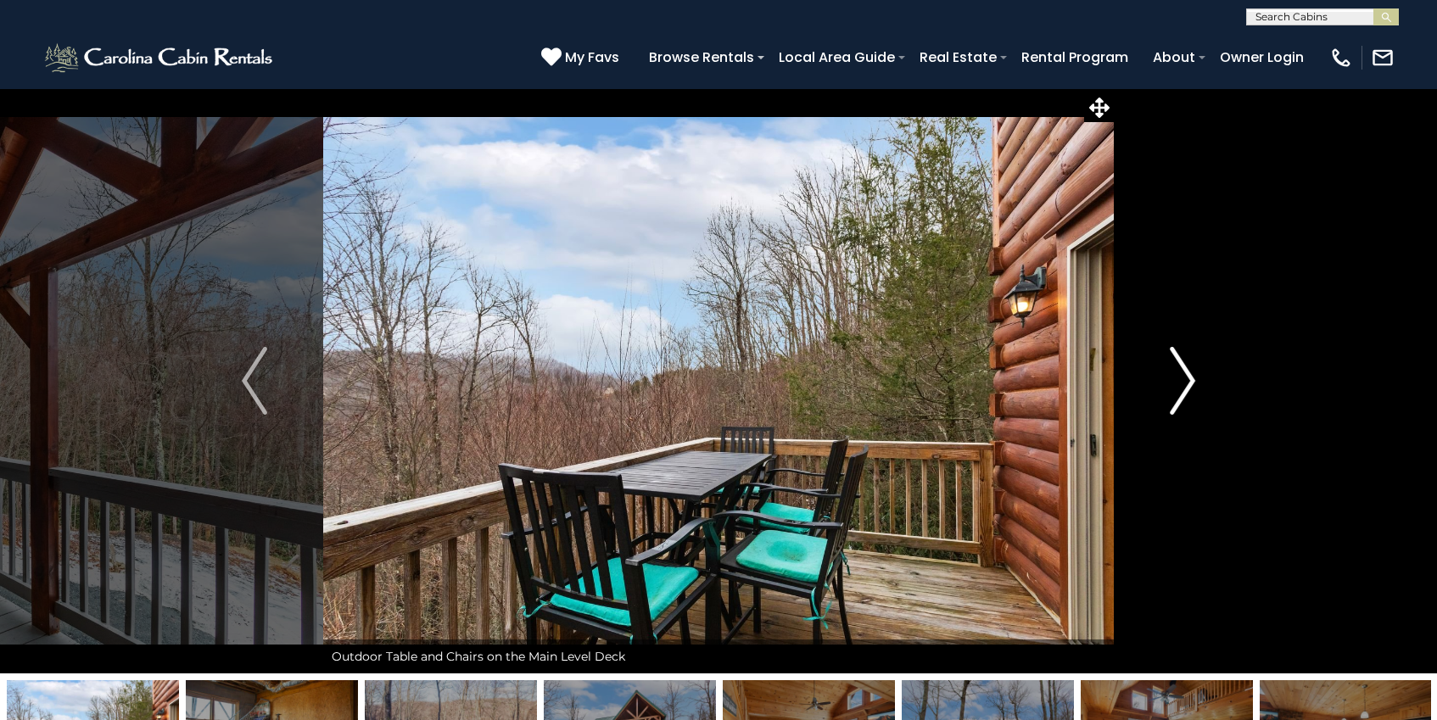
click at [1180, 396] on img "Next" at bounding box center [1181, 381] width 25 height 68
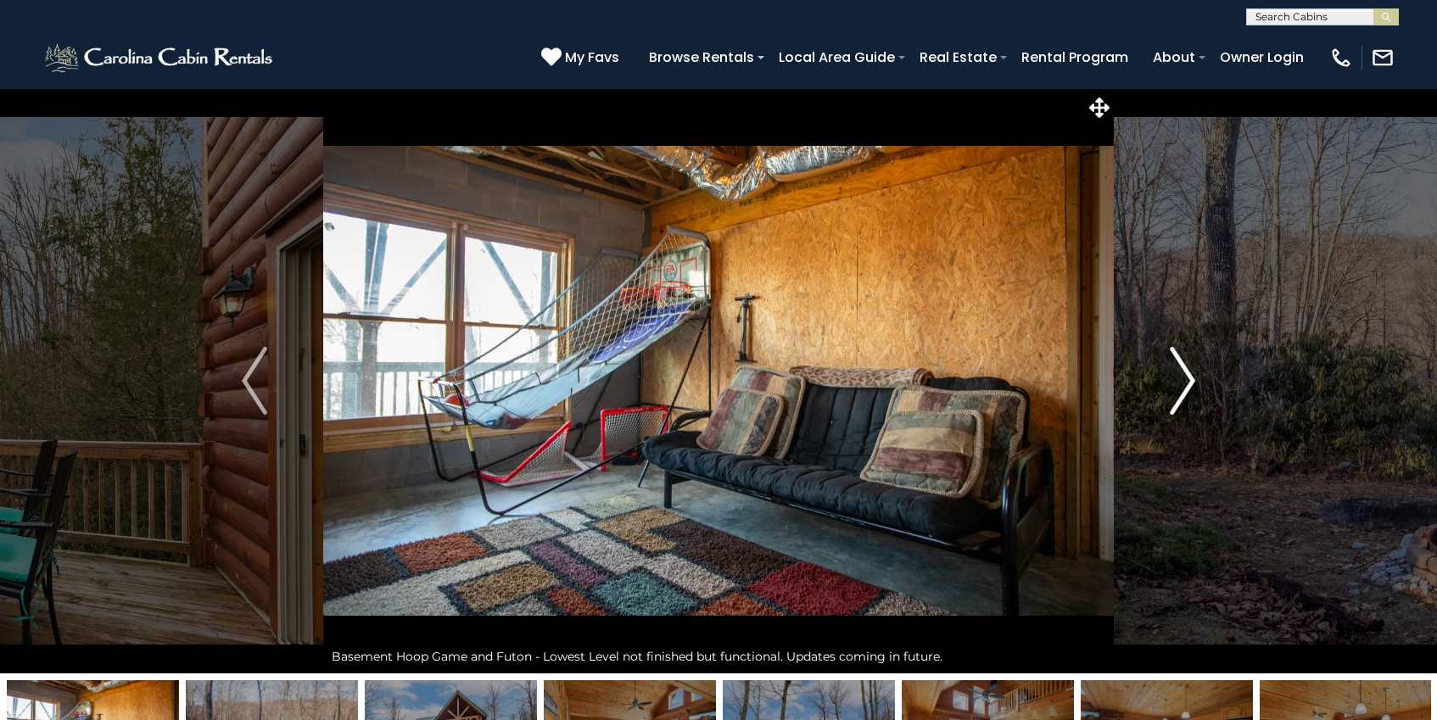
click at [1180, 396] on img "Next" at bounding box center [1181, 381] width 25 height 68
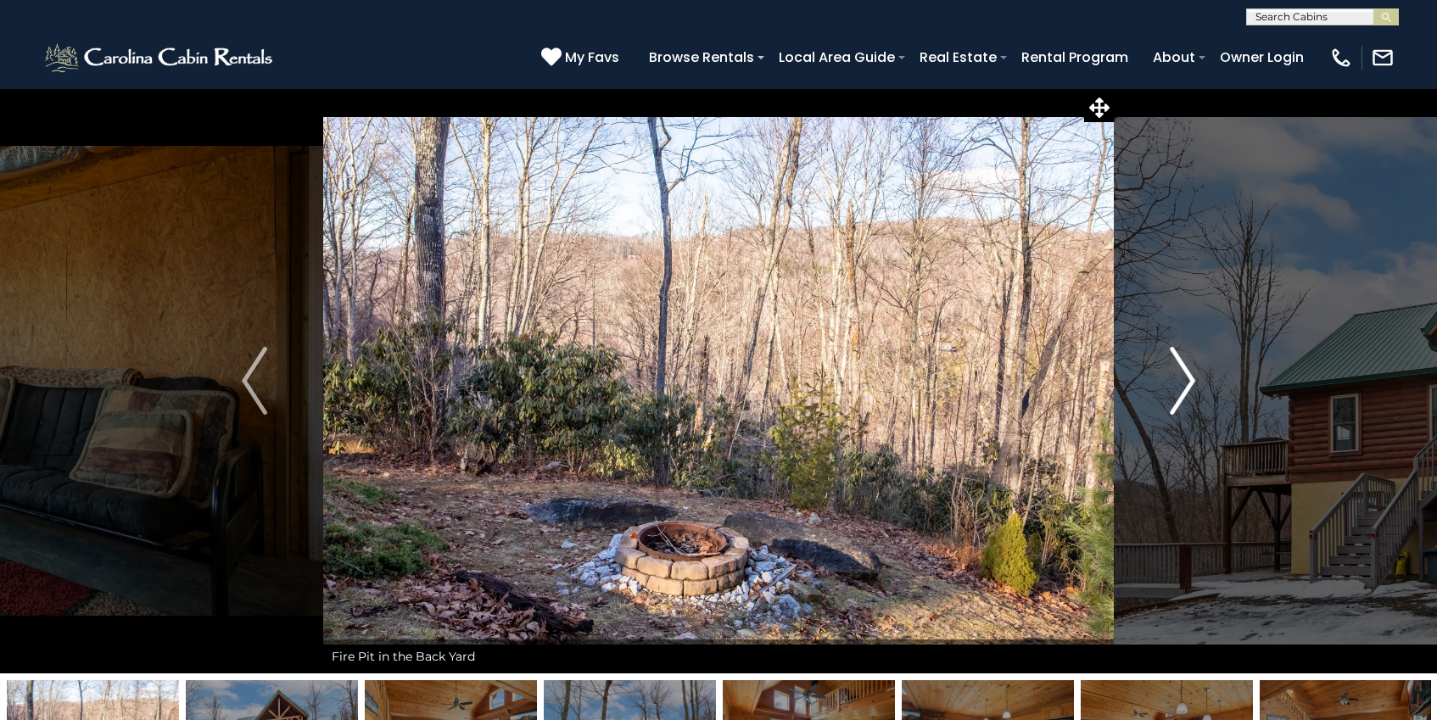
click at [1181, 399] on img "Next" at bounding box center [1181, 381] width 25 height 68
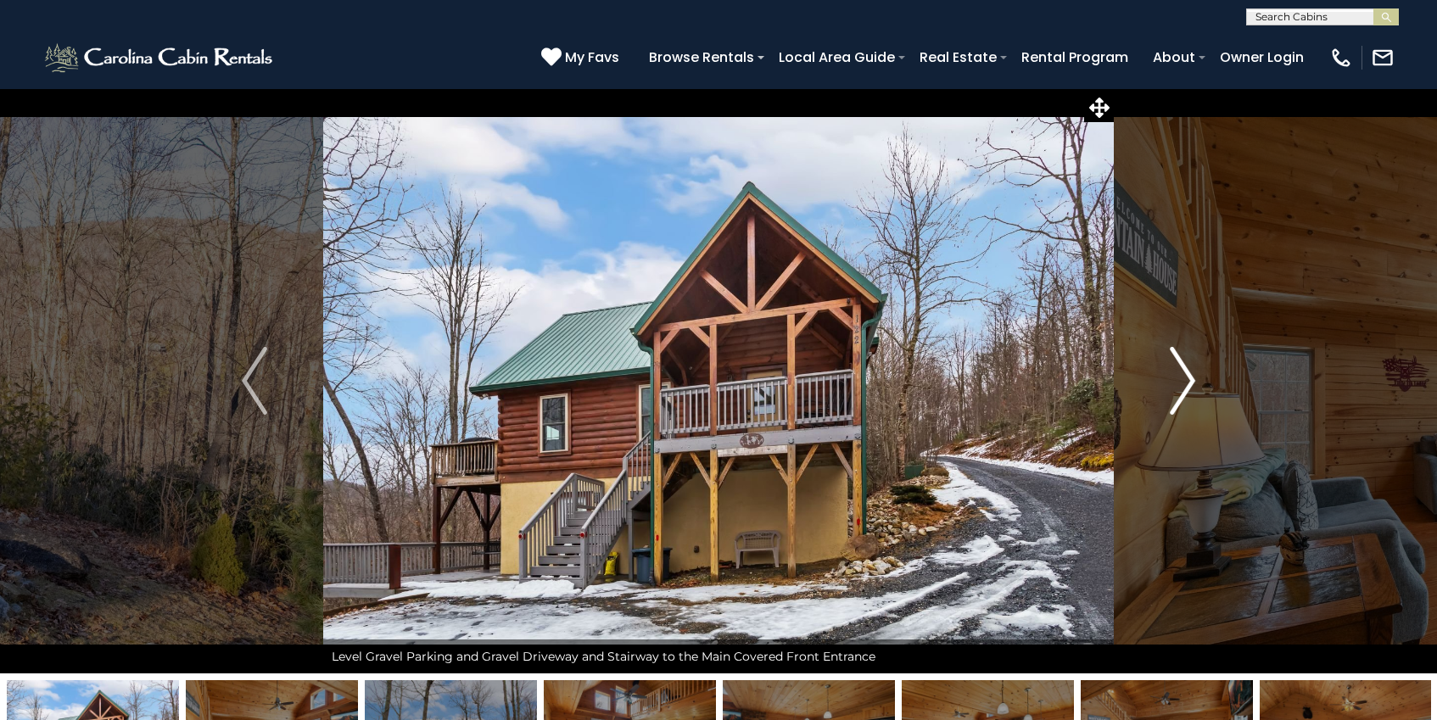
click at [1181, 399] on img "Next" at bounding box center [1181, 381] width 25 height 68
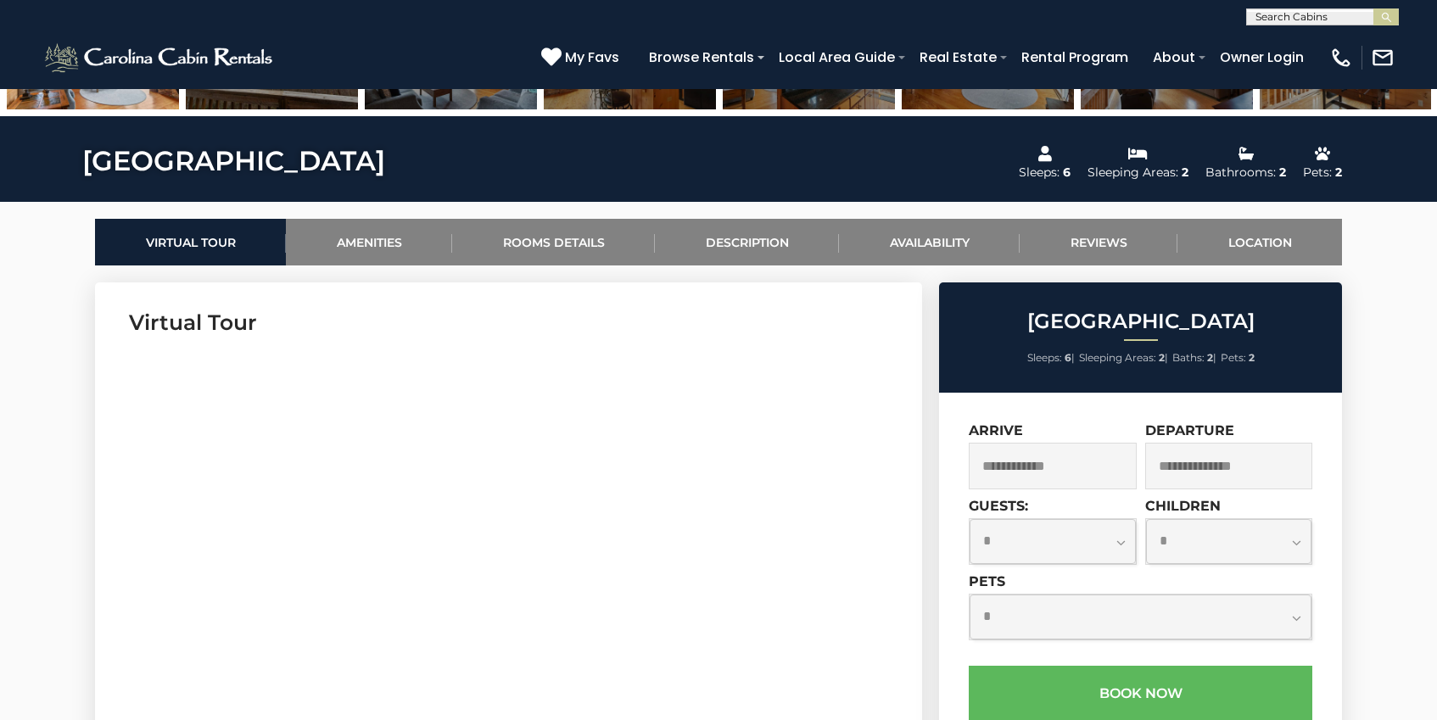
scroll to position [753, 0]
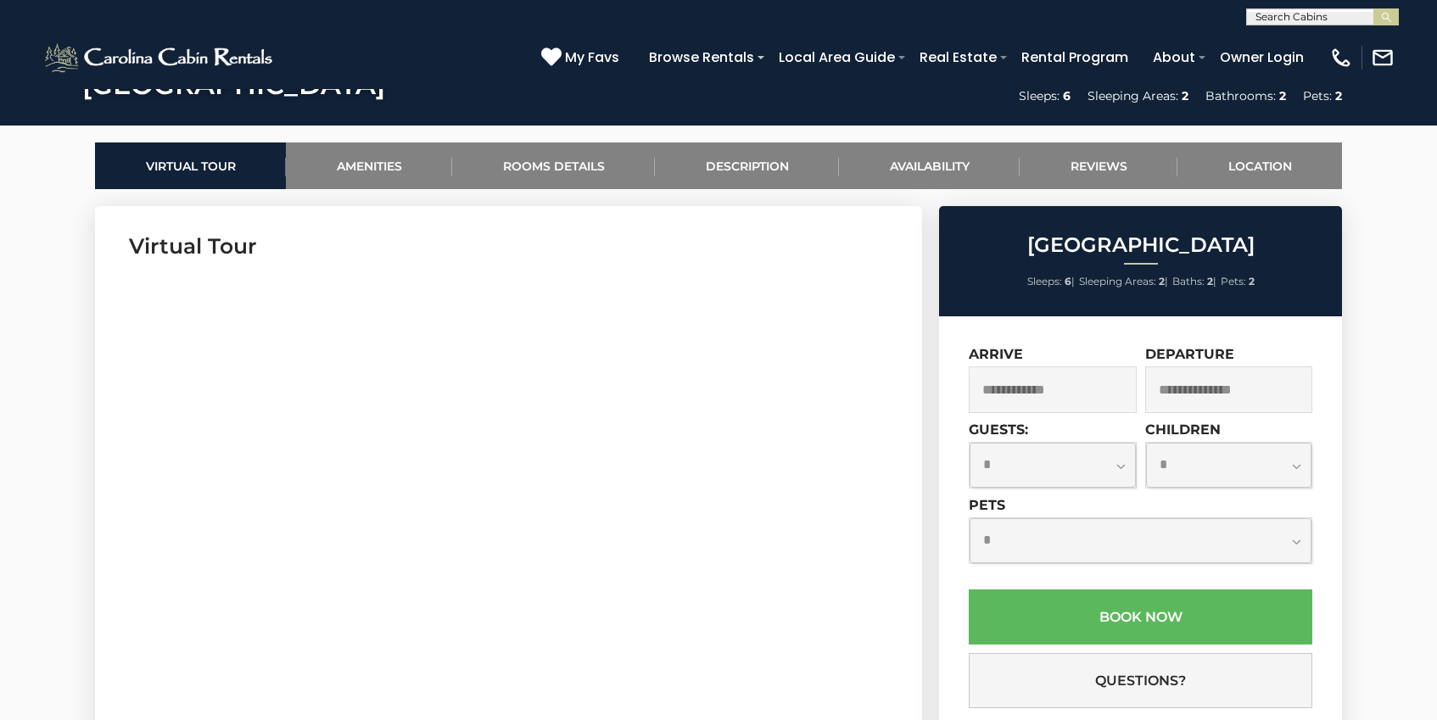
click at [1065, 399] on input "text" at bounding box center [1052, 389] width 168 height 47
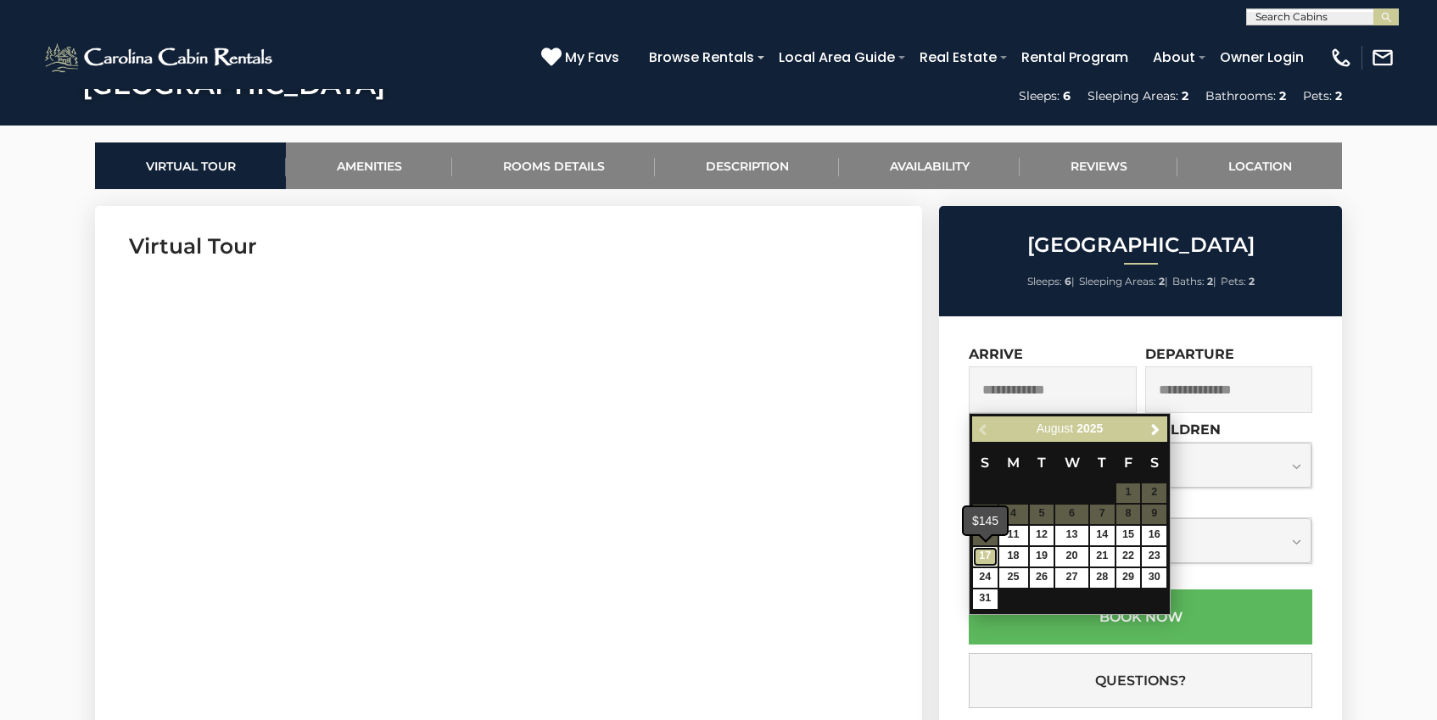
click at [990, 560] on link "17" at bounding box center [985, 557] width 25 height 20
type input "**********"
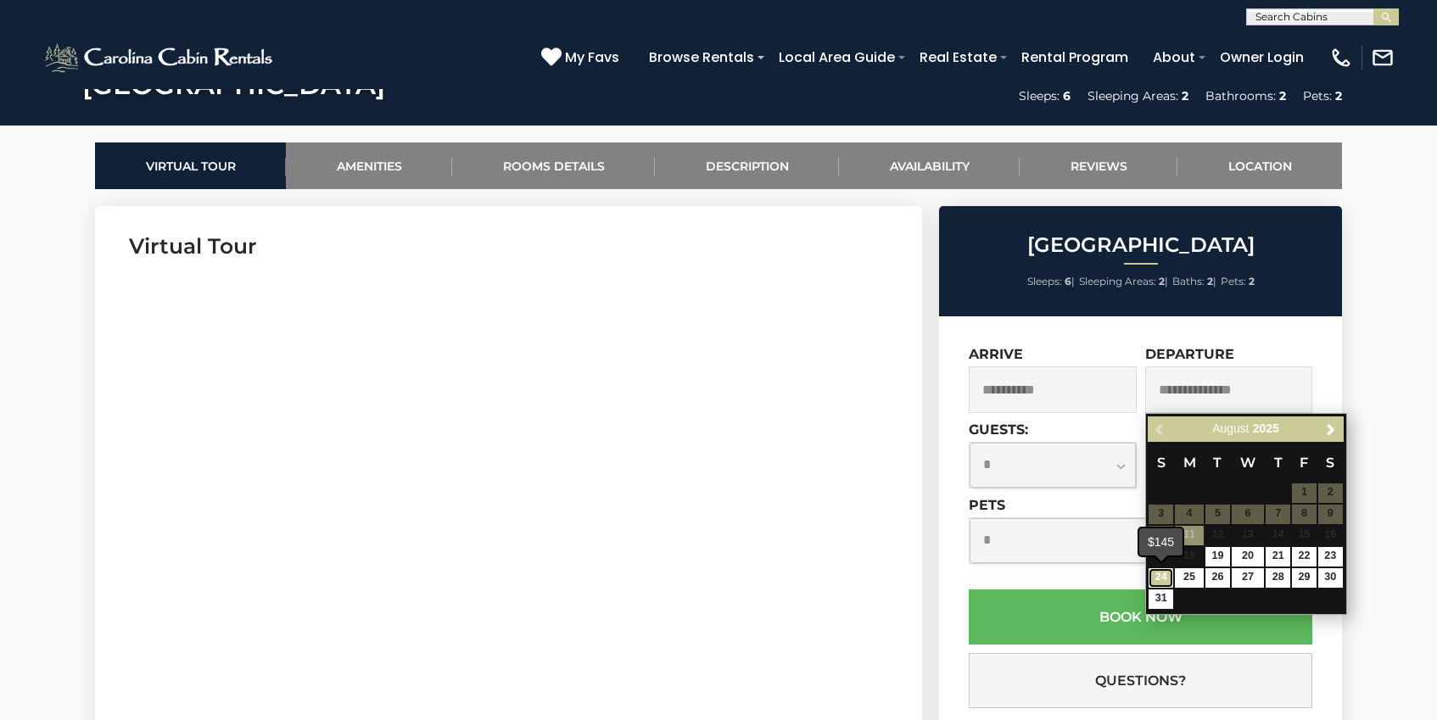
click at [1160, 578] on link "24" at bounding box center [1160, 578] width 25 height 20
type input "**********"
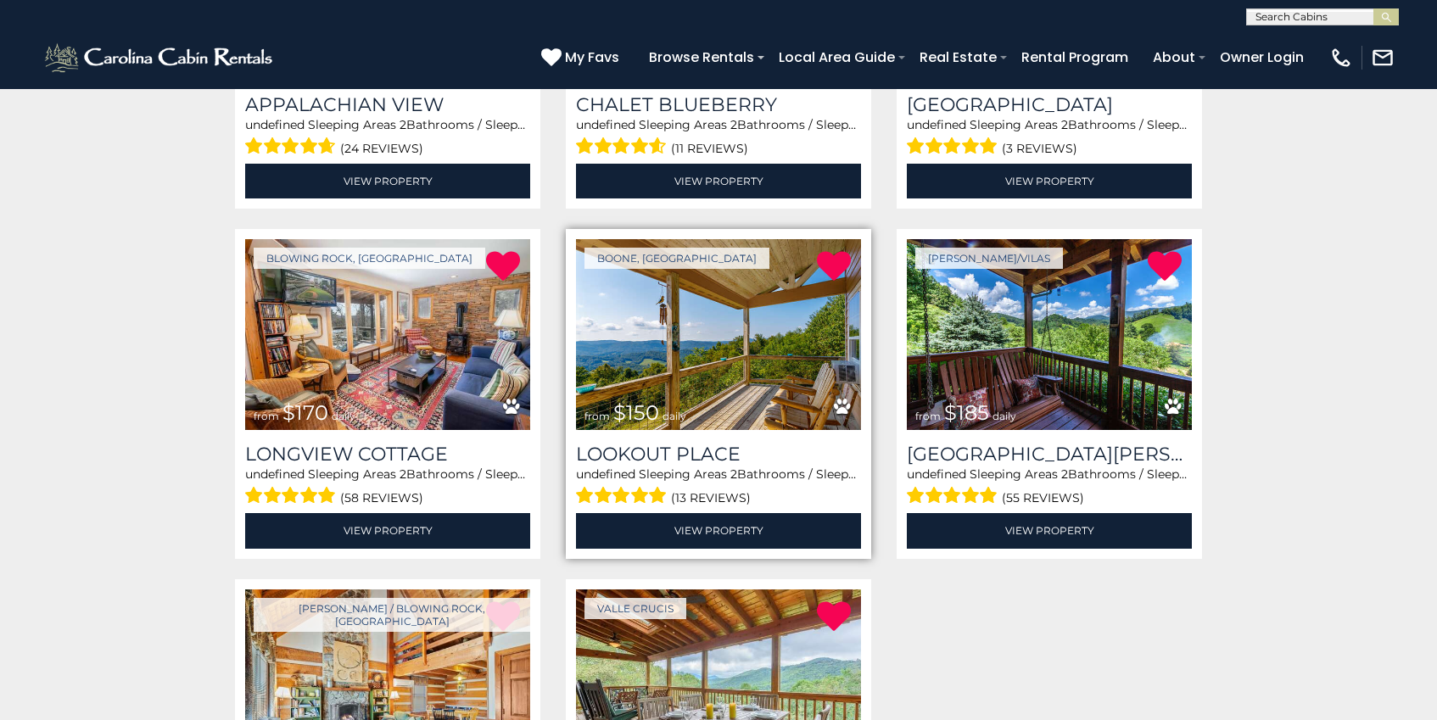
scroll to position [546, 0]
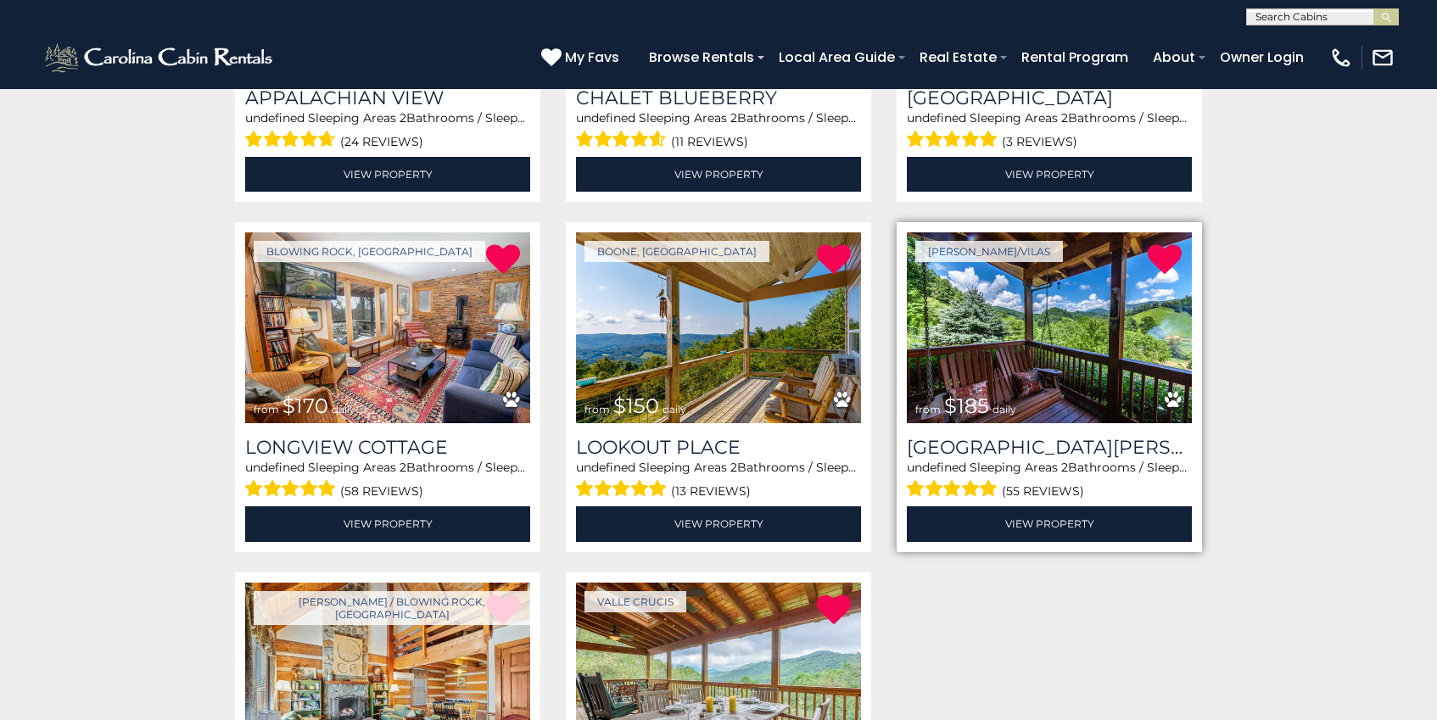
click at [1030, 346] on img at bounding box center [1049, 327] width 285 height 191
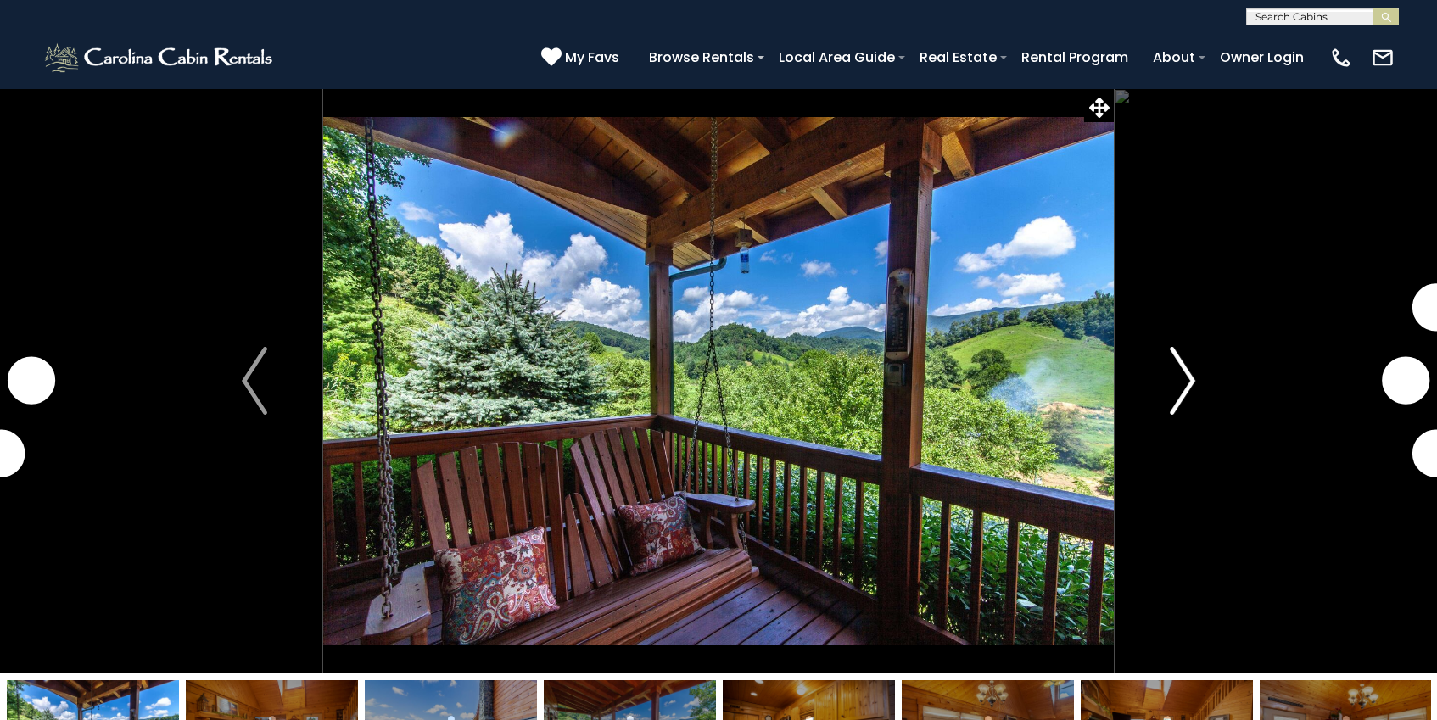
click at [1178, 375] on img "Next" at bounding box center [1181, 381] width 25 height 68
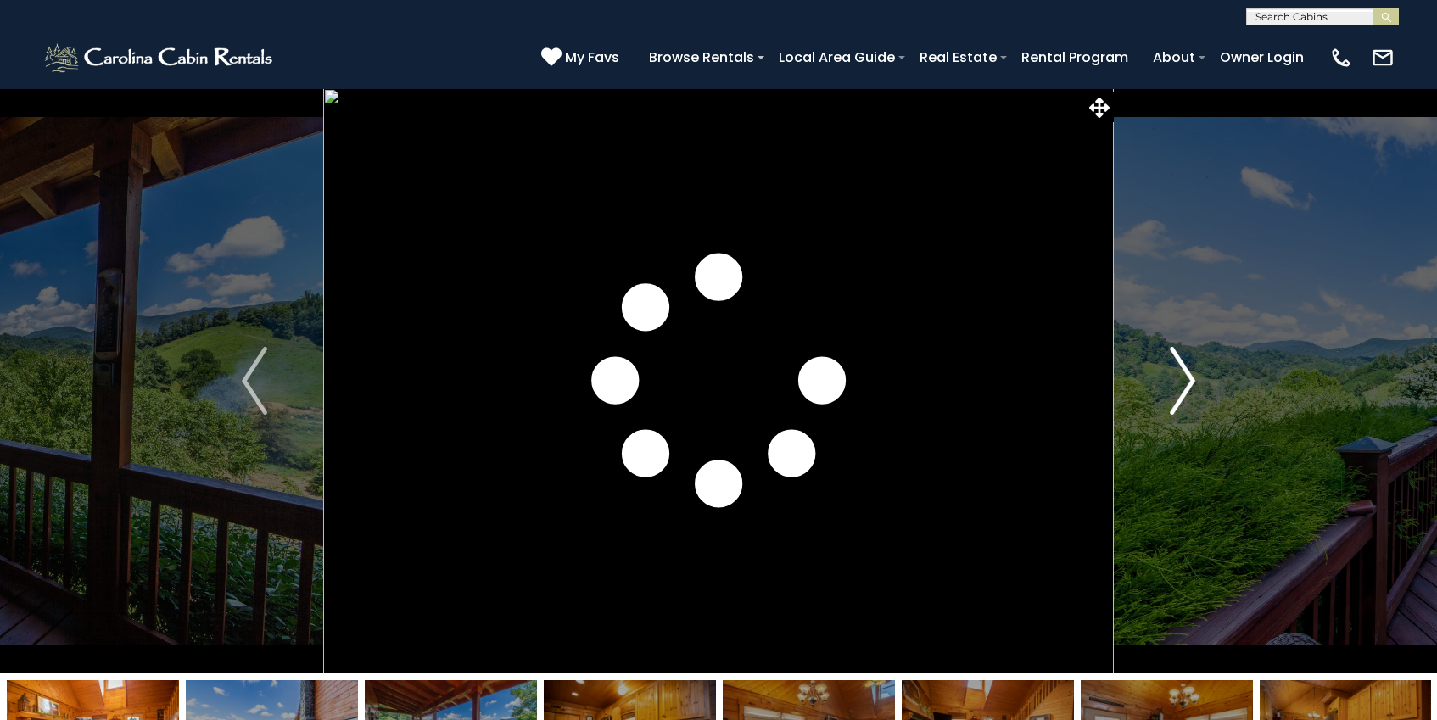
click at [1179, 375] on img "Next" at bounding box center [1181, 381] width 25 height 68
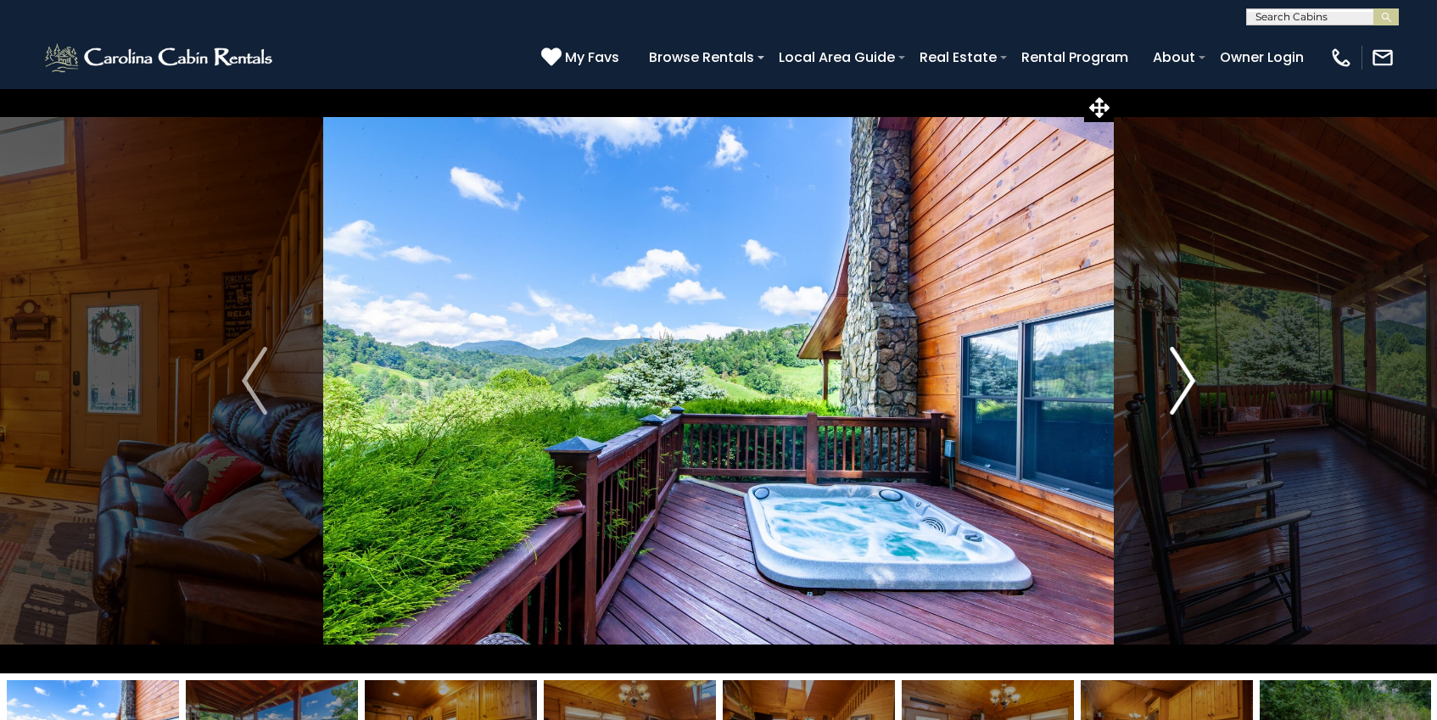
click at [1179, 375] on img "Next" at bounding box center [1181, 381] width 25 height 68
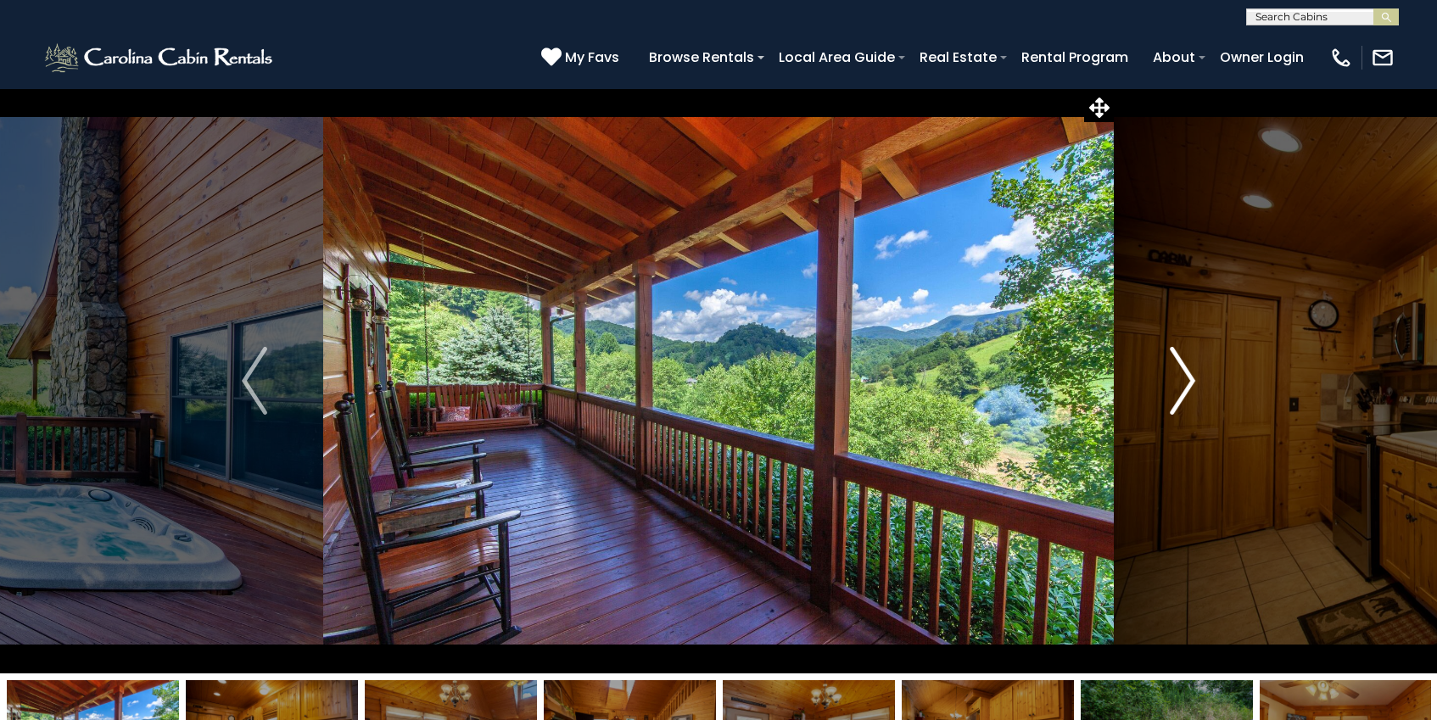
click at [1179, 375] on img "Next" at bounding box center [1181, 381] width 25 height 68
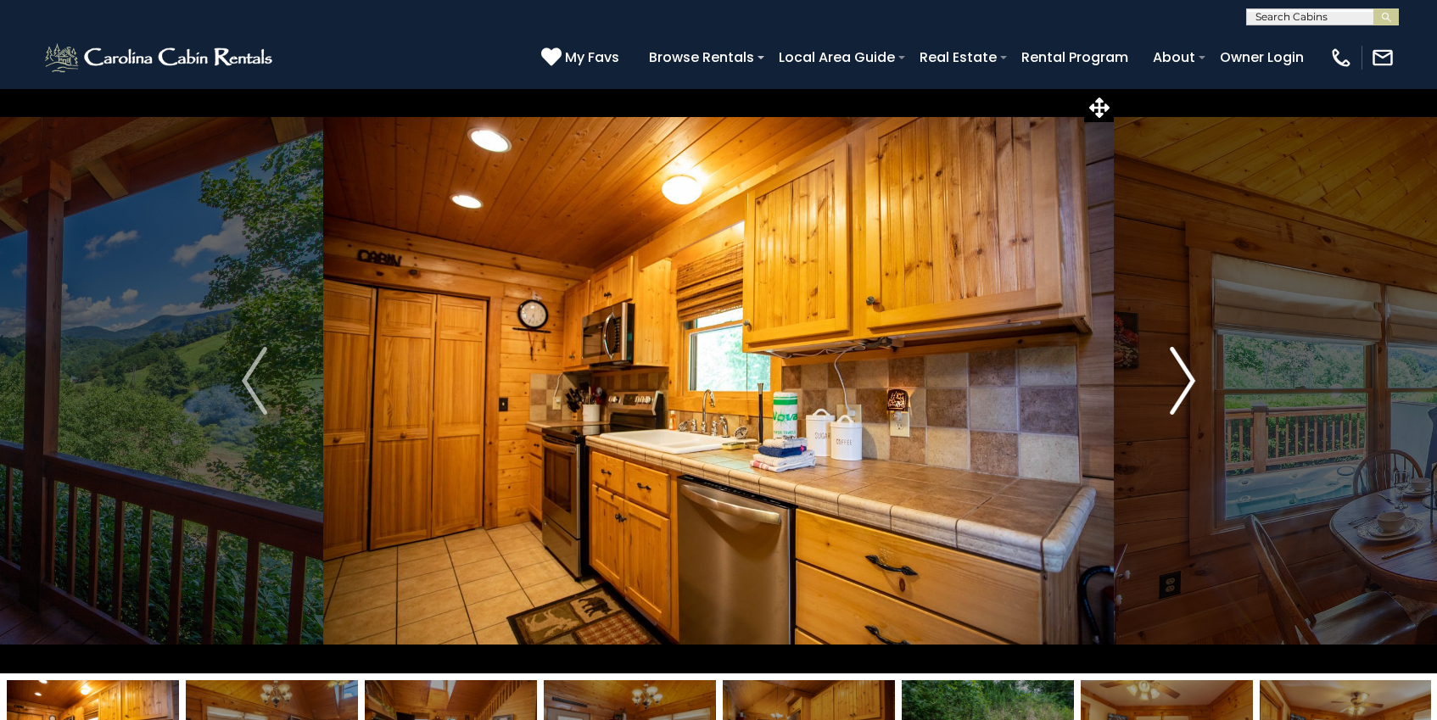
click at [1179, 375] on img "Next" at bounding box center [1181, 381] width 25 height 68
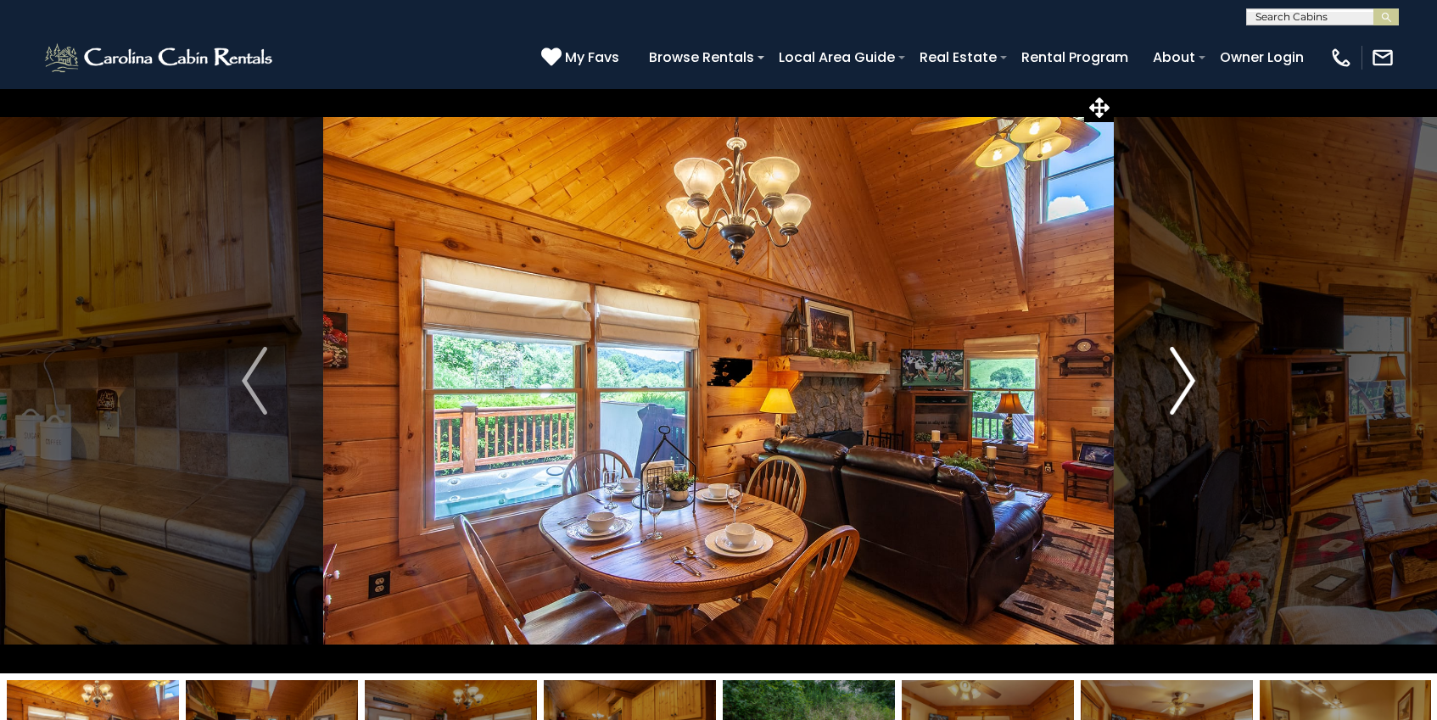
click at [1179, 375] on img "Next" at bounding box center [1181, 381] width 25 height 68
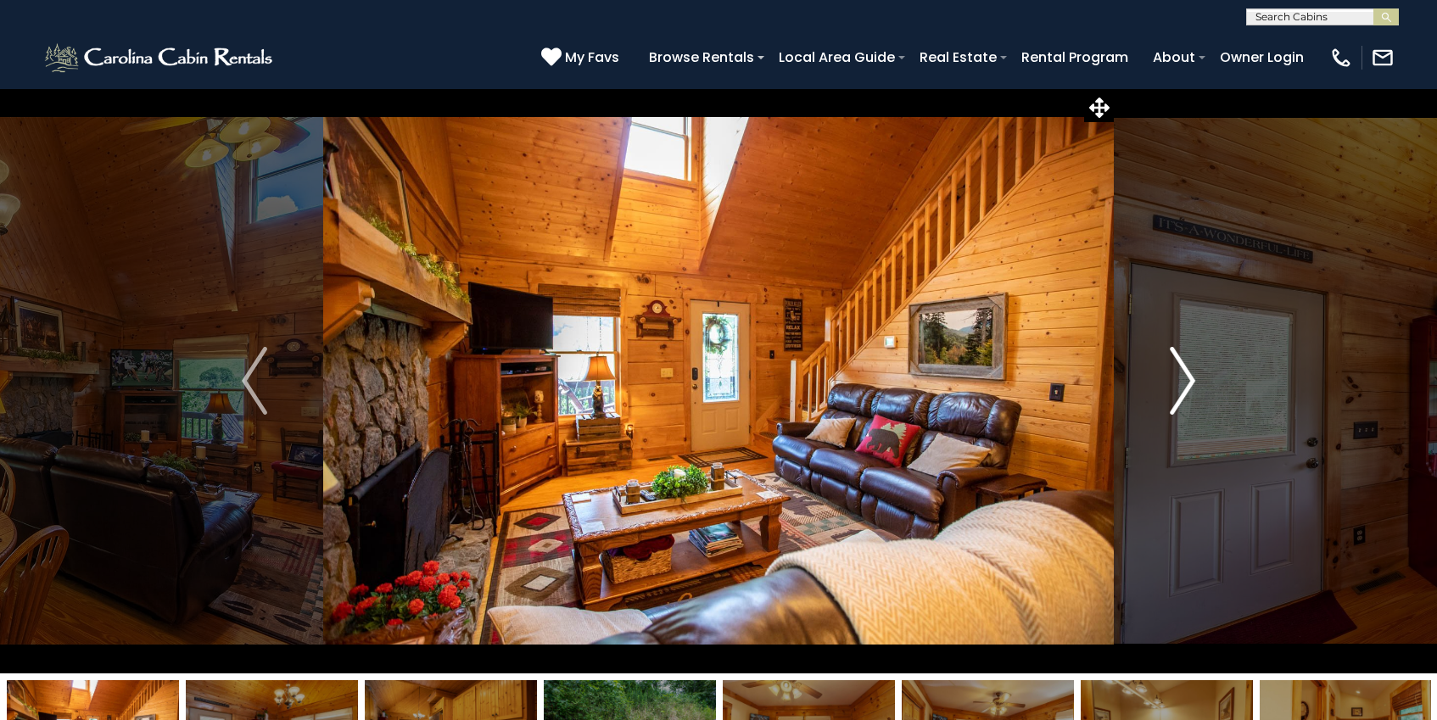
click at [1179, 375] on img "Next" at bounding box center [1181, 381] width 25 height 68
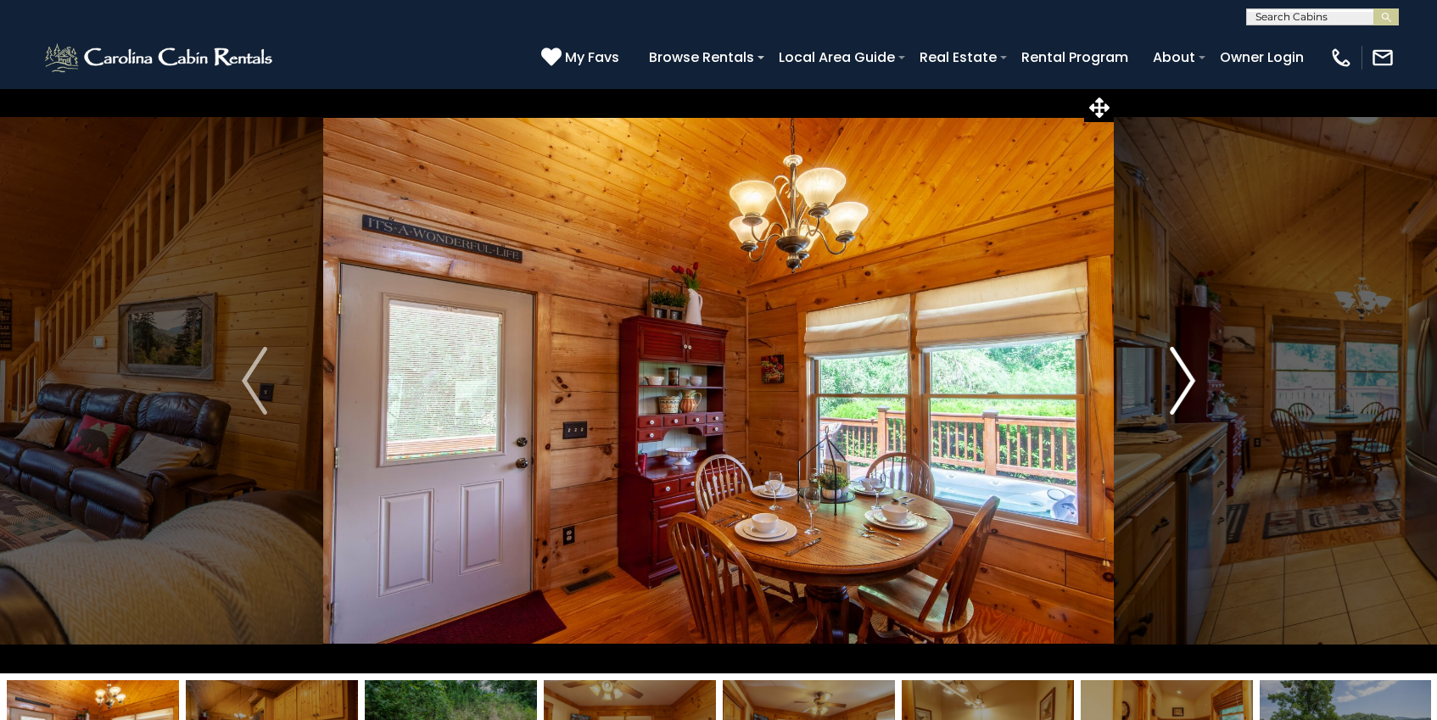
click at [1179, 375] on img "Next" at bounding box center [1181, 381] width 25 height 68
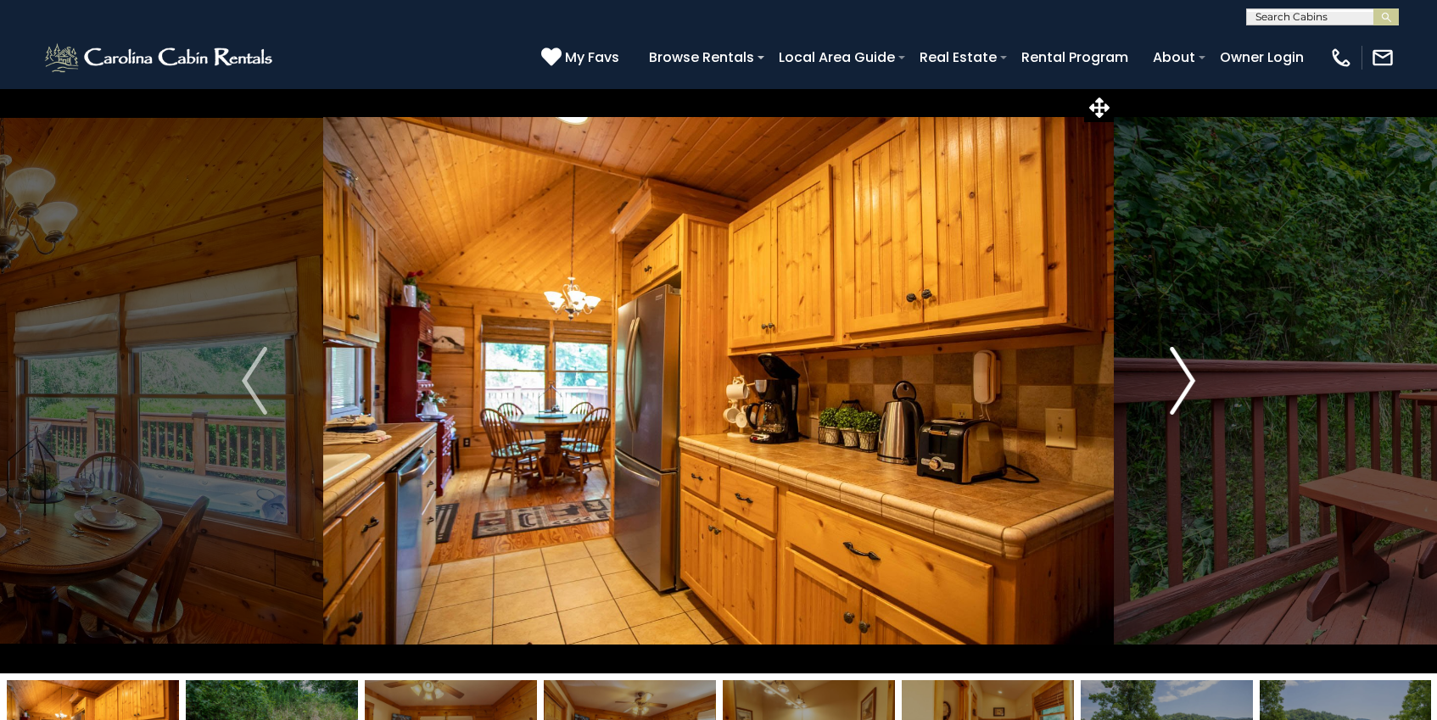
click at [1179, 375] on img "Next" at bounding box center [1181, 381] width 25 height 68
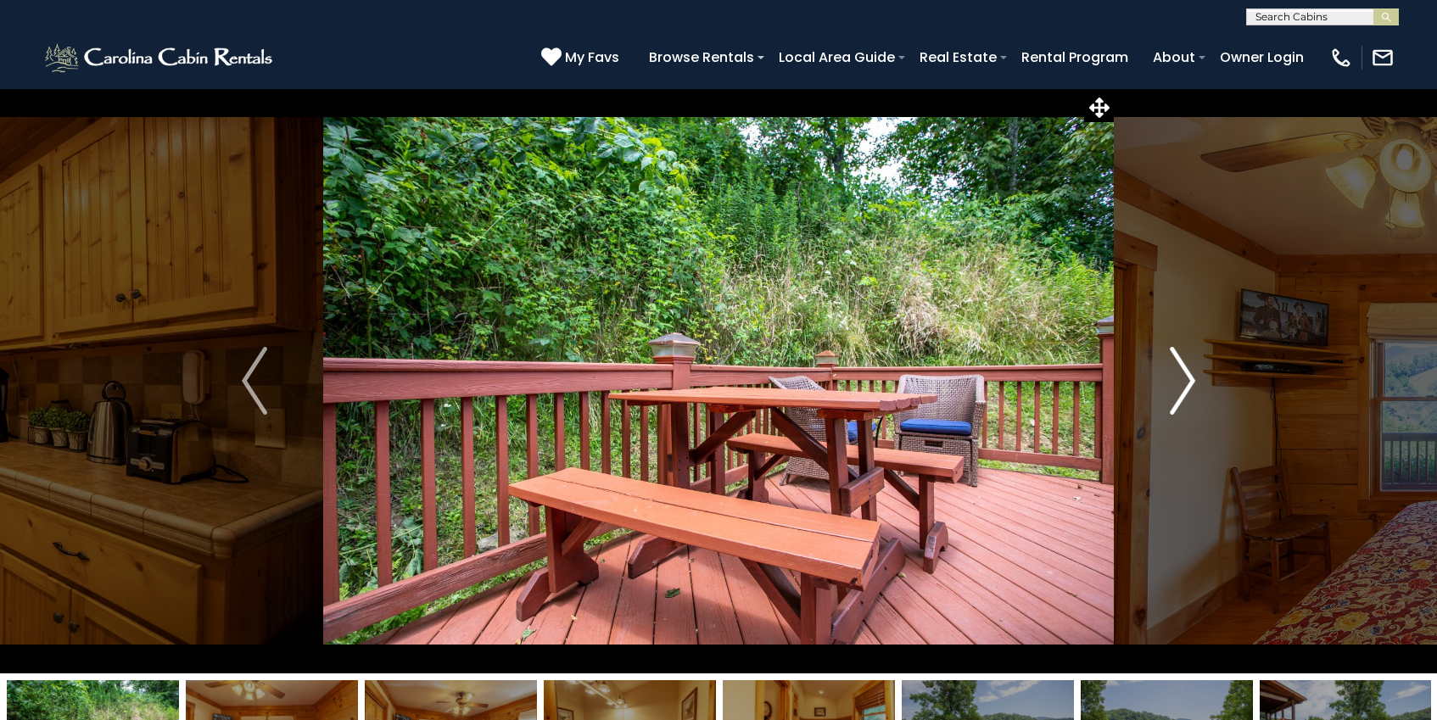
click at [1179, 375] on img "Next" at bounding box center [1181, 381] width 25 height 68
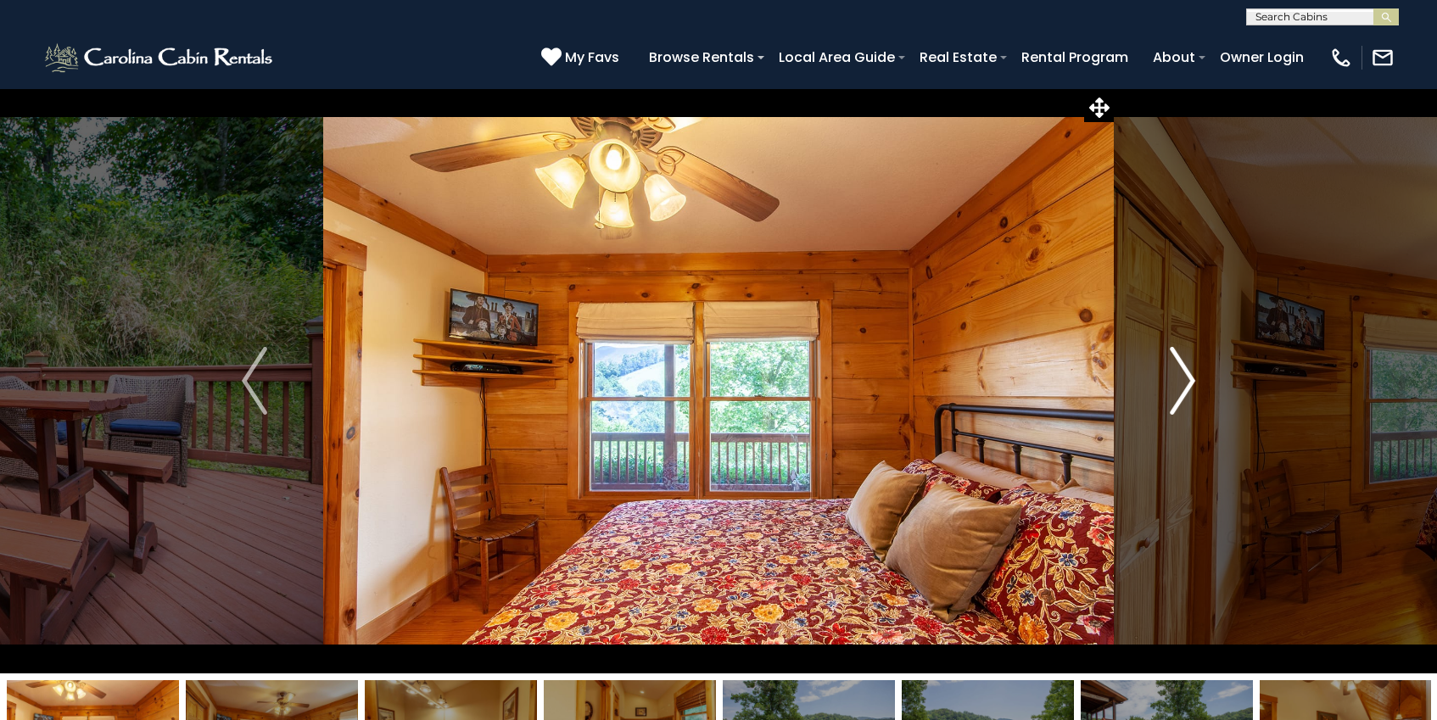
click at [1179, 375] on img "Next" at bounding box center [1181, 381] width 25 height 68
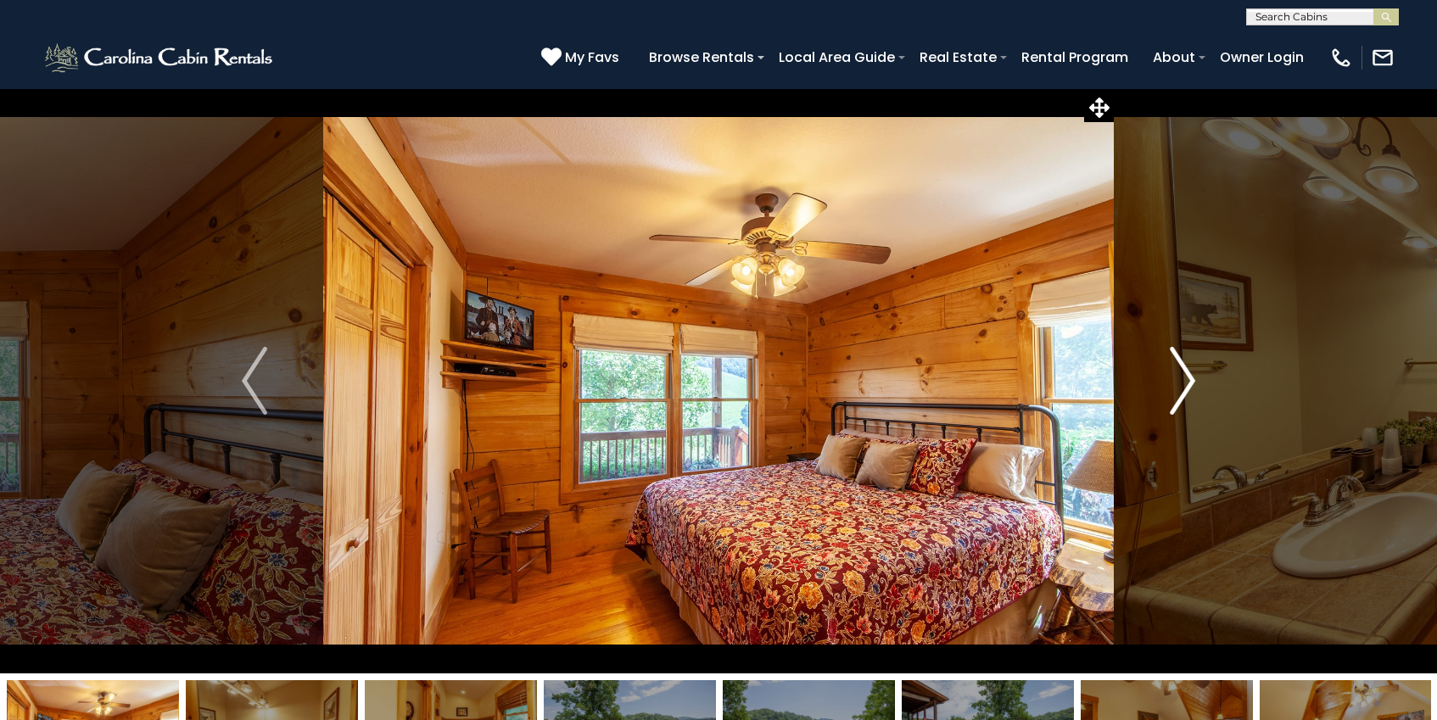
click at [1179, 375] on img "Next" at bounding box center [1181, 381] width 25 height 68
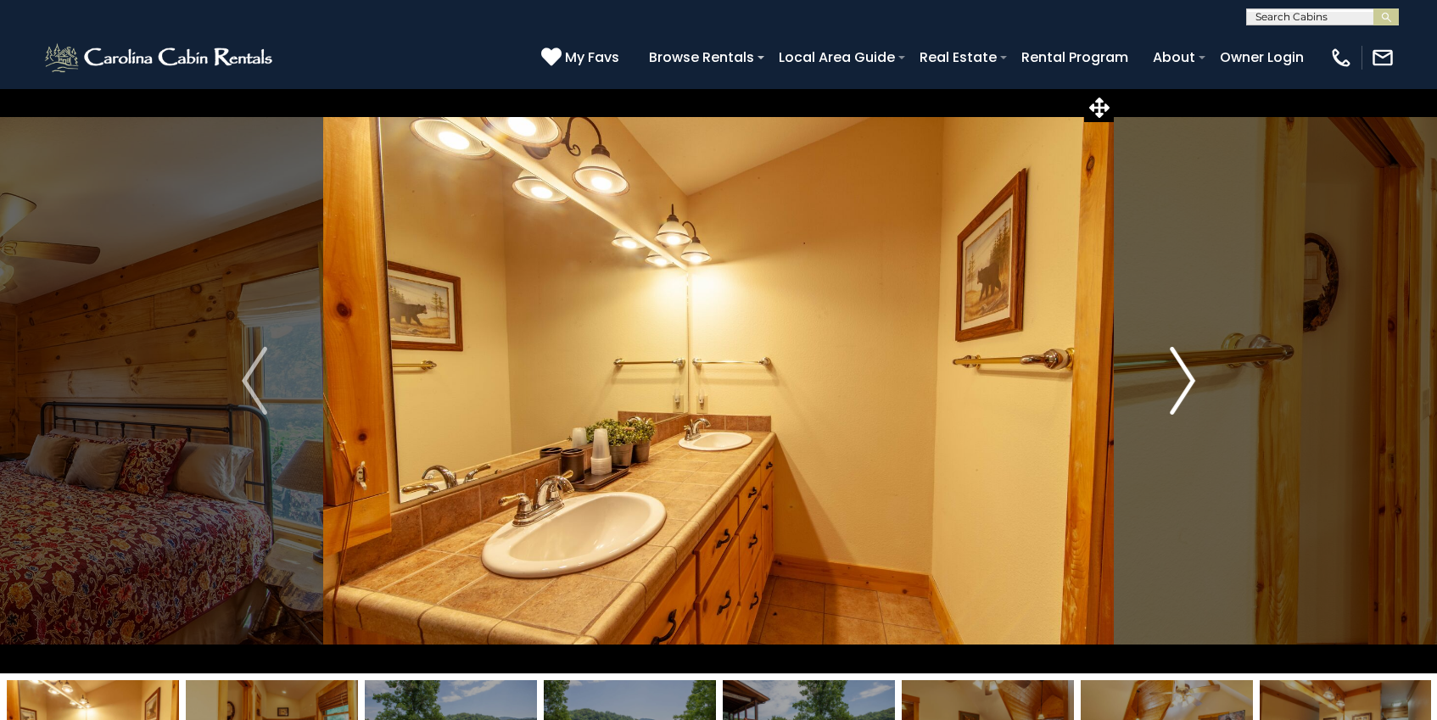
click at [1179, 375] on img "Next" at bounding box center [1181, 381] width 25 height 68
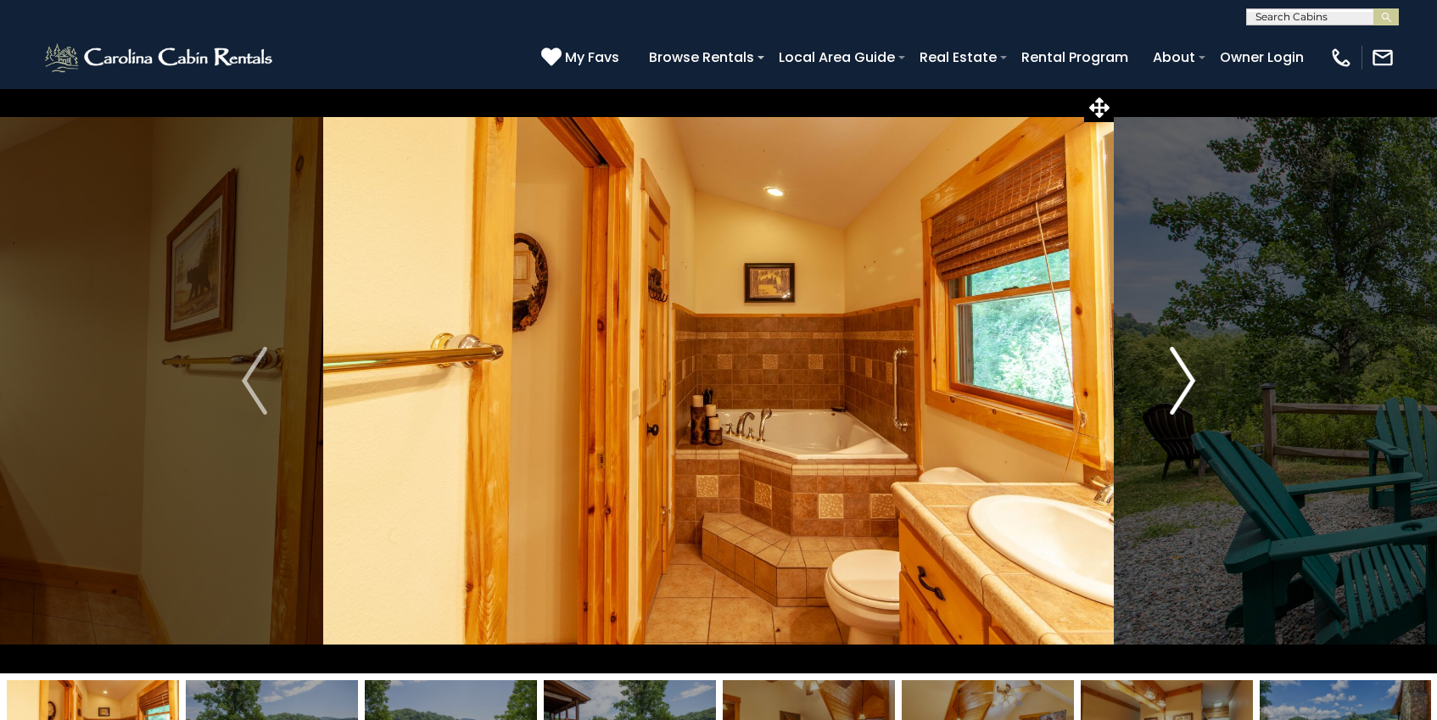
click at [1179, 375] on img "Next" at bounding box center [1181, 381] width 25 height 68
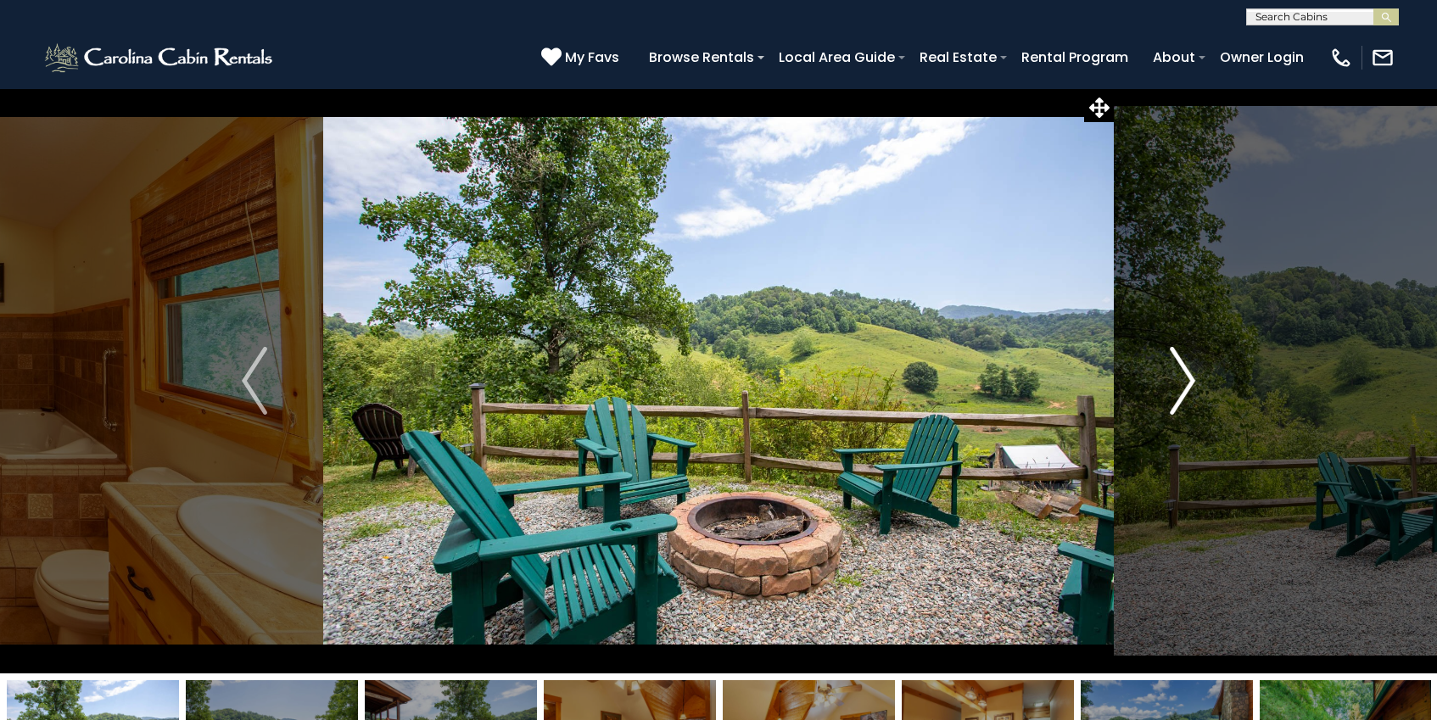
click at [1179, 375] on img "Next" at bounding box center [1181, 381] width 25 height 68
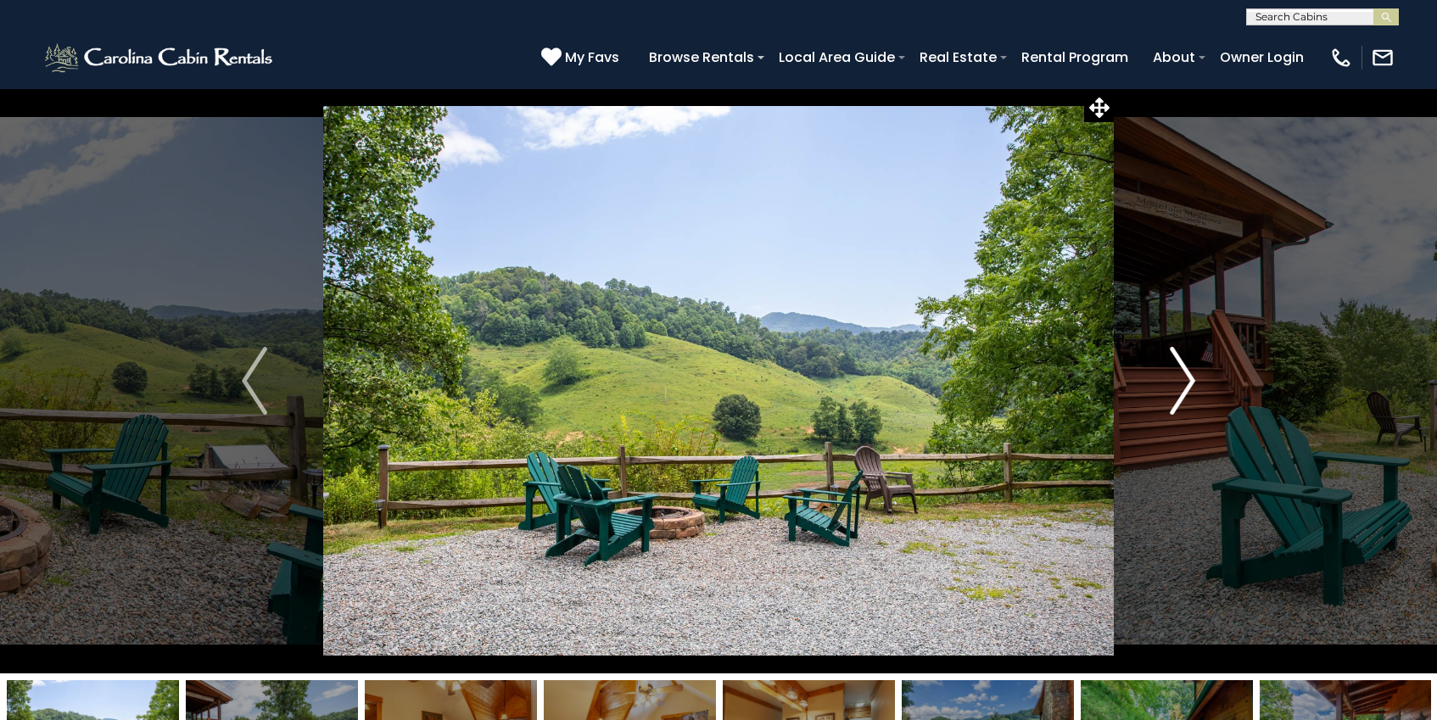
click at [1179, 375] on img "Next" at bounding box center [1181, 381] width 25 height 68
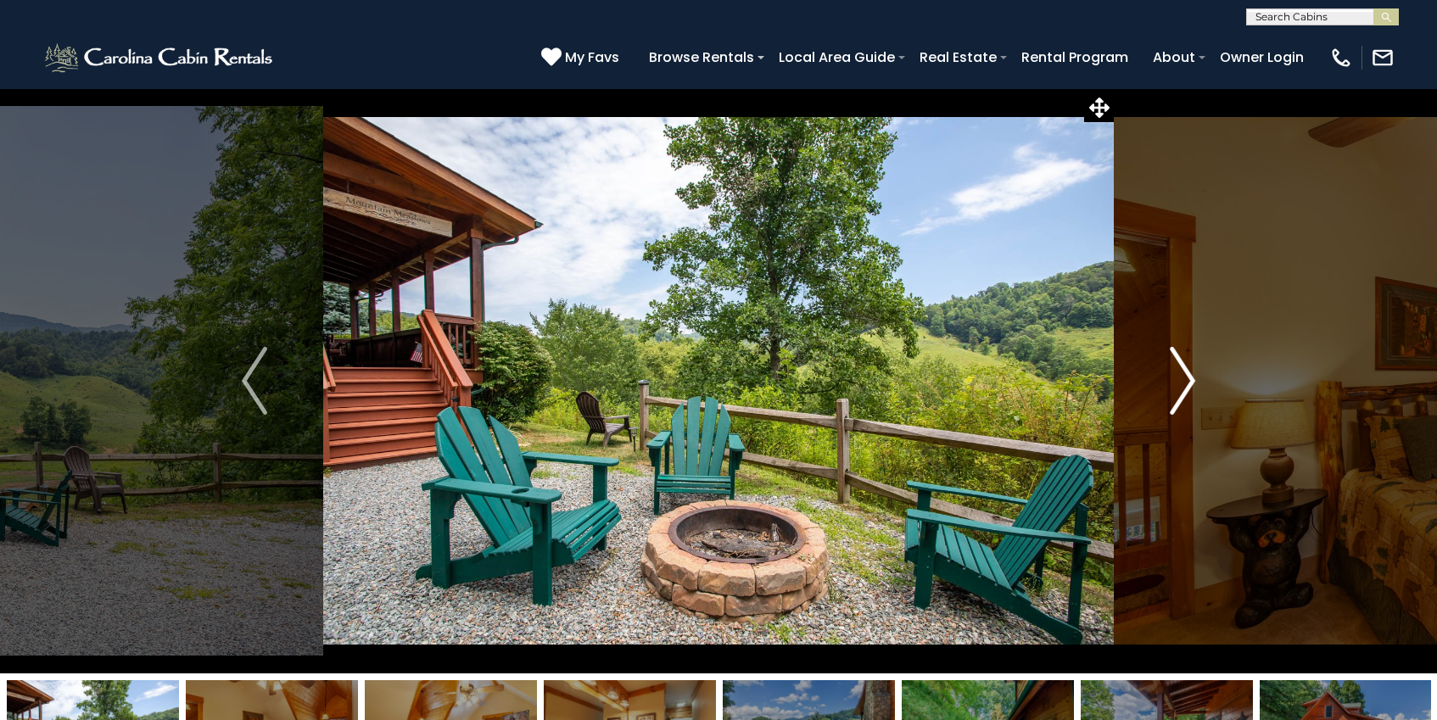
click at [1179, 375] on img "Next" at bounding box center [1181, 381] width 25 height 68
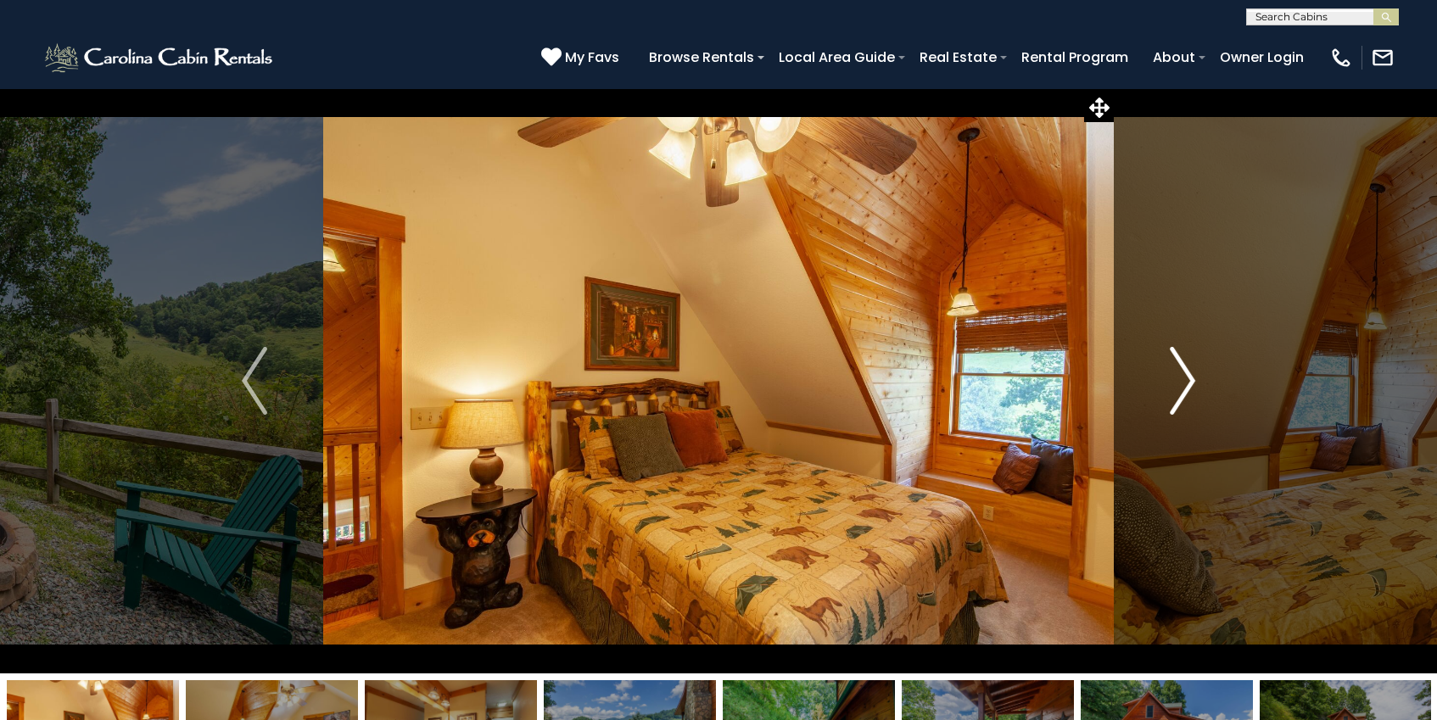
click at [1179, 375] on img "Next" at bounding box center [1181, 381] width 25 height 68
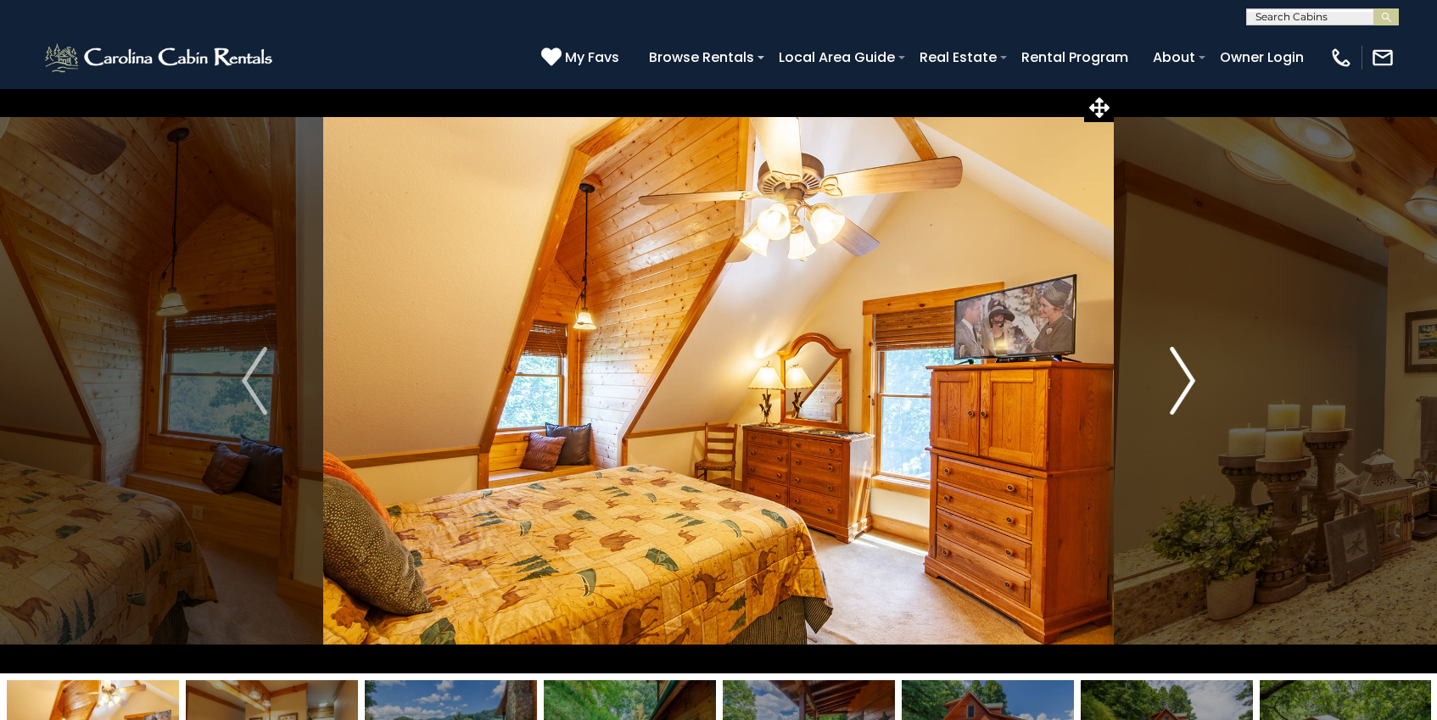
click at [1179, 375] on img "Next" at bounding box center [1181, 381] width 25 height 68
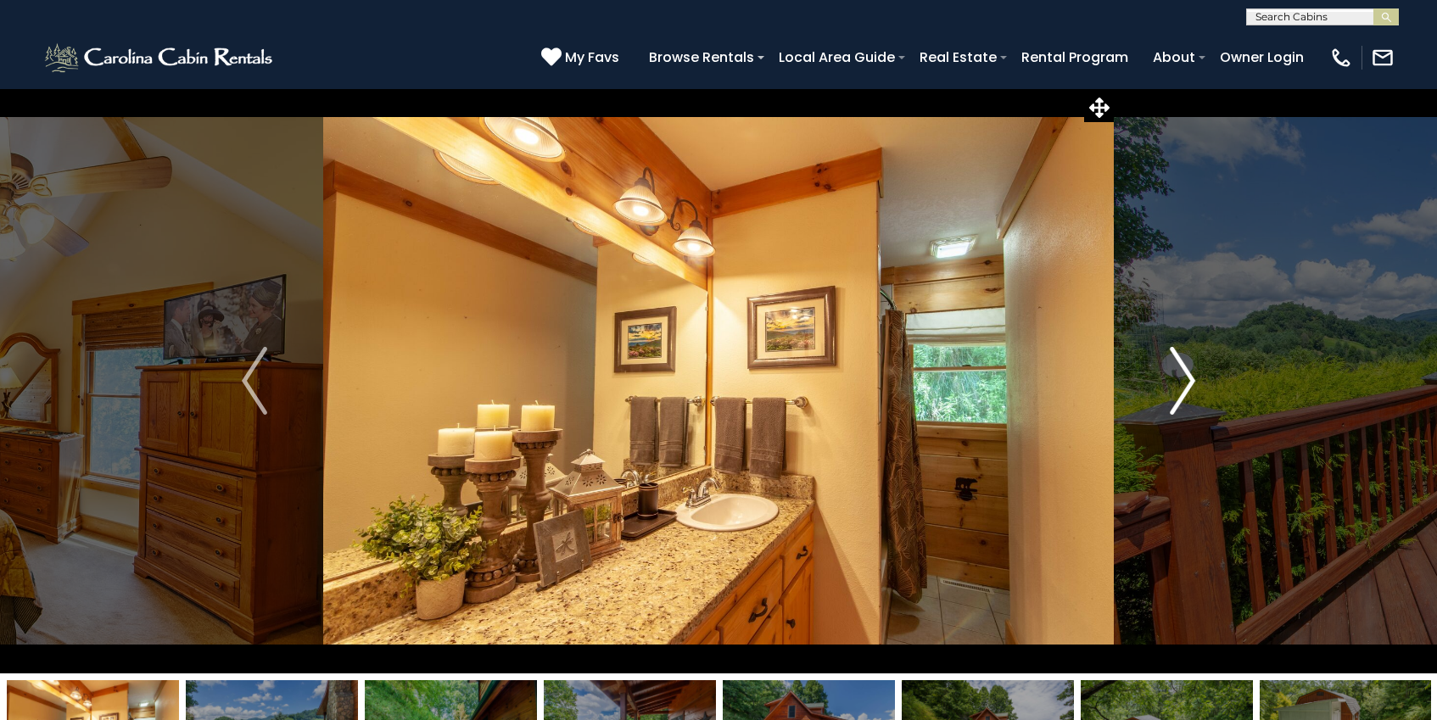
click at [1179, 375] on img "Next" at bounding box center [1181, 381] width 25 height 68
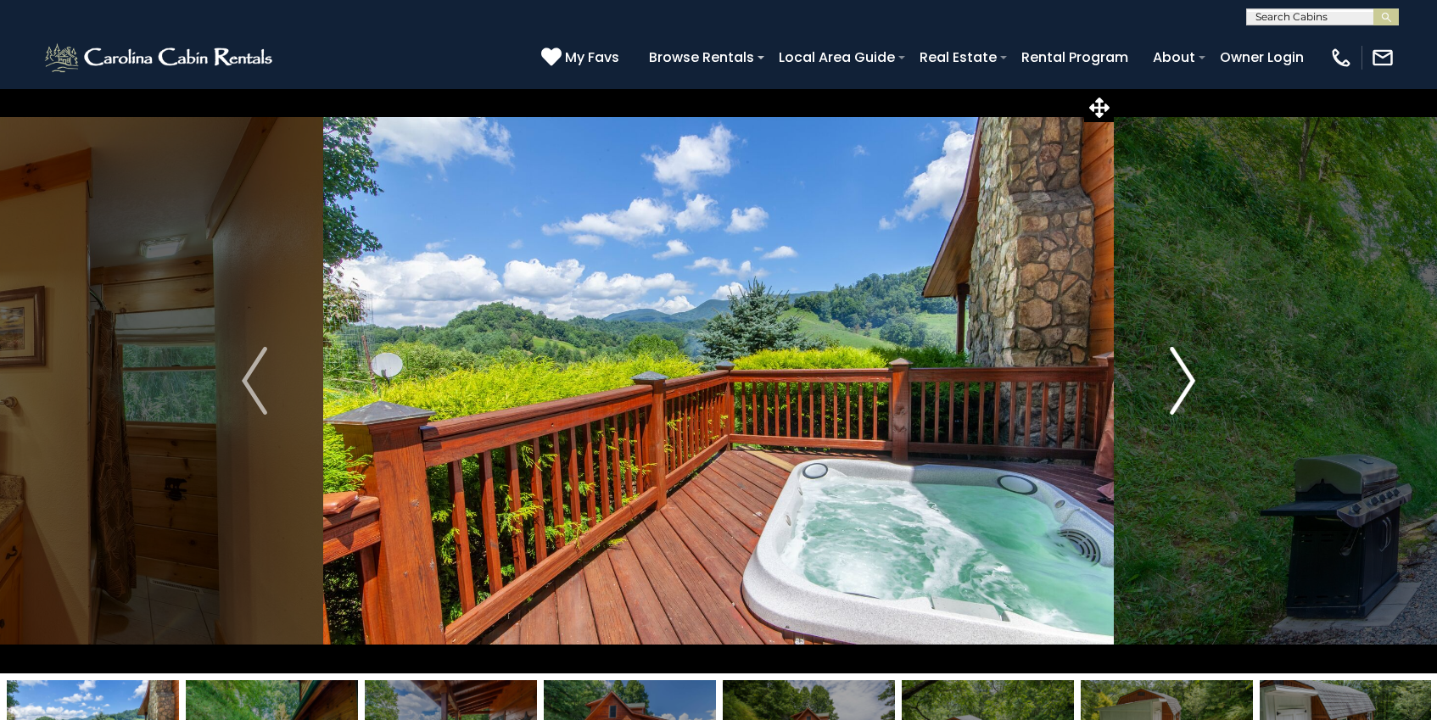
click at [1179, 374] on img "Next" at bounding box center [1181, 381] width 25 height 68
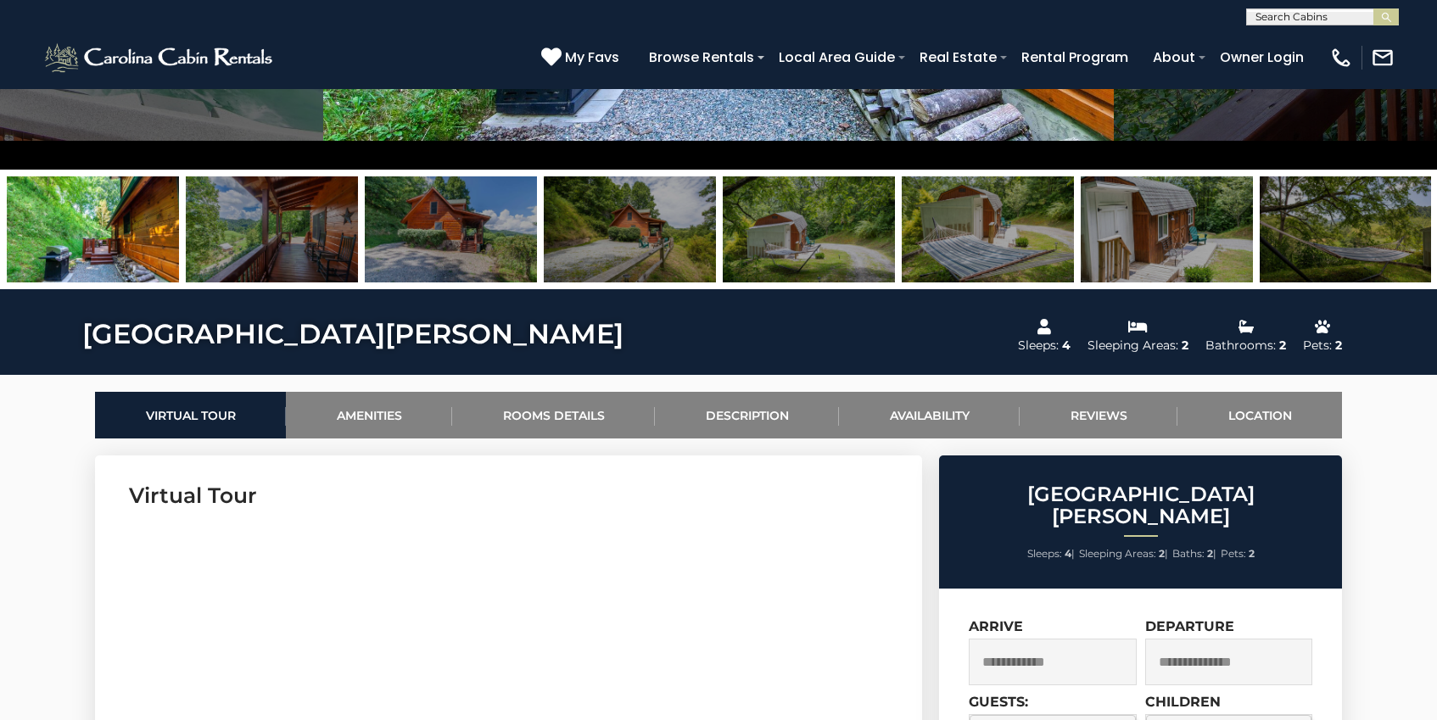
scroll to position [504, 0]
click at [814, 266] on img at bounding box center [809, 229] width 172 height 106
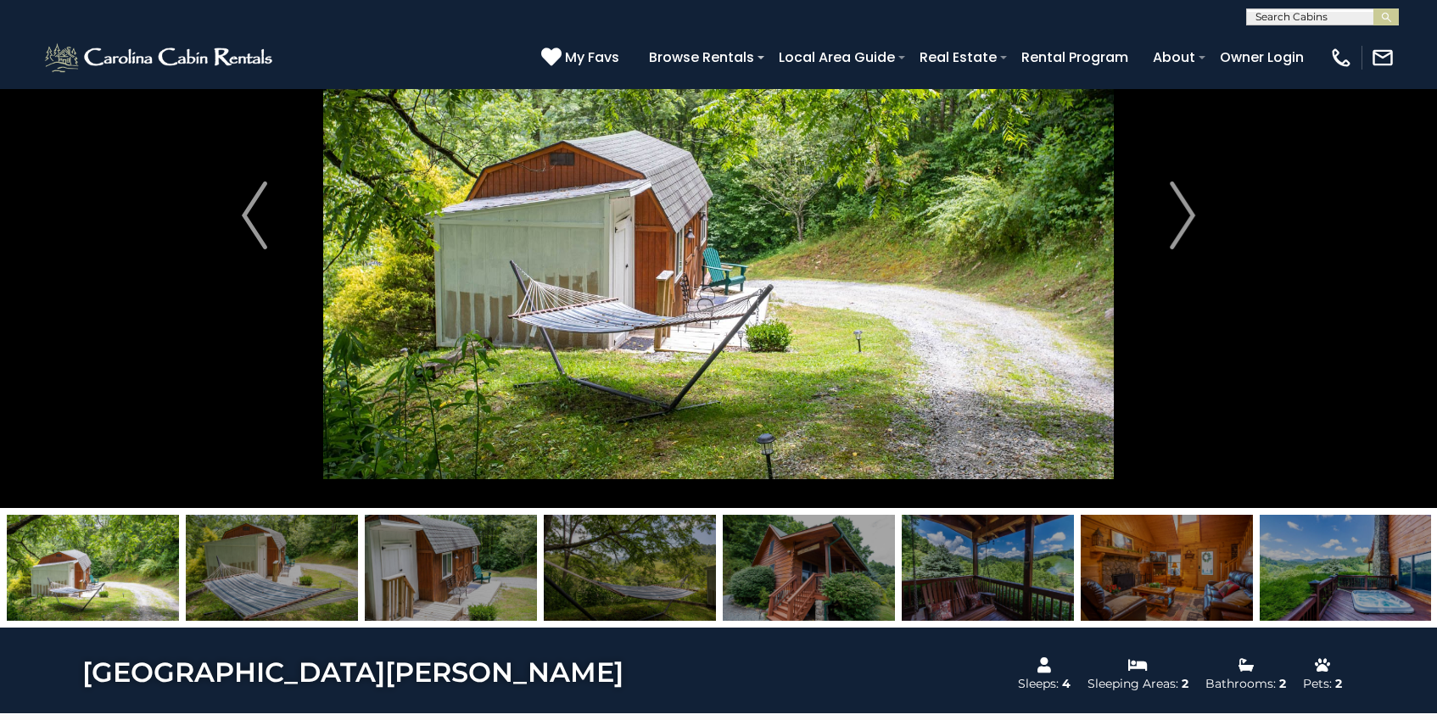
scroll to position [155, 0]
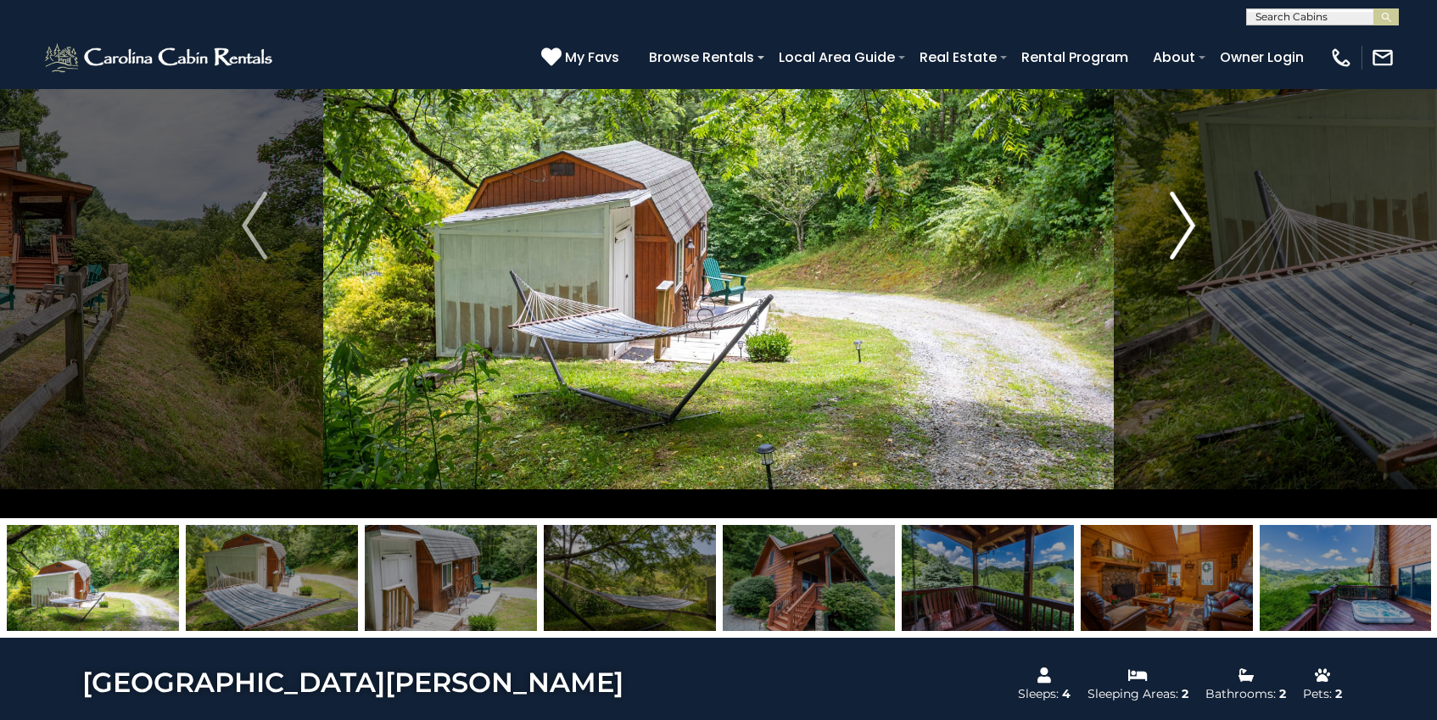
click at [1166, 226] on button "Next" at bounding box center [1181, 225] width 137 height 585
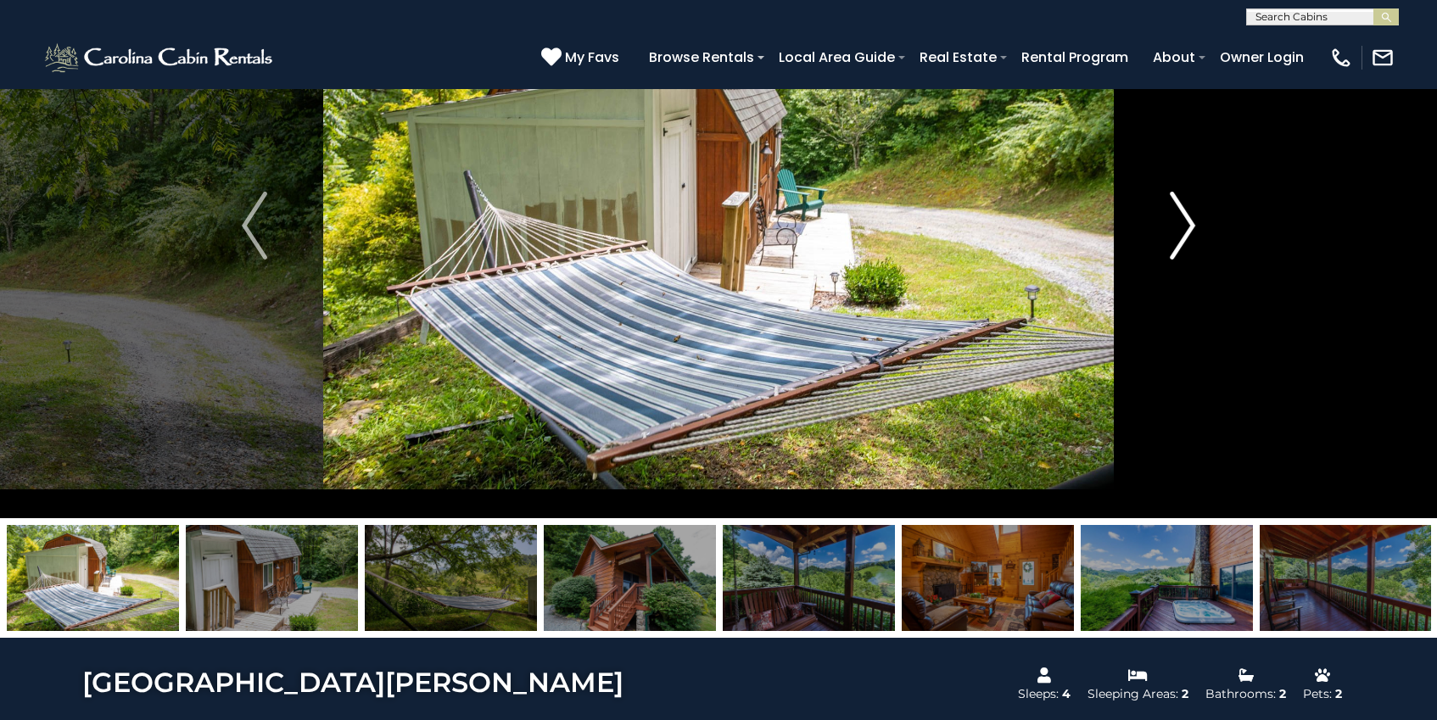
click at [1166, 227] on button "Next" at bounding box center [1181, 225] width 137 height 585
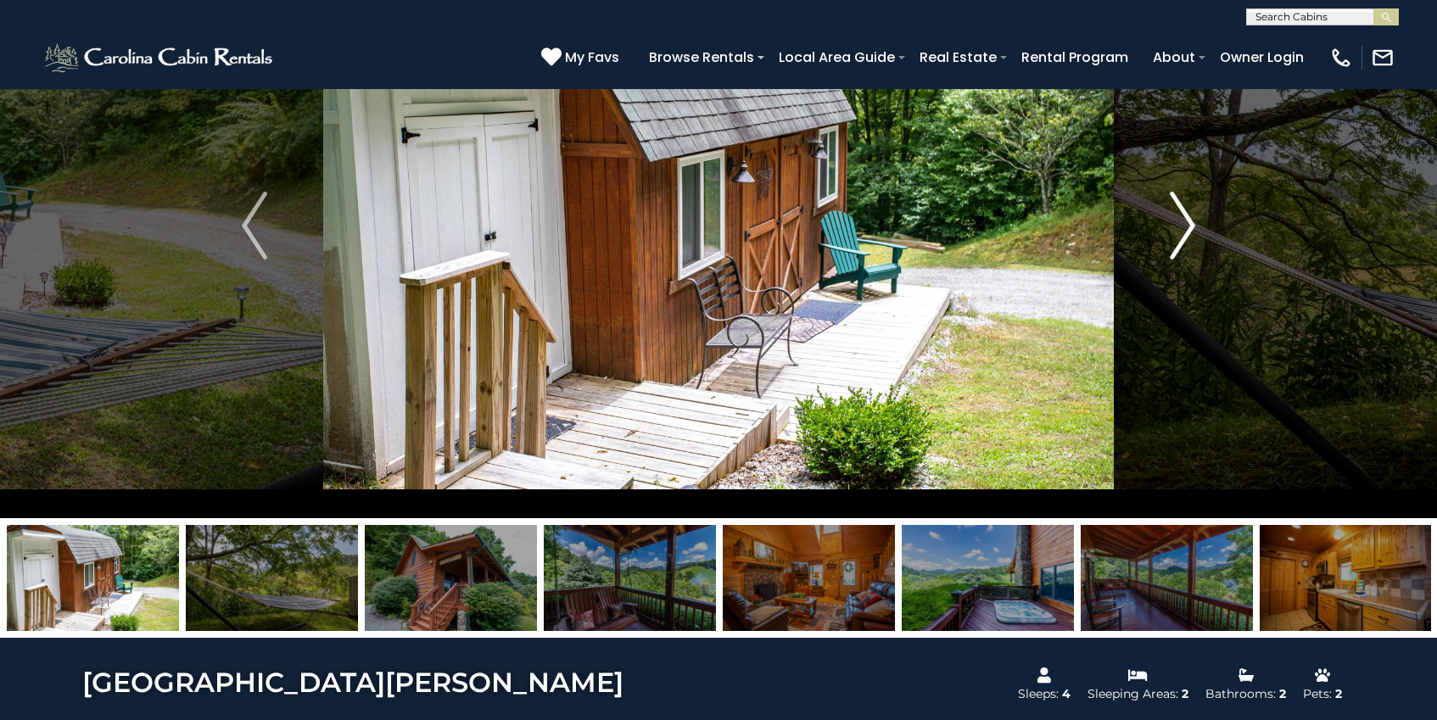
click at [1166, 227] on button "Next" at bounding box center [1181, 225] width 137 height 585
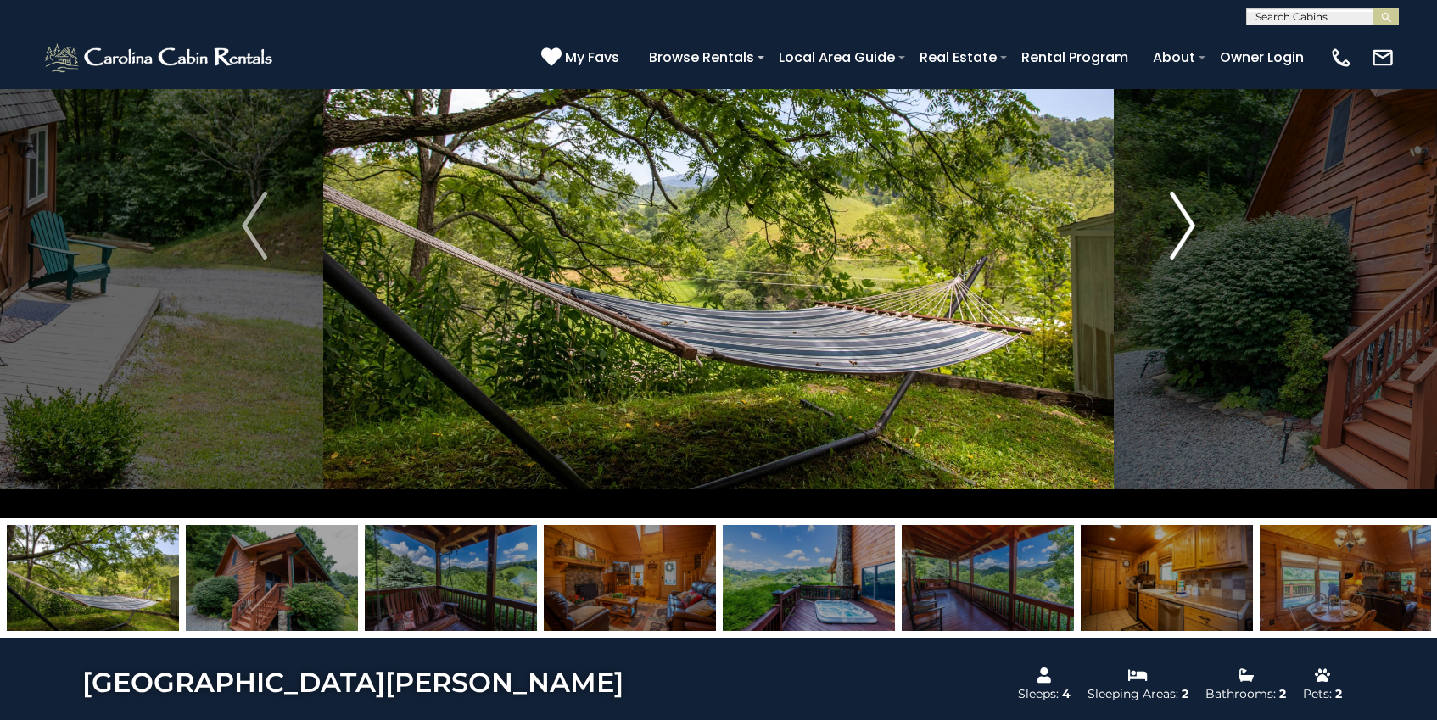
click at [1166, 227] on button "Next" at bounding box center [1181, 225] width 137 height 585
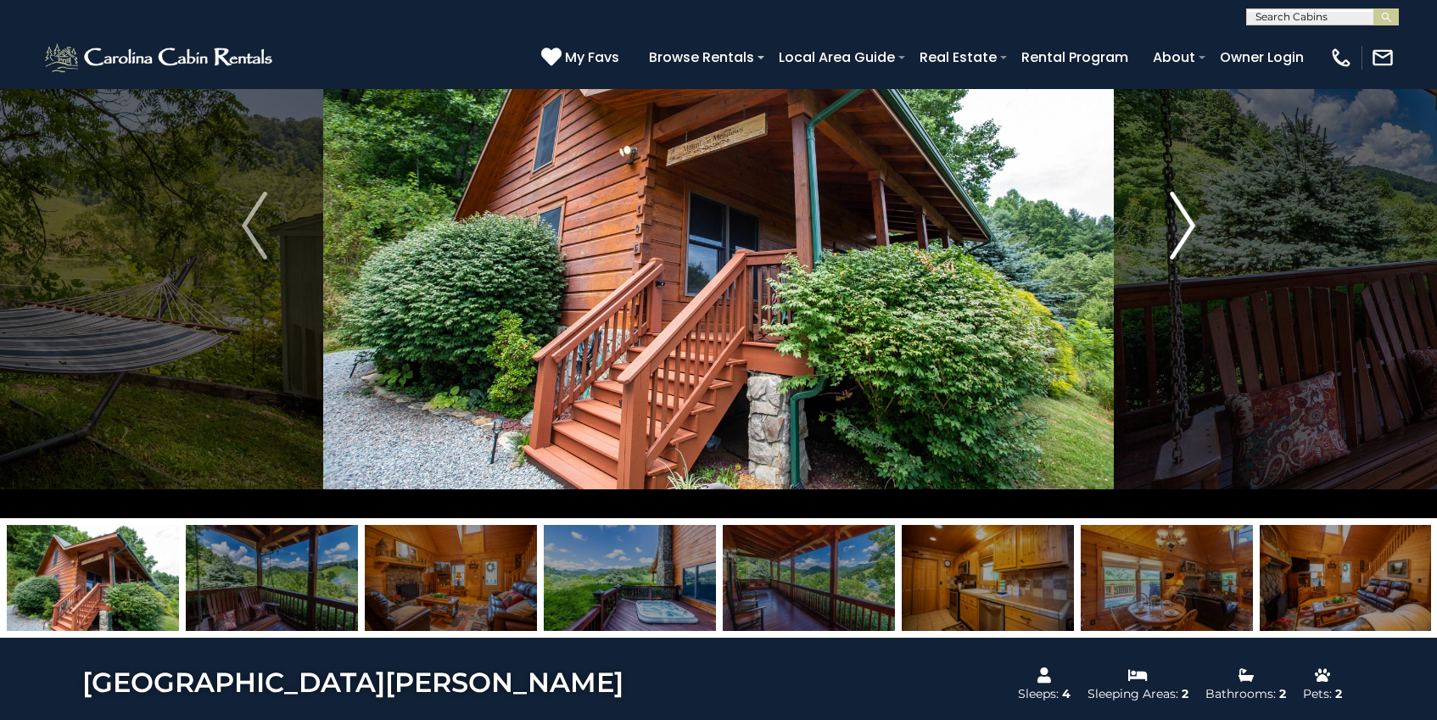
click at [1166, 227] on button "Next" at bounding box center [1181, 225] width 137 height 585
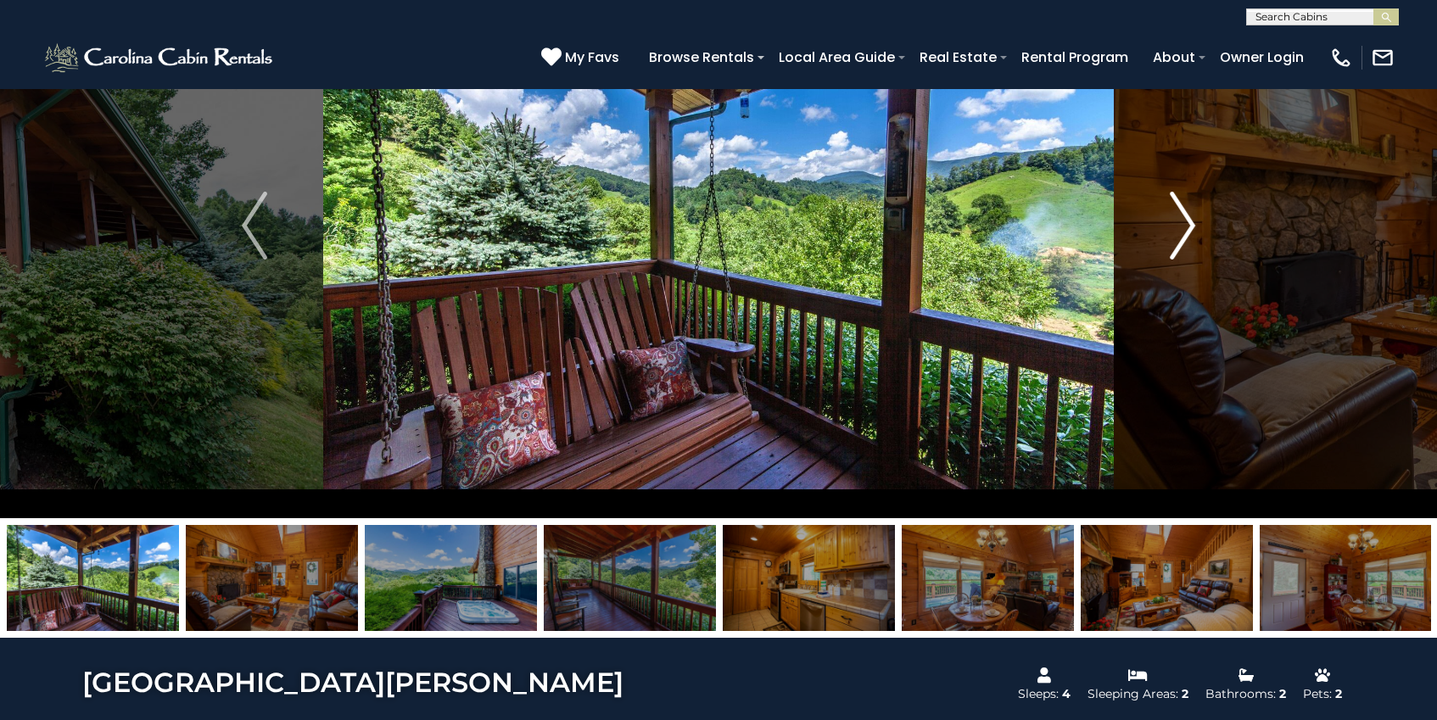
click at [1166, 227] on button "Next" at bounding box center [1181, 225] width 137 height 585
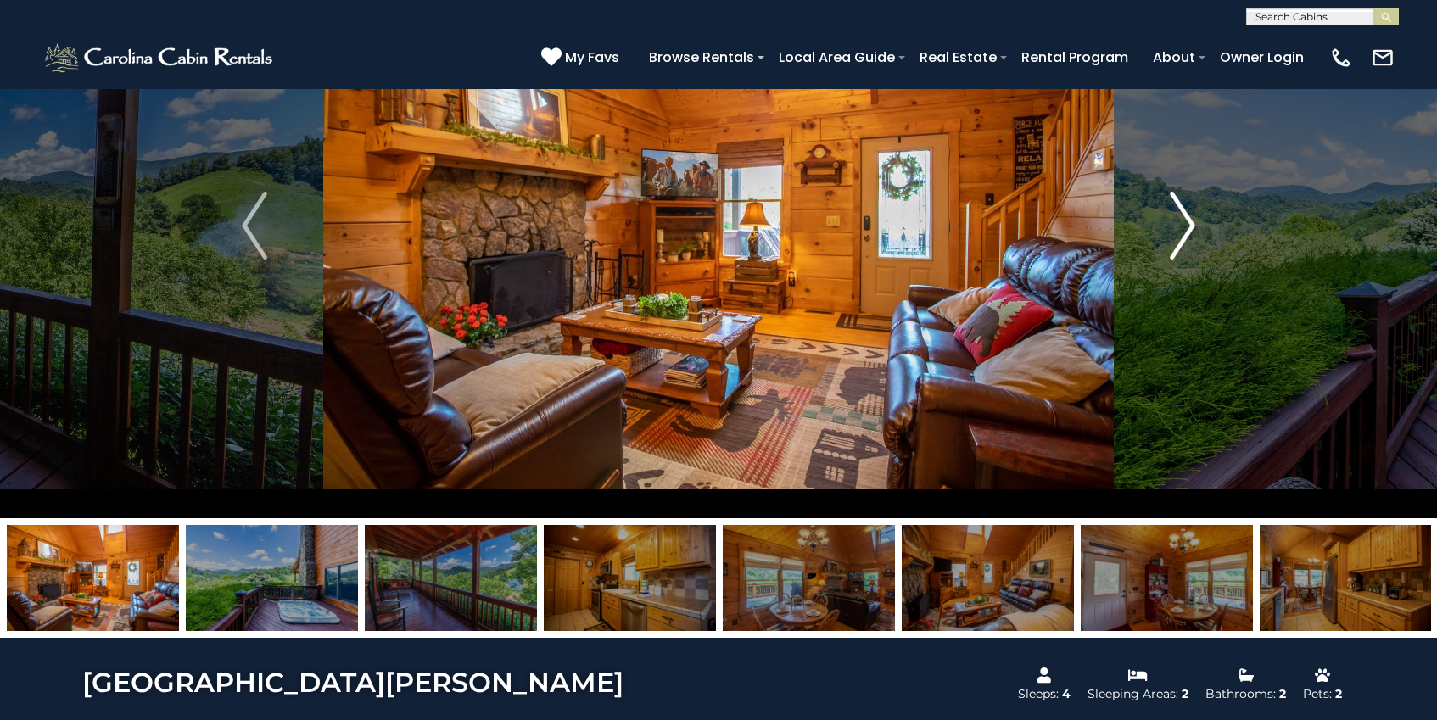
click at [1166, 227] on button "Next" at bounding box center [1181, 225] width 137 height 585
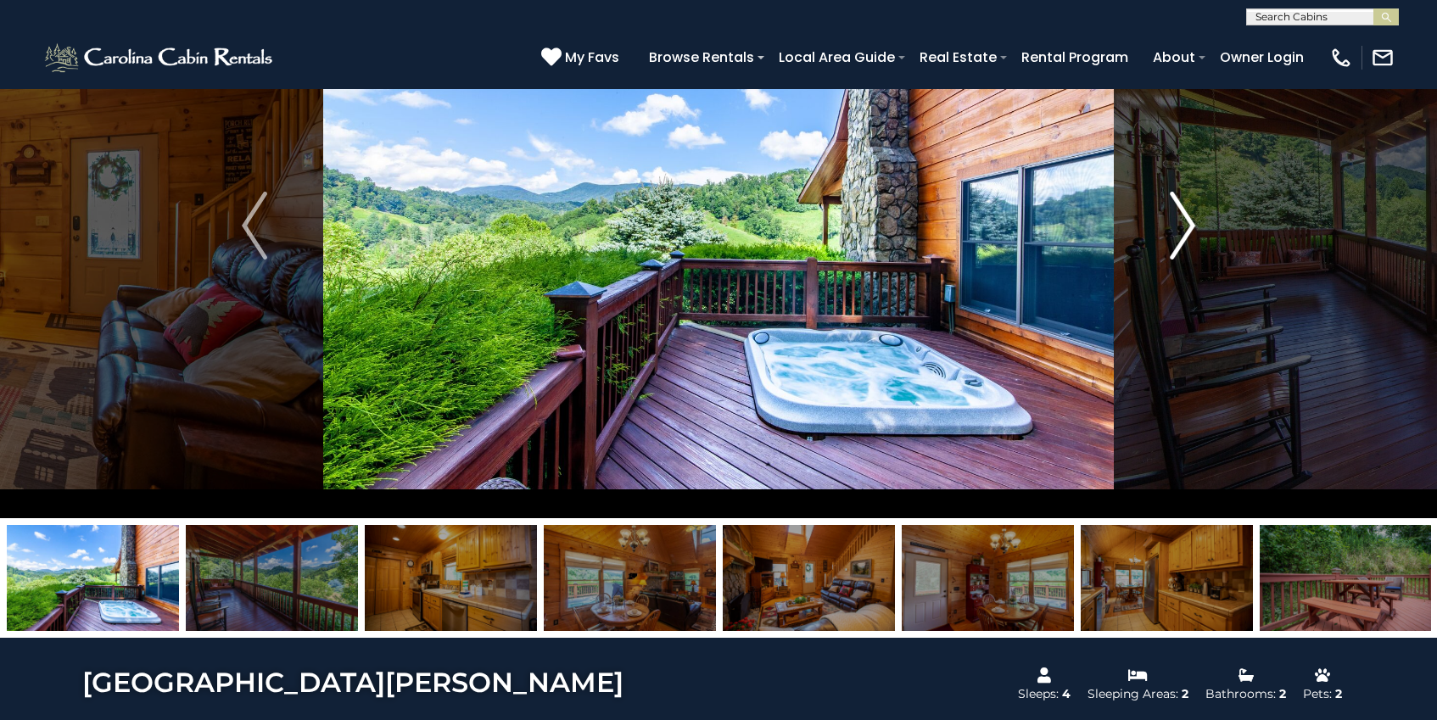
click at [1166, 227] on button "Next" at bounding box center [1181, 225] width 137 height 585
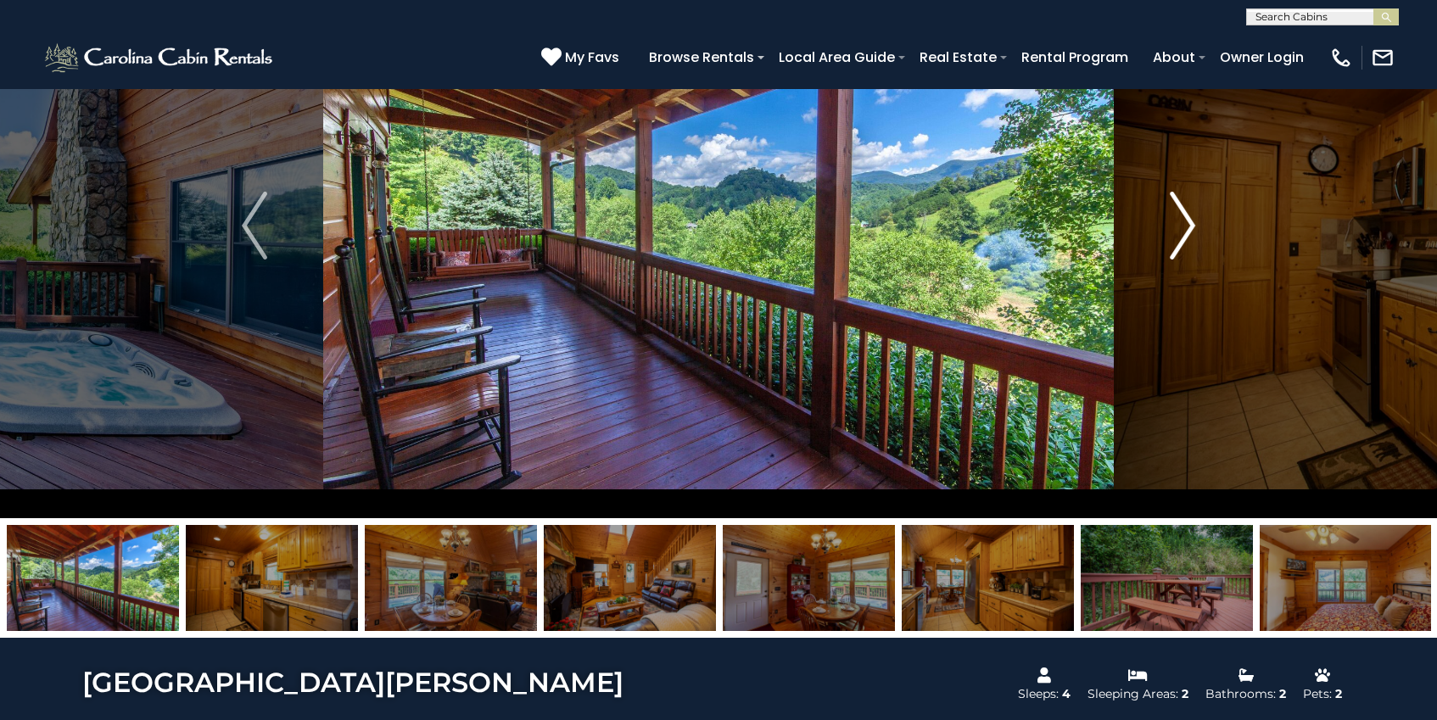
click at [1166, 227] on button "Next" at bounding box center [1181, 225] width 137 height 585
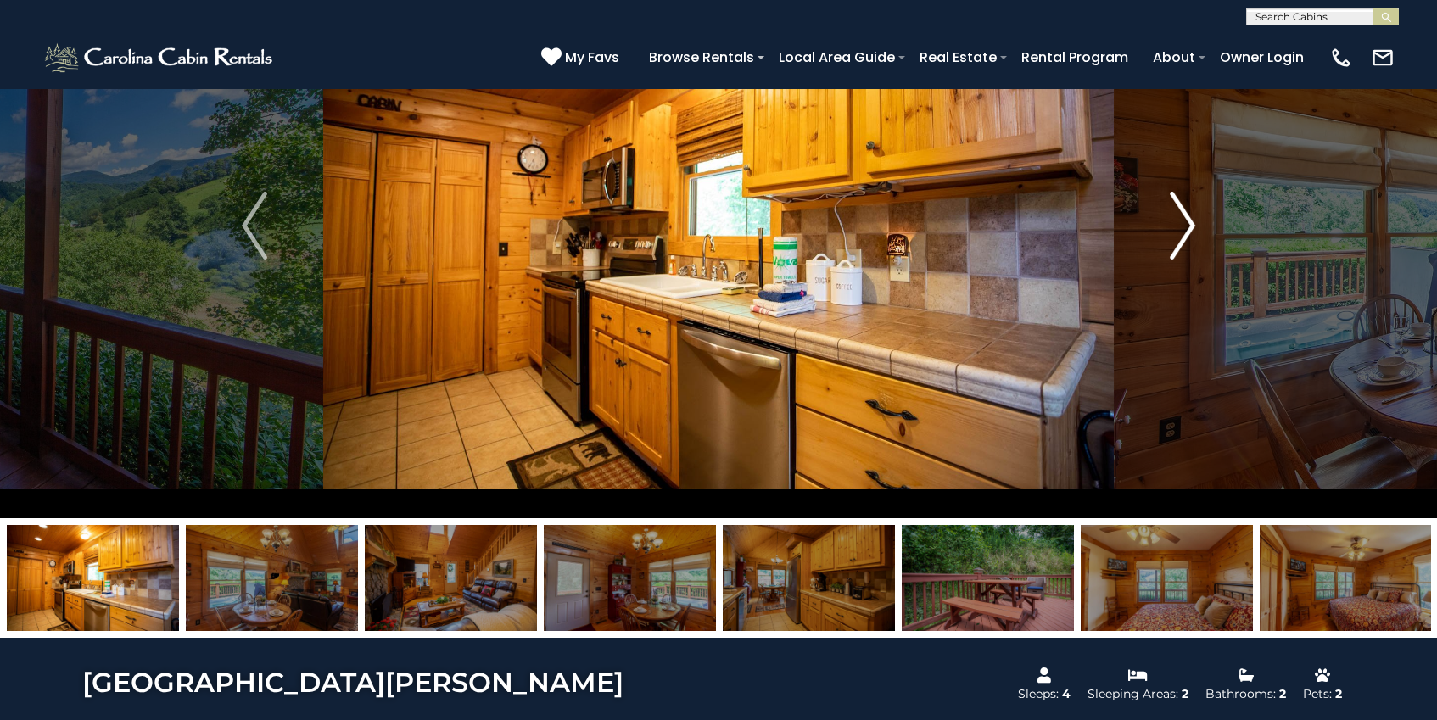
click at [1166, 227] on button "Next" at bounding box center [1181, 225] width 137 height 585
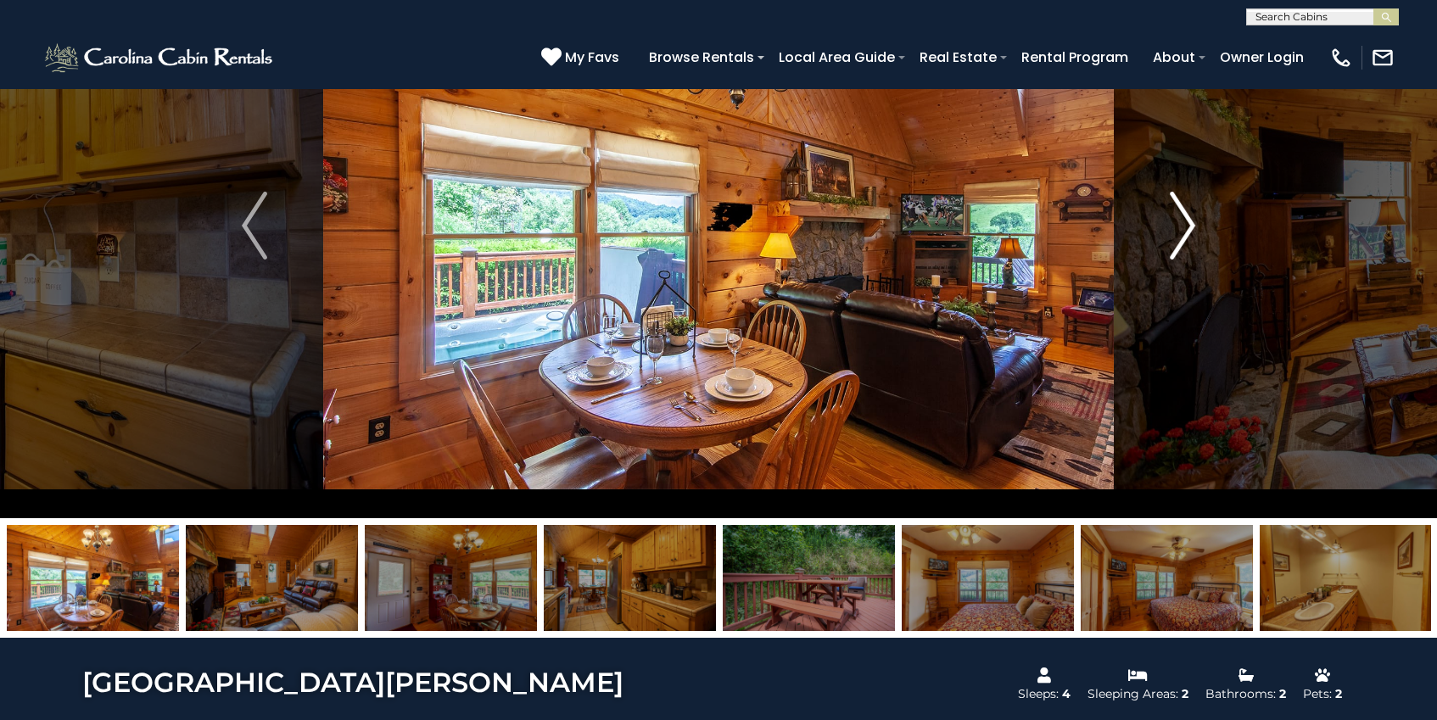
click at [1166, 227] on button "Next" at bounding box center [1181, 225] width 137 height 585
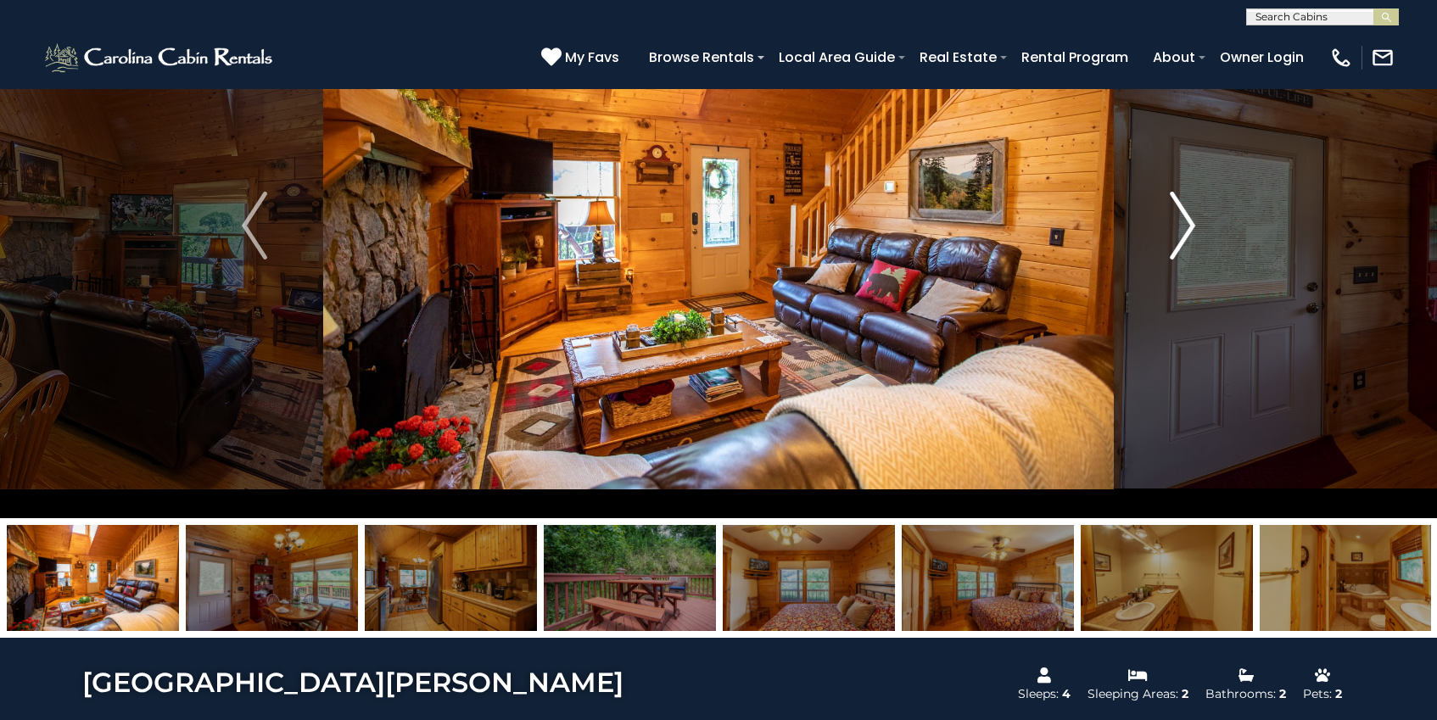
click at [1166, 227] on button "Next" at bounding box center [1181, 225] width 137 height 585
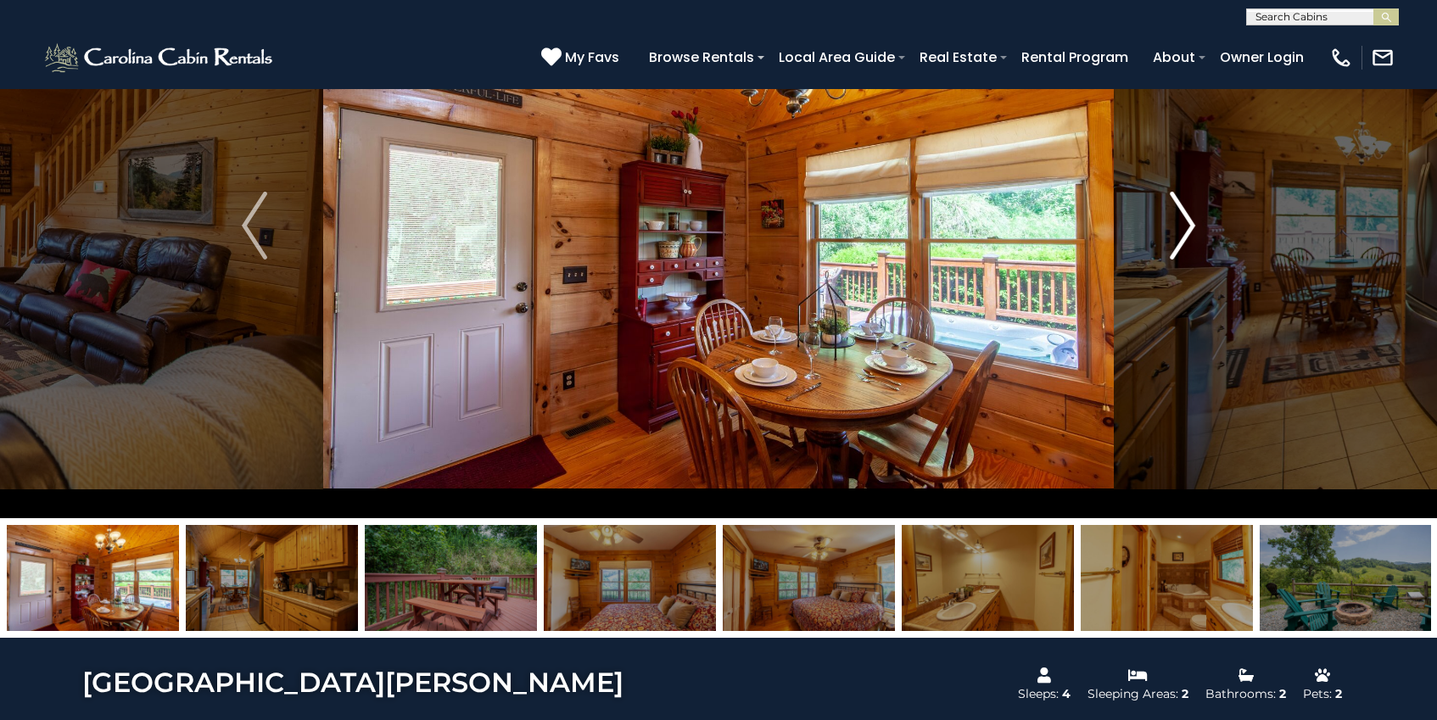
click at [1166, 227] on button "Next" at bounding box center [1181, 225] width 137 height 585
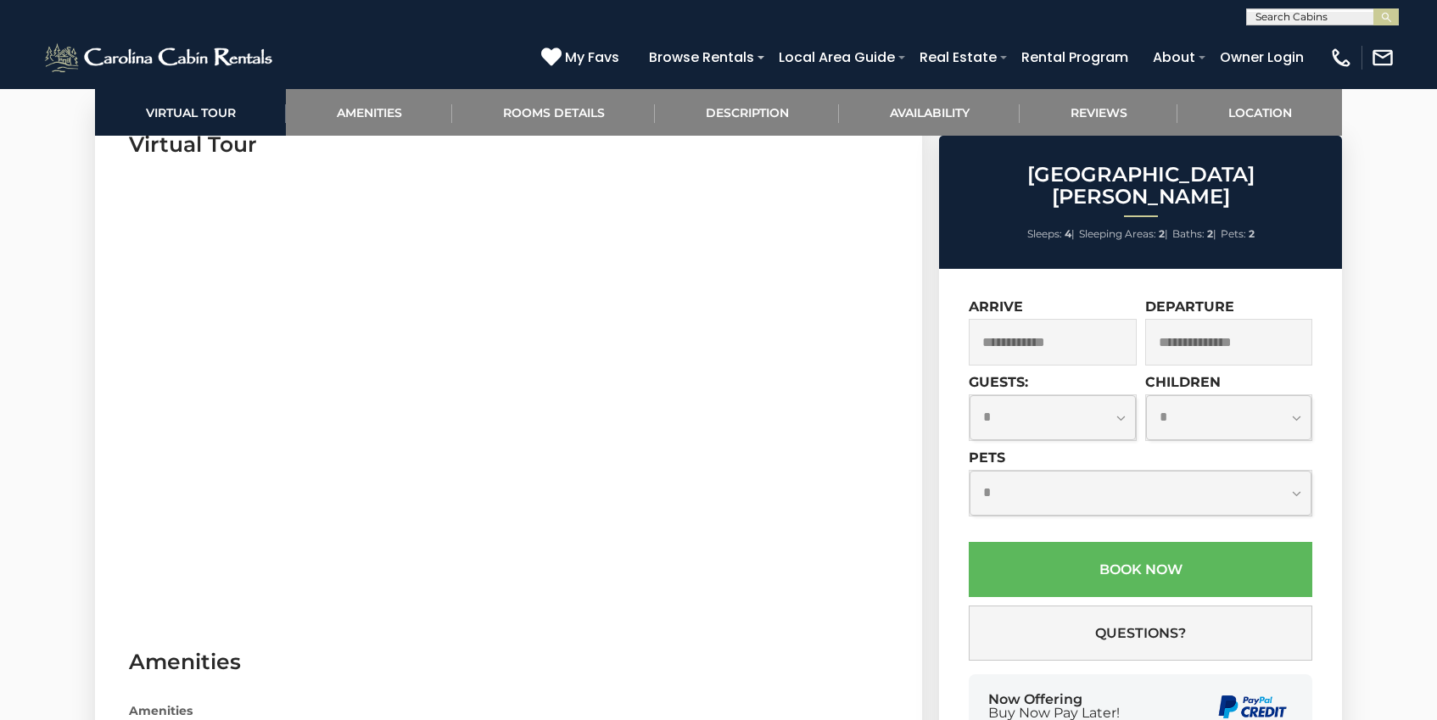
scroll to position [856, 0]
click at [1096, 477] on select "**********" at bounding box center [1140, 493] width 342 height 45
click at [1066, 319] on input "text" at bounding box center [1052, 342] width 168 height 47
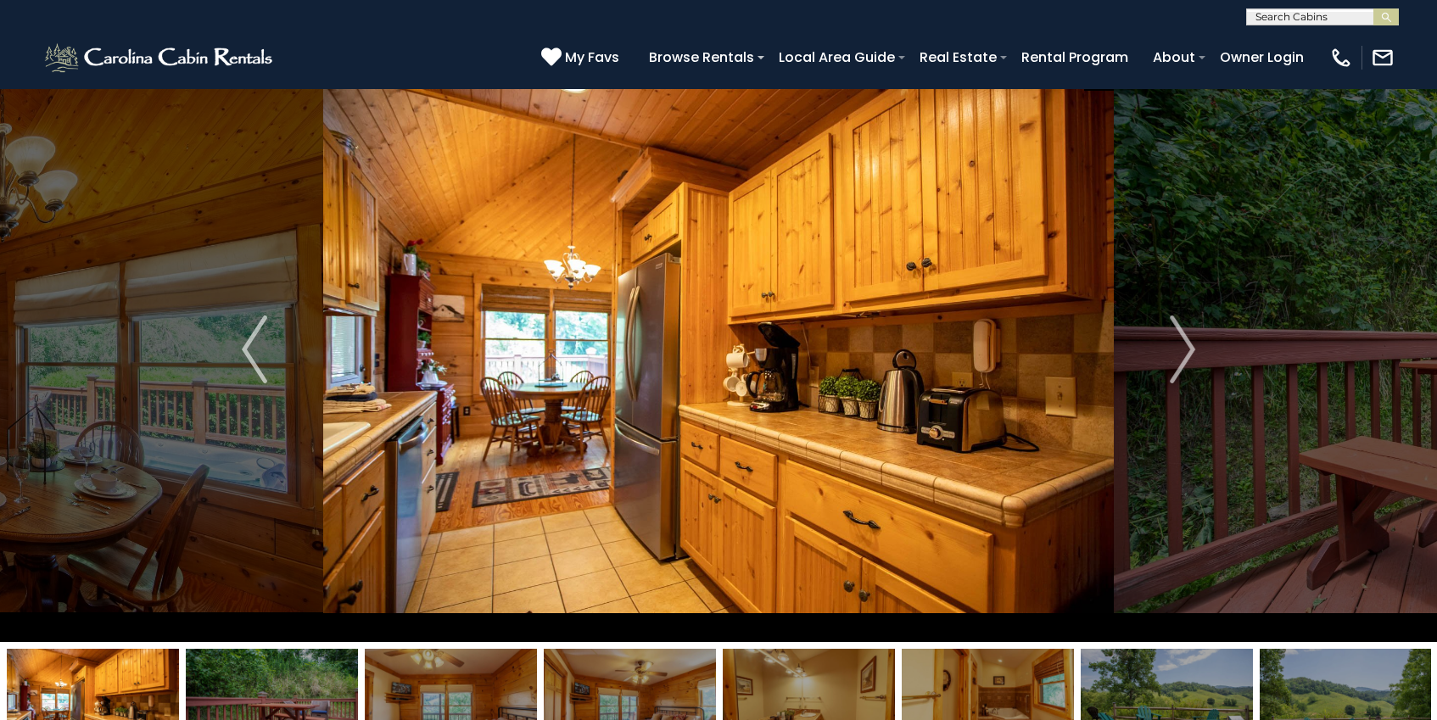
scroll to position [0, 0]
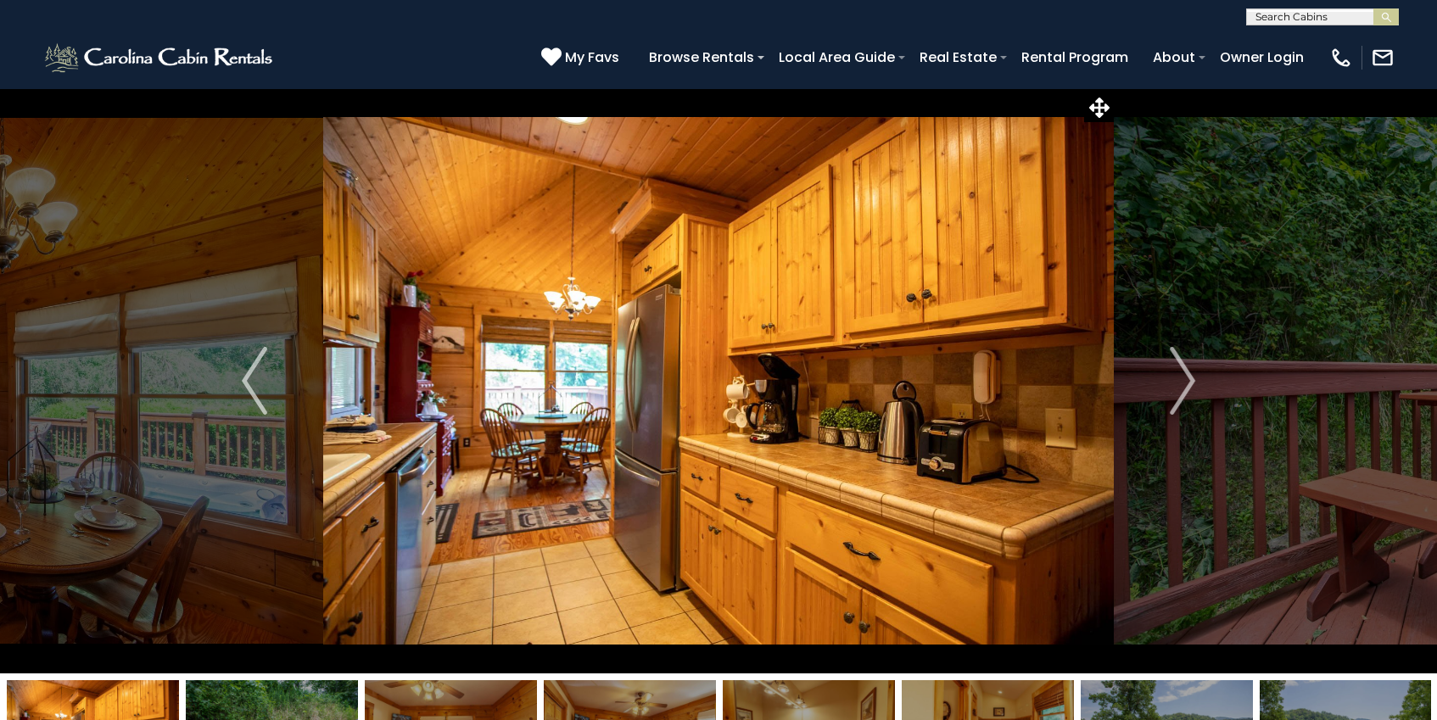
click at [597, 59] on span "My Favs" at bounding box center [592, 57] width 54 height 21
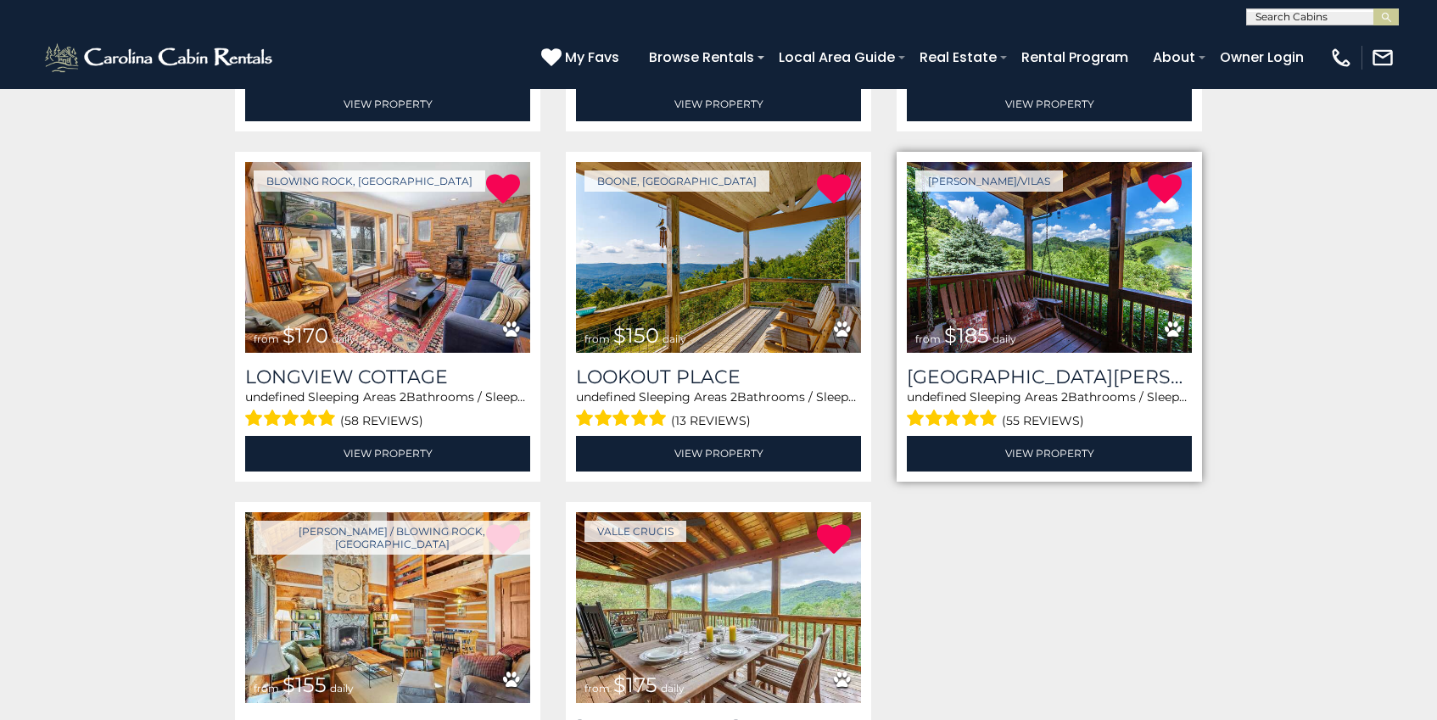
scroll to position [616, 0]
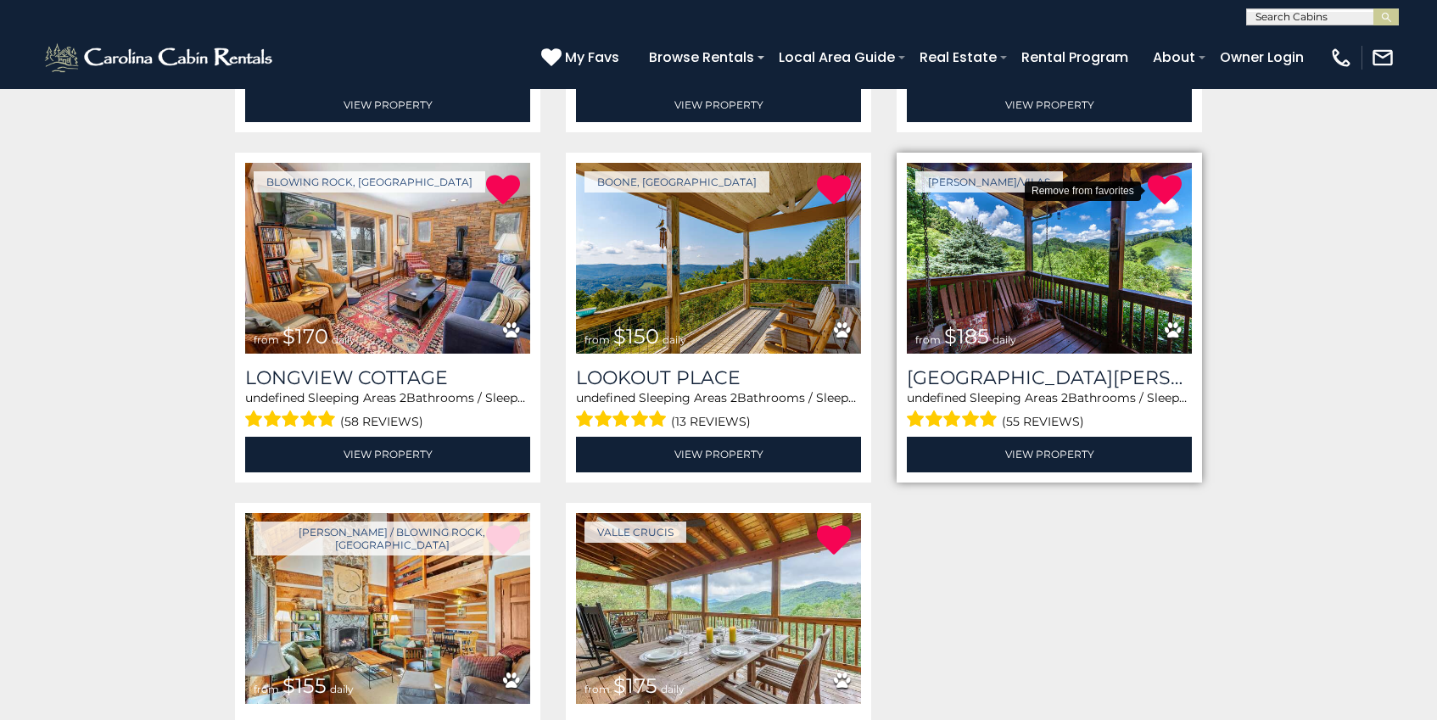
click at [1168, 192] on icon at bounding box center [1164, 190] width 34 height 34
click at [1166, 193] on icon at bounding box center [1164, 190] width 34 height 34
click at [1162, 187] on icon at bounding box center [1164, 190] width 34 height 34
click at [1156, 193] on icon at bounding box center [1164, 190] width 34 height 34
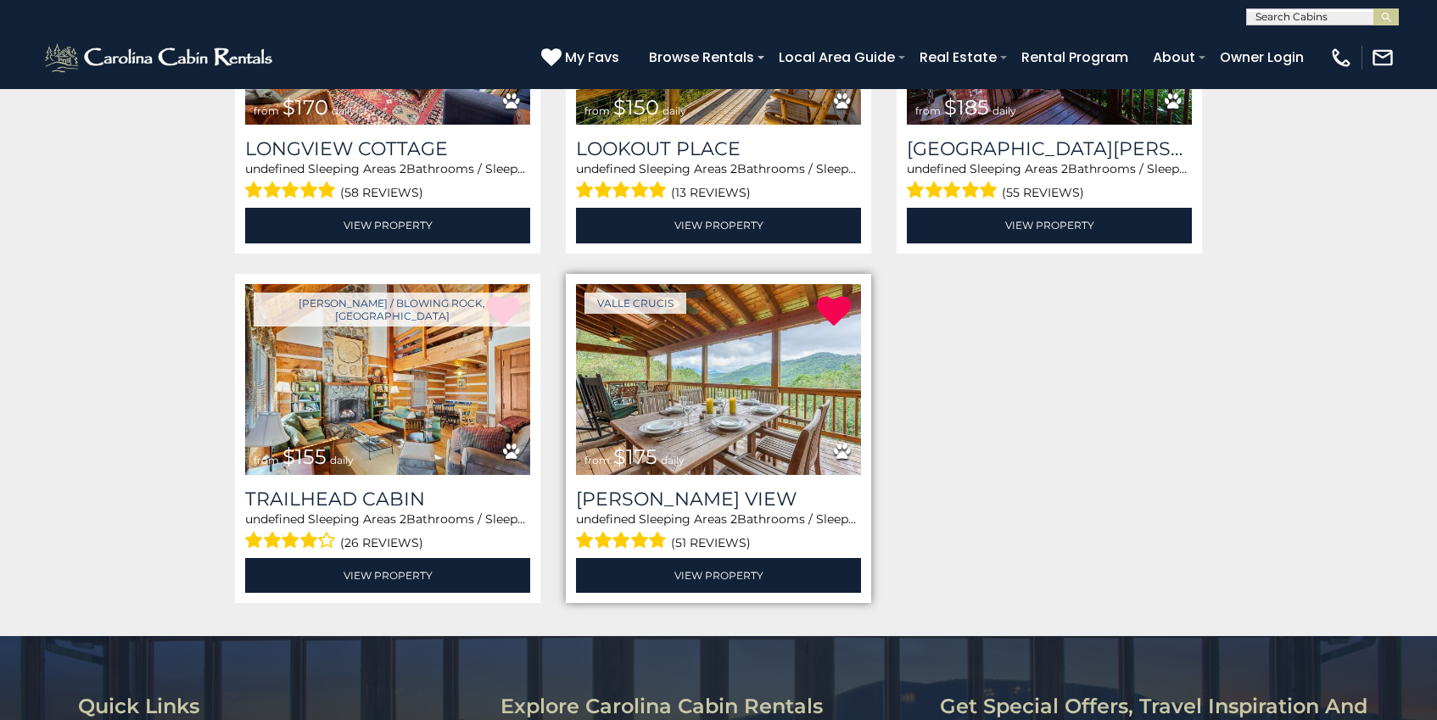
scroll to position [893, 0]
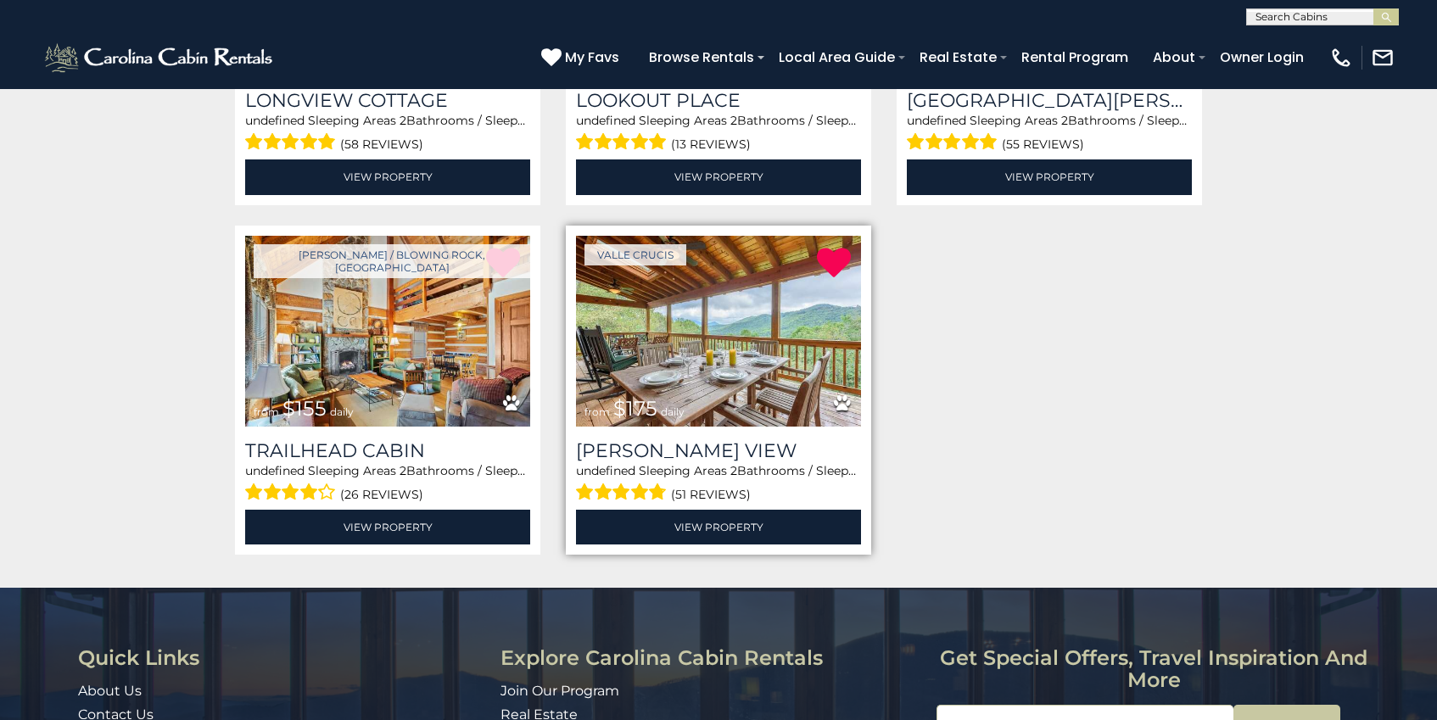
click at [711, 320] on img at bounding box center [718, 331] width 285 height 191
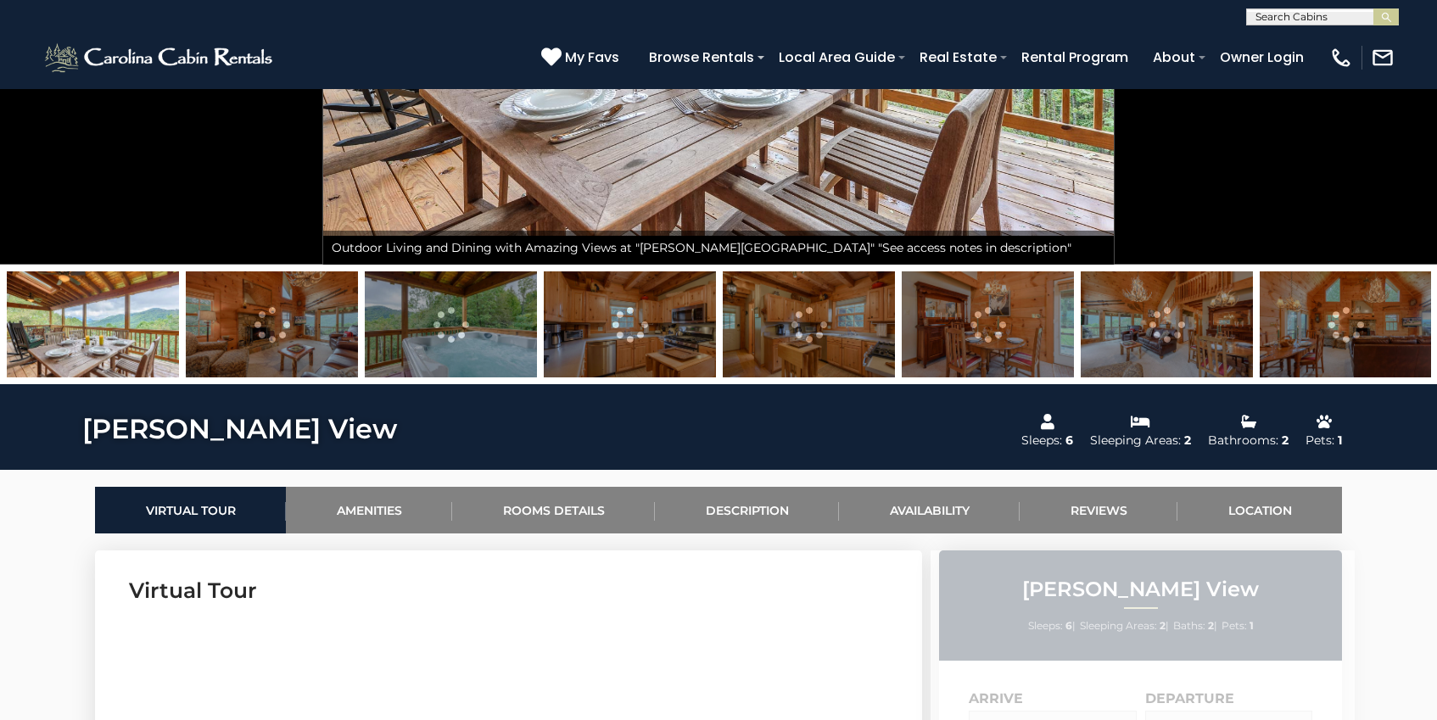
scroll to position [761, 0]
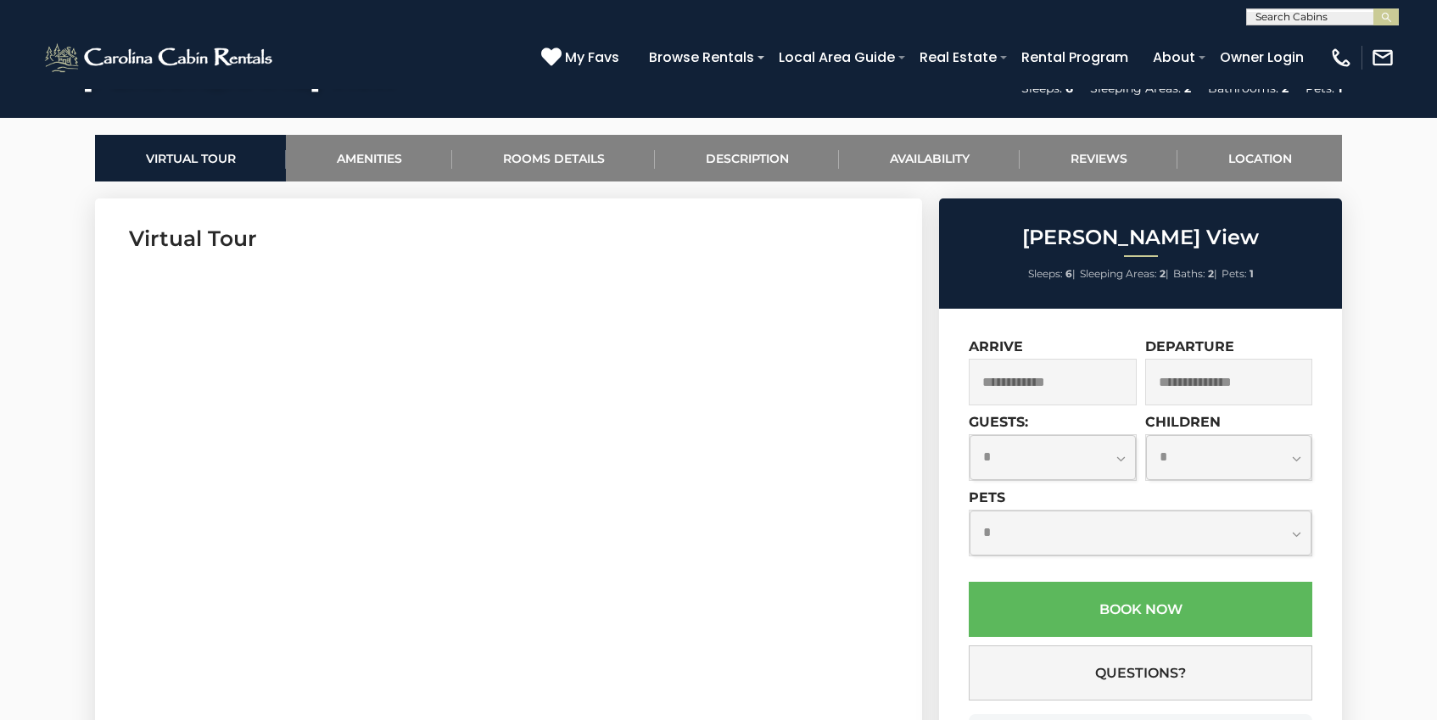
click at [1063, 382] on input "text" at bounding box center [1052, 382] width 168 height 47
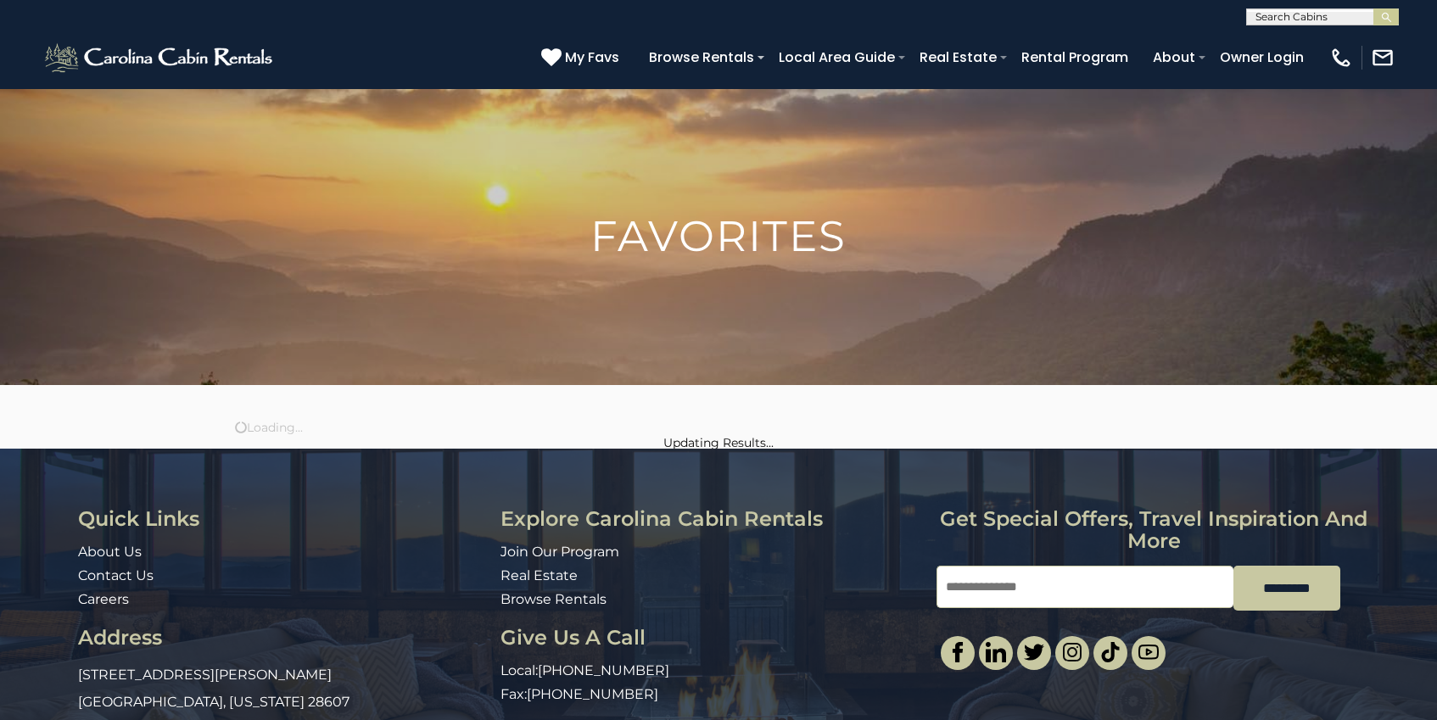
scroll to position [893, 0]
